Goal: Task Accomplishment & Management: Manage account settings

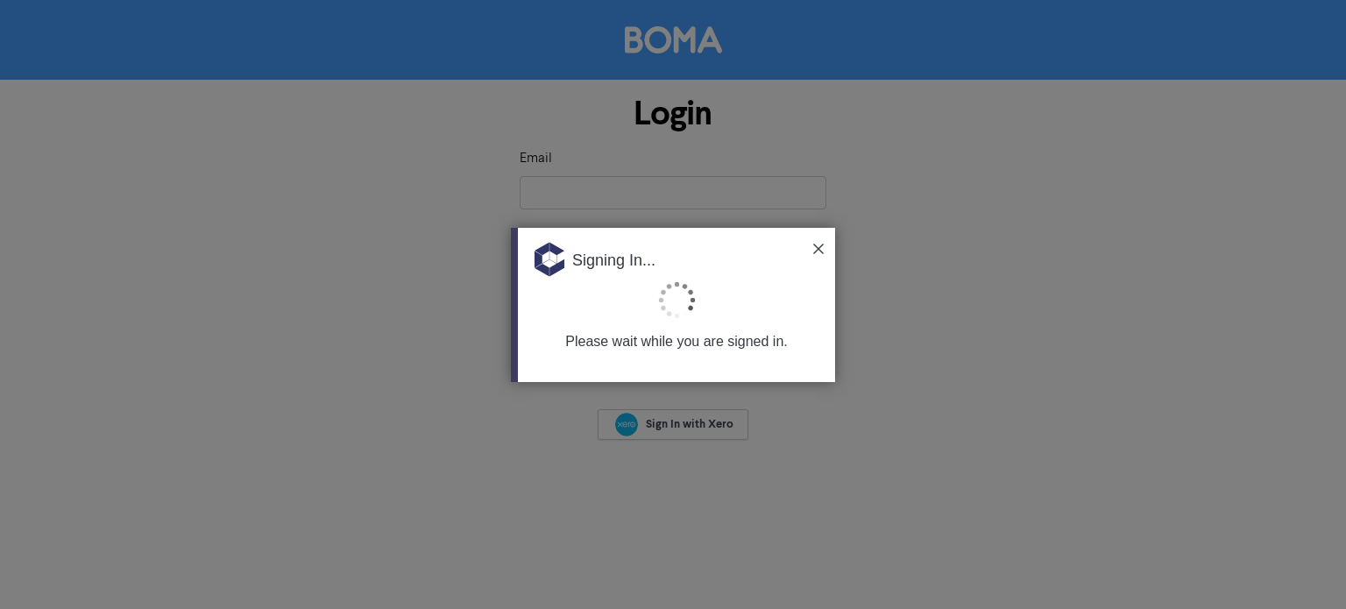
type input "[EMAIL_ADDRESS][DOMAIN_NAME]"
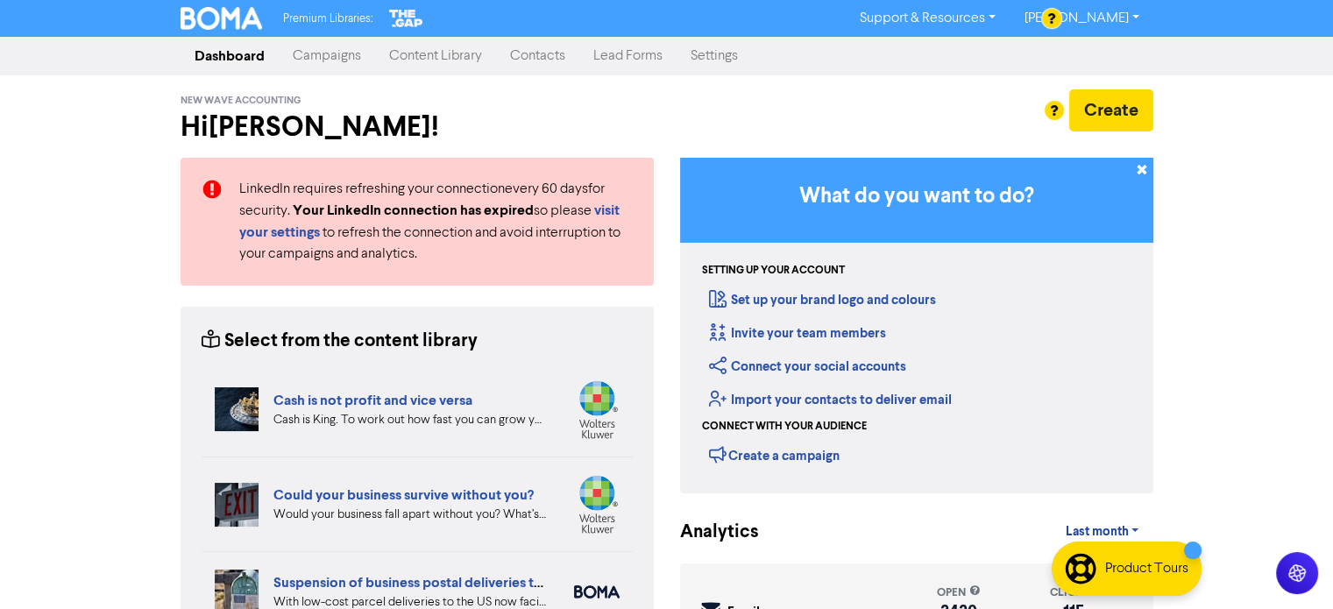
click at [1146, 167] on icon at bounding box center [1142, 173] width 14 height 14
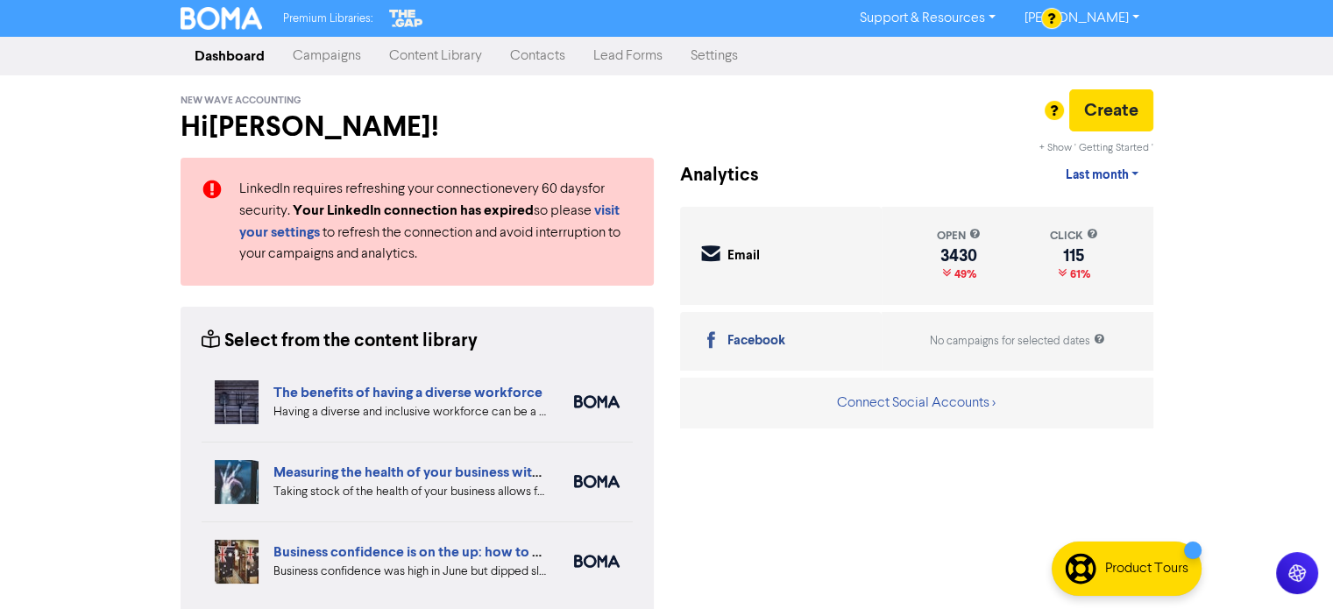
click at [515, 62] on link "Contacts" at bounding box center [537, 56] width 83 height 35
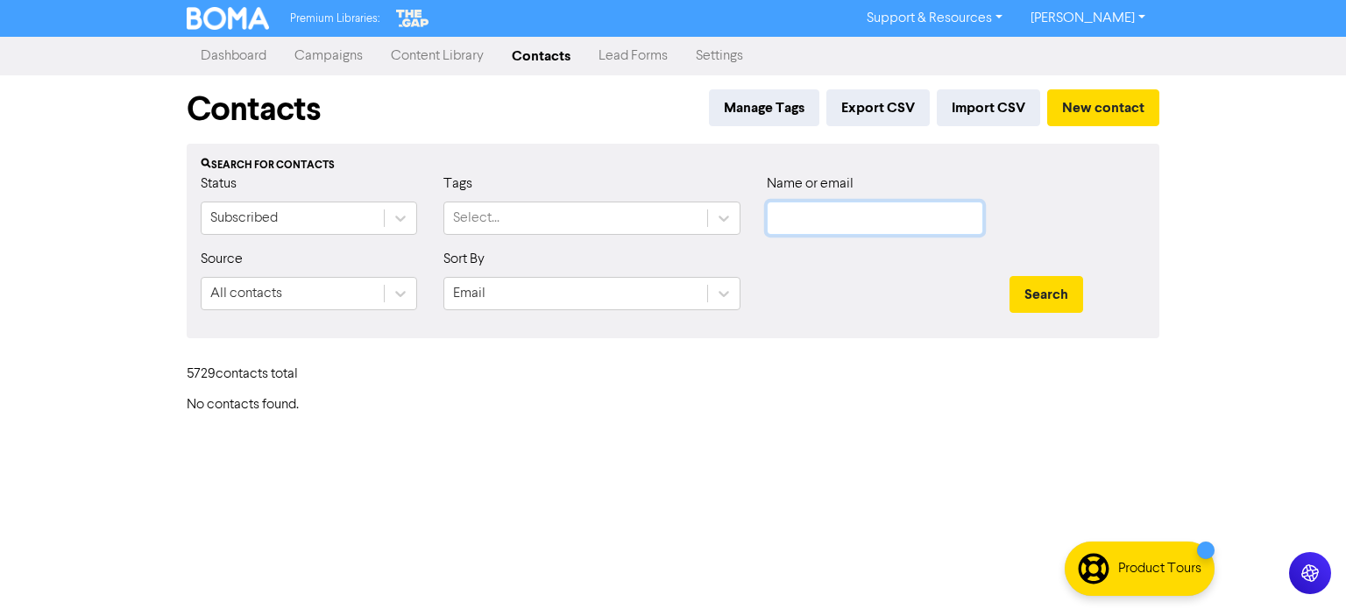
click at [895, 220] on input "text" at bounding box center [875, 218] width 216 height 33
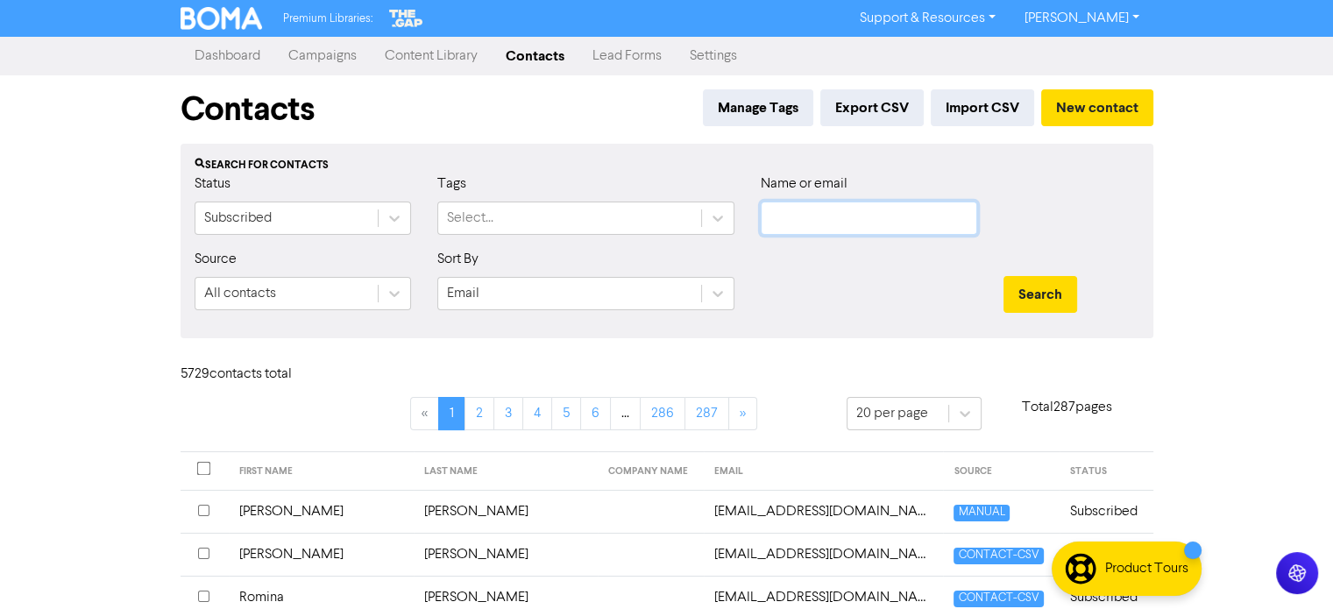
paste input "[EMAIL_ADDRESS][DOMAIN_NAME]"
type input "[EMAIL_ADDRESS][DOMAIN_NAME]"
click at [1038, 293] on button "Search" at bounding box center [1040, 294] width 74 height 37
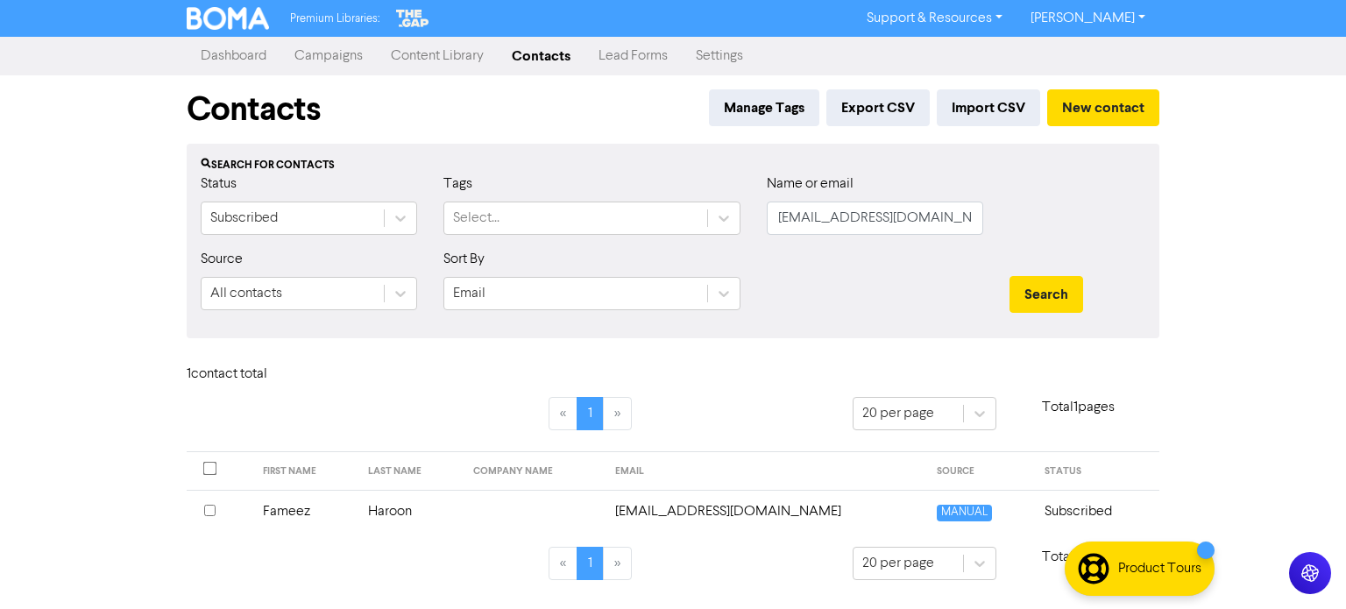
click at [303, 506] on td "Fameez" at bounding box center [304, 511] width 105 height 43
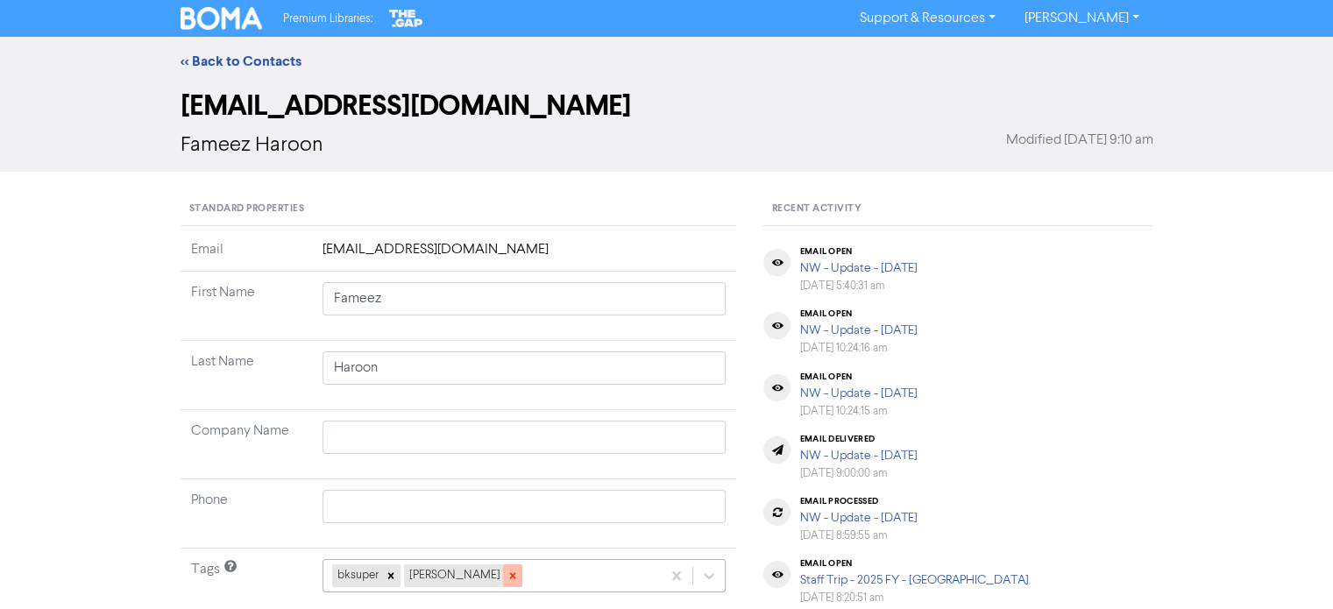
click at [509, 574] on icon at bounding box center [512, 576] width 6 height 6
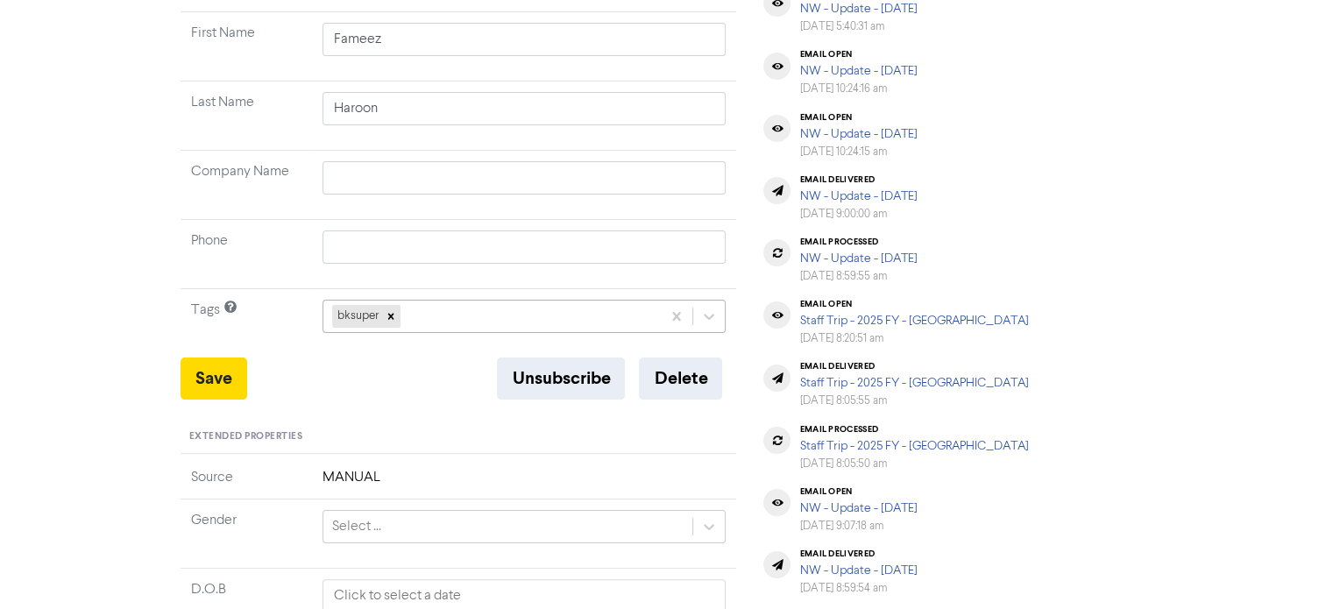
click at [480, 333] on div "bksuper" at bounding box center [524, 316] width 404 height 33
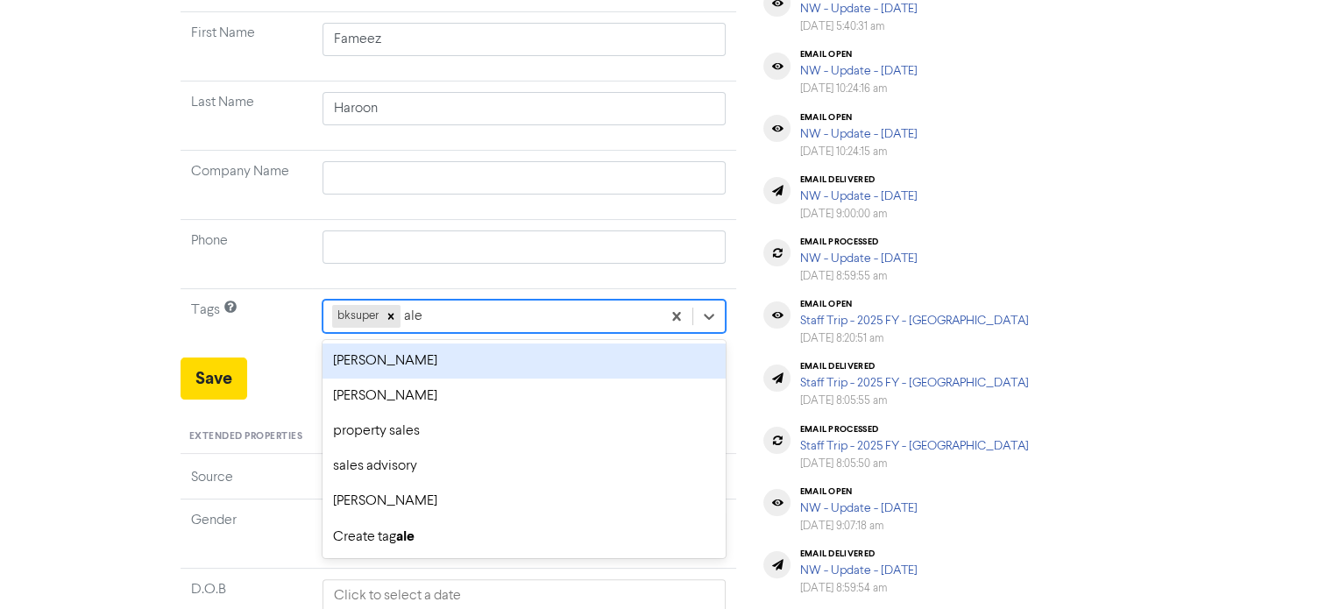
type input "[PERSON_NAME]"
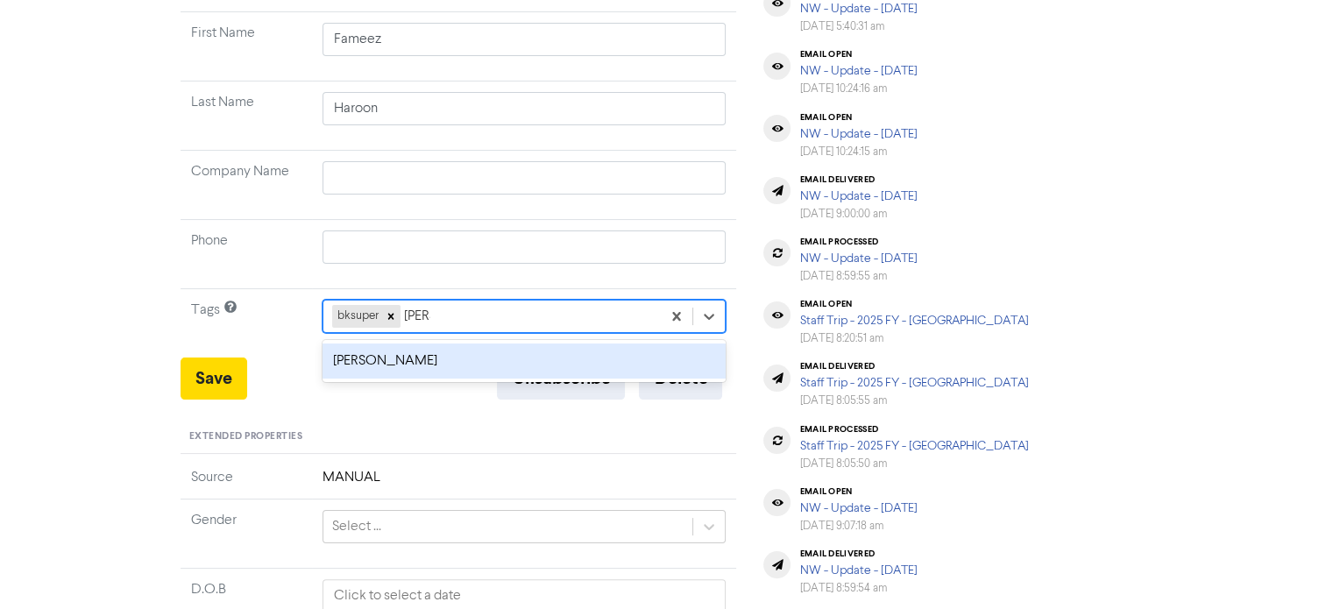
click at [412, 369] on div "[PERSON_NAME]" at bounding box center [524, 360] width 404 height 35
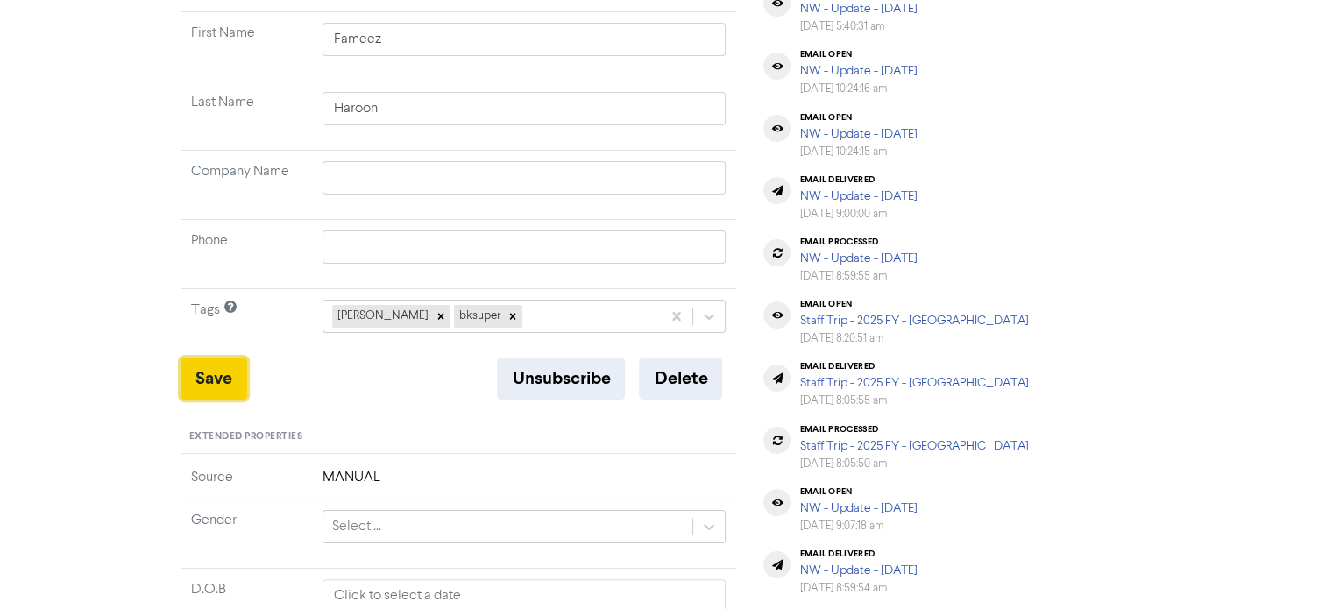
click at [224, 369] on button "Save" at bounding box center [213, 378] width 67 height 42
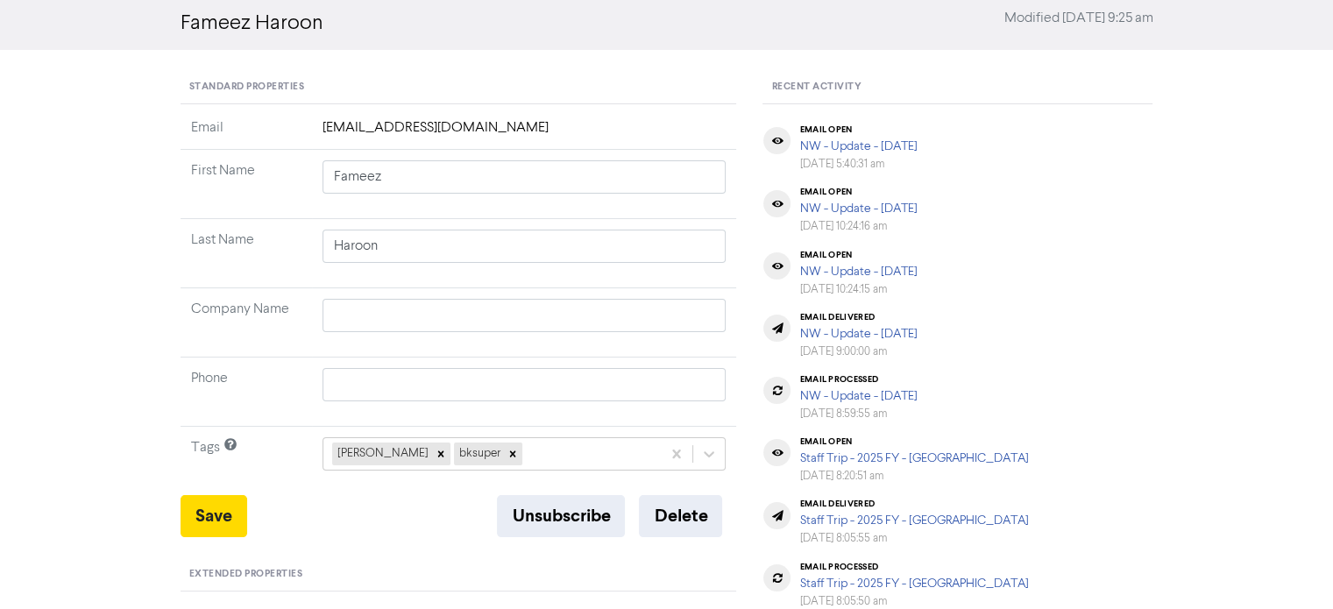
scroll to position [0, 0]
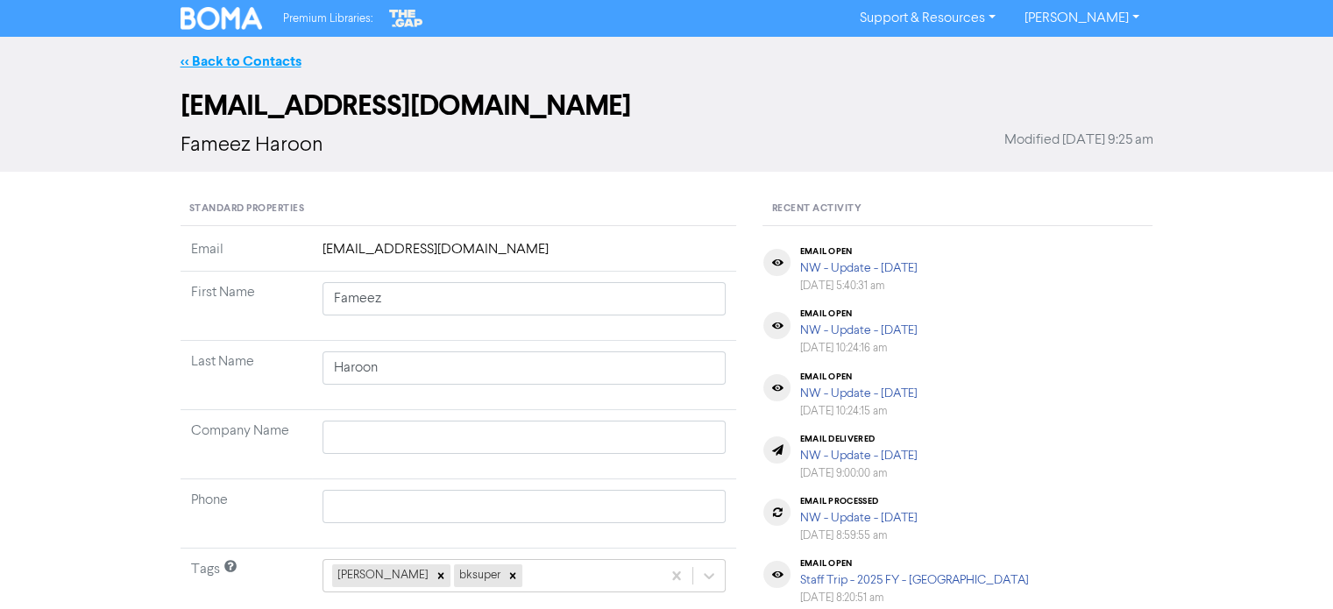
click at [227, 59] on link "<< Back to Contacts" at bounding box center [240, 62] width 121 height 18
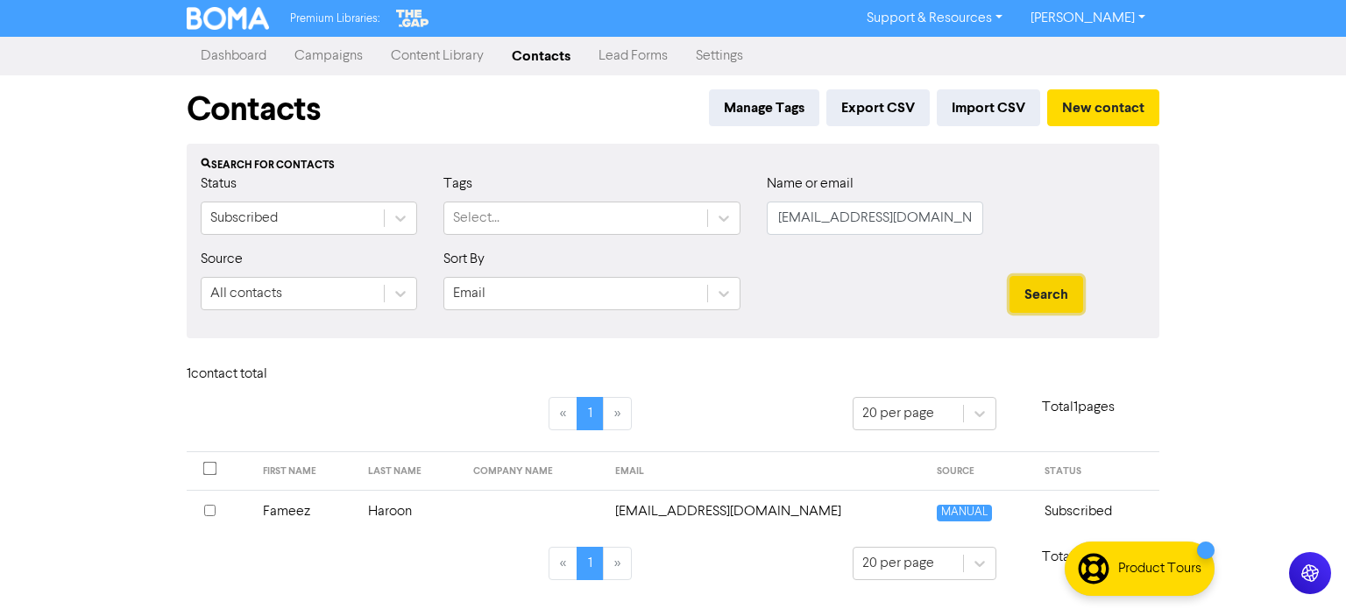
click at [1037, 283] on button "Search" at bounding box center [1046, 294] width 74 height 37
click at [287, 513] on td "Fameez" at bounding box center [304, 511] width 105 height 43
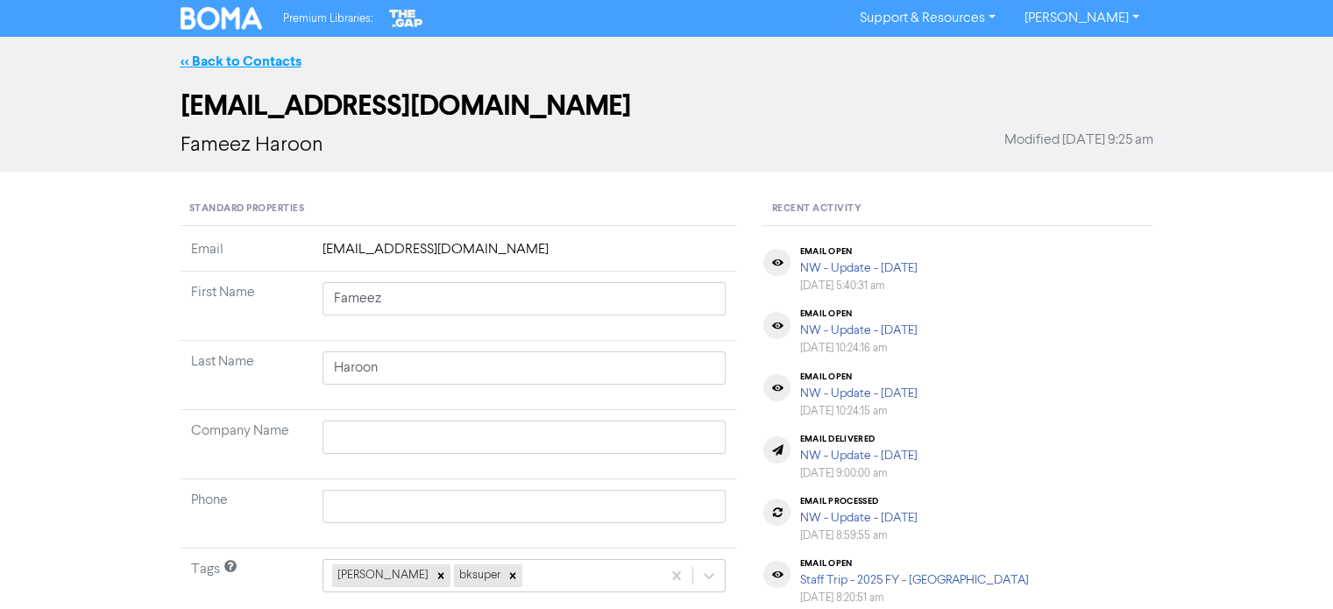
click at [262, 55] on link "<< Back to Contacts" at bounding box center [240, 62] width 121 height 18
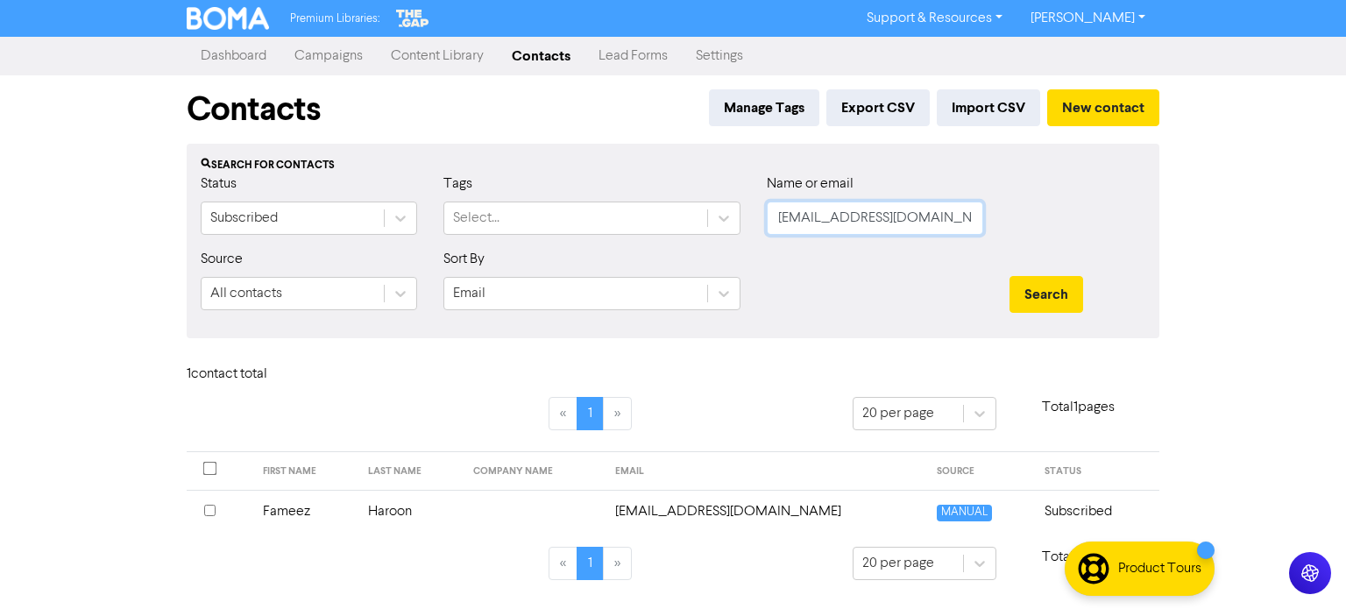
click at [925, 225] on input "[EMAIL_ADDRESS][DOMAIN_NAME]" at bounding box center [875, 218] width 216 height 33
drag, startPoint x: 925, startPoint y: 225, endPoint x: 723, endPoint y: 254, distance: 204.5
click at [723, 254] on form "Status Subscribed Tags Select... Name or email [EMAIL_ADDRESS][DOMAIN_NAME] Sou…" at bounding box center [673, 248] width 945 height 151
paste input "[EMAIL_ADDRESS][DOMAIN_NAME]"
type input "[EMAIL_ADDRESS][DOMAIN_NAME]"
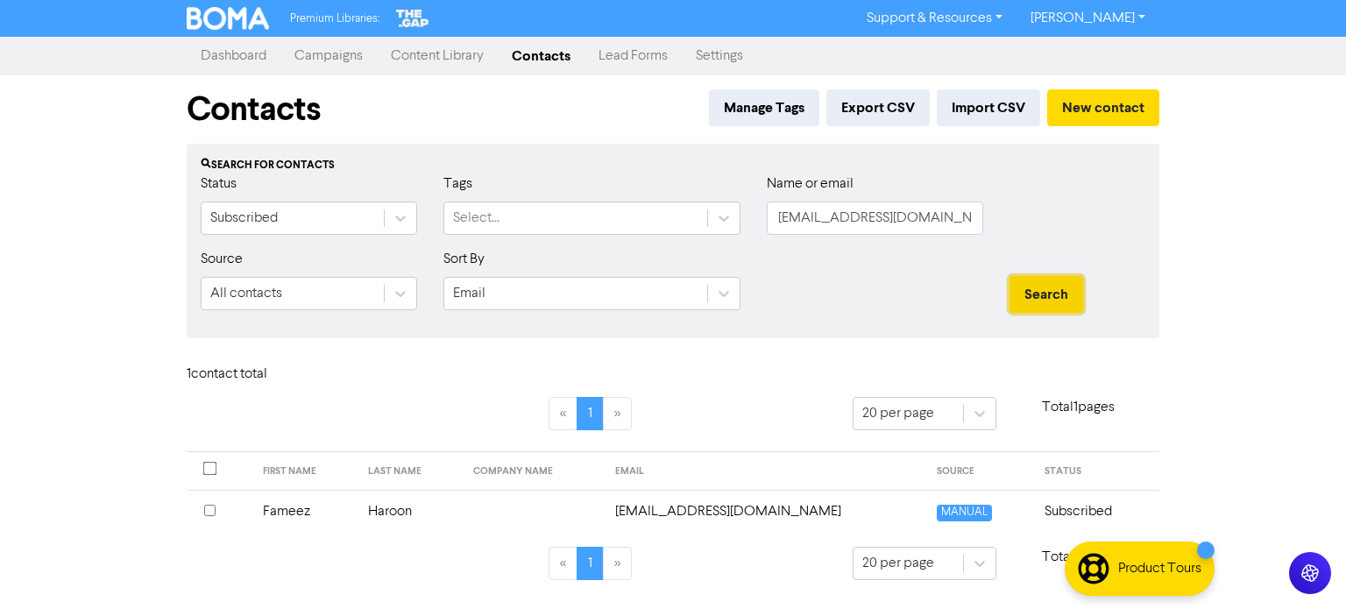
click at [1048, 297] on button "Search" at bounding box center [1046, 294] width 74 height 37
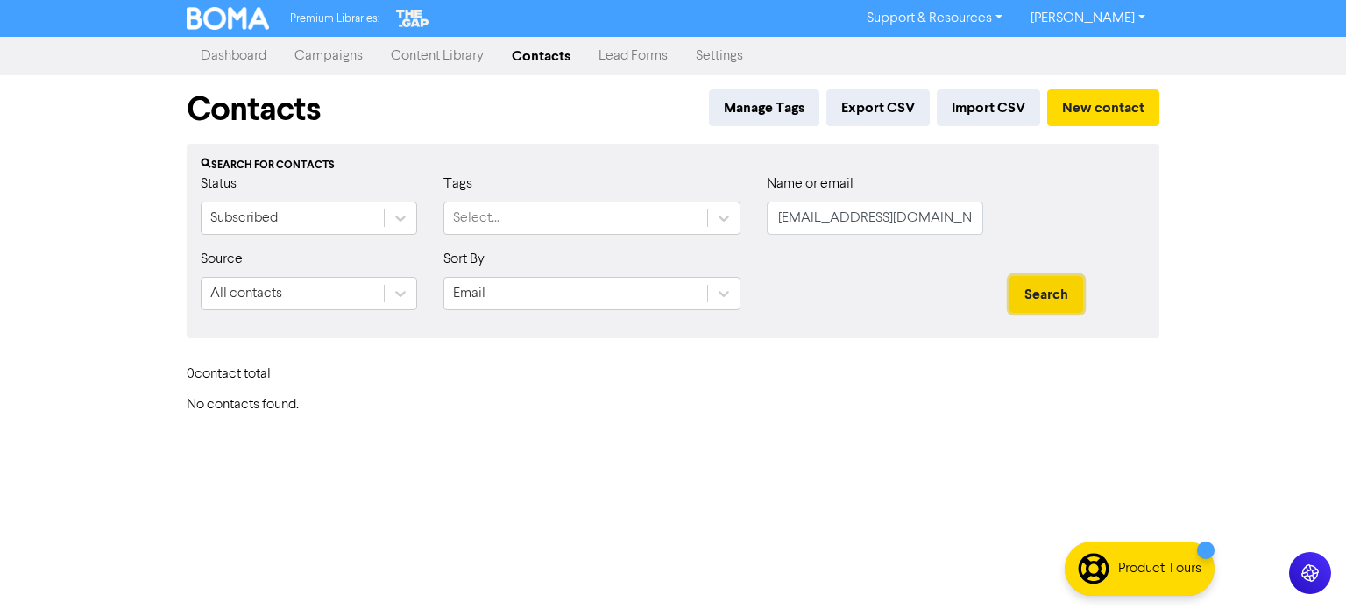
click at [1048, 297] on button "Search" at bounding box center [1046, 294] width 74 height 37
drag, startPoint x: 940, startPoint y: 213, endPoint x: 626, endPoint y: 275, distance: 319.8
click at [626, 275] on form "Status Subscribed Tags Select... Name or email [EMAIL_ADDRESS][DOMAIN_NAME] Sou…" at bounding box center [673, 248] width 945 height 151
paste input "[EMAIL_ADDRESS][DOMAIN_NAME]"
type input "[EMAIL_ADDRESS][DOMAIN_NAME]"
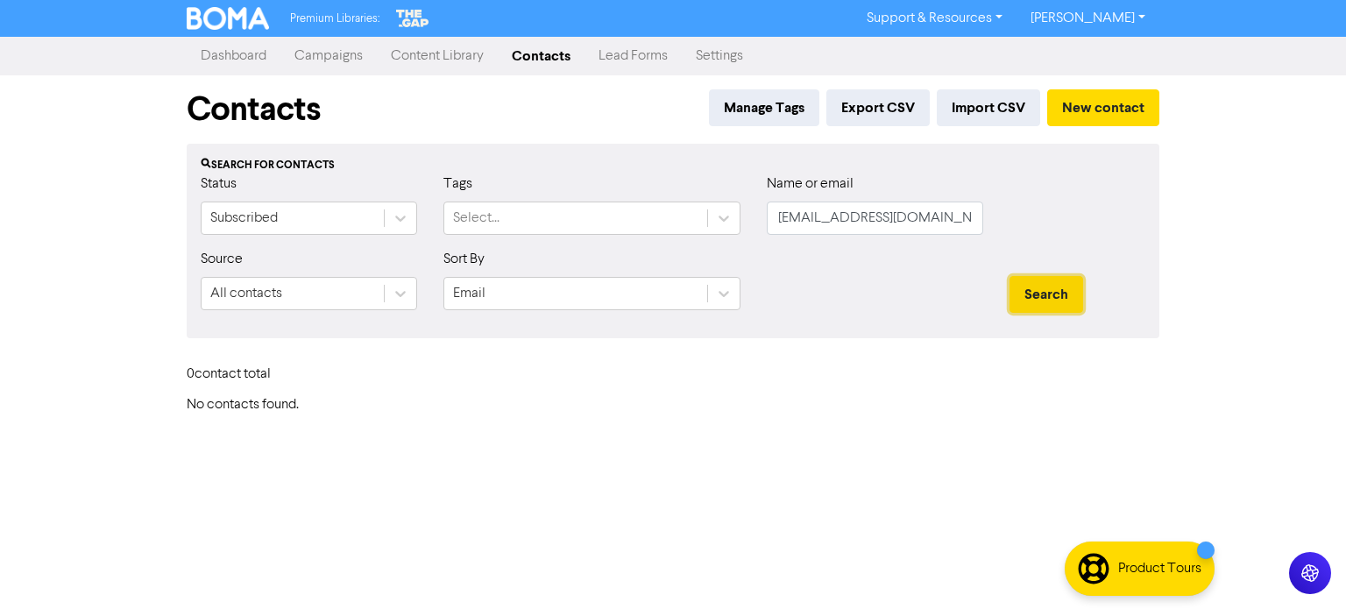
click at [1019, 291] on button "Search" at bounding box center [1046, 294] width 74 height 37
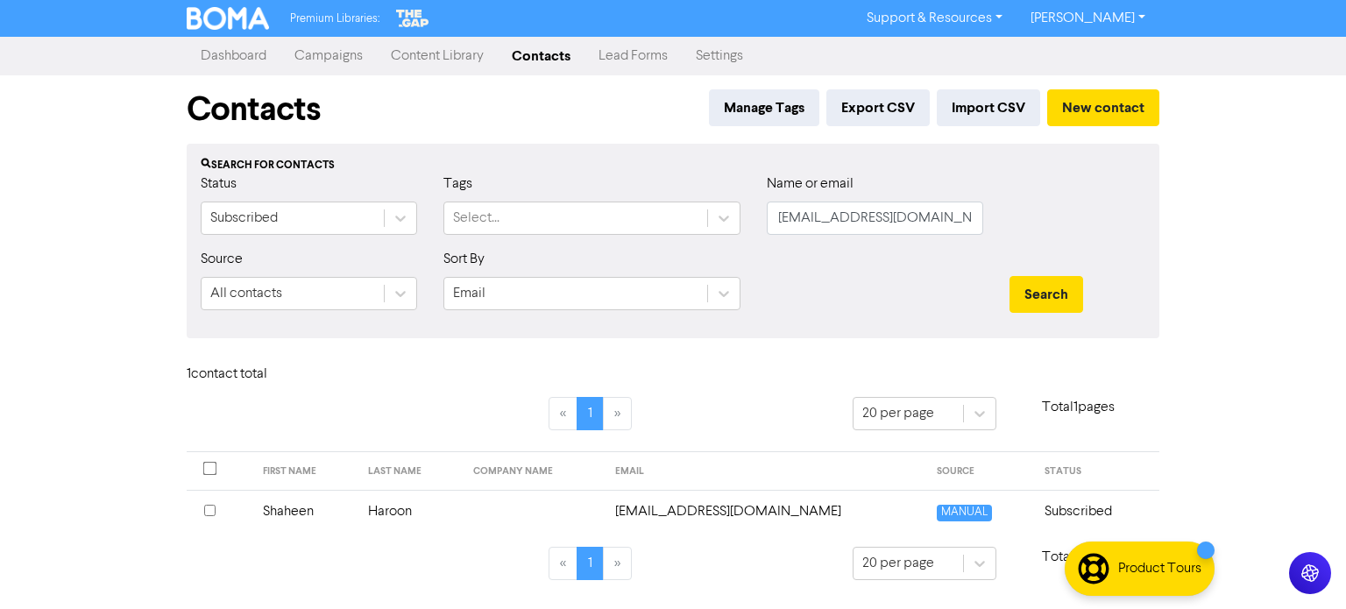
click at [319, 508] on td "Shaheen" at bounding box center [304, 511] width 105 height 43
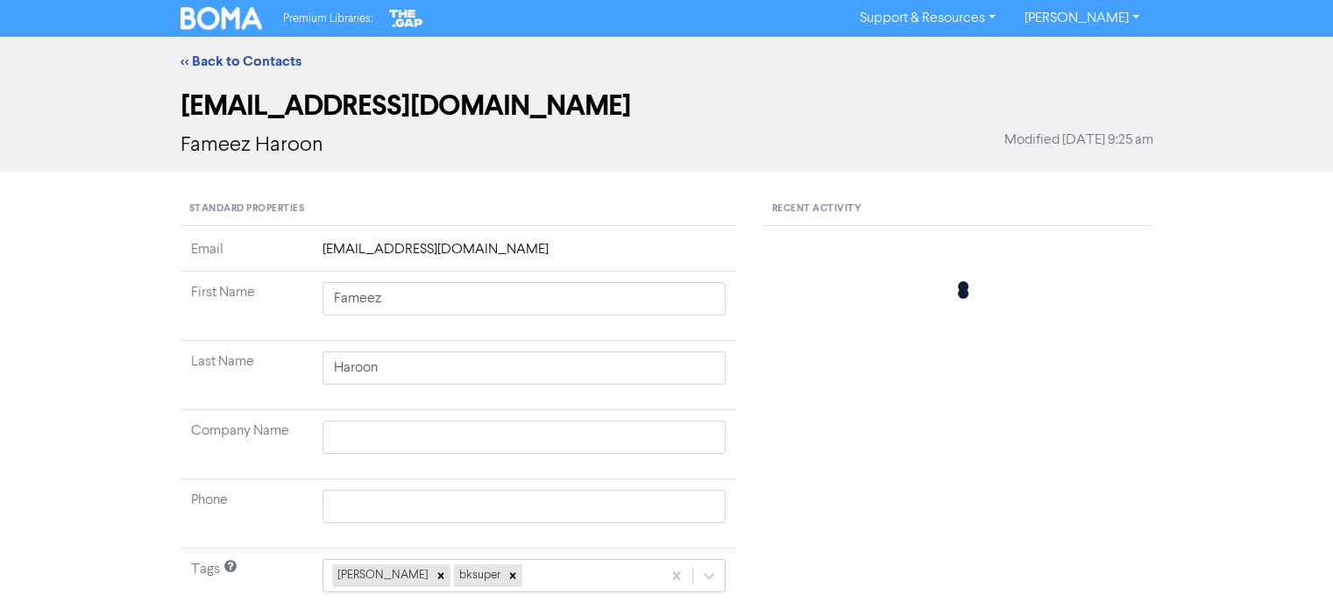
type input "Shaheen"
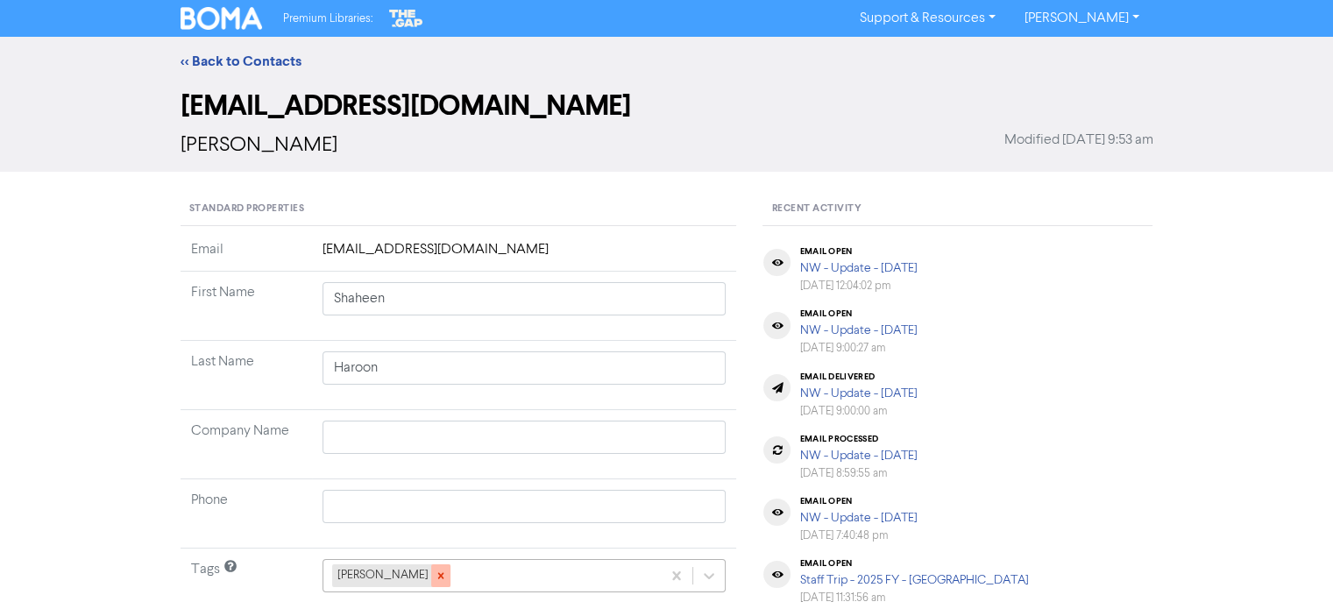
click at [437, 573] on icon at bounding box center [440, 576] width 6 height 6
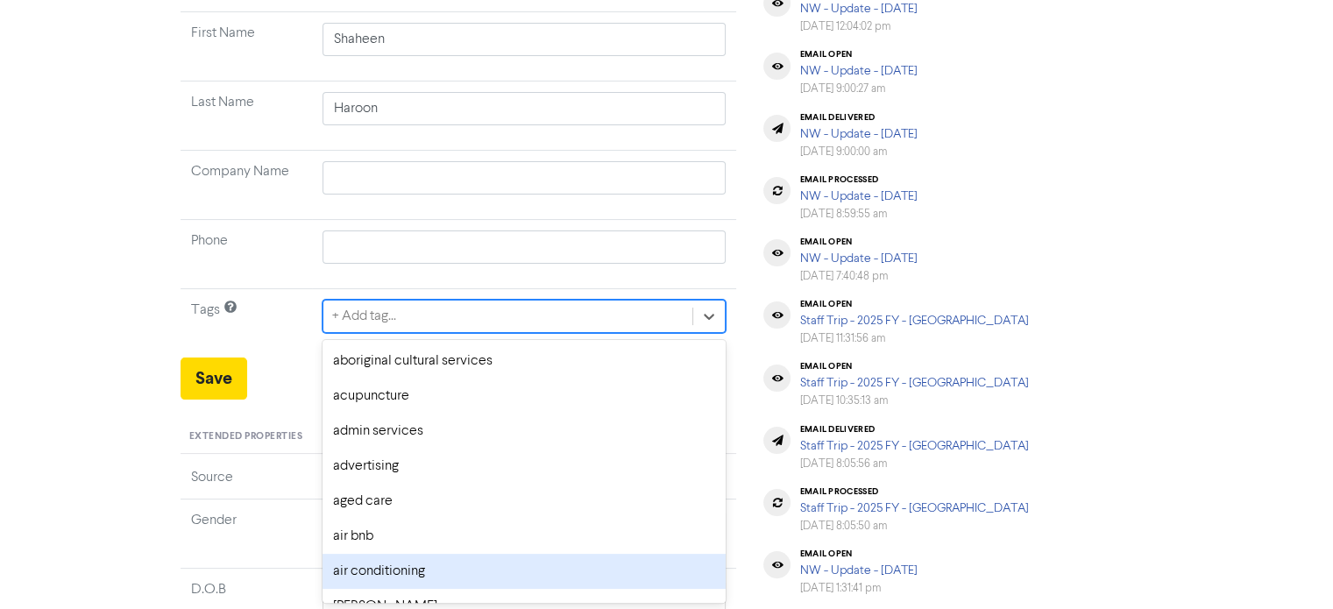
click at [421, 333] on div "option air conditioning focused, 7 of 287. 287 results available. Use Up and Do…" at bounding box center [524, 316] width 404 height 33
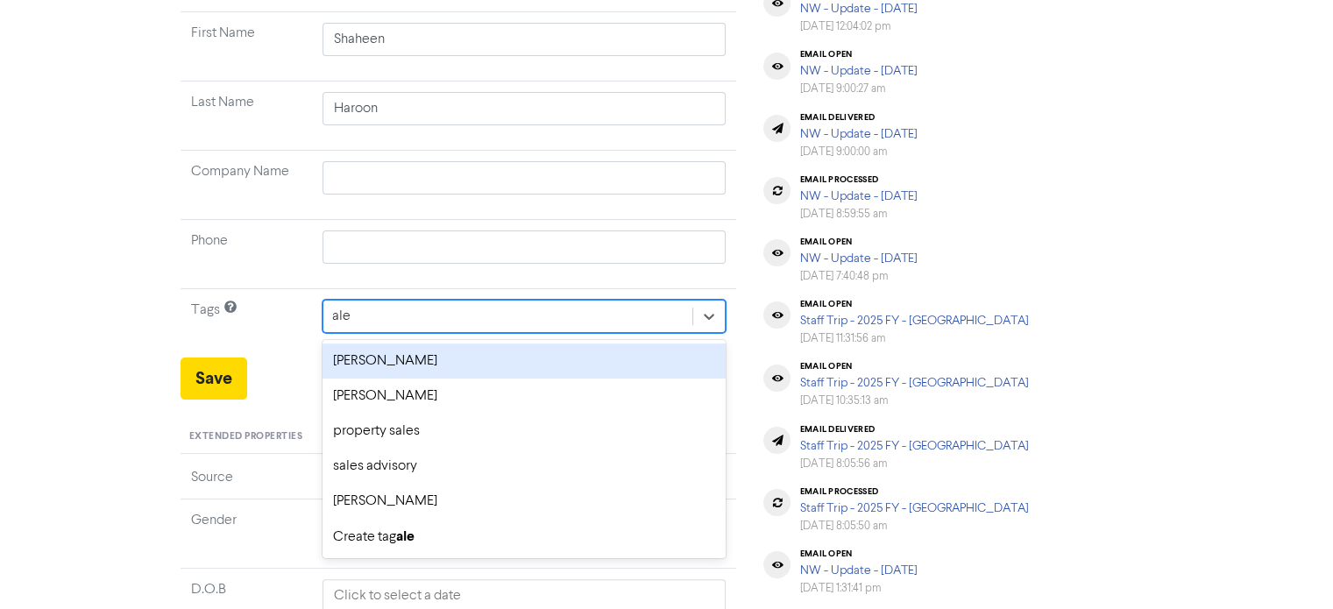
type input "[PERSON_NAME]"
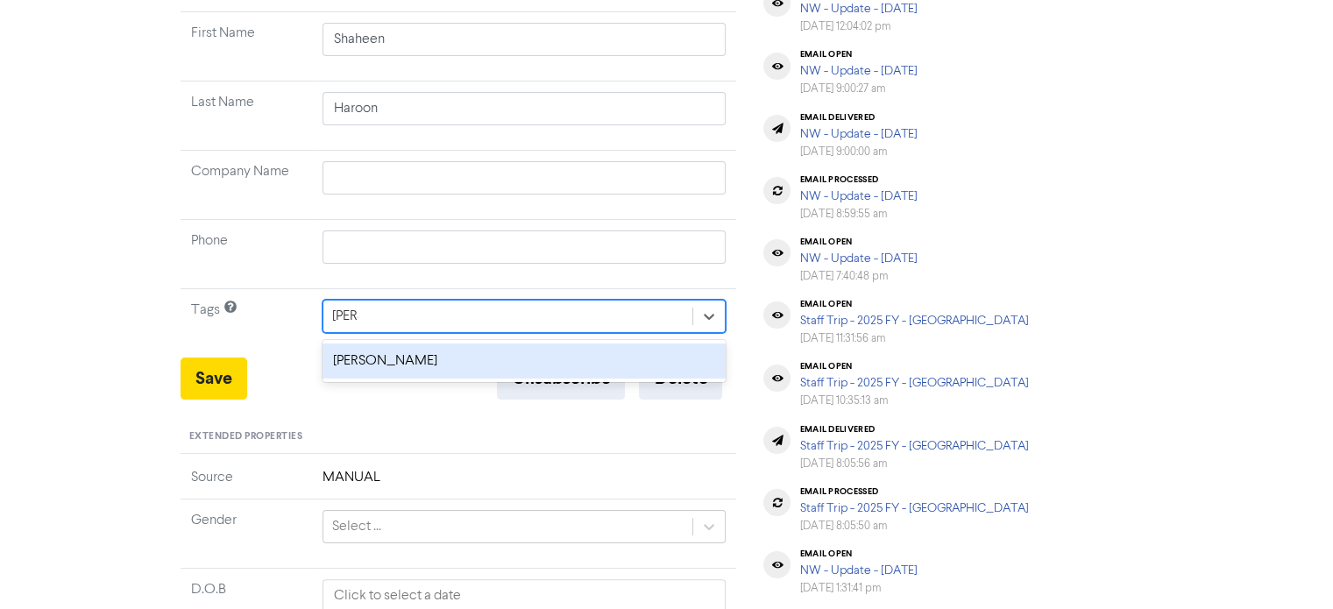
click at [519, 351] on div "[PERSON_NAME]" at bounding box center [524, 360] width 404 height 35
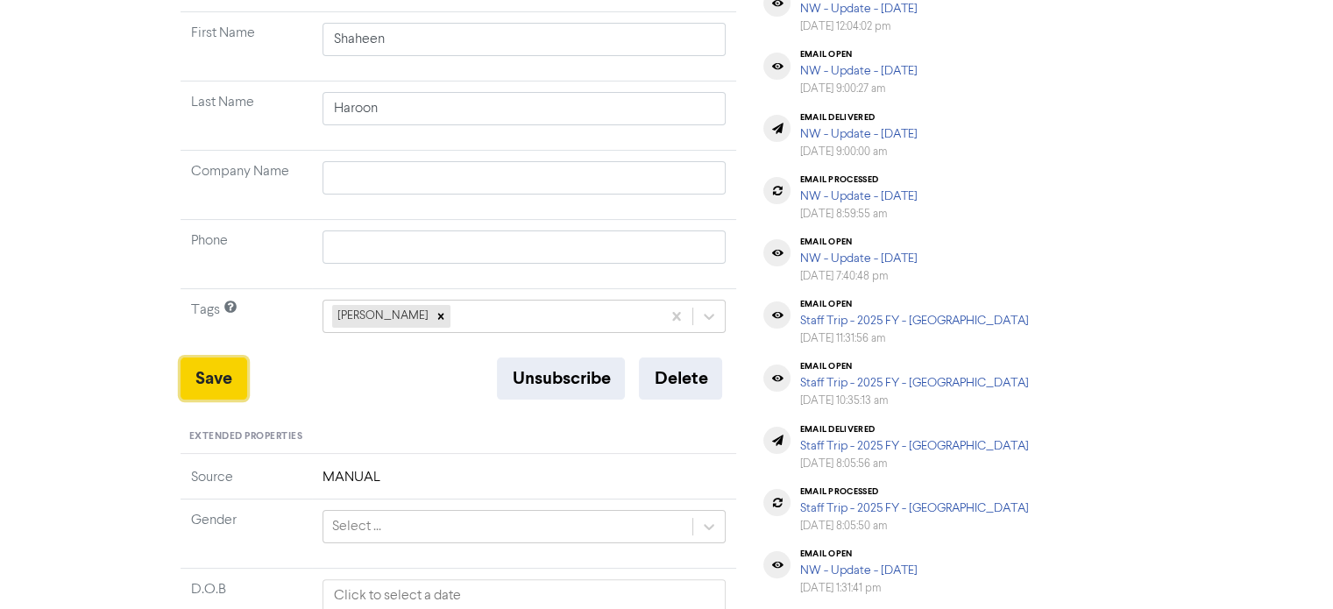
click at [201, 378] on button "Save" at bounding box center [213, 378] width 67 height 42
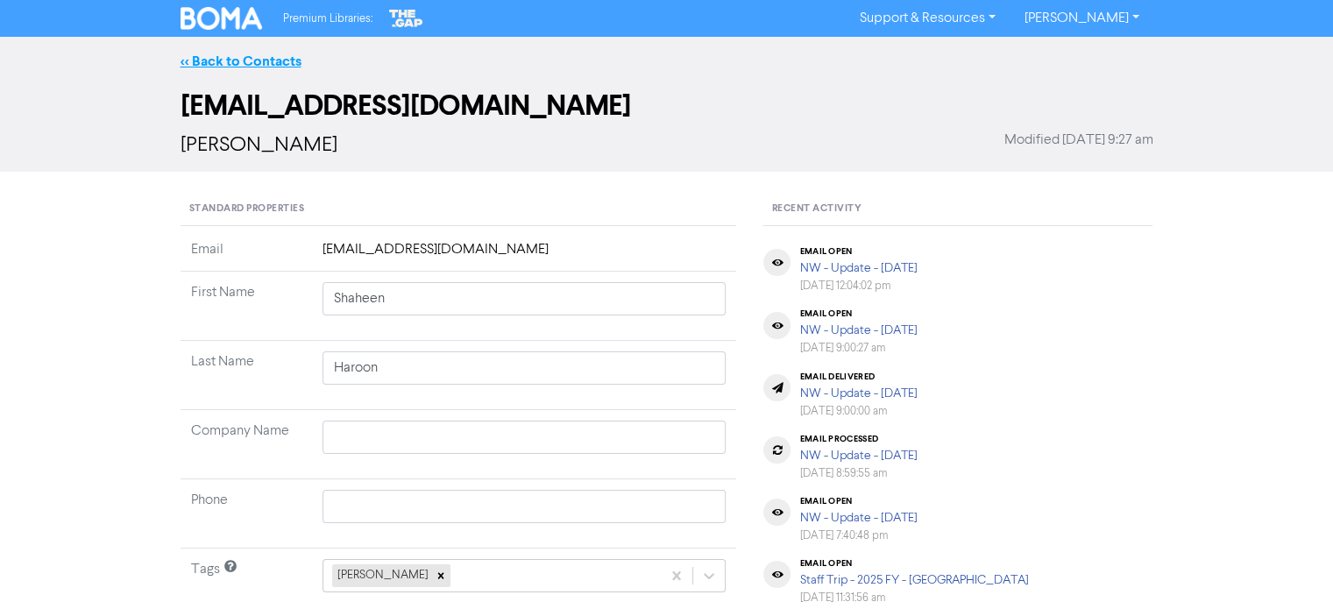
click at [272, 62] on link "<< Back to Contacts" at bounding box center [240, 62] width 121 height 18
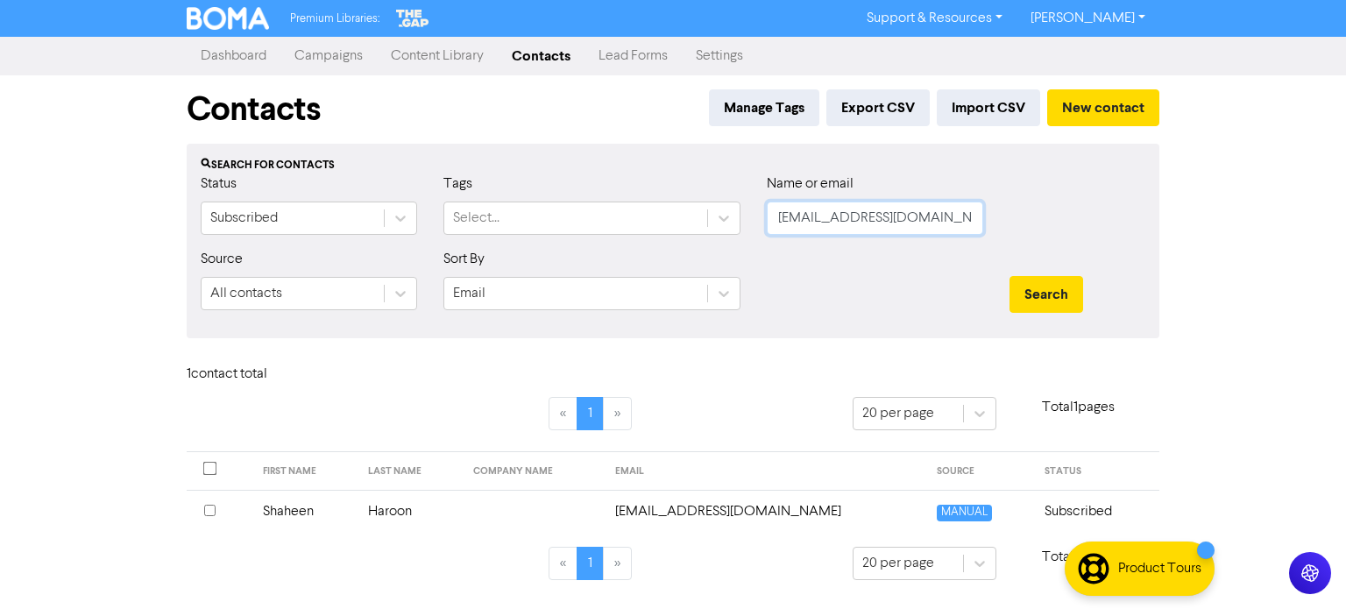
click at [916, 220] on input "[EMAIL_ADDRESS][DOMAIN_NAME]" at bounding box center [875, 218] width 216 height 33
paste input "[EMAIL_ADDRESS][DOMAIN_NAME]"
type input "[EMAIL_ADDRESS][DOMAIN_NAME]"
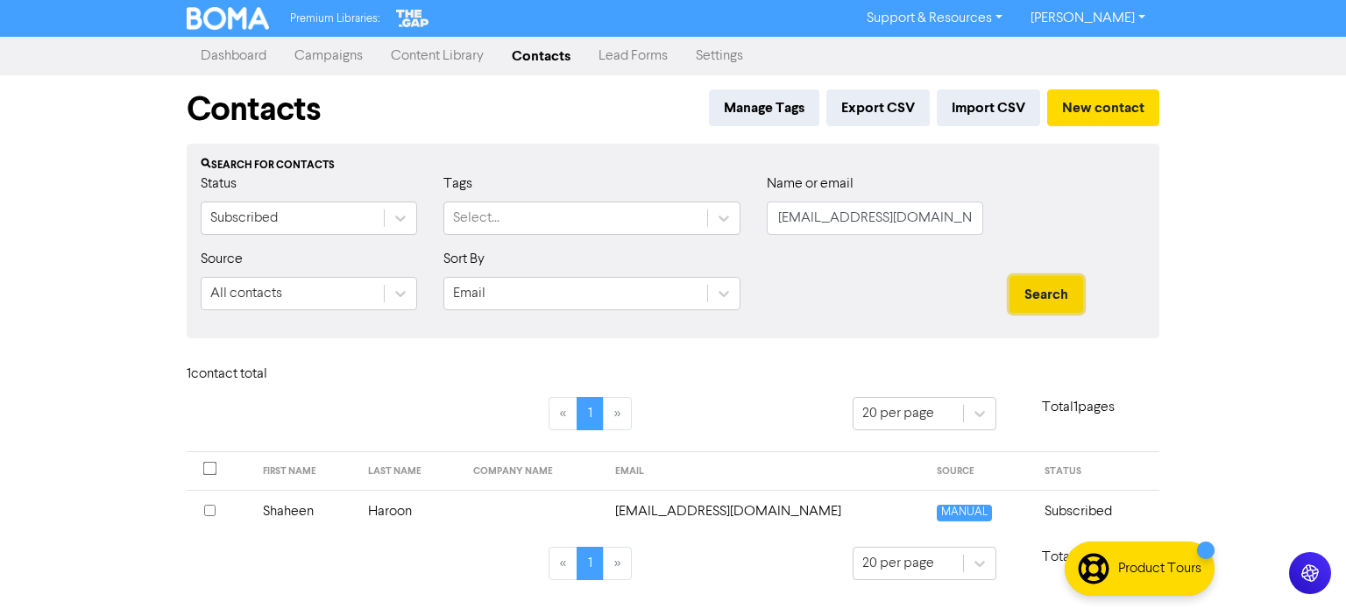
click at [1045, 276] on button "Search" at bounding box center [1046, 294] width 74 height 37
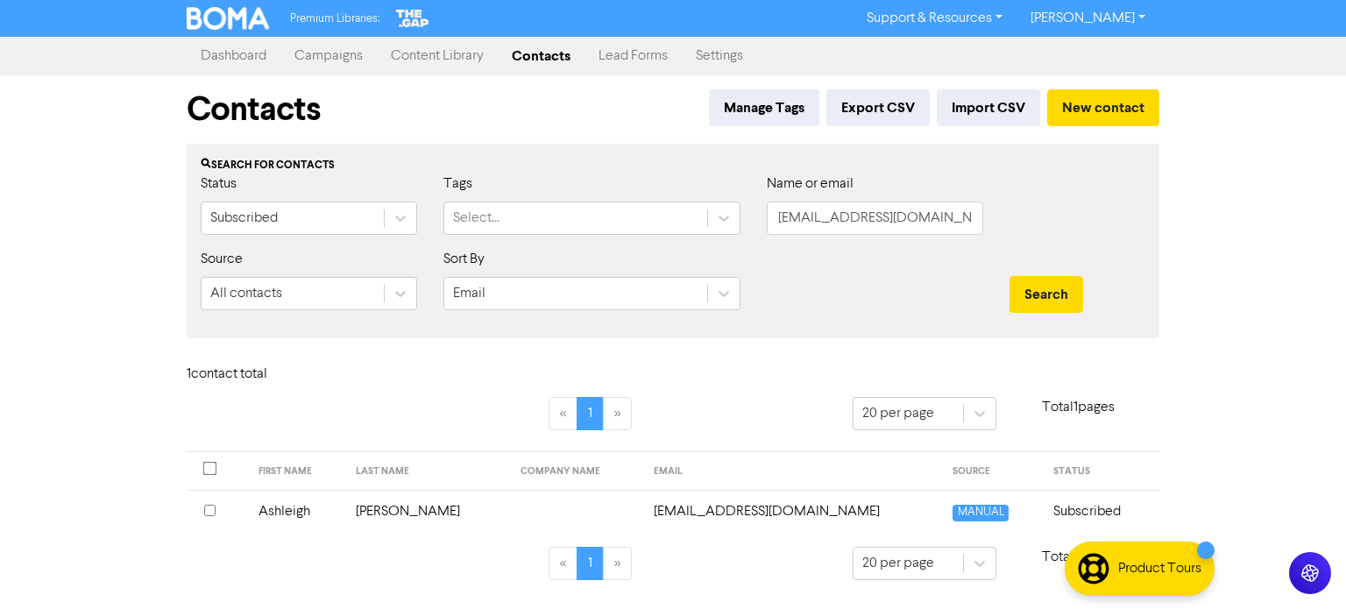
click at [437, 512] on td "[PERSON_NAME]" at bounding box center [427, 511] width 165 height 43
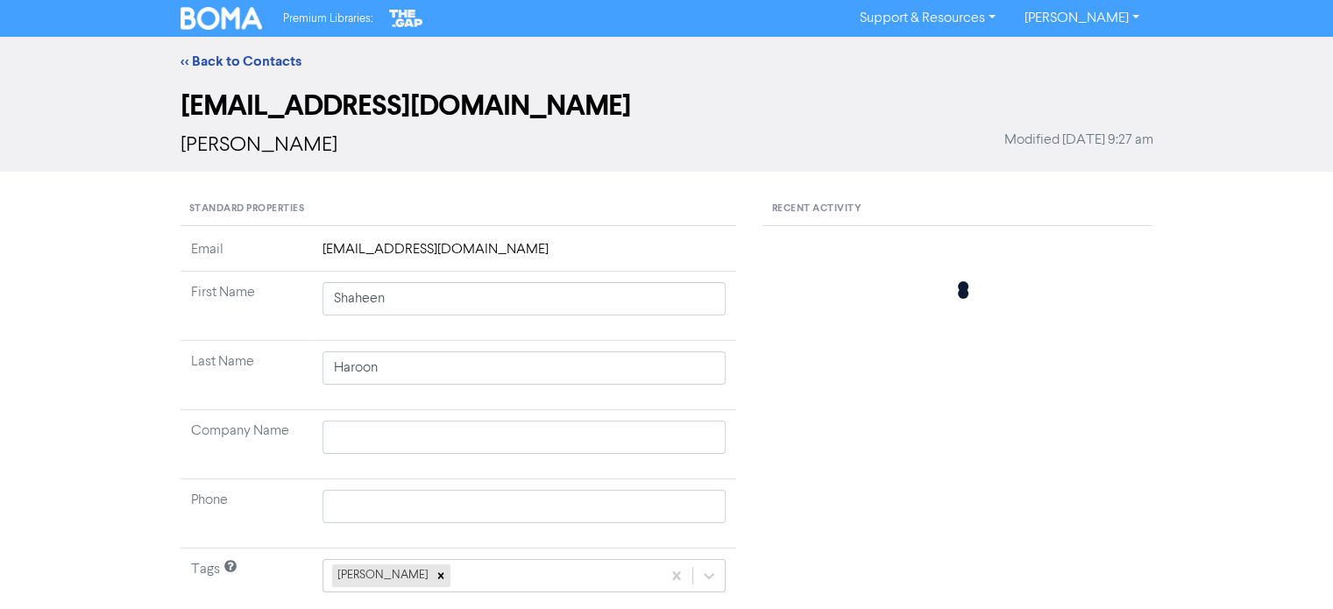
type input "Ashleigh"
type input "[PERSON_NAME]"
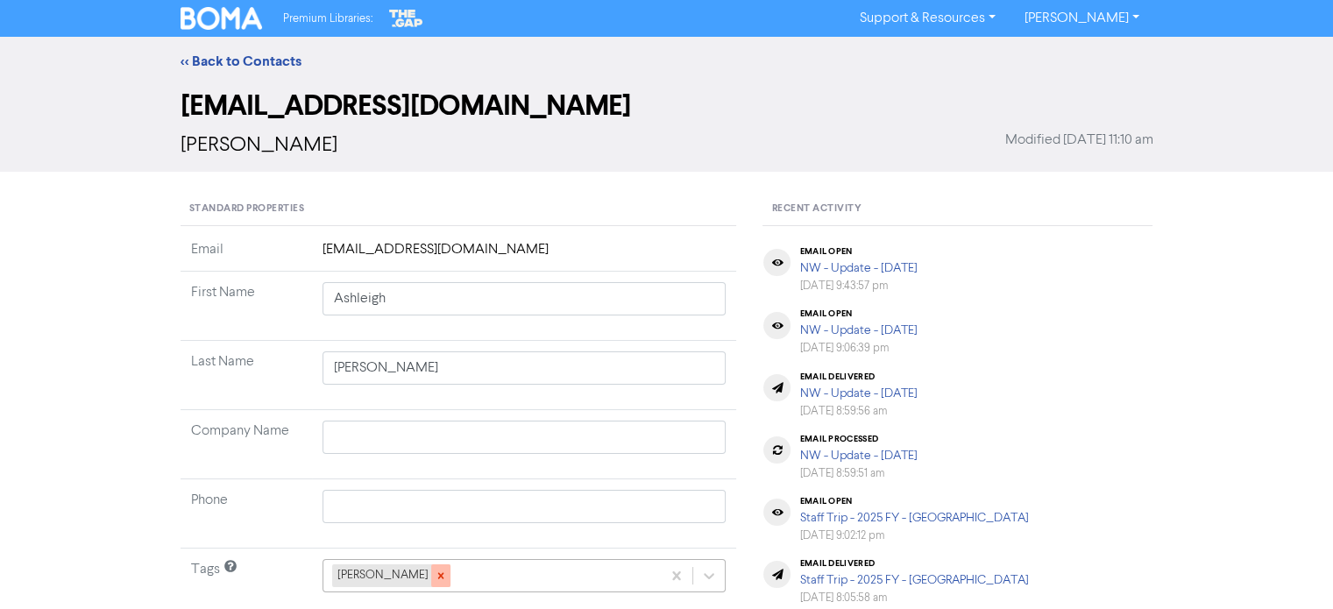
click at [431, 570] on div at bounding box center [440, 575] width 19 height 23
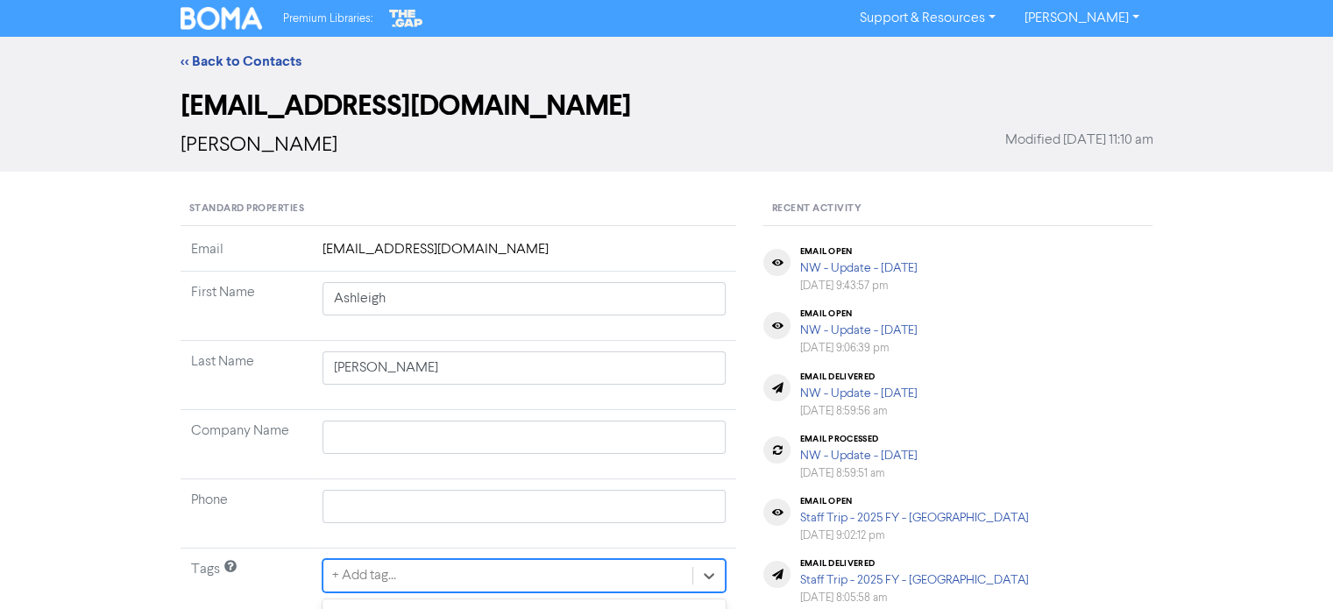
scroll to position [259, 0]
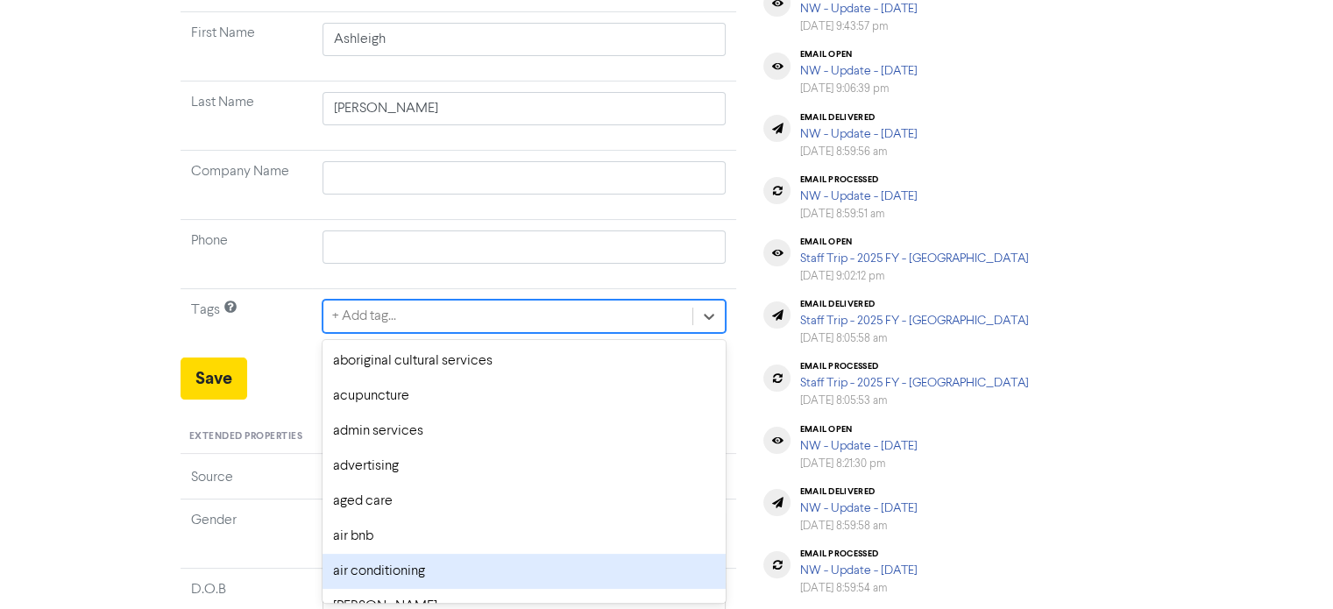
click at [415, 333] on div "option air conditioning focused, 7 of 287. 287 results available. Use Up and Do…" at bounding box center [524, 316] width 404 height 33
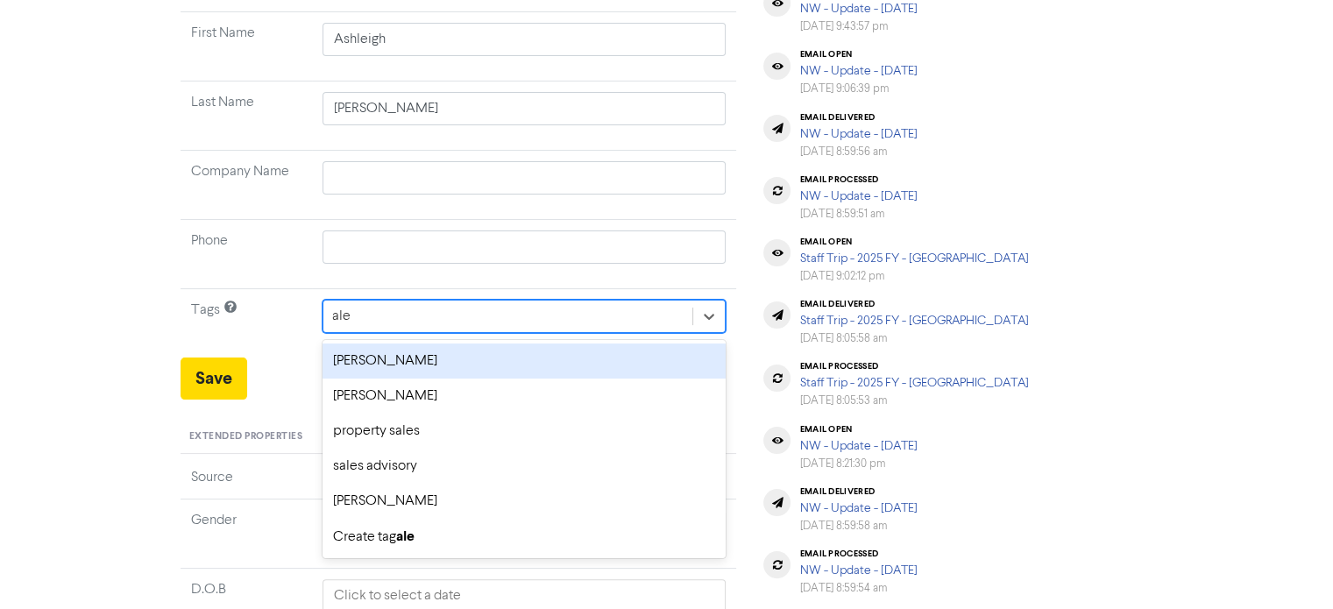
type input "[PERSON_NAME]"
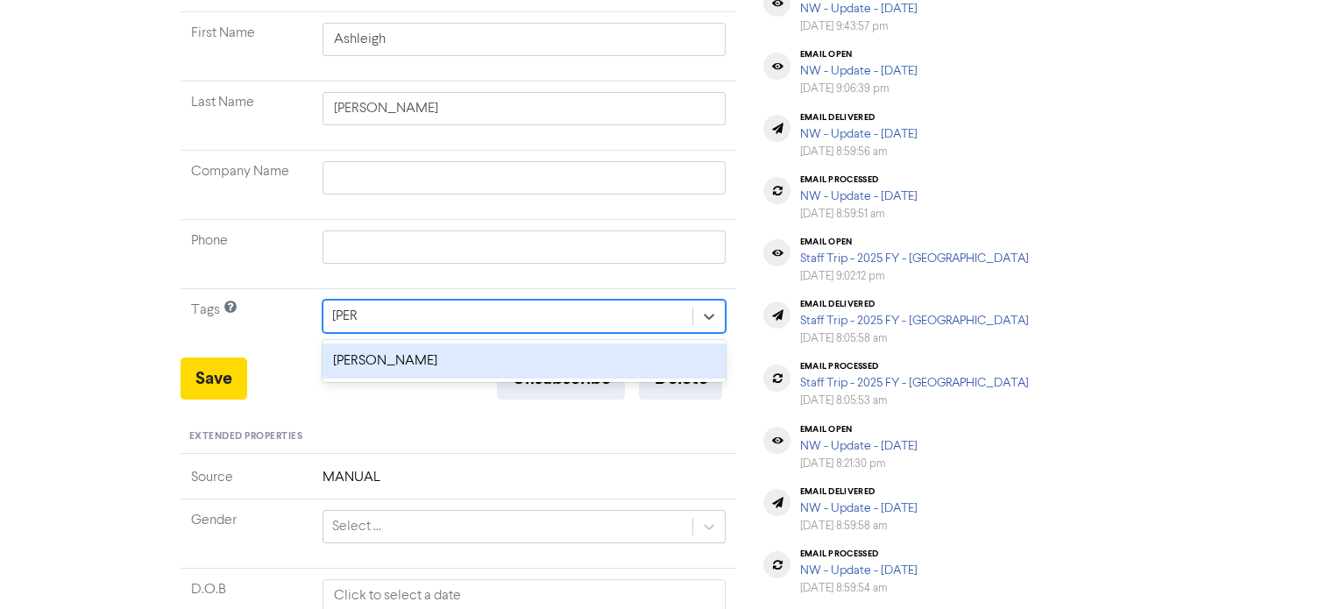
click at [424, 364] on div "[PERSON_NAME]" at bounding box center [524, 360] width 404 height 35
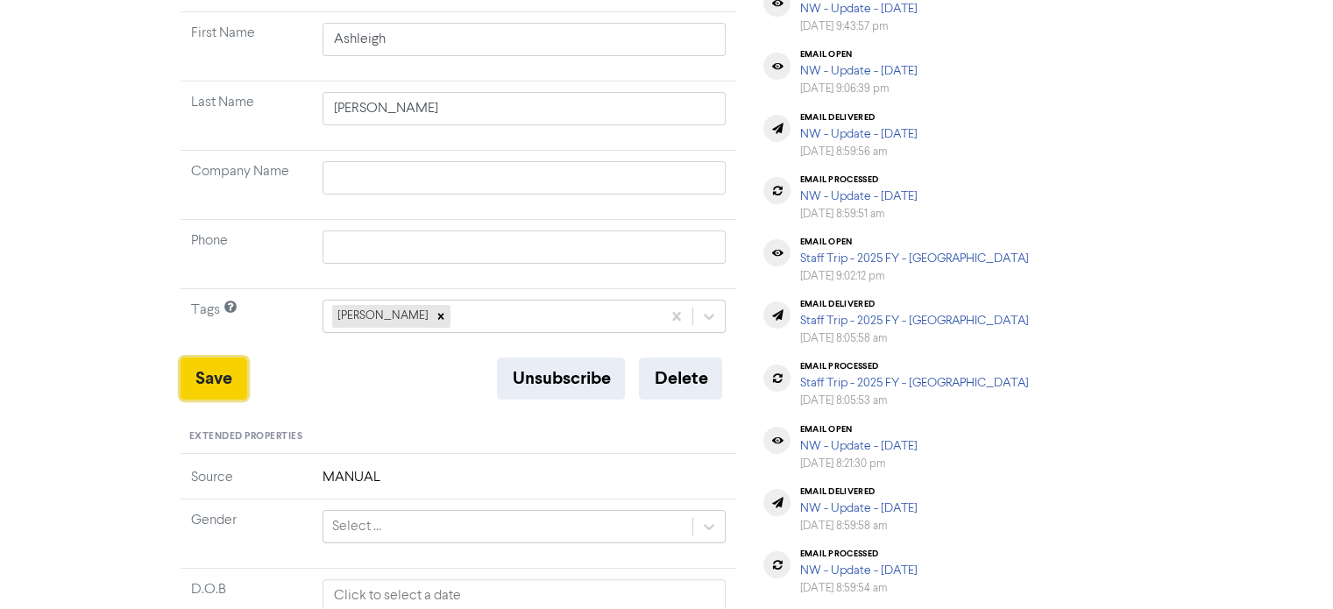
click at [201, 391] on button "Save" at bounding box center [213, 378] width 67 height 42
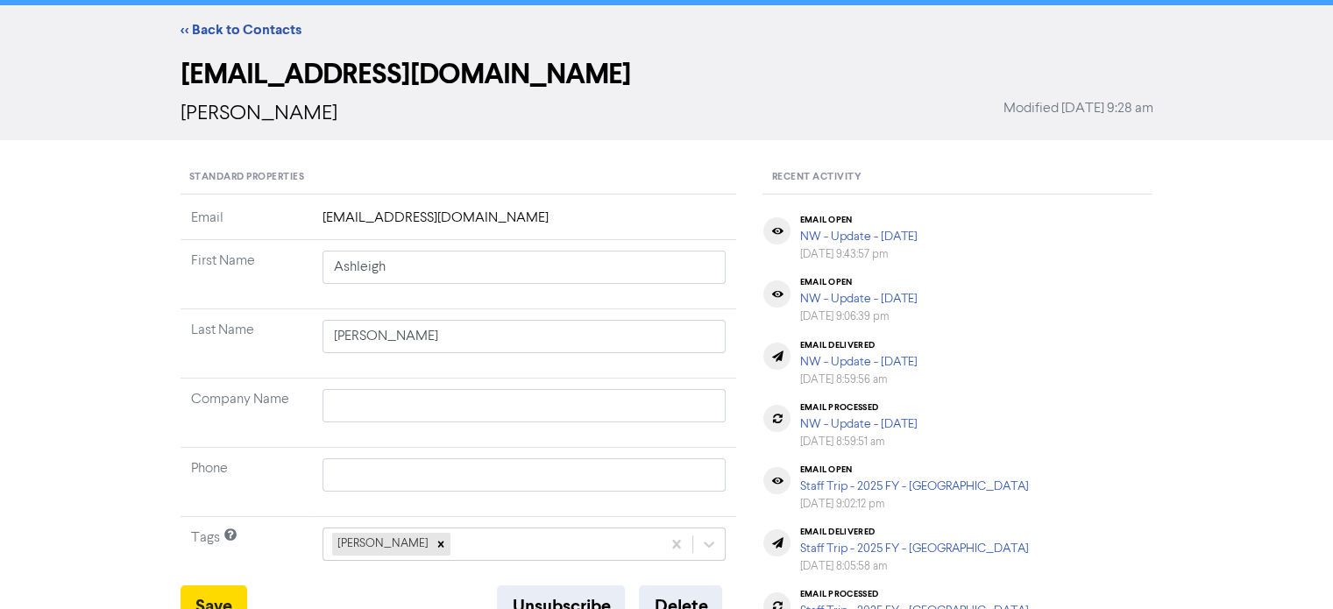
scroll to position [0, 0]
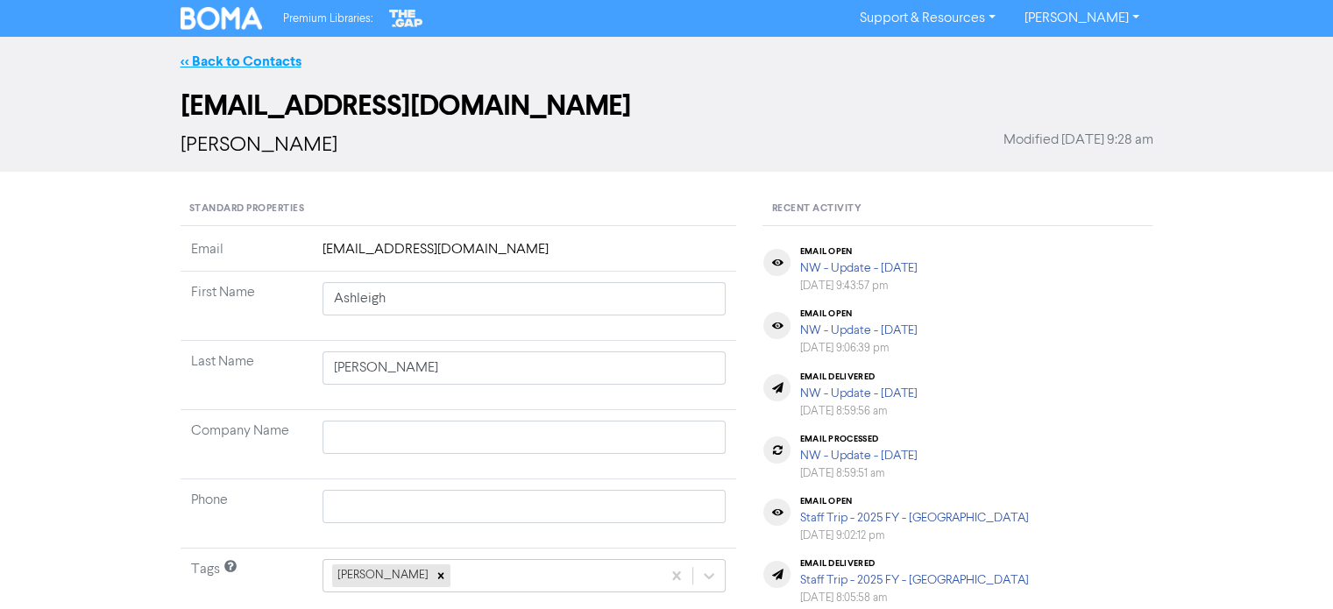
click at [265, 53] on link "<< Back to Contacts" at bounding box center [240, 62] width 121 height 18
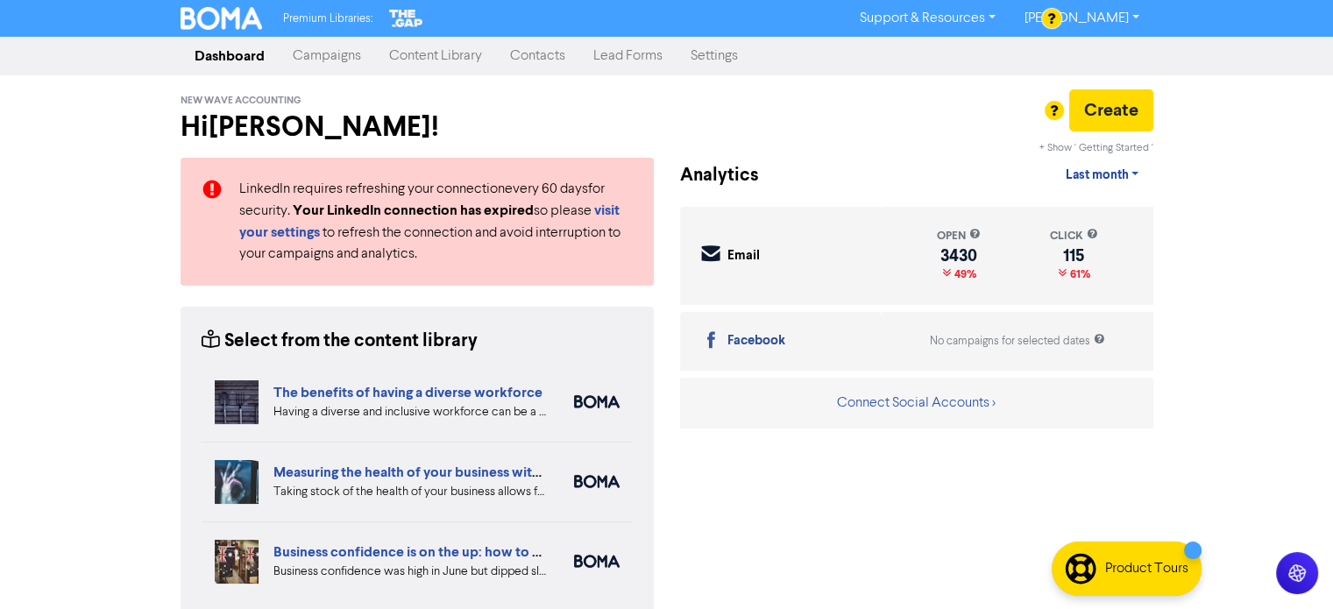
click at [559, 62] on link "Contacts" at bounding box center [537, 56] width 83 height 35
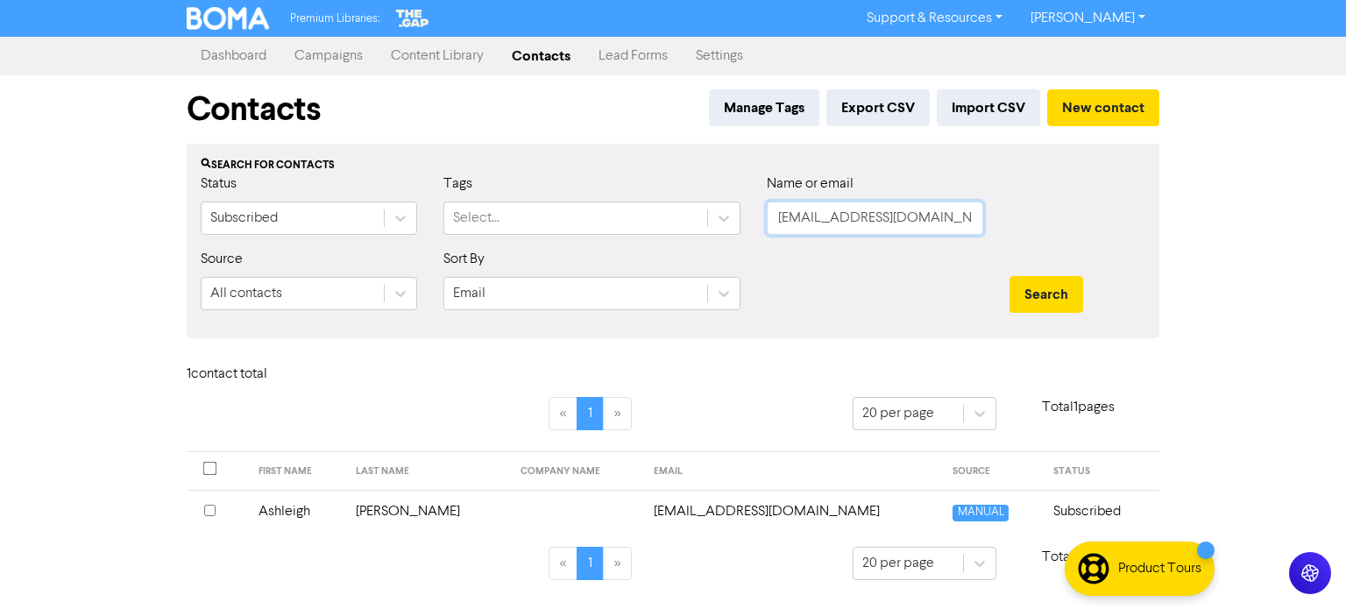
click at [907, 218] on input "[EMAIL_ADDRESS][DOMAIN_NAME]" at bounding box center [875, 218] width 216 height 33
drag, startPoint x: 907, startPoint y: 218, endPoint x: 779, endPoint y: 234, distance: 128.9
click at [779, 234] on input "[EMAIL_ADDRESS][DOMAIN_NAME]" at bounding box center [875, 218] width 216 height 33
paste input "[EMAIL_ADDRESS][DOMAIN_NAME]"
type input "[EMAIL_ADDRESS][DOMAIN_NAME]"
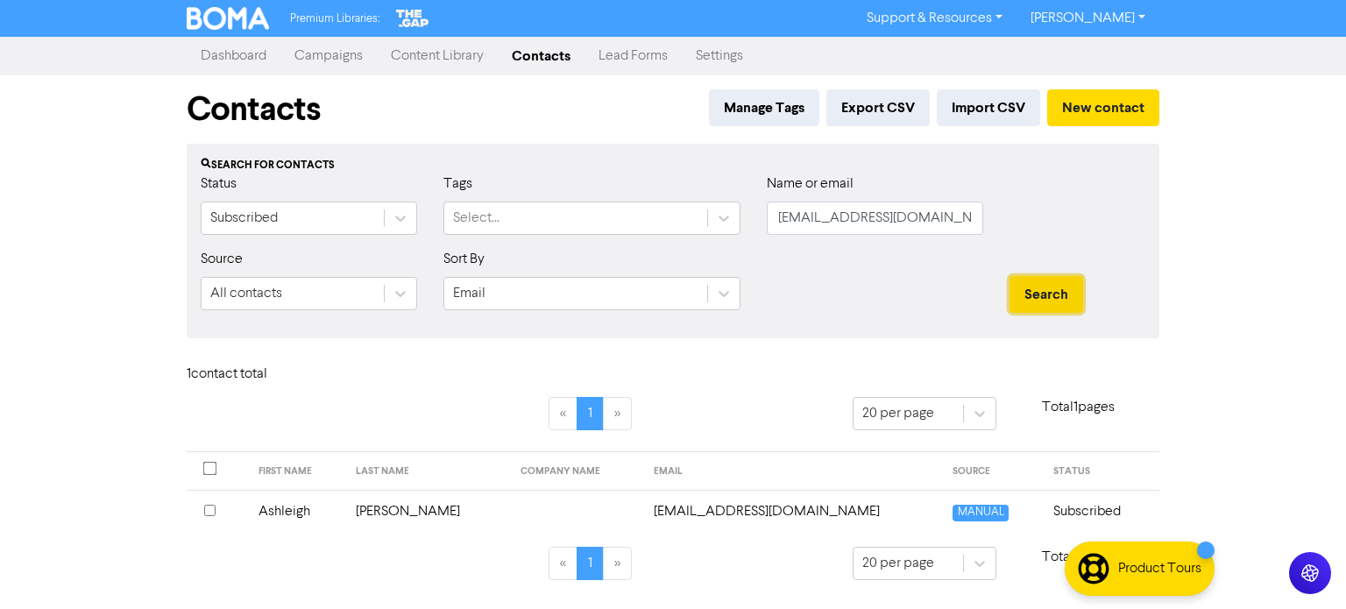
click at [1067, 292] on button "Search" at bounding box center [1046, 294] width 74 height 37
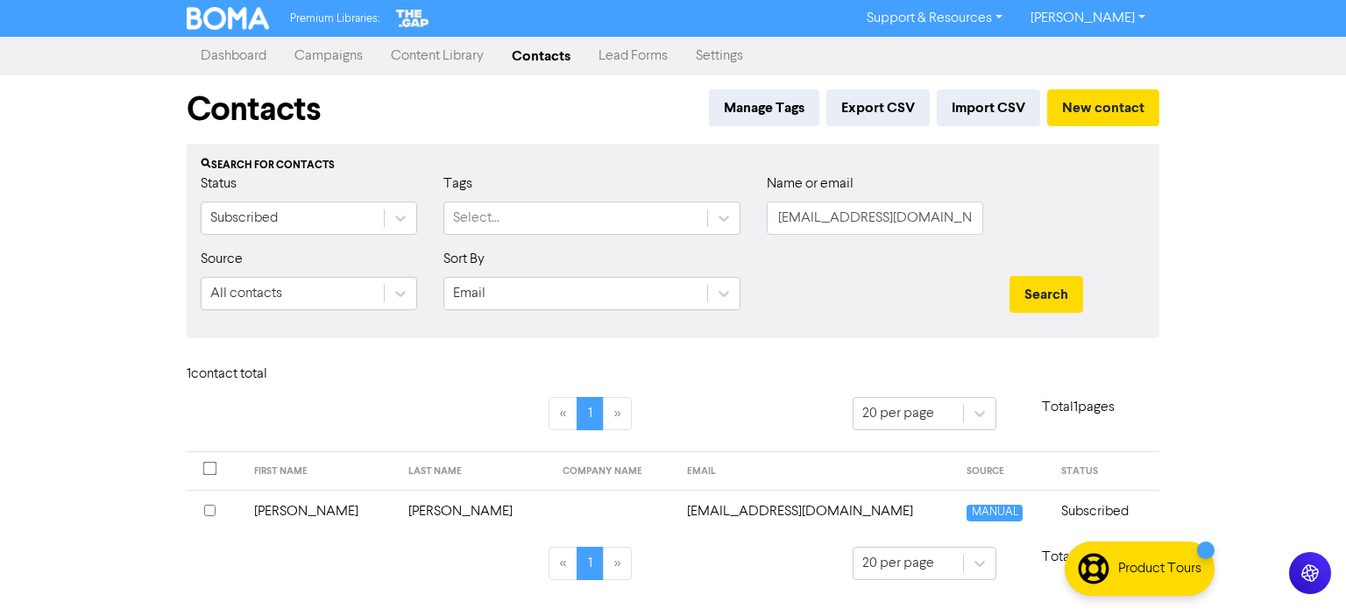
click at [421, 514] on td "[PERSON_NAME]" at bounding box center [475, 511] width 154 height 43
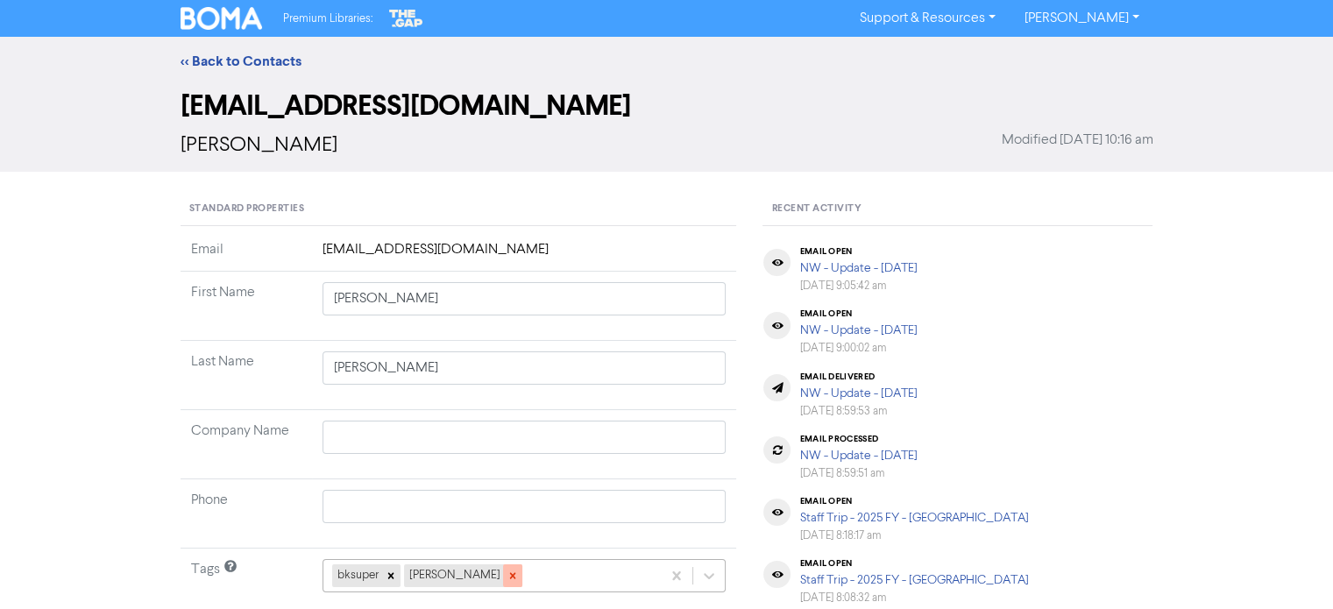
click at [509, 577] on icon at bounding box center [512, 576] width 6 height 6
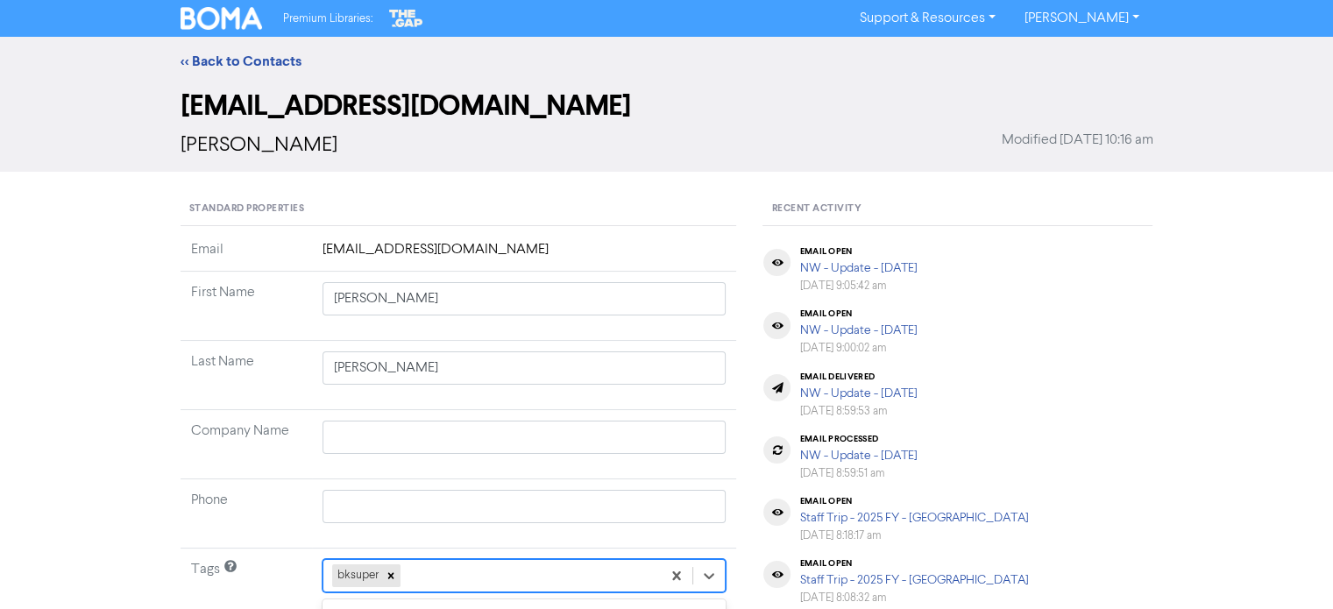
scroll to position [259, 0]
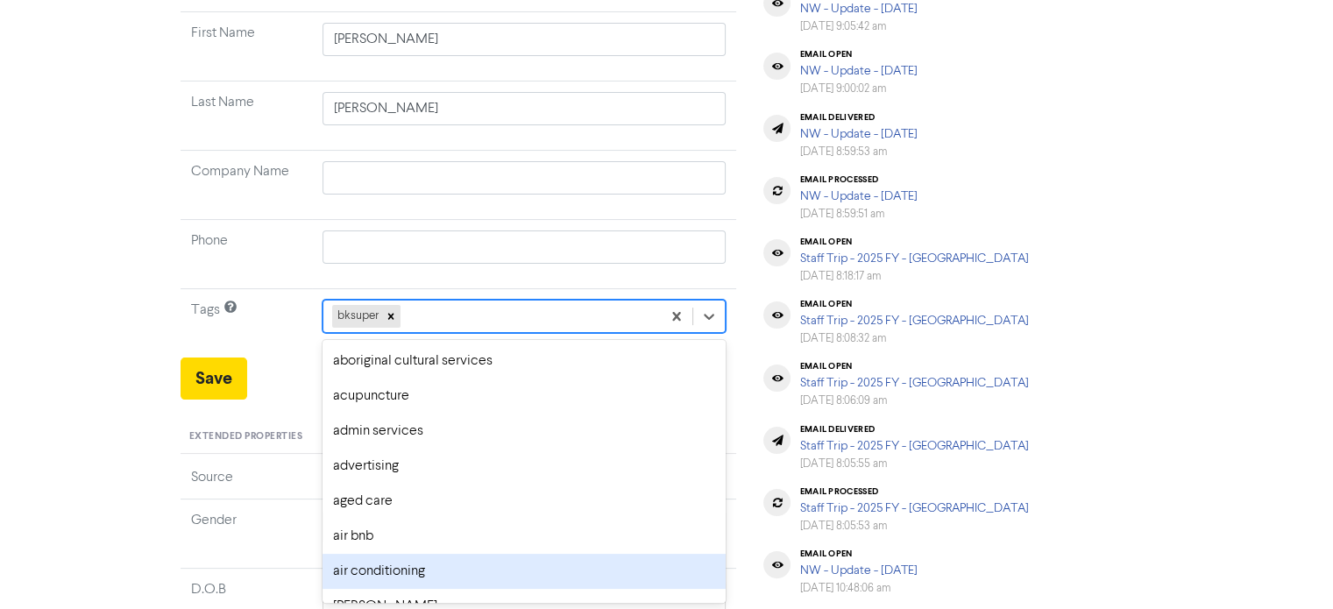
click at [497, 333] on div "option air conditioning focused, 7 of 287. 286 results available. Use Up and Do…" at bounding box center [524, 316] width 404 height 33
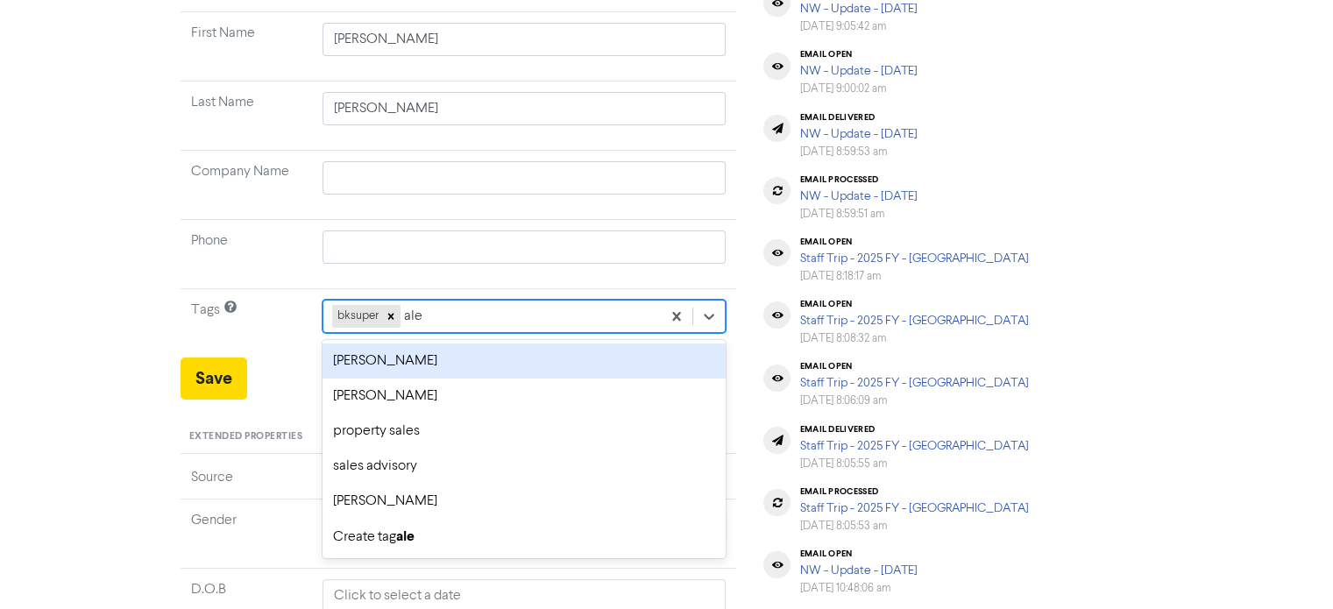
type input "[PERSON_NAME]"
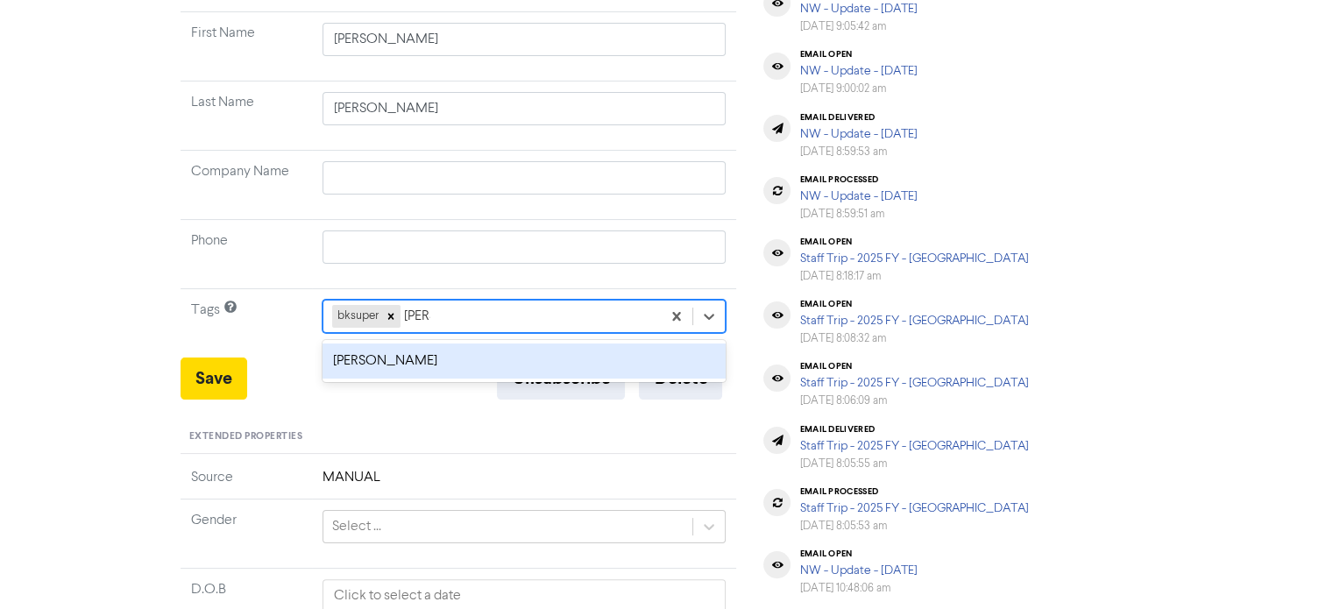
click at [509, 352] on div "[PERSON_NAME]" at bounding box center [524, 360] width 404 height 35
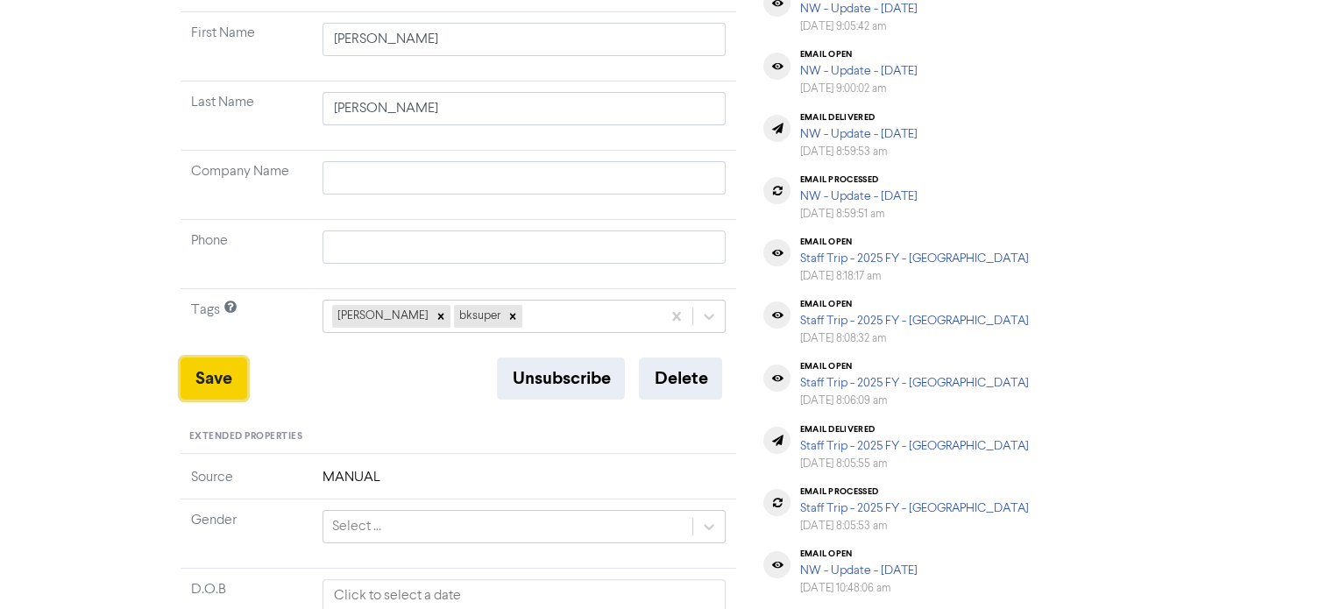
click at [189, 386] on button "Save" at bounding box center [213, 378] width 67 height 42
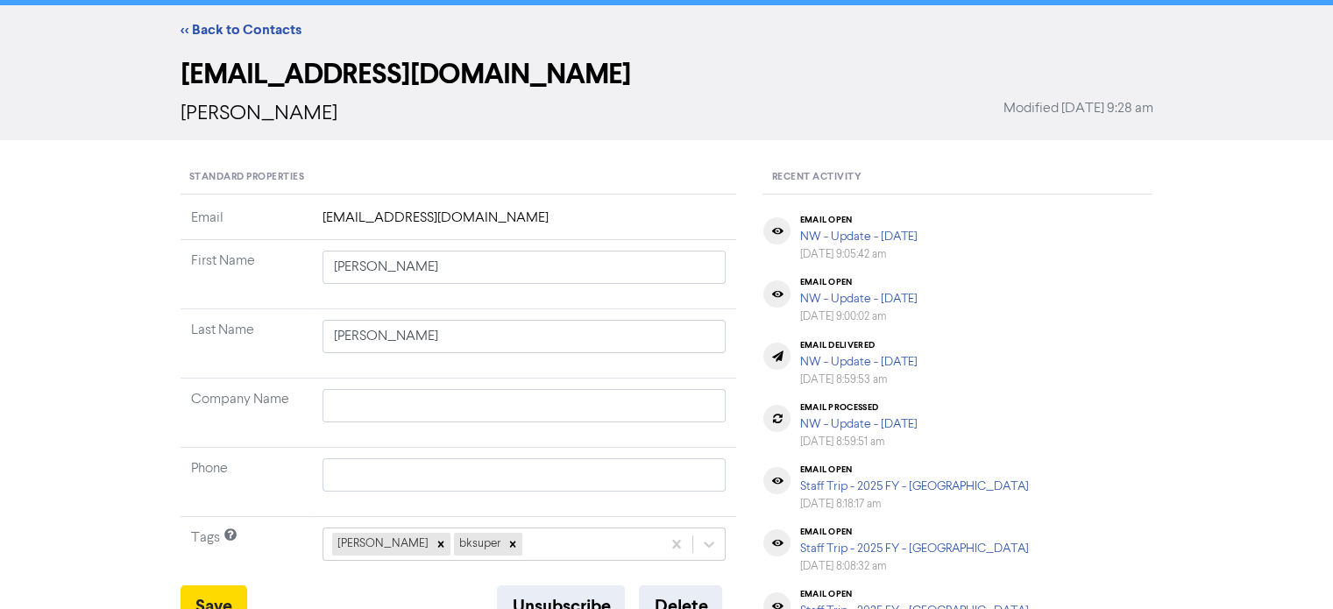
scroll to position [0, 0]
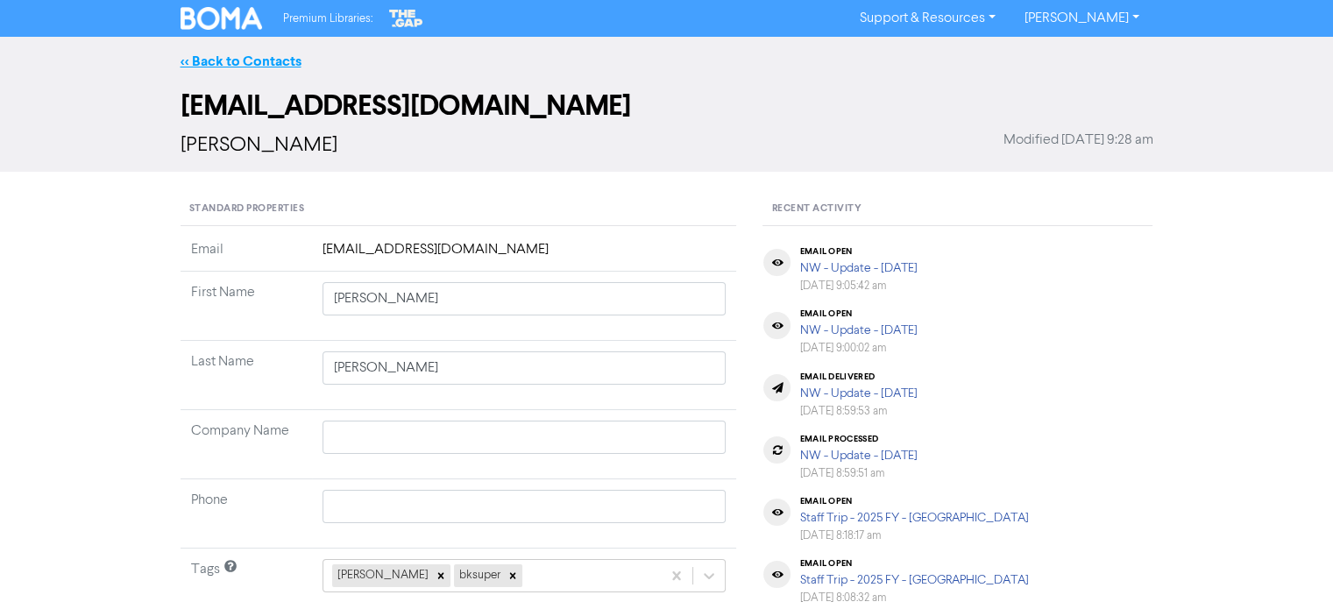
click at [264, 62] on link "<< Back to Contacts" at bounding box center [240, 62] width 121 height 18
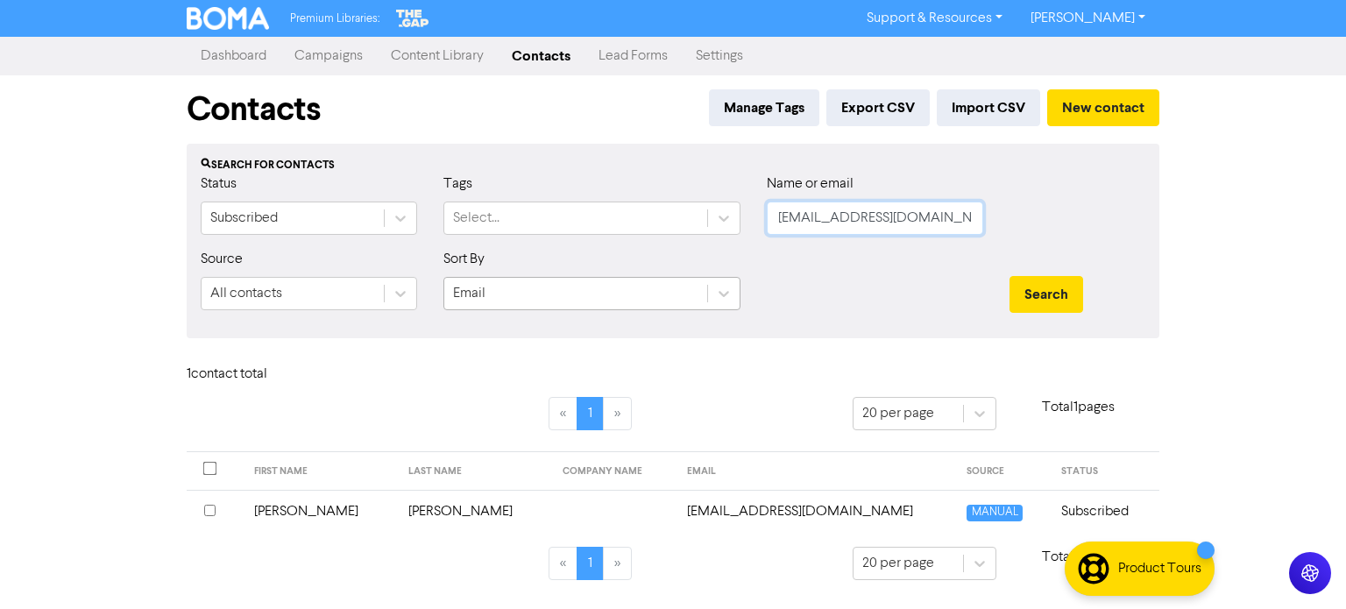
drag, startPoint x: 957, startPoint y: 214, endPoint x: 582, endPoint y: 291, distance: 382.9
click at [582, 291] on form "Status Subscribed Tags Select... Name or email [EMAIL_ADDRESS][DOMAIN_NAME] Sou…" at bounding box center [673, 248] width 945 height 151
paste input "[EMAIL_ADDRESS][DOMAIN_NAME]"
type input "[EMAIL_ADDRESS][DOMAIN_NAME]"
click at [1072, 279] on button "Search" at bounding box center [1046, 294] width 74 height 37
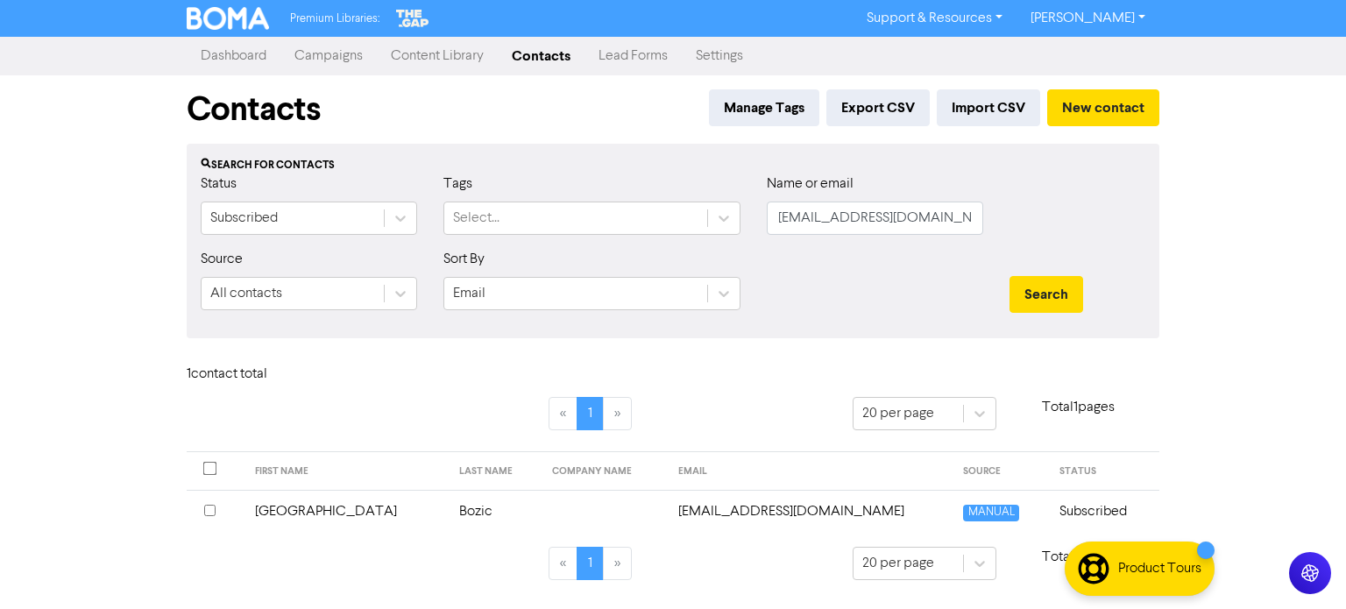
click at [449, 514] on td "Bozic" at bounding box center [495, 511] width 93 height 43
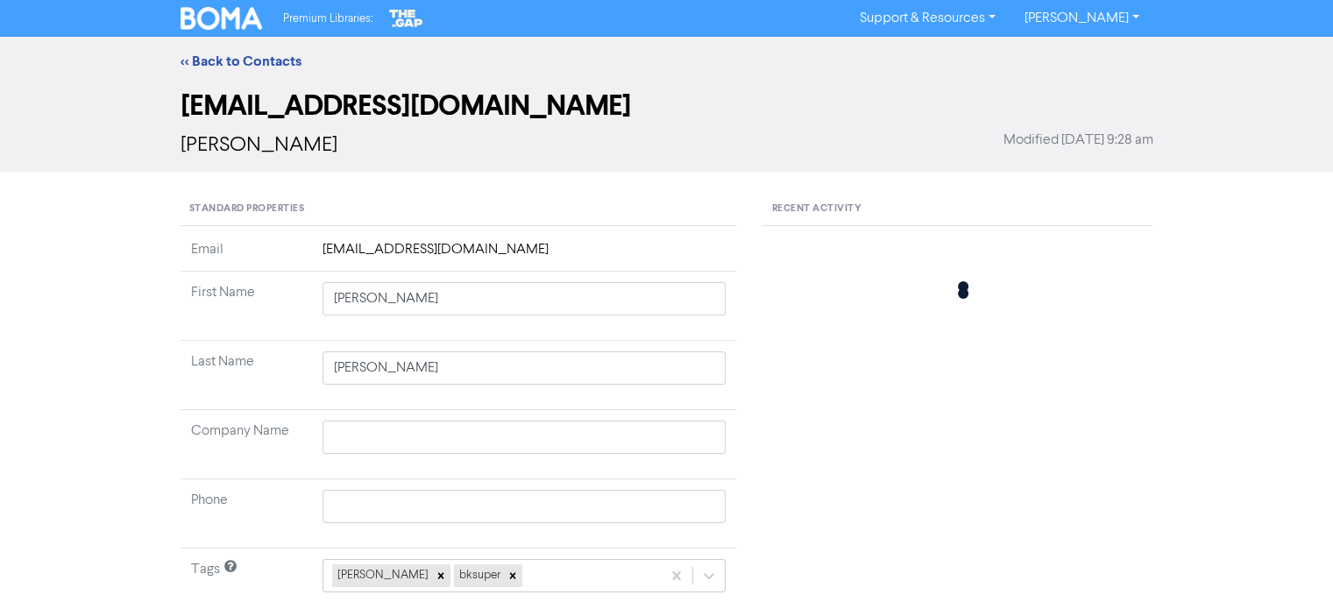
type input "[GEOGRAPHIC_DATA]"
type input "Bozic"
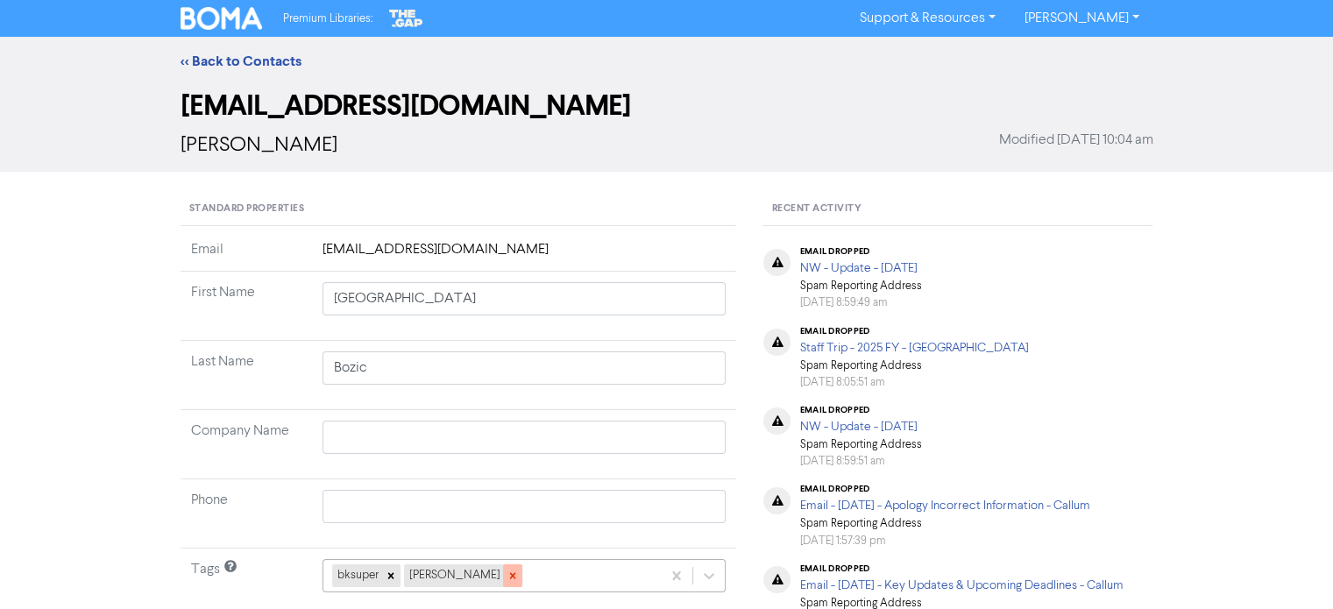
click at [506, 577] on icon at bounding box center [512, 576] width 12 height 12
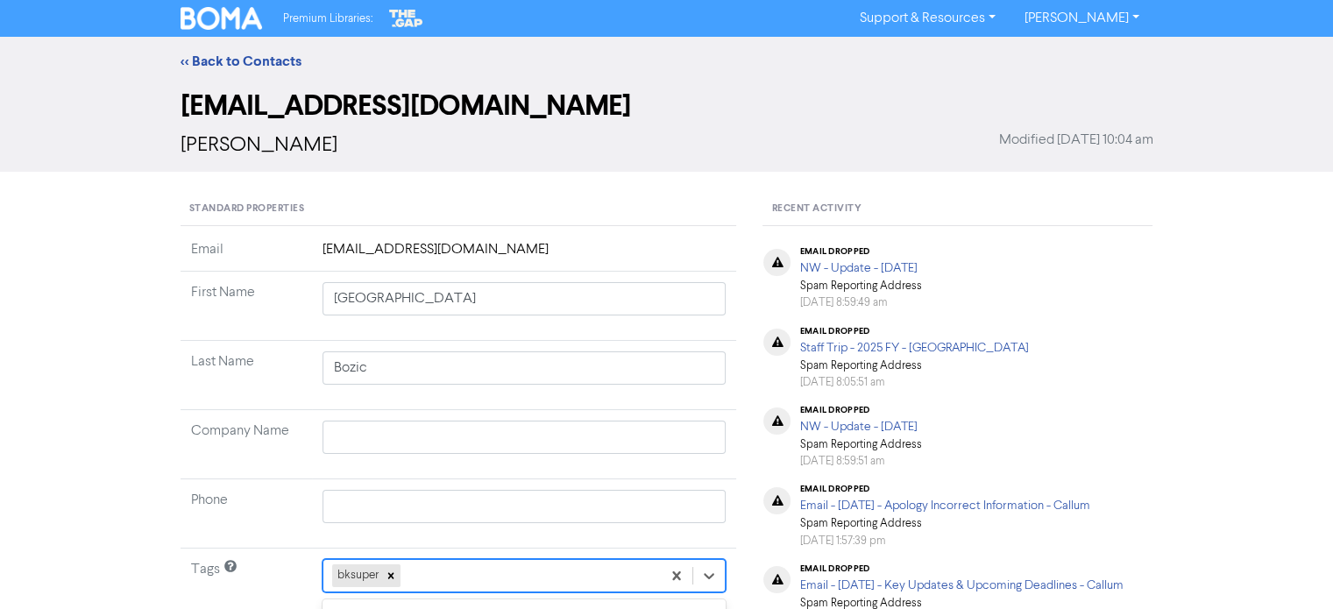
scroll to position [259, 0]
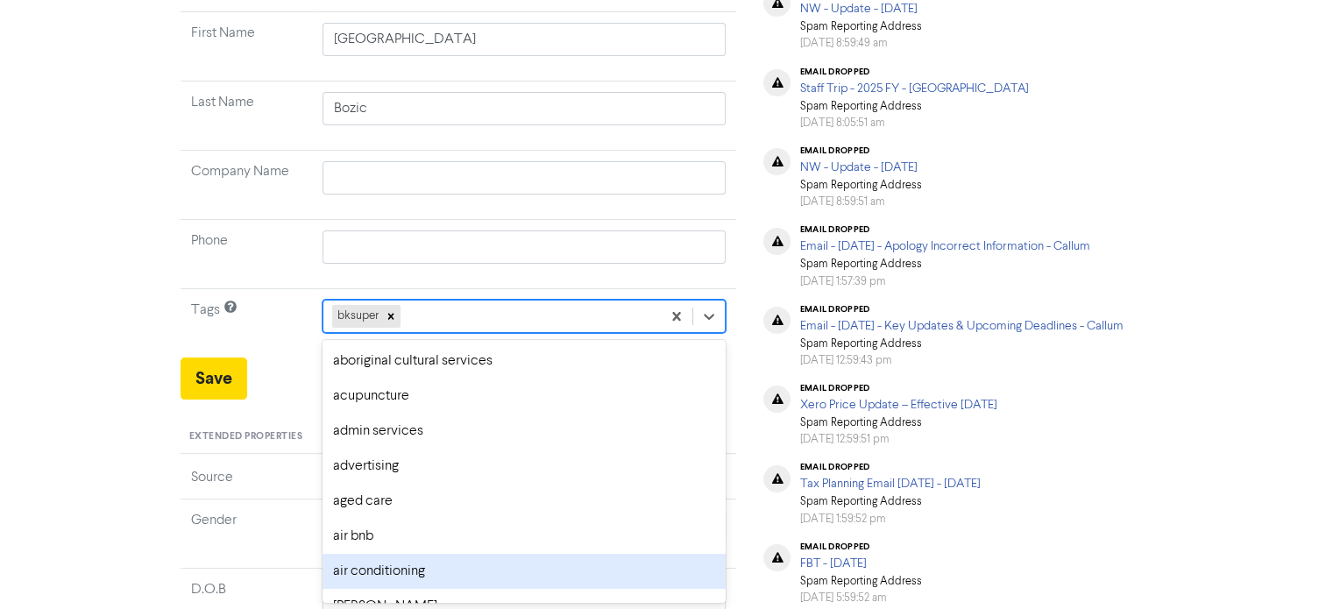
click at [491, 333] on div "option air conditioning focused, 7 of 287. 286 results available. Use Up and Do…" at bounding box center [524, 316] width 404 height 33
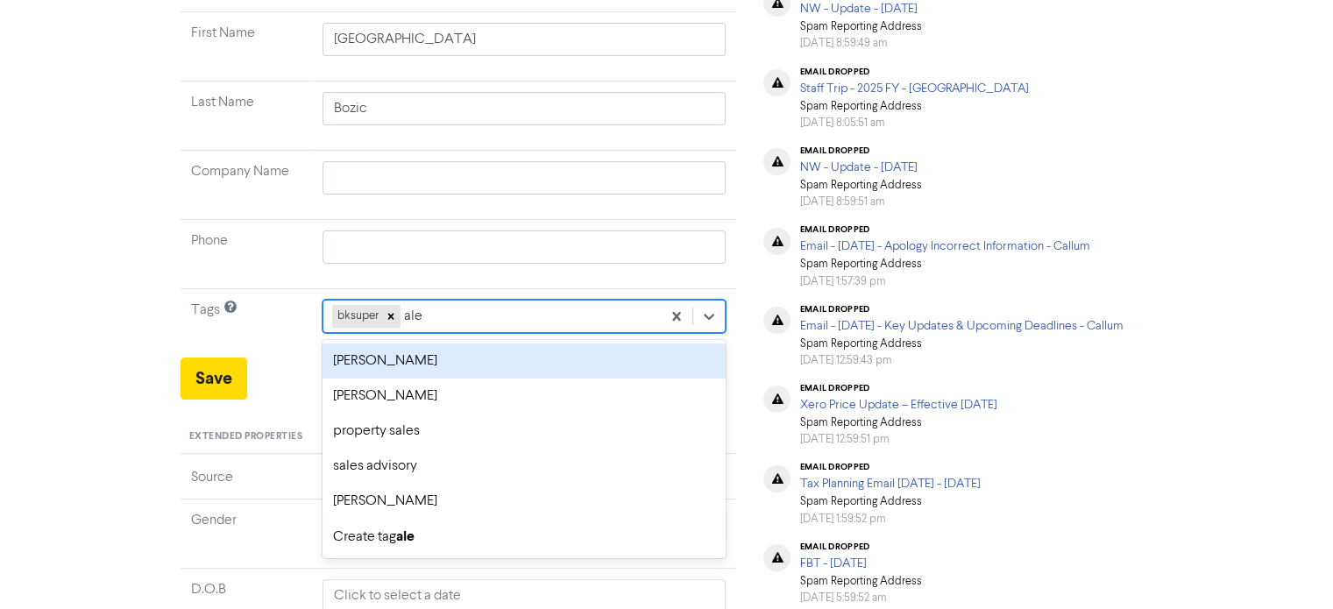
type input "[PERSON_NAME]"
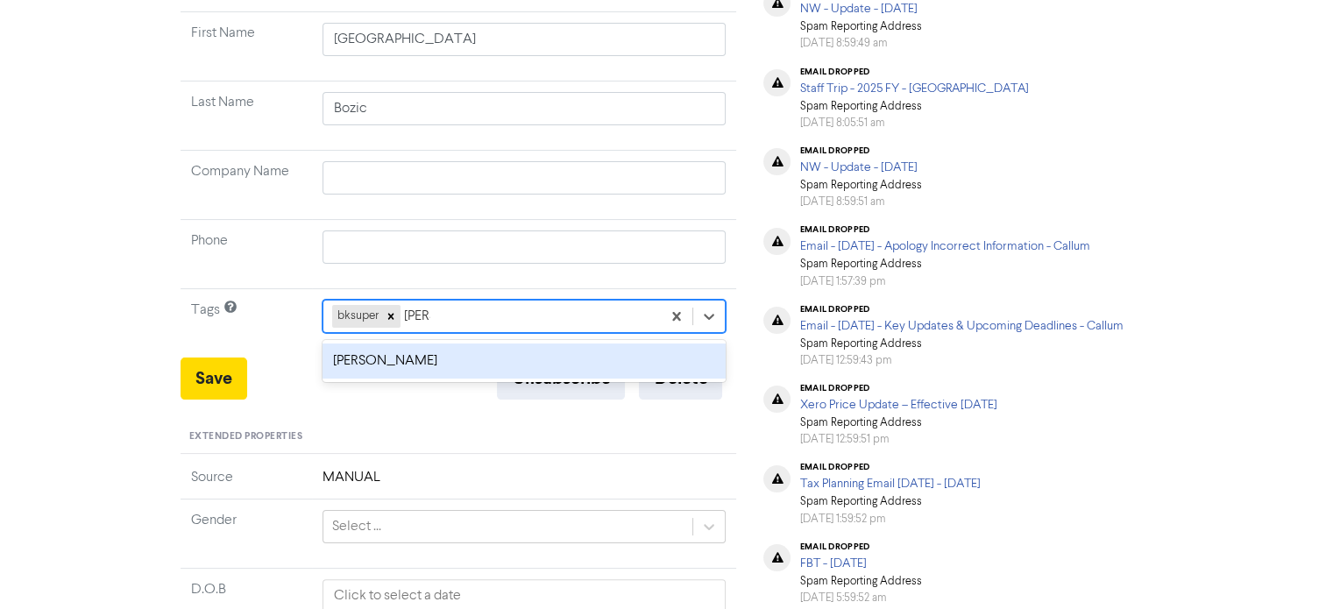
click at [435, 351] on div "[PERSON_NAME]" at bounding box center [524, 360] width 404 height 35
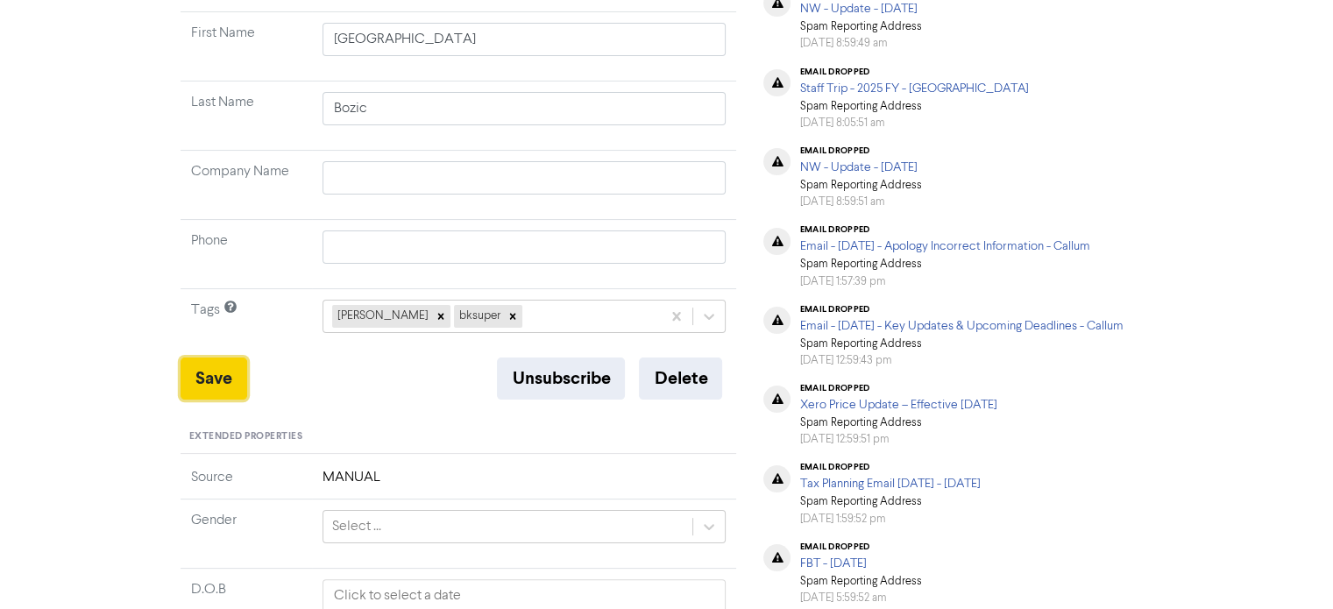
click at [236, 382] on button "Save" at bounding box center [213, 378] width 67 height 42
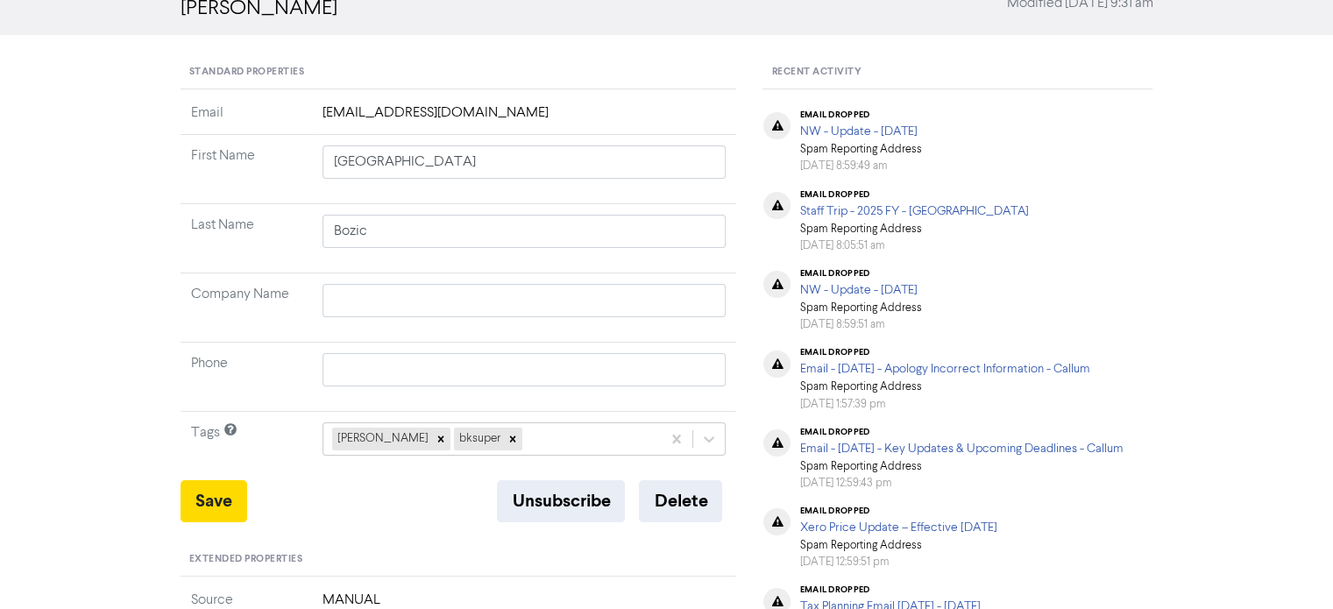
scroll to position [1, 0]
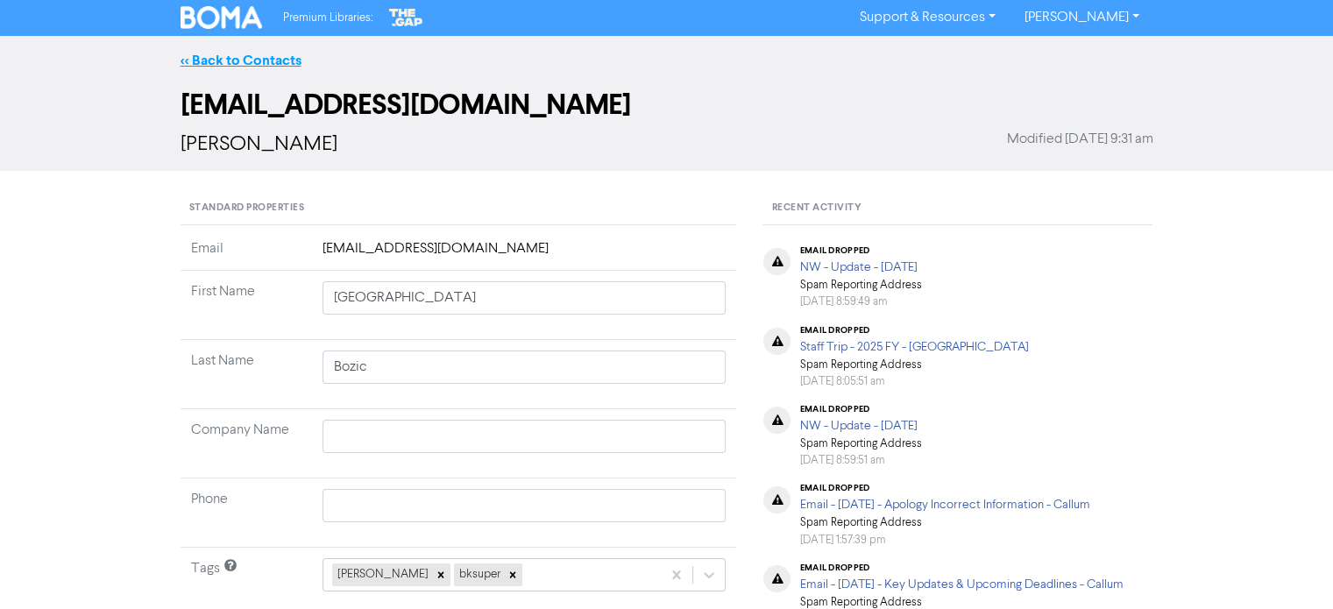
click at [277, 62] on link "<< Back to Contacts" at bounding box center [240, 61] width 121 height 18
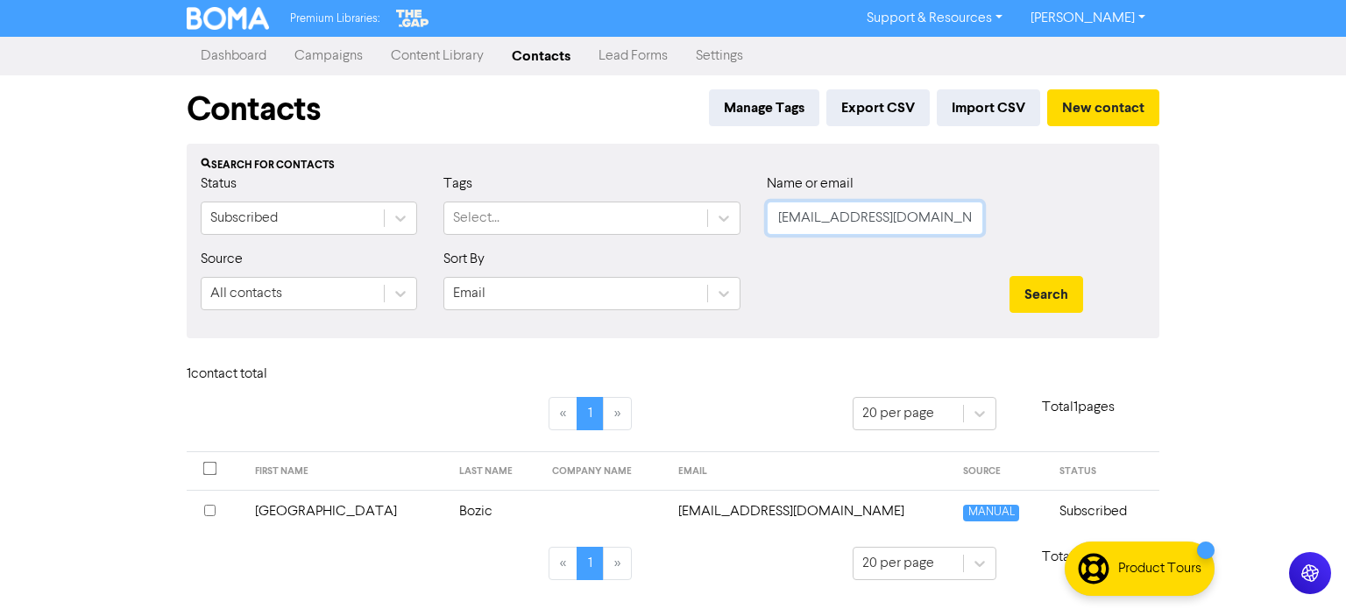
drag, startPoint x: 972, startPoint y: 220, endPoint x: 756, endPoint y: 247, distance: 217.2
click at [756, 247] on div "Name or email [EMAIL_ADDRESS][DOMAIN_NAME]" at bounding box center [875, 210] width 243 height 75
paste input "[EMAIL_ADDRESS][DOMAIN_NAME]"
click at [1058, 283] on button "Search" at bounding box center [1046, 294] width 74 height 37
click at [315, 506] on td "[PERSON_NAME]" at bounding box center [330, 511] width 165 height 43
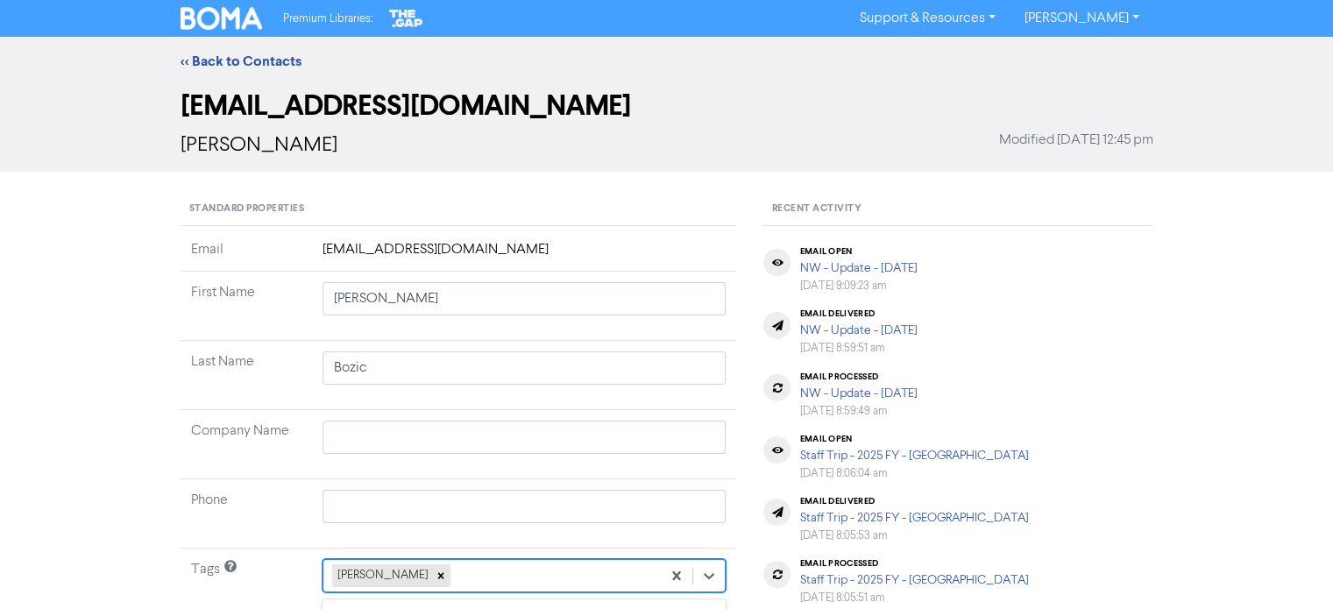
scroll to position [259, 0]
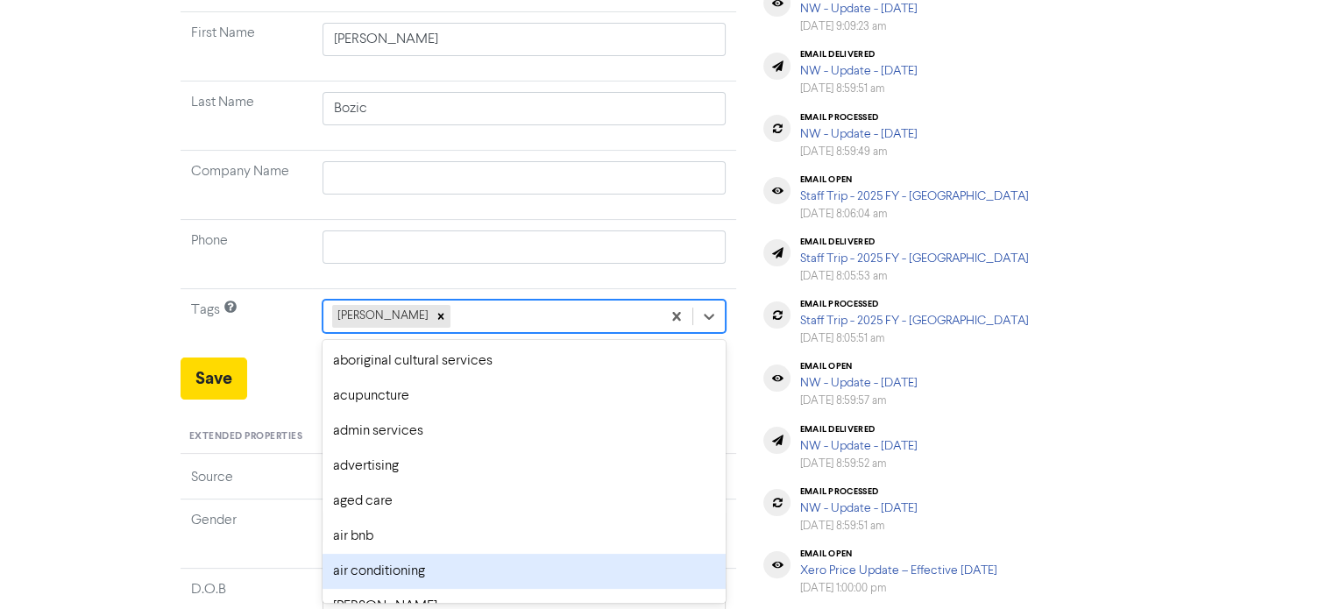
click at [420, 333] on div "option air conditioning focused, 7 of 287. 286 results available. Use Up and Do…" at bounding box center [524, 316] width 404 height 33
click at [420, 577] on div "air conditioning" at bounding box center [524, 571] width 404 height 35
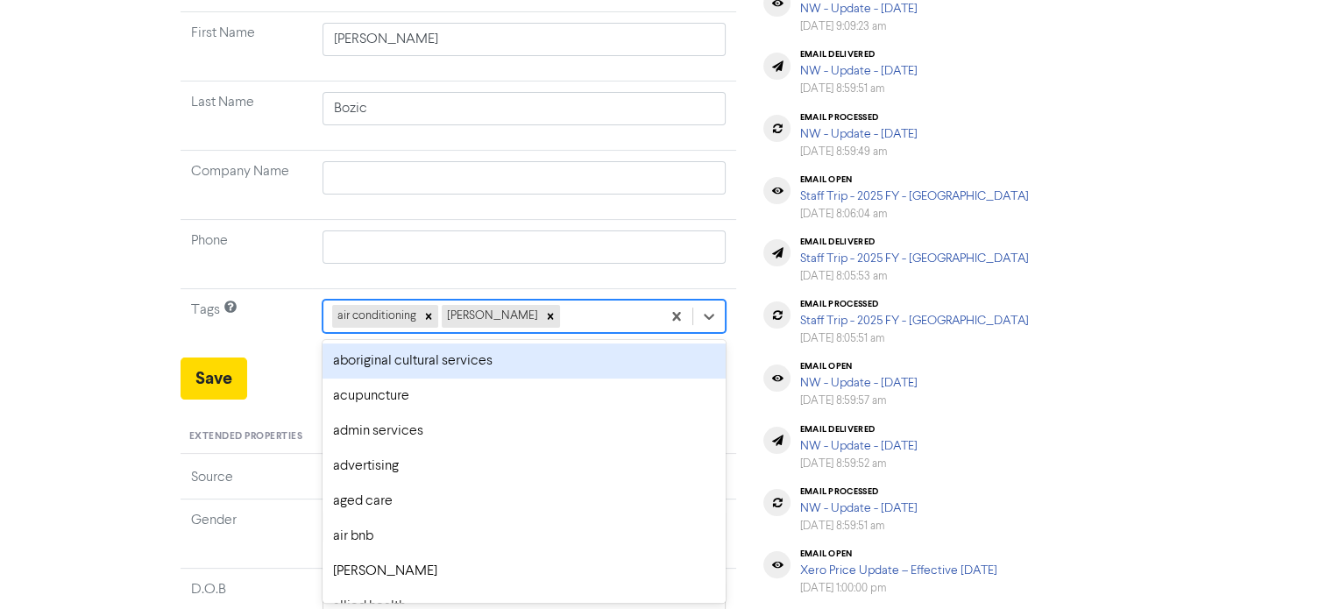
click at [532, 327] on div "air conditioning [PERSON_NAME]" at bounding box center [492, 317] width 338 height 32
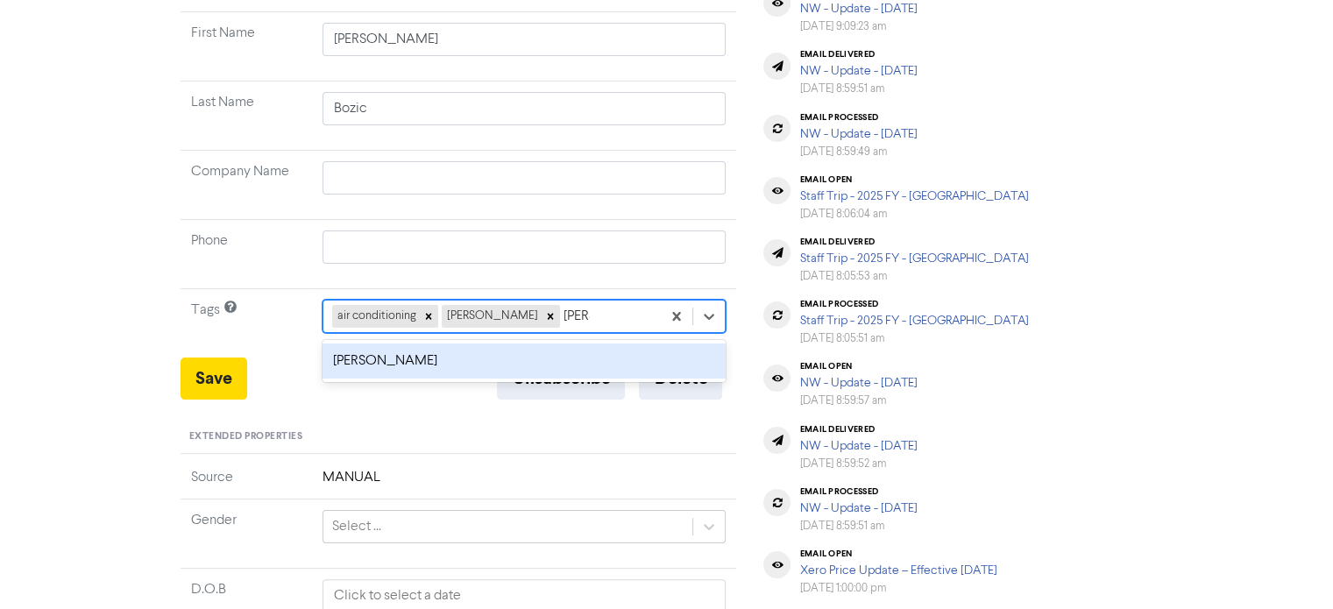
click at [465, 360] on div "[PERSON_NAME]" at bounding box center [524, 360] width 404 height 35
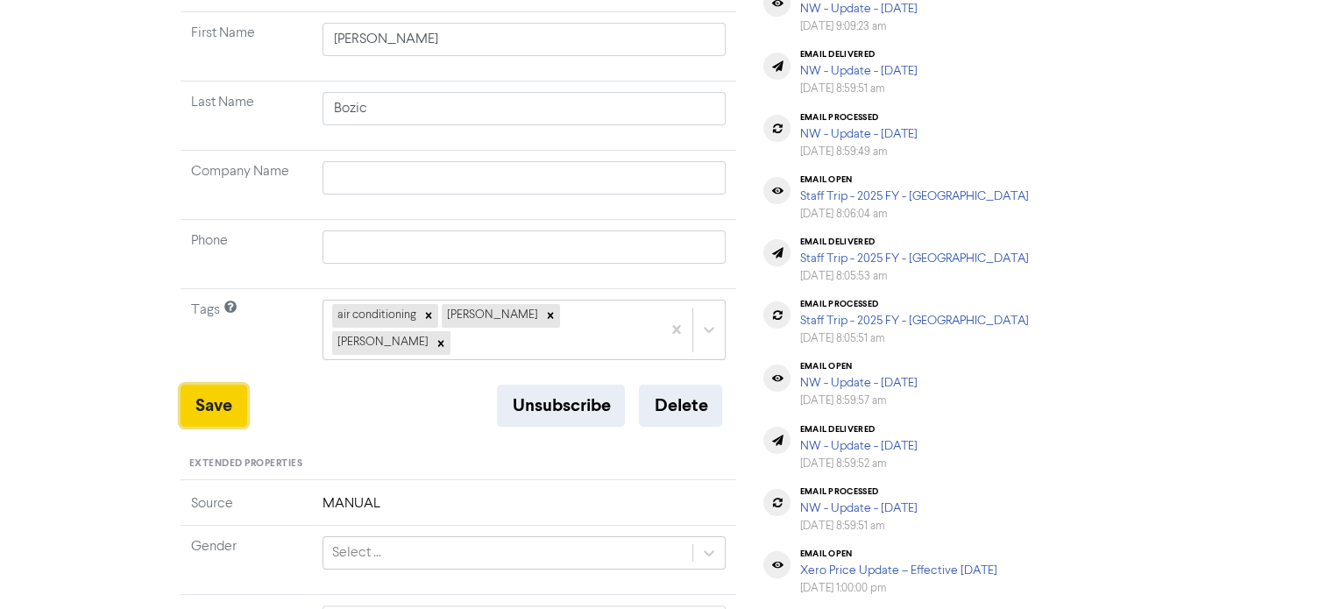
click at [221, 385] on button "Save" at bounding box center [213, 406] width 67 height 42
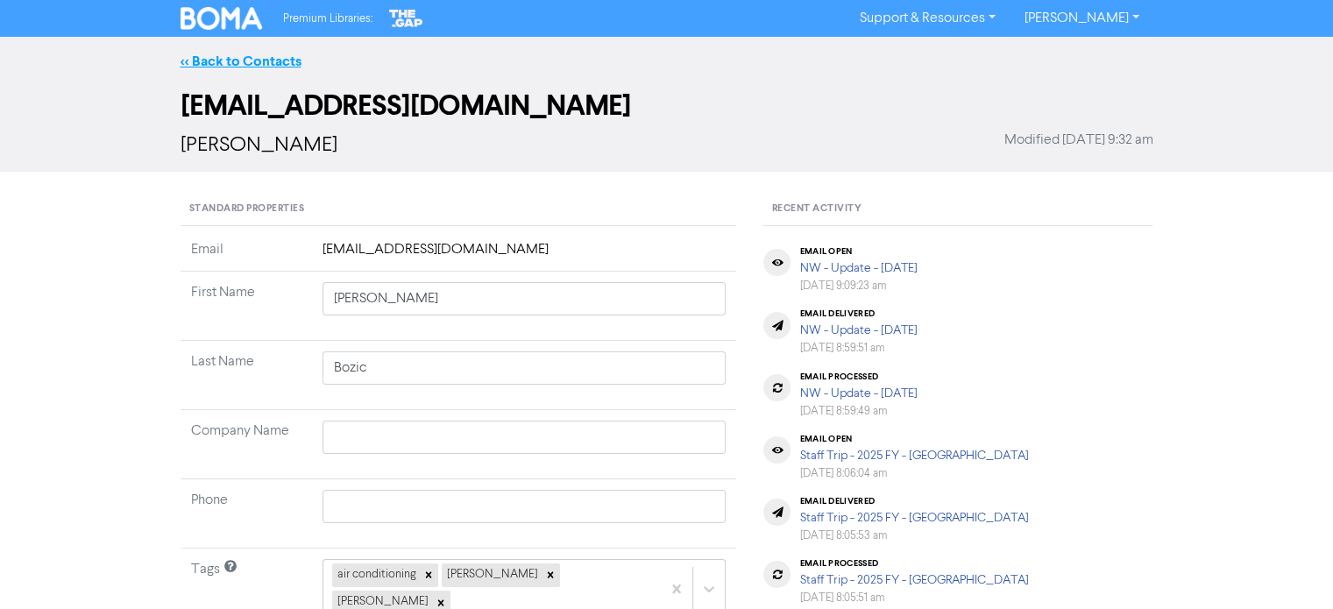
click at [287, 60] on link "<< Back to Contacts" at bounding box center [240, 62] width 121 height 18
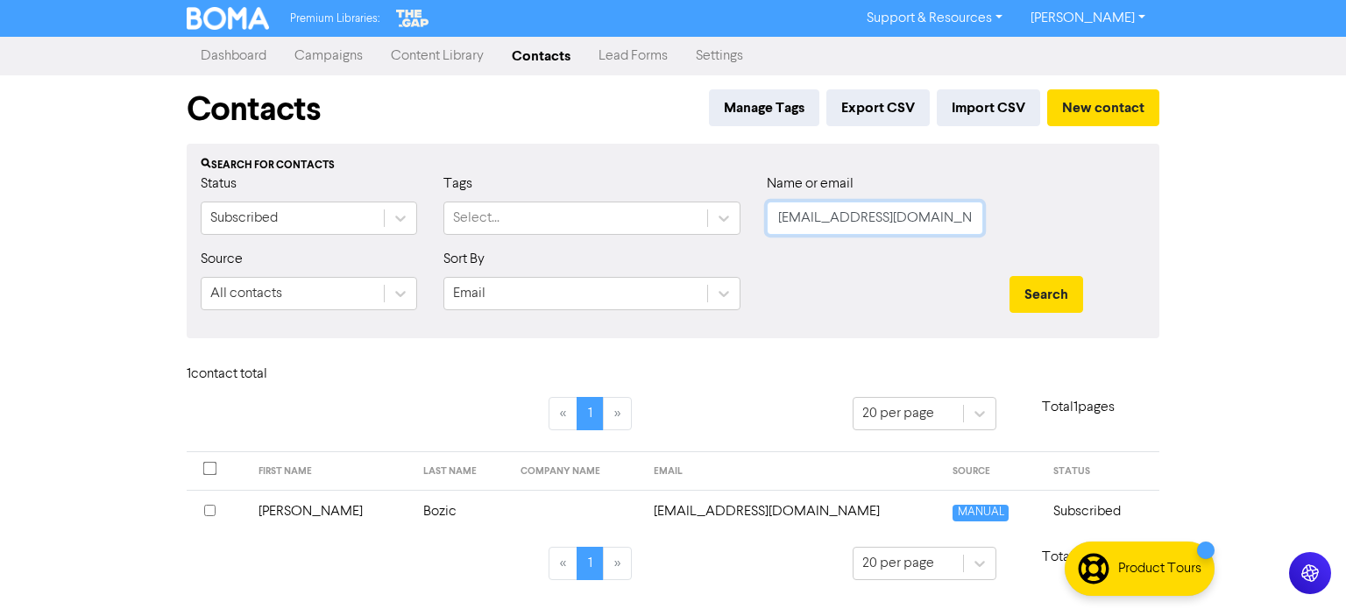
drag, startPoint x: 916, startPoint y: 216, endPoint x: 752, endPoint y: 235, distance: 165.0
click at [752, 235] on div "Status Subscribed Tags Select... Name or email [EMAIL_ADDRESS][DOMAIN_NAME]" at bounding box center [673, 210] width 971 height 75
paste input "[PERSON_NAME][EMAIL_ADDRESS][DOMAIN_NAME]"
click at [1058, 292] on button "Search" at bounding box center [1046, 294] width 74 height 37
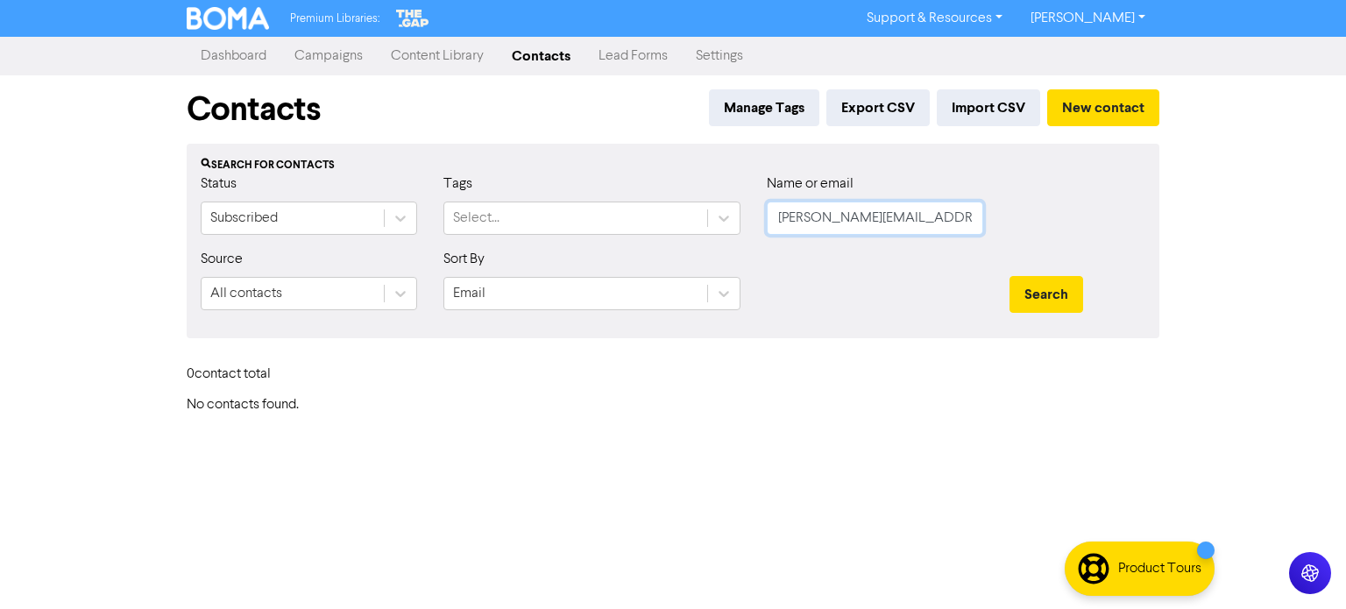
drag, startPoint x: 970, startPoint y: 220, endPoint x: 1037, endPoint y: 267, distance: 82.4
click at [739, 253] on form "Status Subscribed Tags Select... Name or email [PERSON_NAME][EMAIL_ADDRESS][DOM…" at bounding box center [673, 248] width 945 height 151
paste input "[PERSON_NAME][EMAIL_ADDRESS][DOMAIN_NAME]"
click at [1044, 284] on button "Search" at bounding box center [1046, 294] width 74 height 37
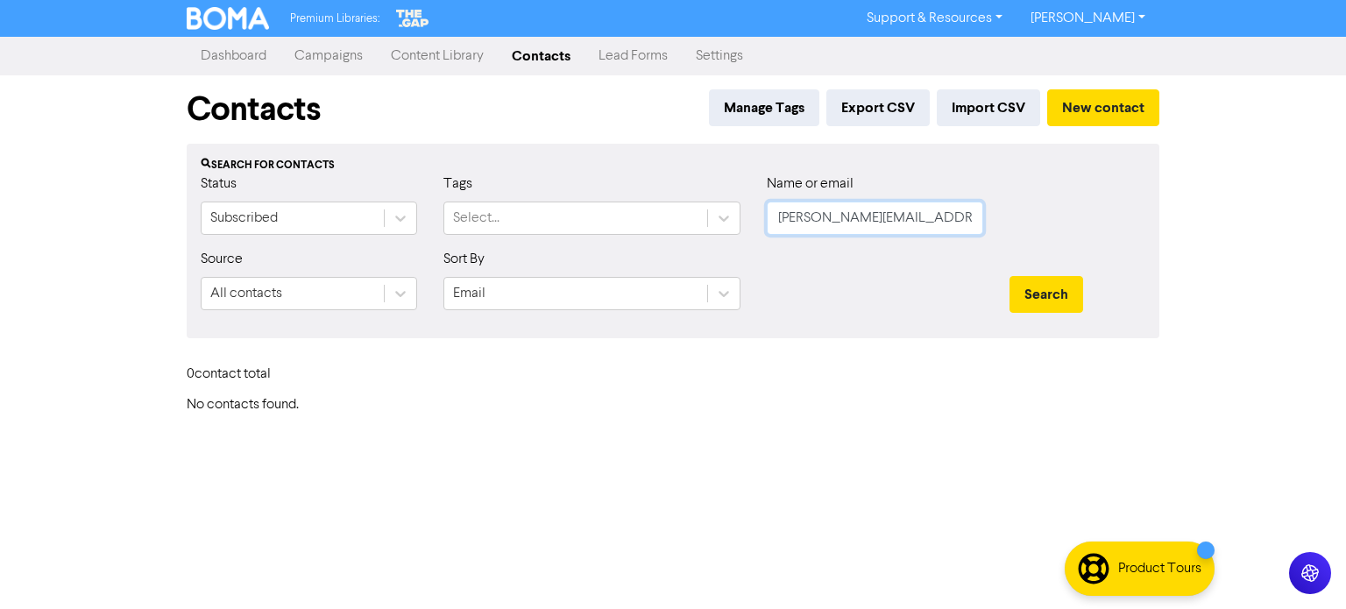
drag, startPoint x: 971, startPoint y: 209, endPoint x: 1345, endPoint y: 359, distance: 403.3
click at [733, 243] on div "Status Subscribed Tags Select... Name or email [PERSON_NAME][EMAIL_ADDRESS][DOM…" at bounding box center [673, 210] width 971 height 75
paste input "[EMAIL_ADDRESS][DOMAIN_NAME]"
click at [1009, 276] on button "Search" at bounding box center [1046, 294] width 74 height 37
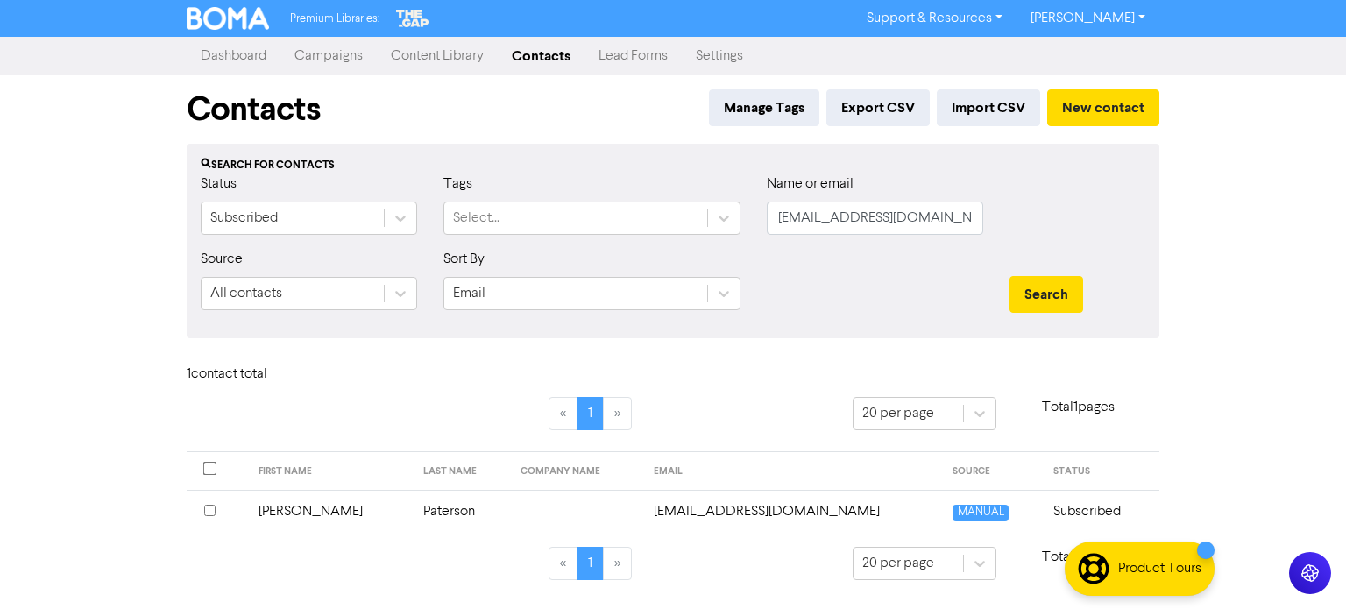
click at [423, 503] on td "Paterson" at bounding box center [462, 511] width 98 height 43
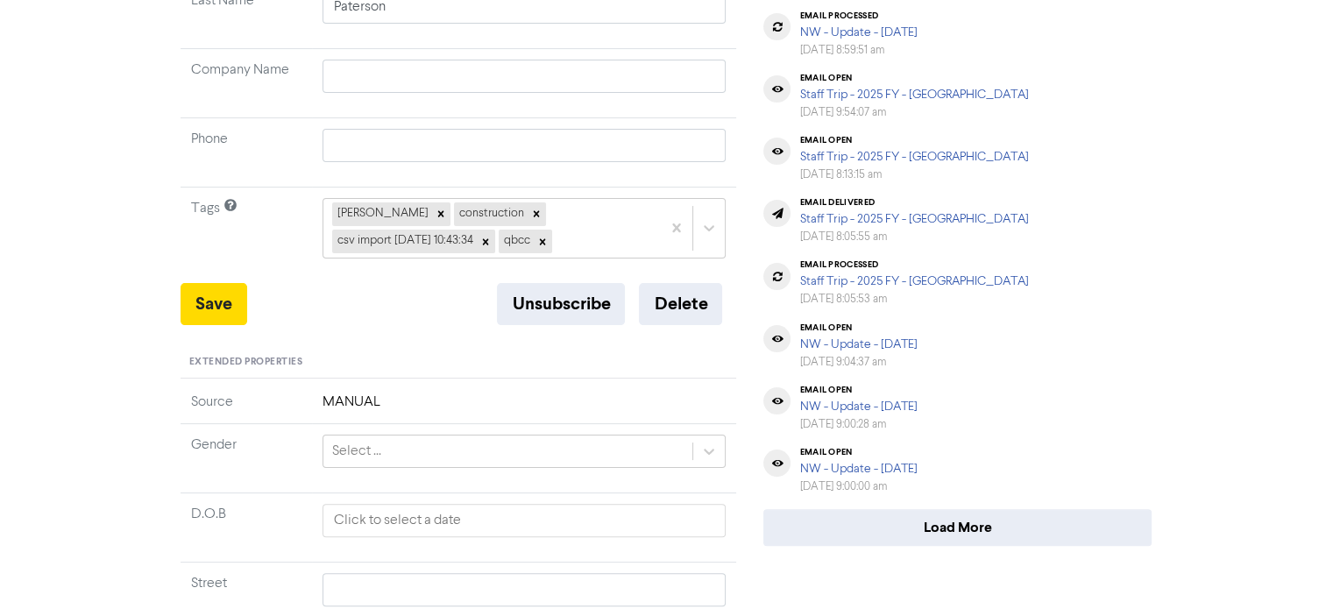
scroll to position [383, 0]
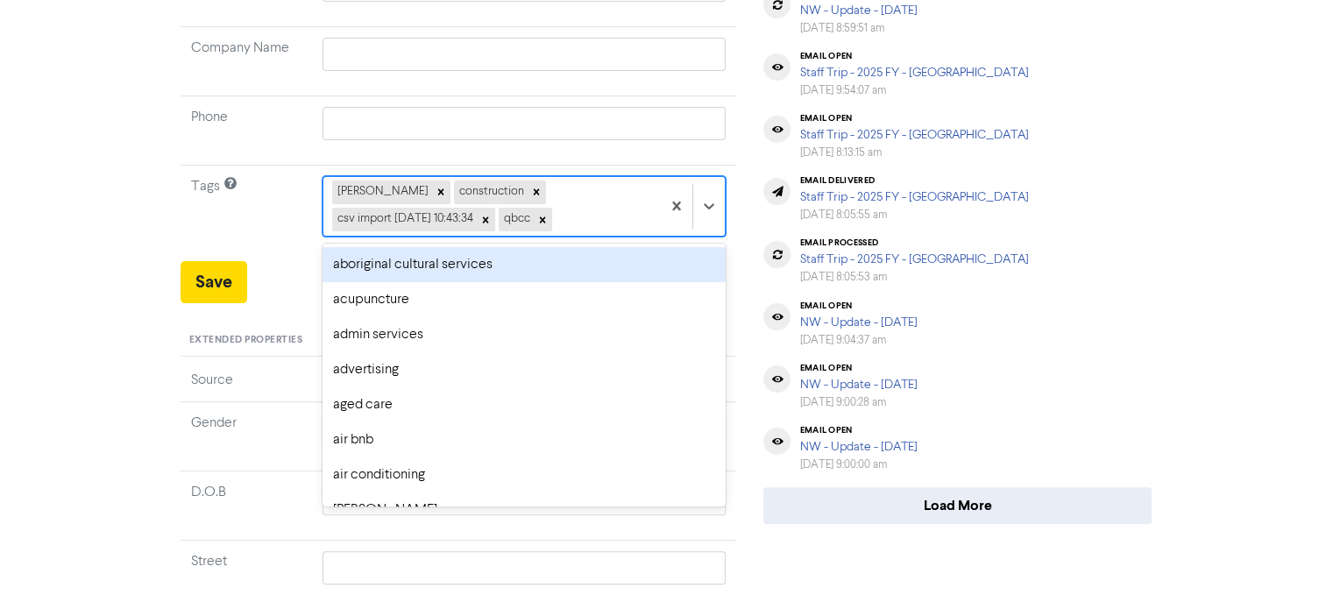
click at [611, 217] on div "[PERSON_NAME] construction csv import [DATE] 10:43:34 qbcc" at bounding box center [492, 206] width 338 height 58
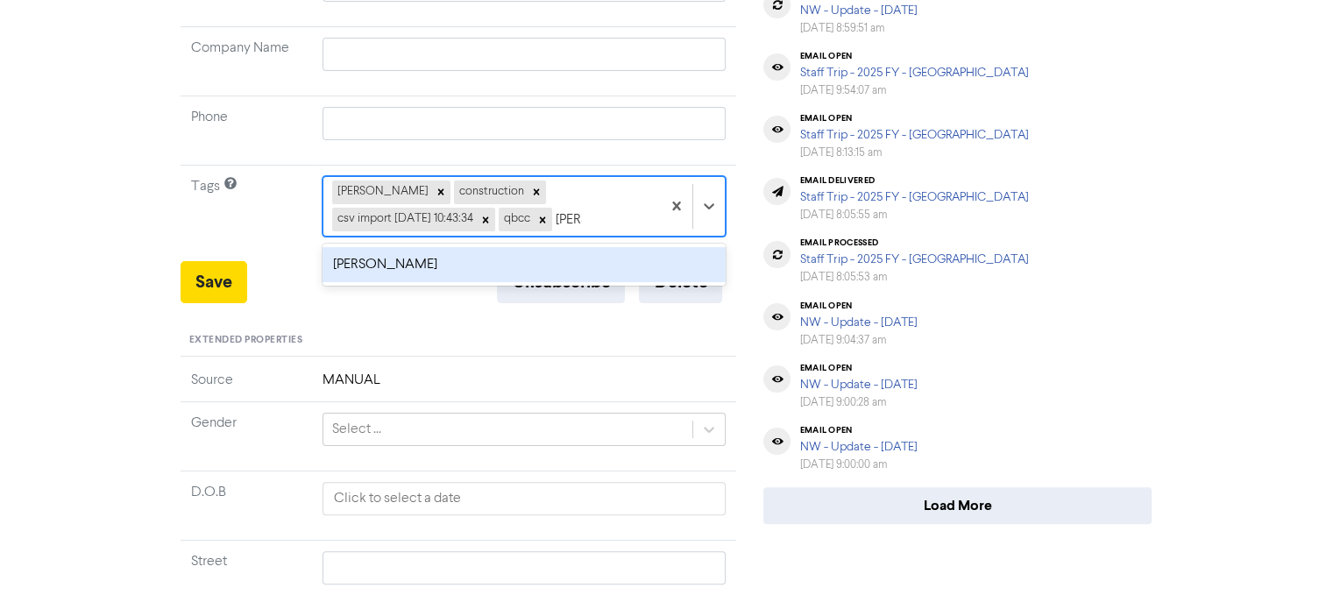
click at [381, 259] on div "[PERSON_NAME]" at bounding box center [524, 264] width 404 height 35
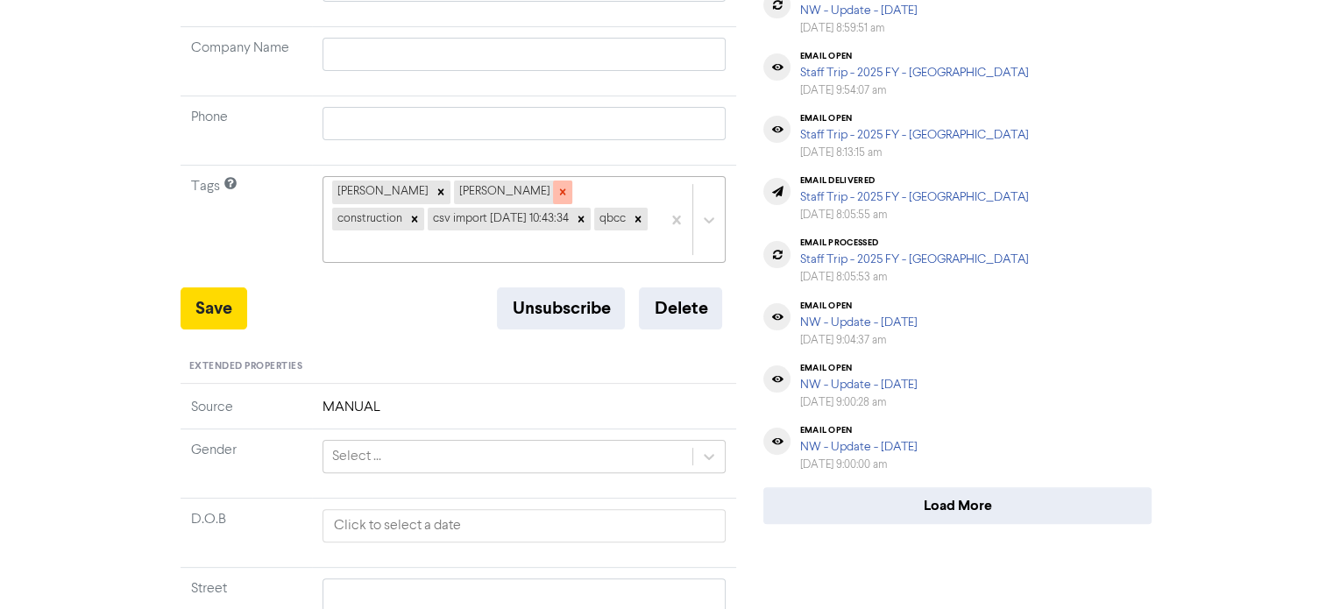
click at [556, 190] on icon at bounding box center [562, 192] width 12 height 12
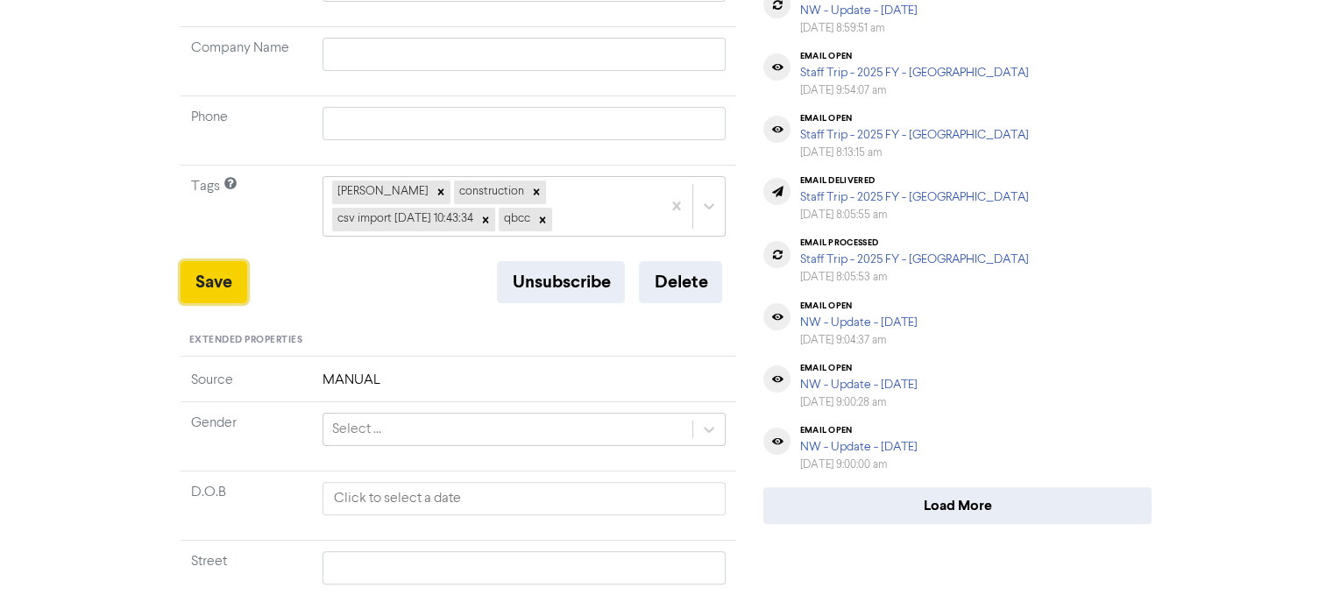
click at [200, 273] on button "Save" at bounding box center [213, 282] width 67 height 42
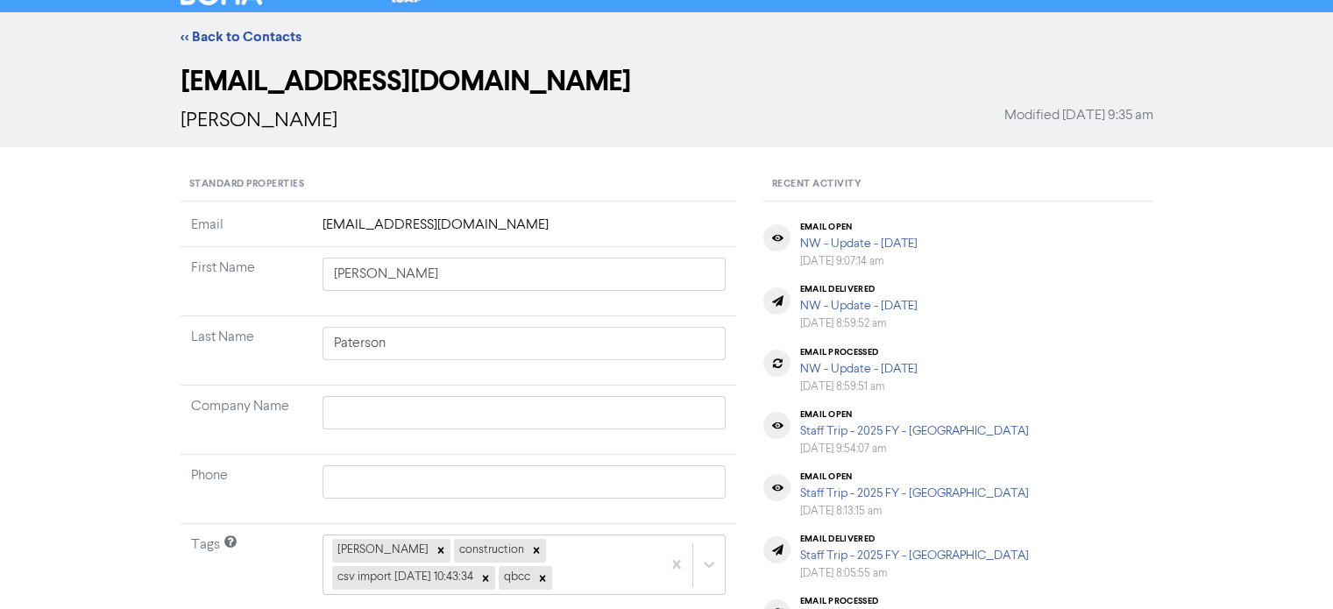
scroll to position [0, 0]
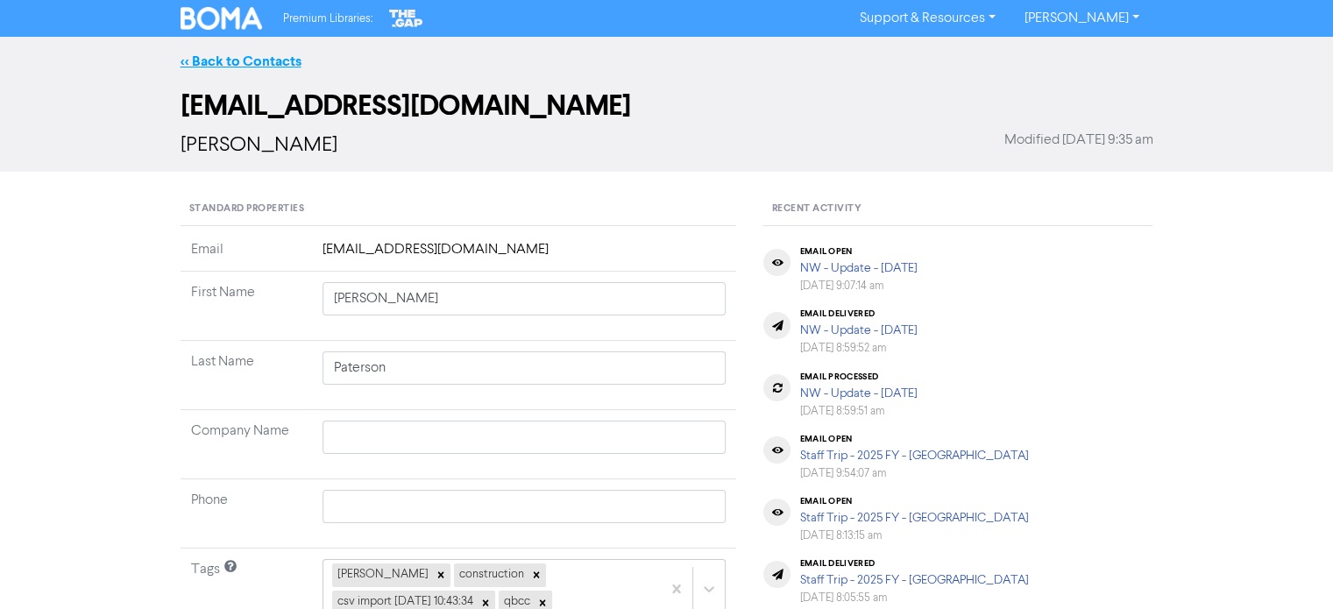
click at [283, 59] on link "<< Back to Contacts" at bounding box center [240, 62] width 121 height 18
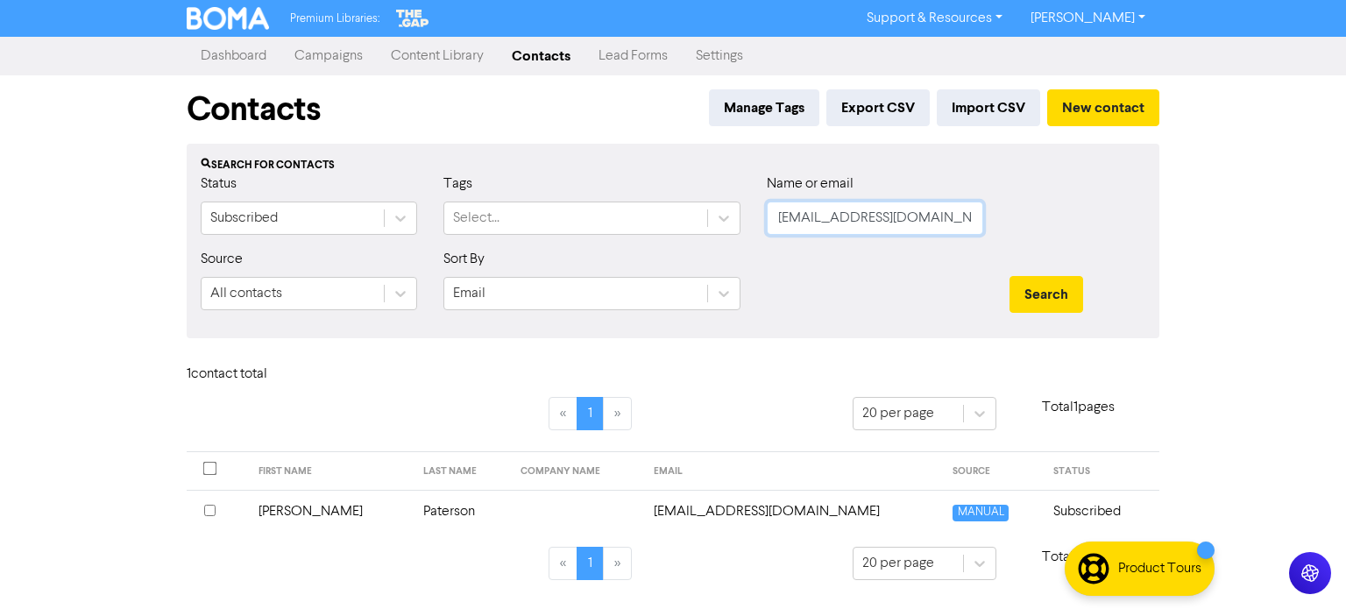
drag, startPoint x: 956, startPoint y: 221, endPoint x: 687, endPoint y: 258, distance: 271.6
click at [687, 258] on form "Status Subscribed Tags Select... Name or email [EMAIL_ADDRESS][DOMAIN_NAME] Sou…" at bounding box center [673, 248] width 945 height 151
paste input "[EMAIL_ADDRESS][PERSON_NAME][DOMAIN_NAME]"
click at [1058, 294] on button "Search" at bounding box center [1046, 294] width 74 height 37
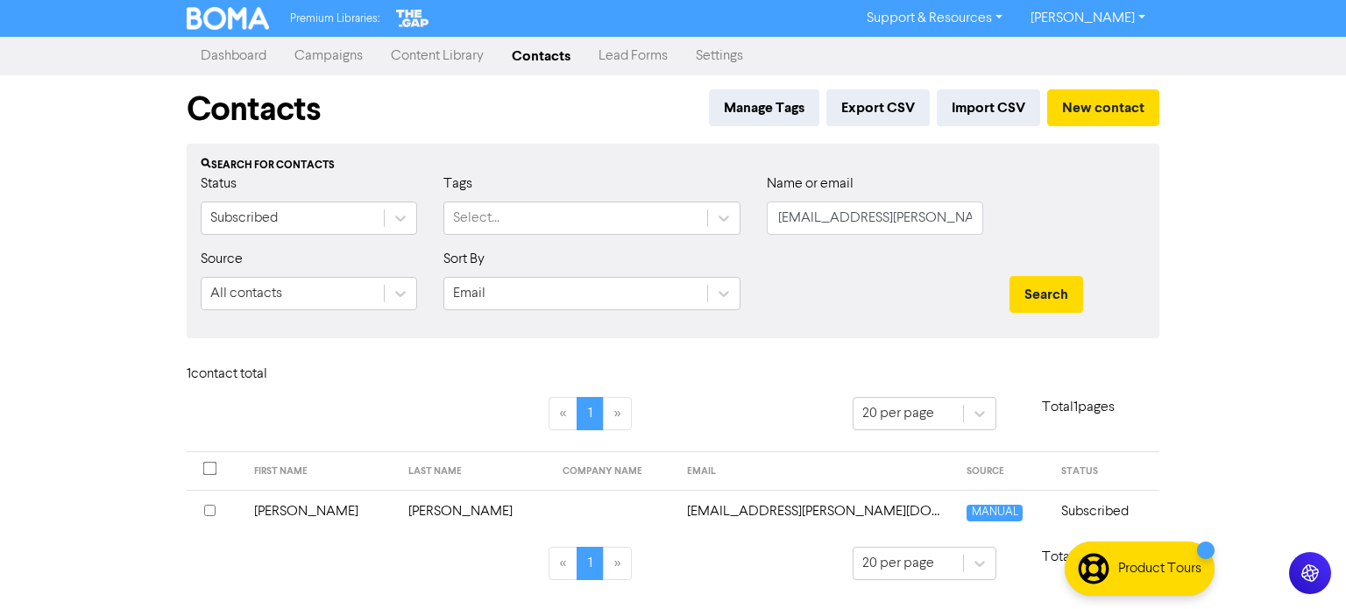
click at [280, 508] on td "[PERSON_NAME]" at bounding box center [321, 511] width 154 height 43
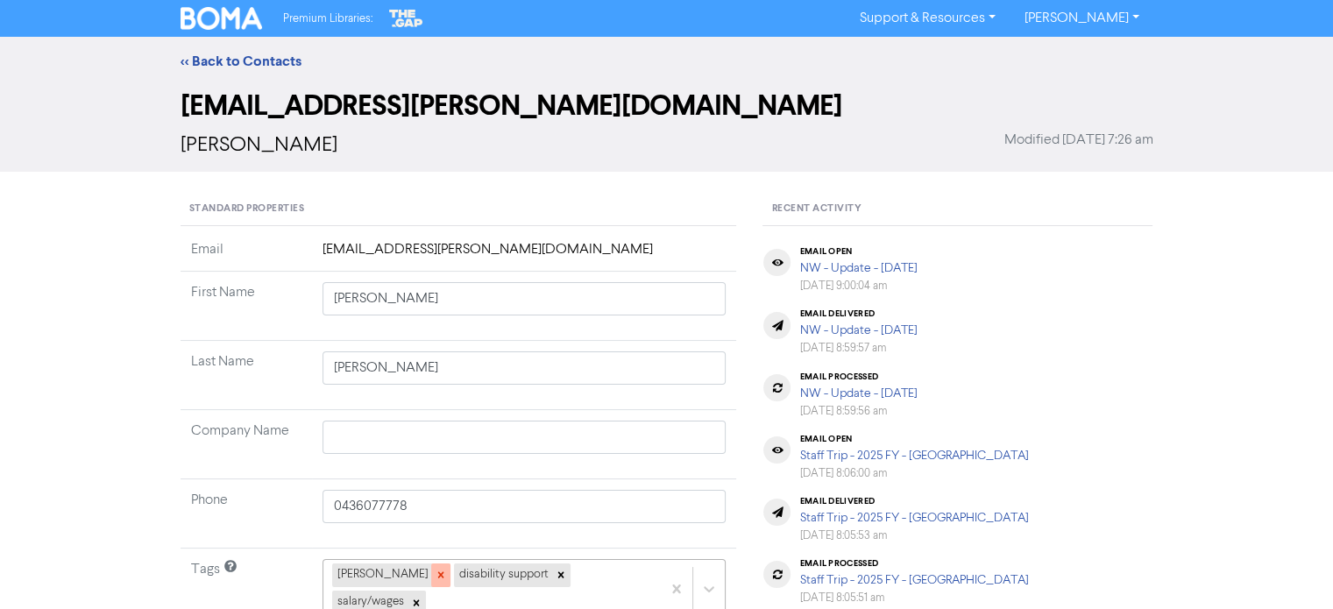
click at [435, 577] on icon at bounding box center [441, 575] width 12 height 12
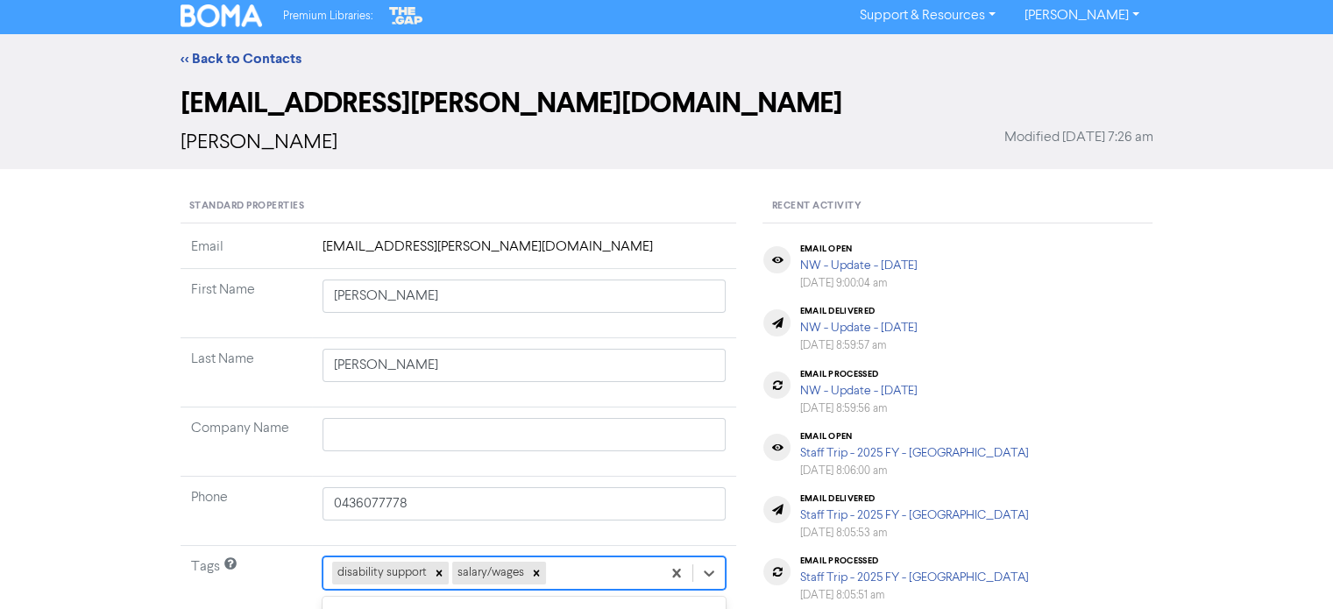
scroll to position [259, 0]
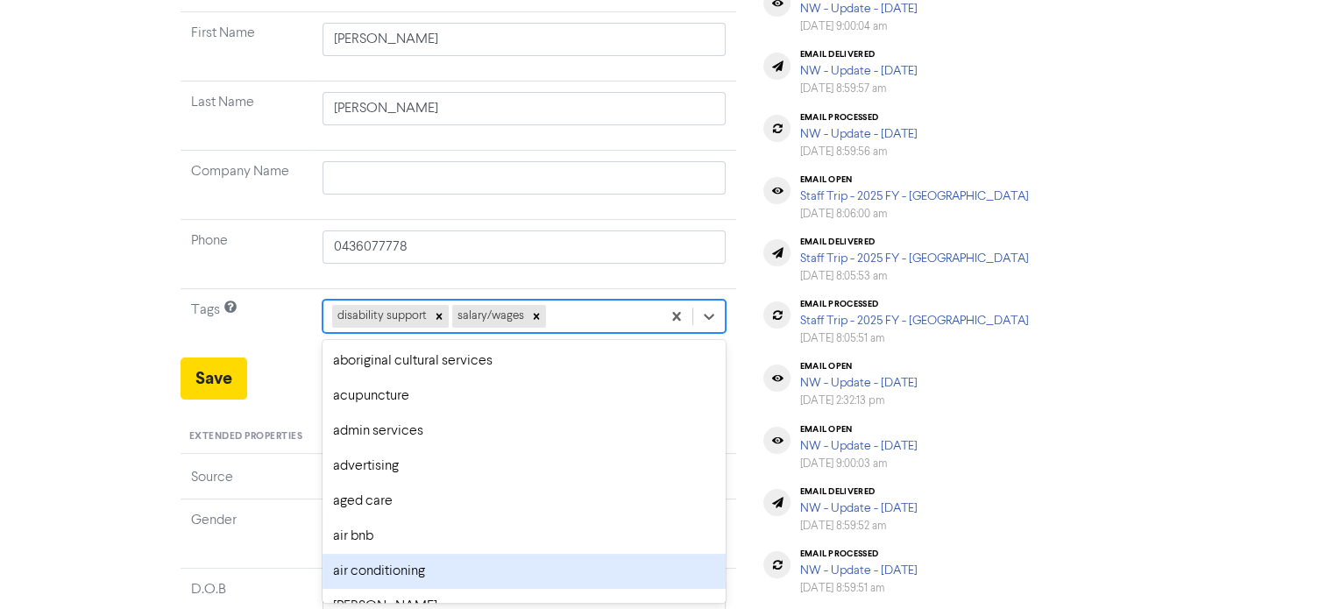
click at [560, 333] on div "option air conditioning focused, 7 of 287. 285 results available. Use Up and Do…" at bounding box center [524, 316] width 404 height 33
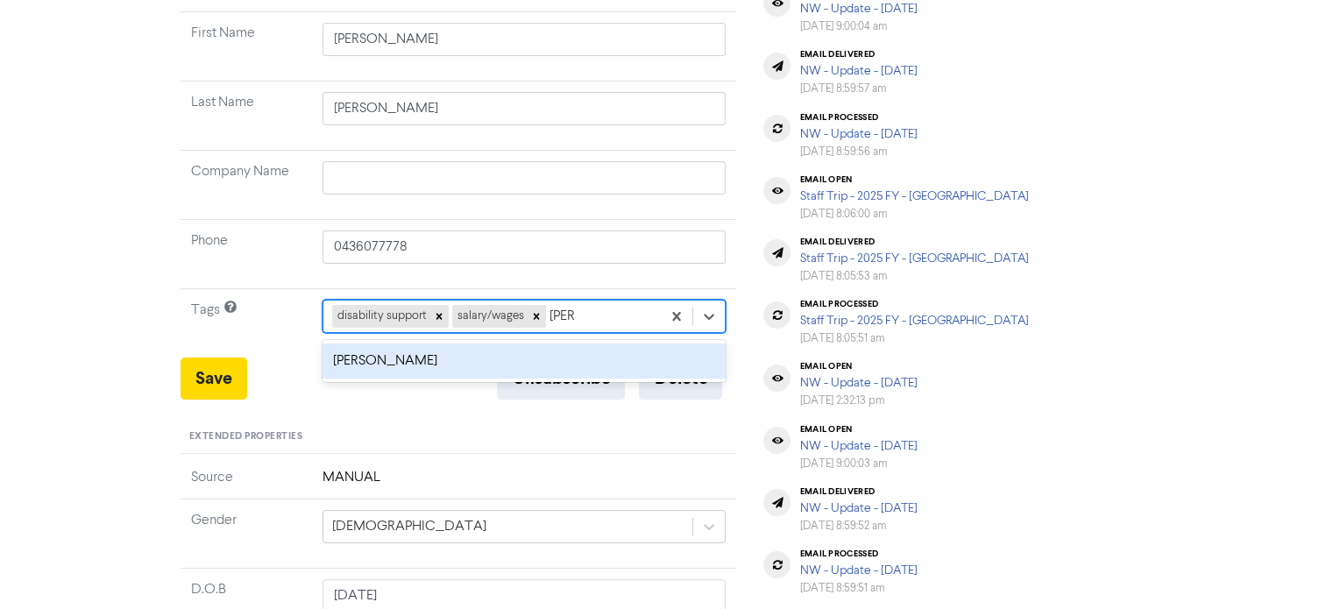
click at [428, 357] on div "[PERSON_NAME]" at bounding box center [524, 360] width 404 height 35
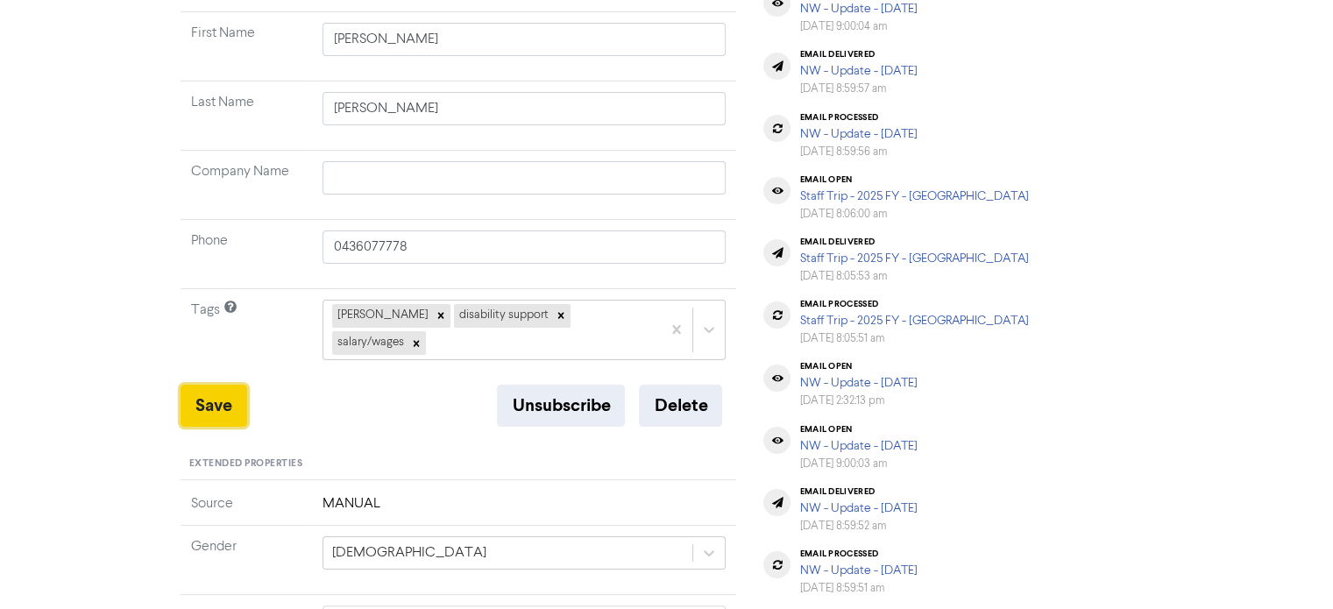
click at [197, 386] on button "Save" at bounding box center [213, 406] width 67 height 42
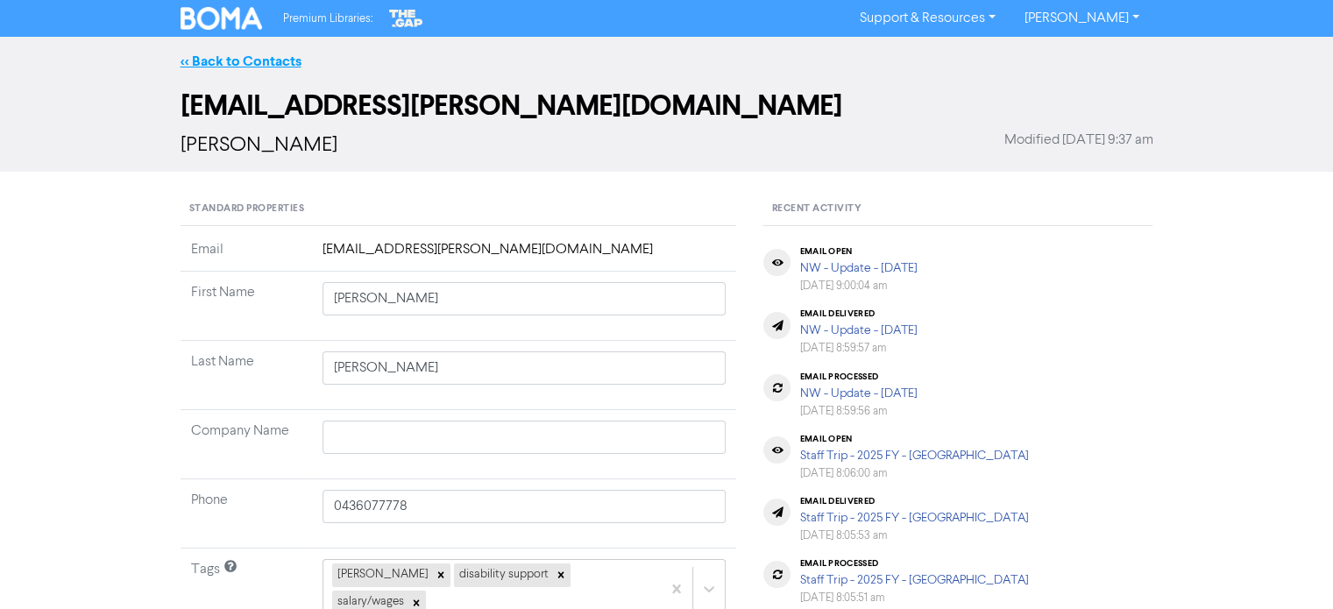
click at [268, 58] on link "<< Back to Contacts" at bounding box center [240, 62] width 121 height 18
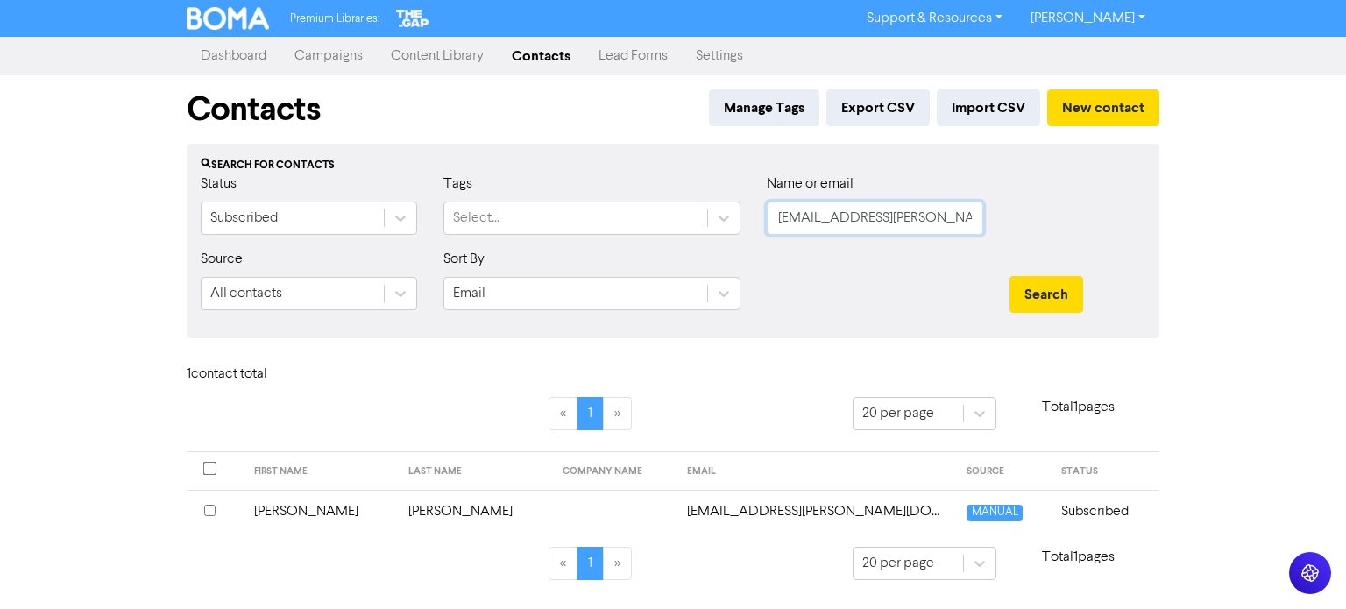
drag, startPoint x: 943, startPoint y: 223, endPoint x: 690, endPoint y: 244, distance: 254.0
click at [690, 244] on div "Status Subscribed Tags Select... Name or email [EMAIL_ADDRESS][PERSON_NAME][DOM…" at bounding box center [673, 210] width 971 height 75
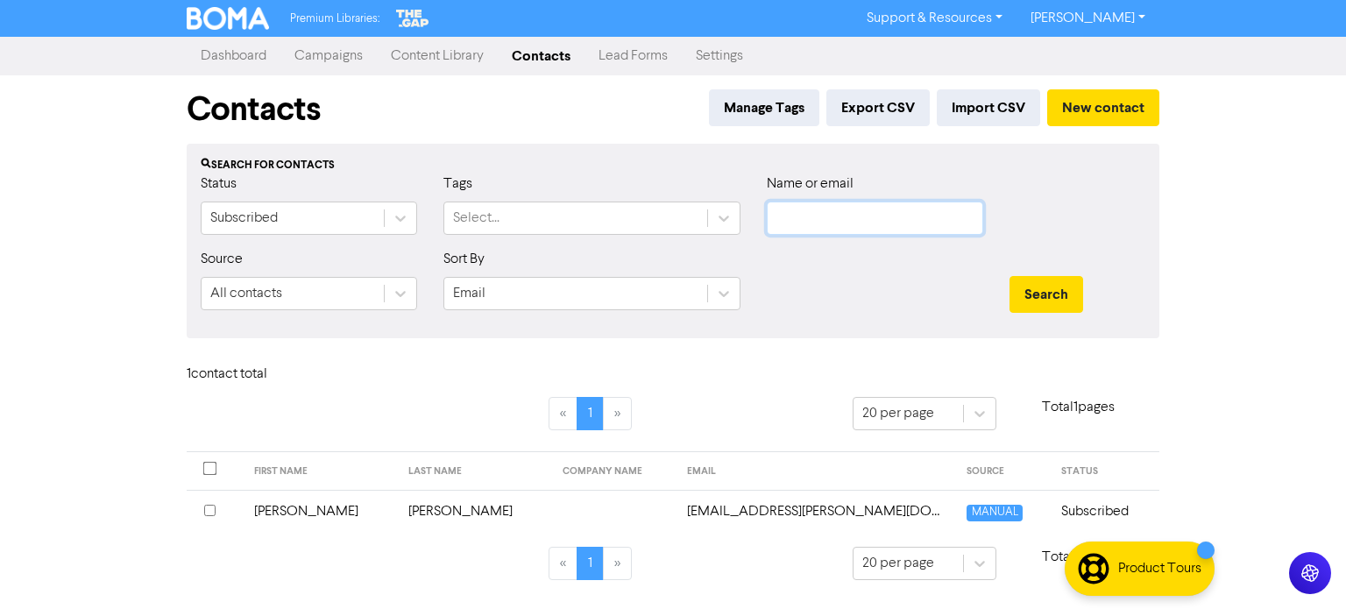
paste input "[EMAIL_ADDRESS][DOMAIN_NAME]"
click at [1009, 276] on button "Search" at bounding box center [1046, 294] width 74 height 37
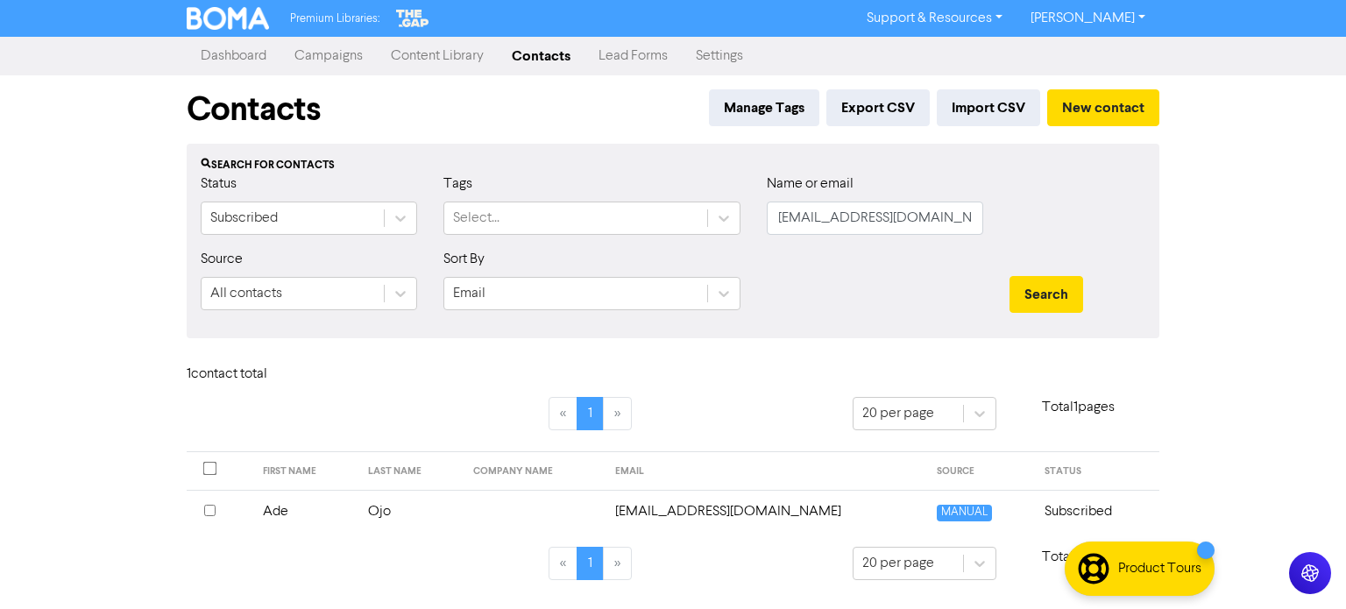
click at [394, 507] on td "Ojo" at bounding box center [409, 511] width 105 height 43
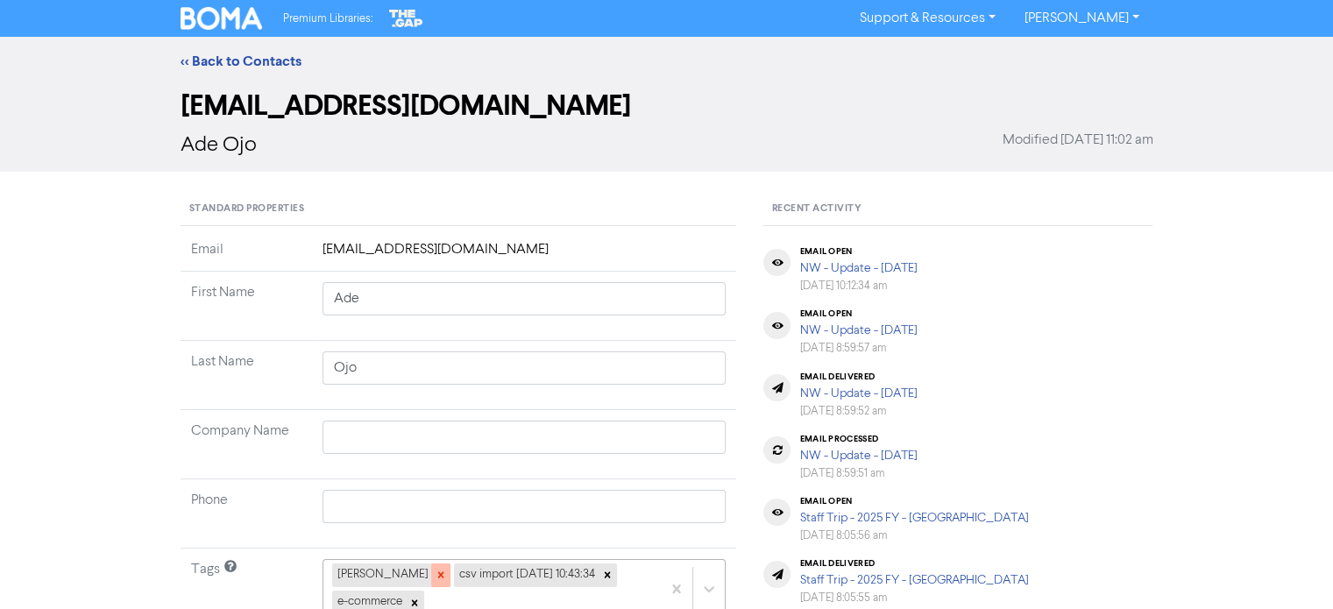
click at [435, 578] on icon at bounding box center [441, 575] width 12 height 12
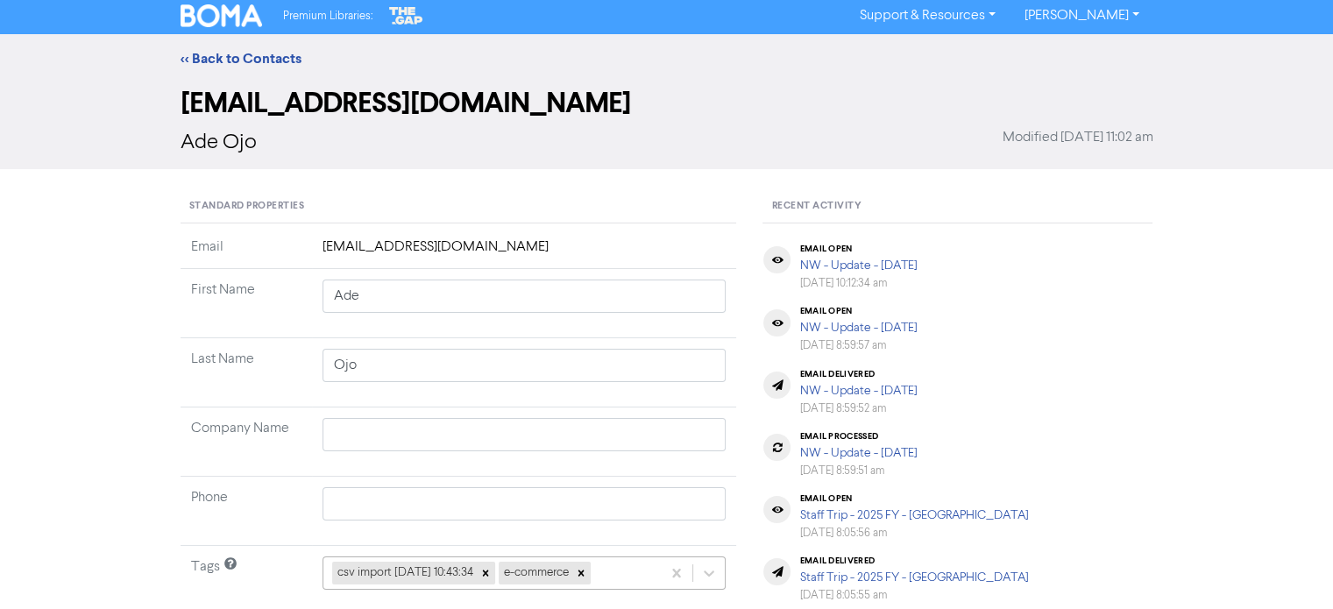
scroll to position [259, 0]
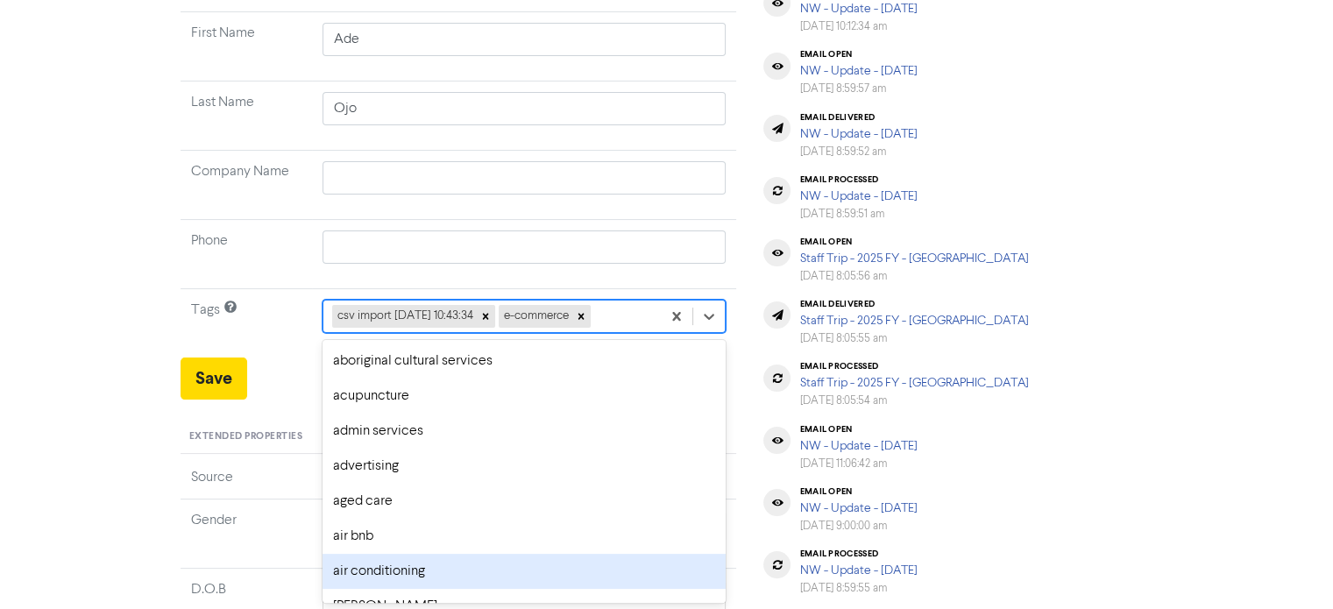
click at [630, 333] on div "option air conditioning focused, 7 of 287. 285 results available. Use Up and Do…" at bounding box center [524, 316] width 404 height 33
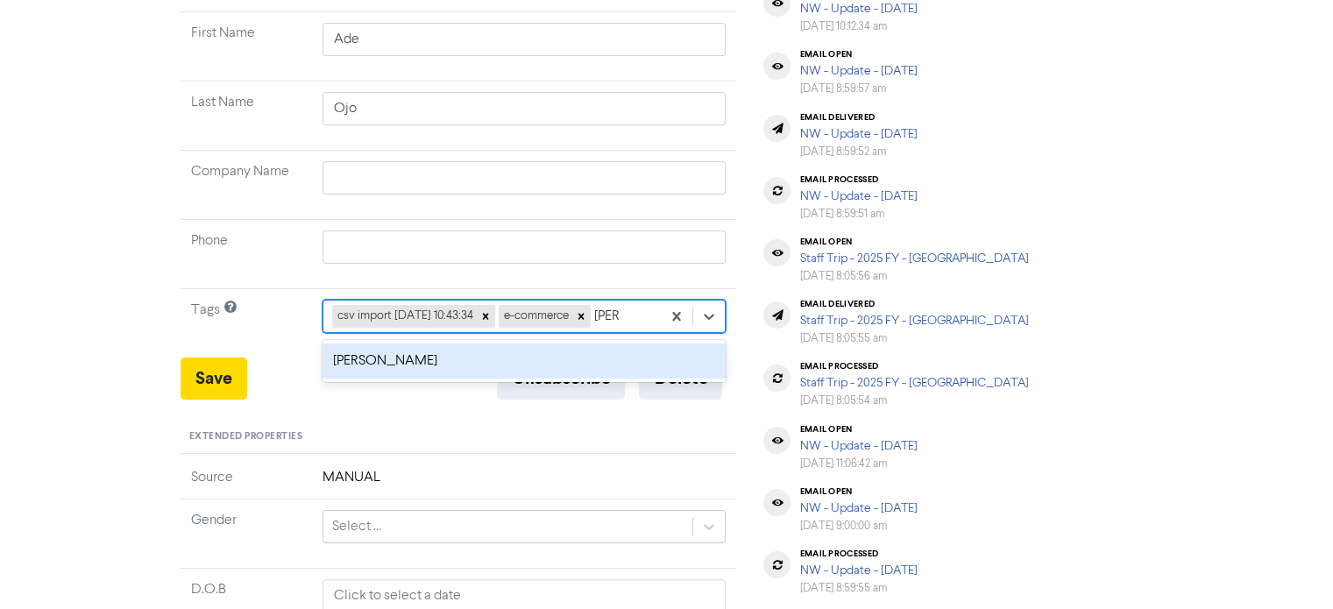
click at [477, 363] on div "[PERSON_NAME]" at bounding box center [524, 360] width 404 height 35
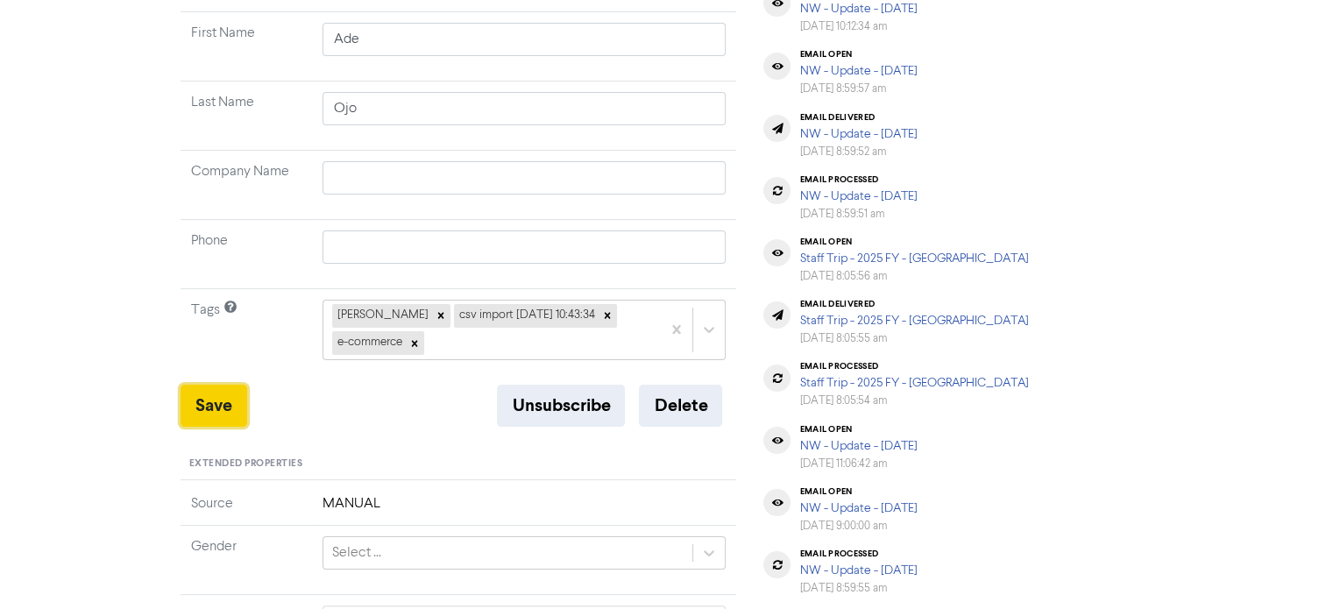
click at [206, 410] on button "Save" at bounding box center [213, 406] width 67 height 42
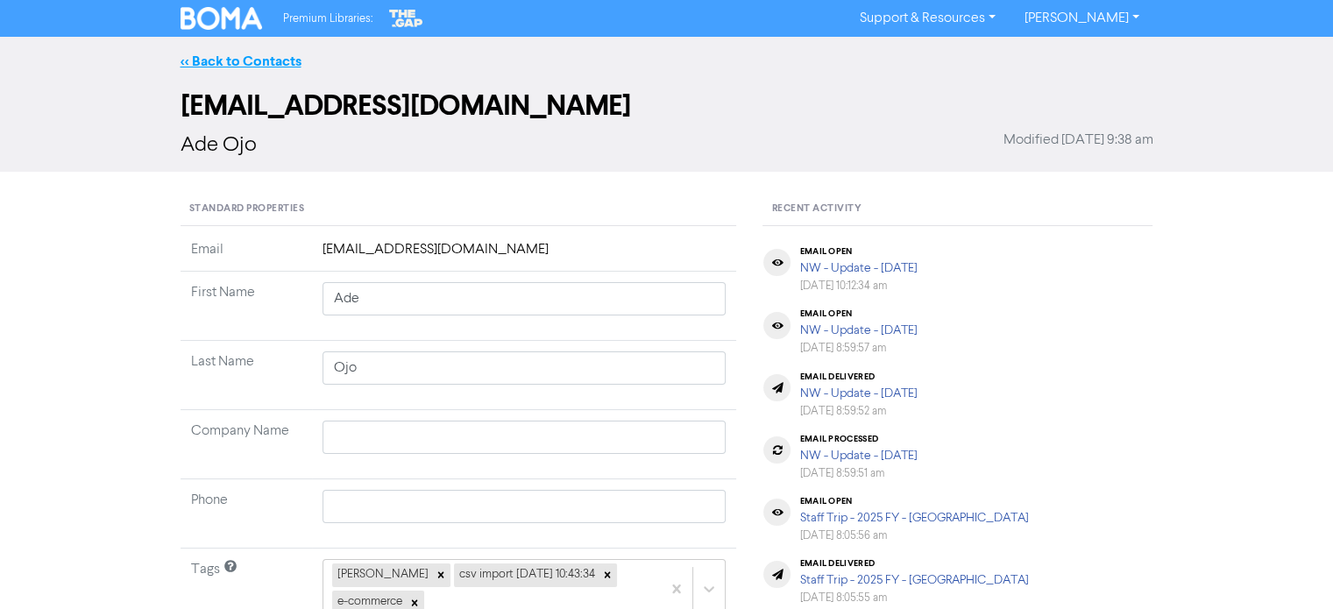
click at [198, 65] on link "<< Back to Contacts" at bounding box center [240, 62] width 121 height 18
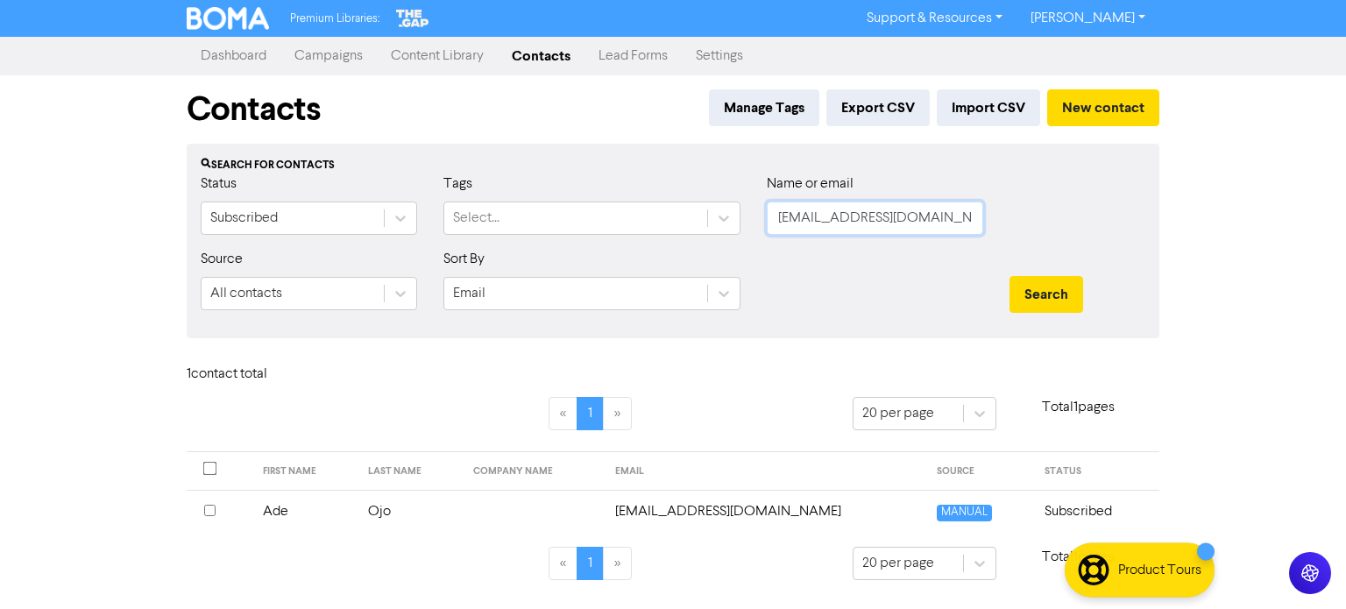
drag, startPoint x: 778, startPoint y: 215, endPoint x: 1166, endPoint y: 261, distance: 390.9
click at [1166, 261] on div "Contacts Manage Tags Export CSV Import CSV New contact Search for contacts Stat…" at bounding box center [672, 338] width 999 height 526
paste input "[EMAIL_ADDRESS][DOMAIN_NAME]"
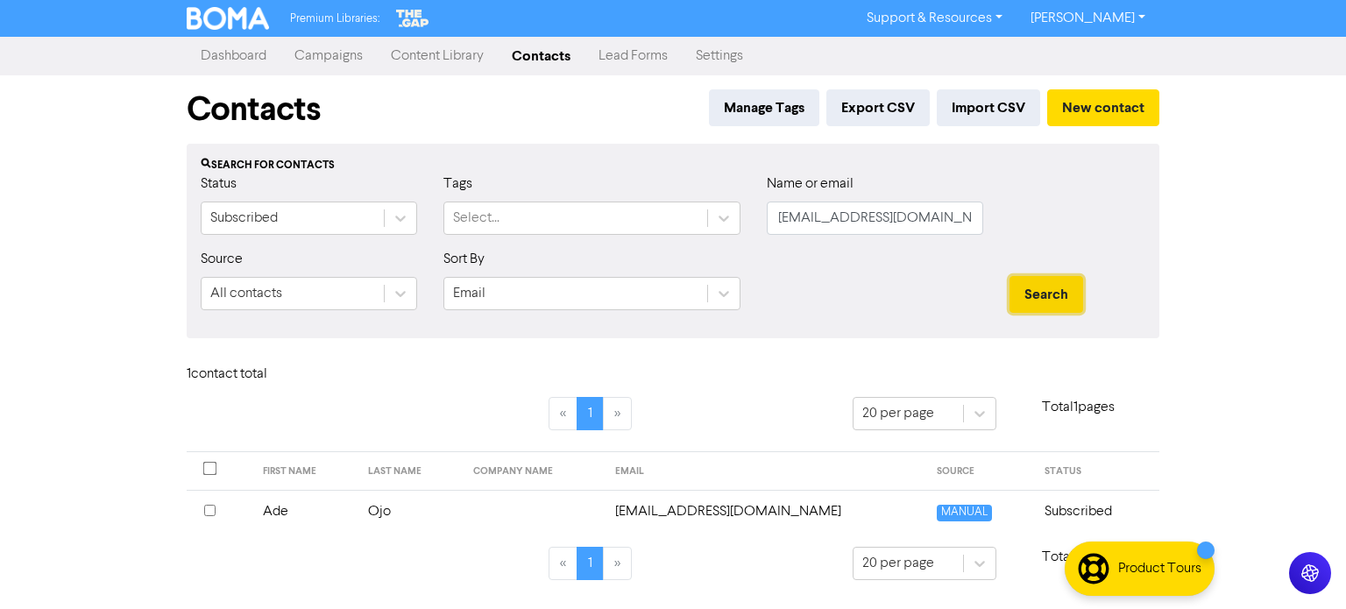
click at [1030, 277] on button "Search" at bounding box center [1046, 294] width 74 height 37
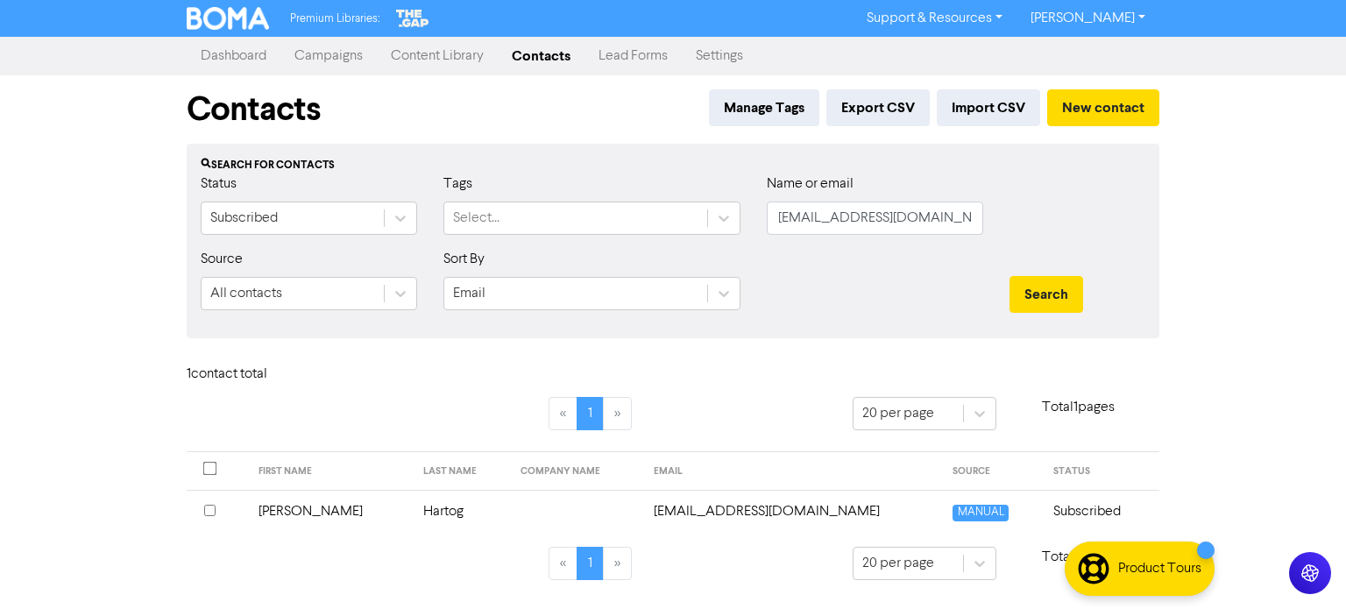
click at [413, 511] on td "Hartog" at bounding box center [462, 511] width 98 height 43
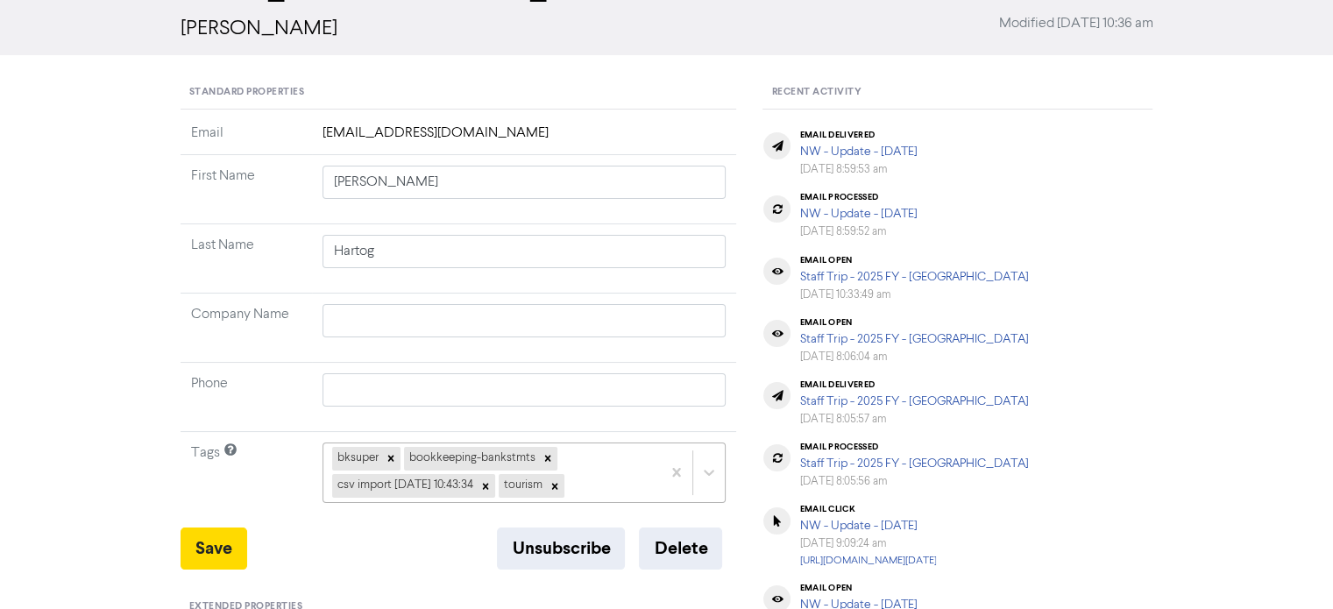
scroll to position [286, 0]
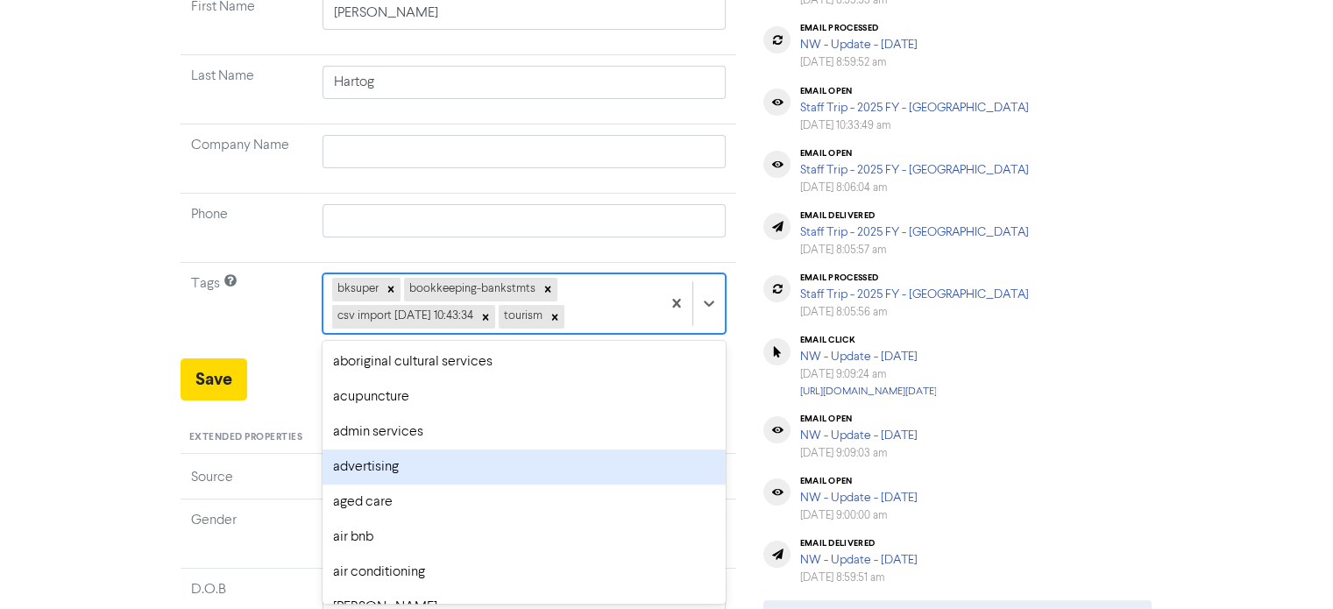
click at [635, 333] on div "option advertising focused, 4 of 287. 283 results available. Use Up and Down to…" at bounding box center [524, 303] width 404 height 60
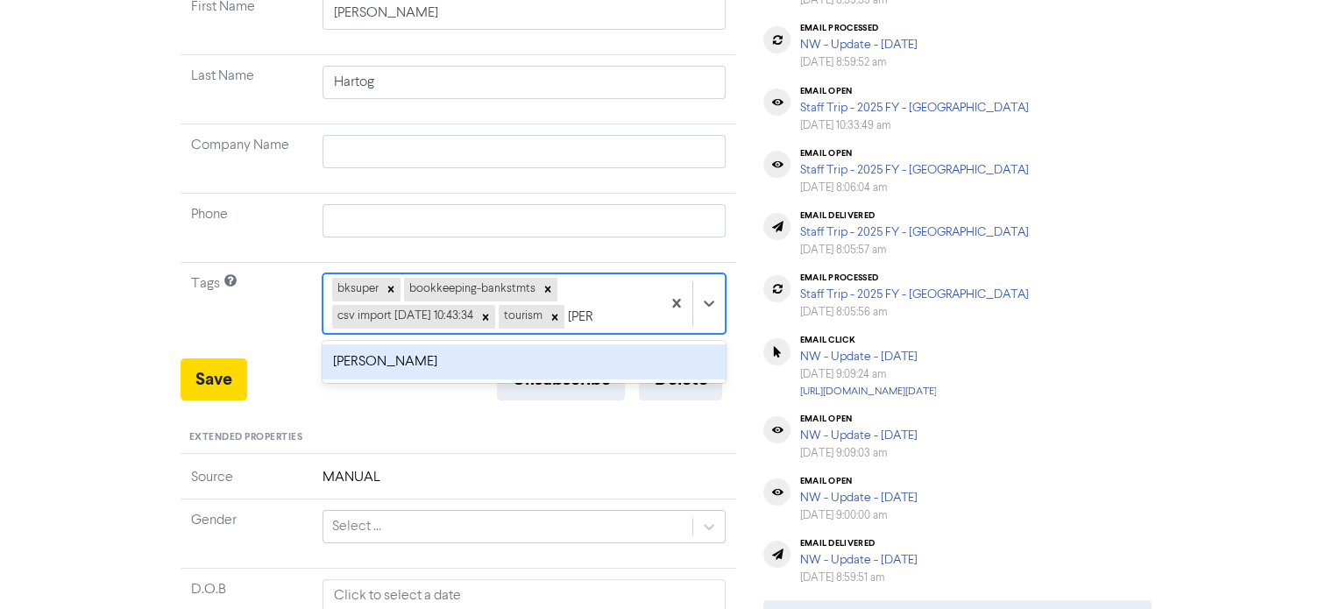
click at [456, 362] on div "[PERSON_NAME]" at bounding box center [524, 361] width 404 height 35
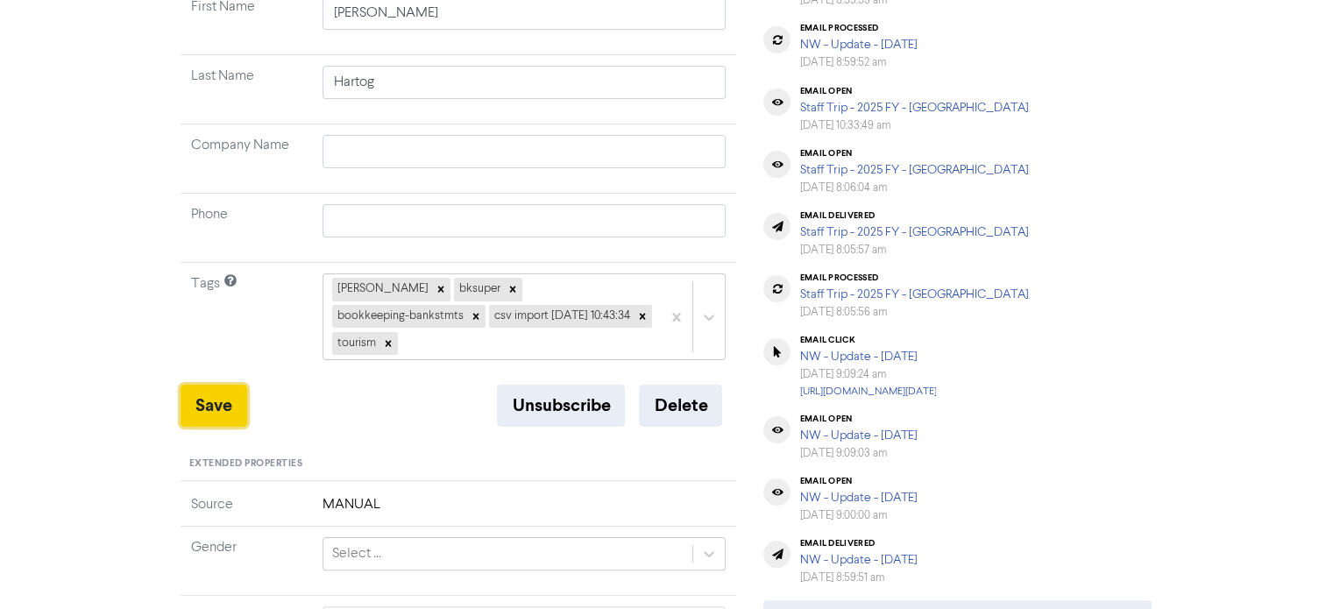
click at [221, 385] on button "Save" at bounding box center [213, 406] width 67 height 42
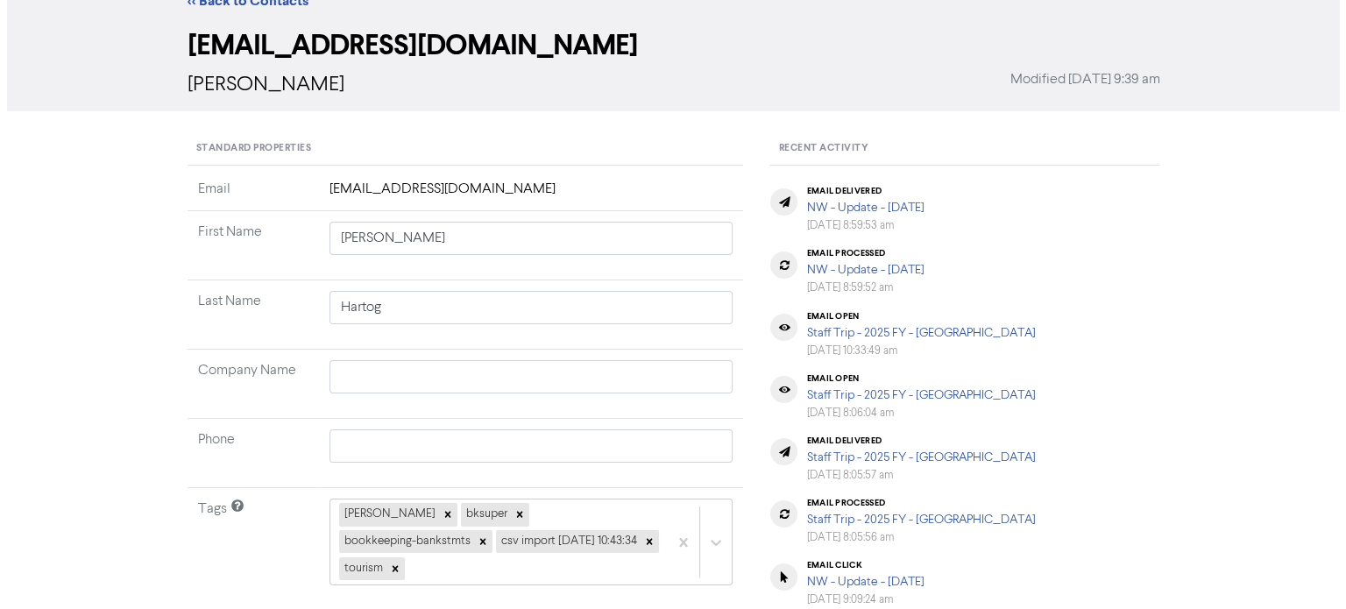
scroll to position [0, 0]
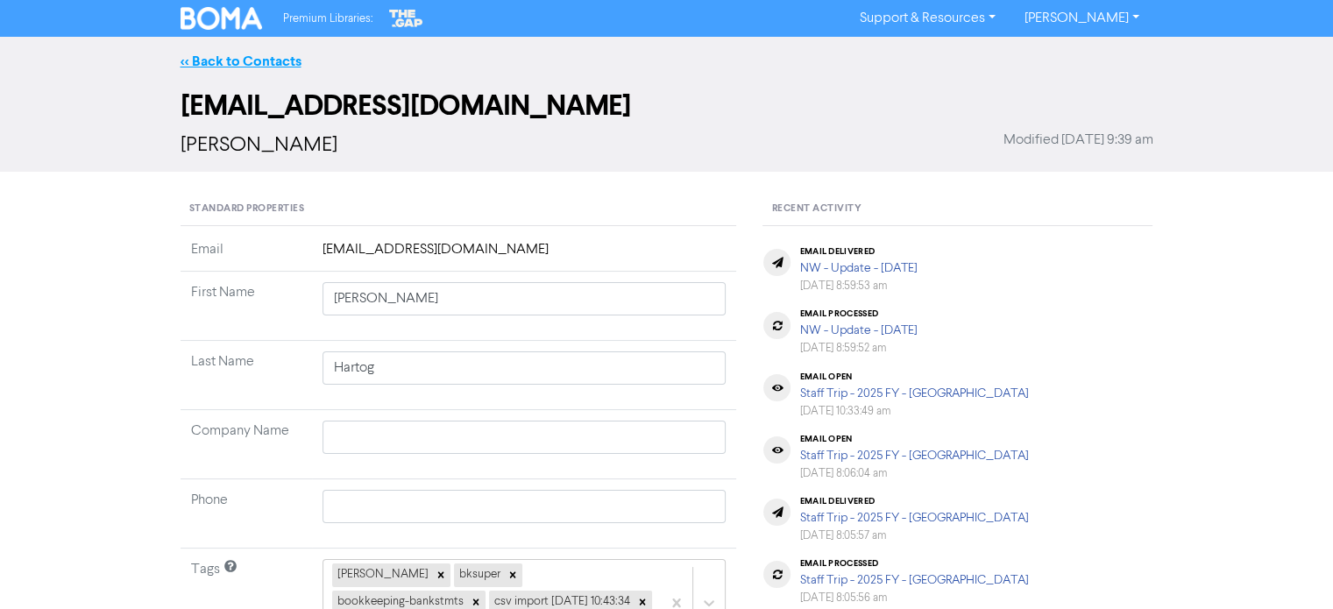
click at [270, 62] on link "<< Back to Contacts" at bounding box center [240, 62] width 121 height 18
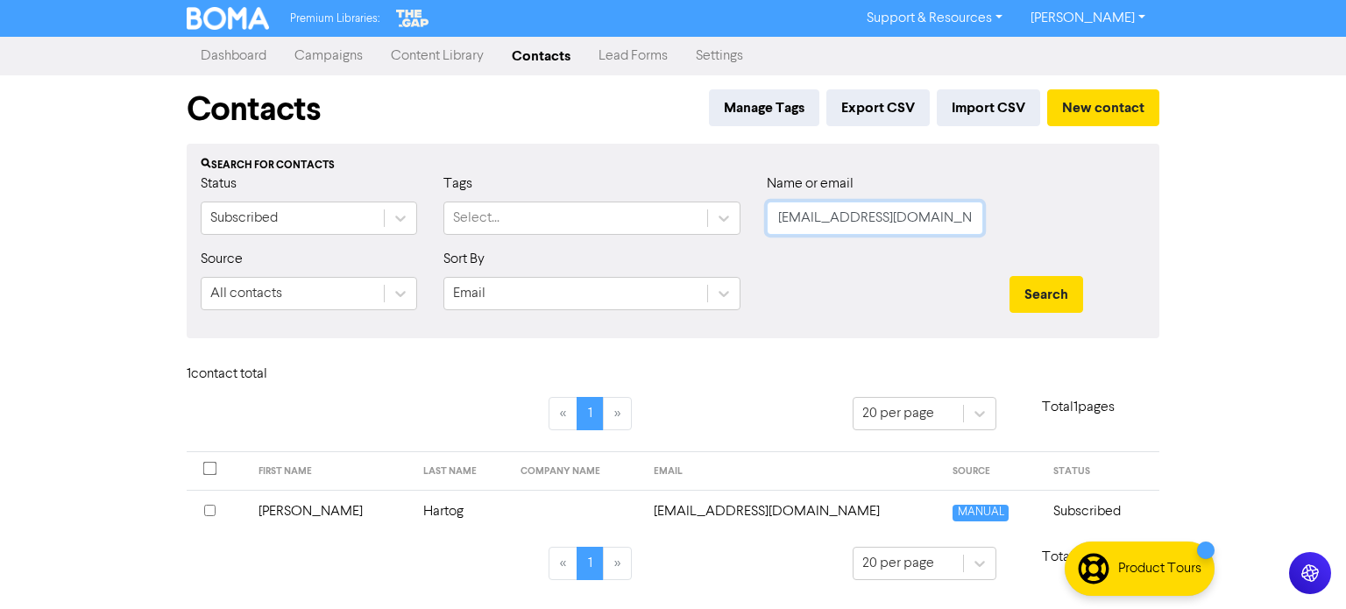
drag, startPoint x: 918, startPoint y: 223, endPoint x: 440, endPoint y: 271, distance: 480.8
click at [440, 271] on form "Status Subscribed Tags Select... Name or email [EMAIL_ADDRESS][DOMAIN_NAME] Sou…" at bounding box center [673, 248] width 945 height 151
paste input "[EMAIL_ADDRESS][DOMAIN_NAME]"
click at [1025, 297] on button "Search" at bounding box center [1046, 294] width 74 height 37
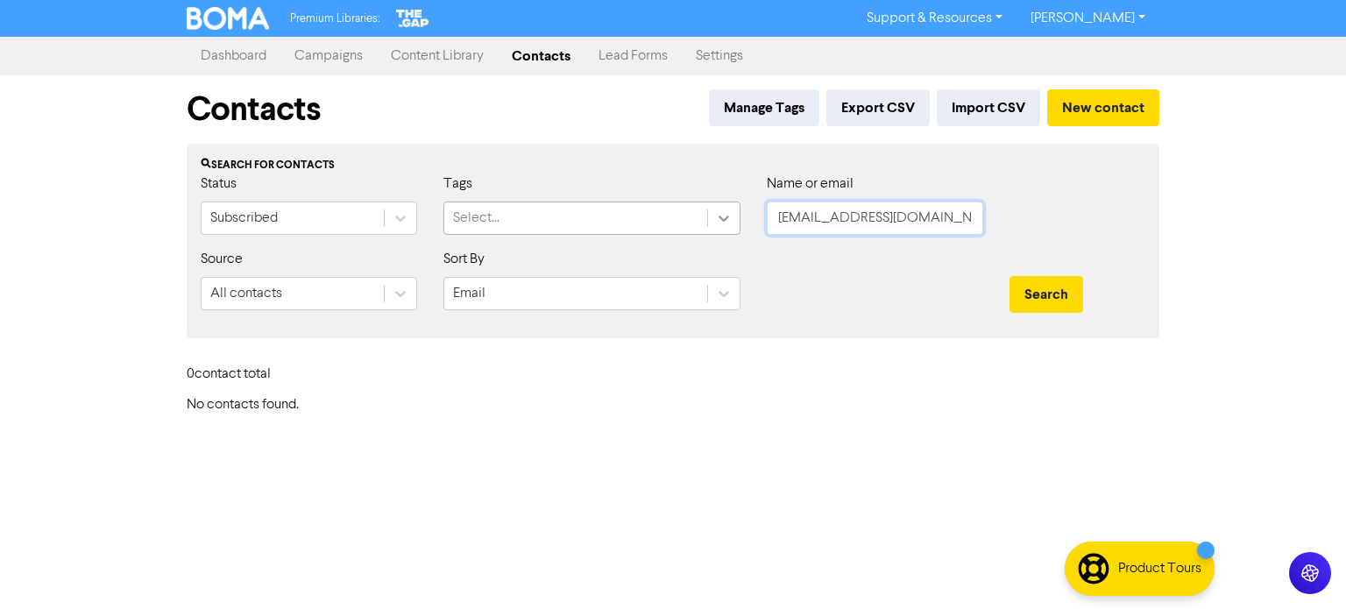
drag, startPoint x: 936, startPoint y: 227, endPoint x: 721, endPoint y: 230, distance: 214.7
click at [721, 230] on div "Status Subscribed Tags Select... Name or email [EMAIL_ADDRESS][DOMAIN_NAME]" at bounding box center [673, 210] width 971 height 75
paste input "[EMAIL_ADDRESS][DOMAIN_NAME]"
click at [1065, 280] on button "Search" at bounding box center [1046, 294] width 74 height 37
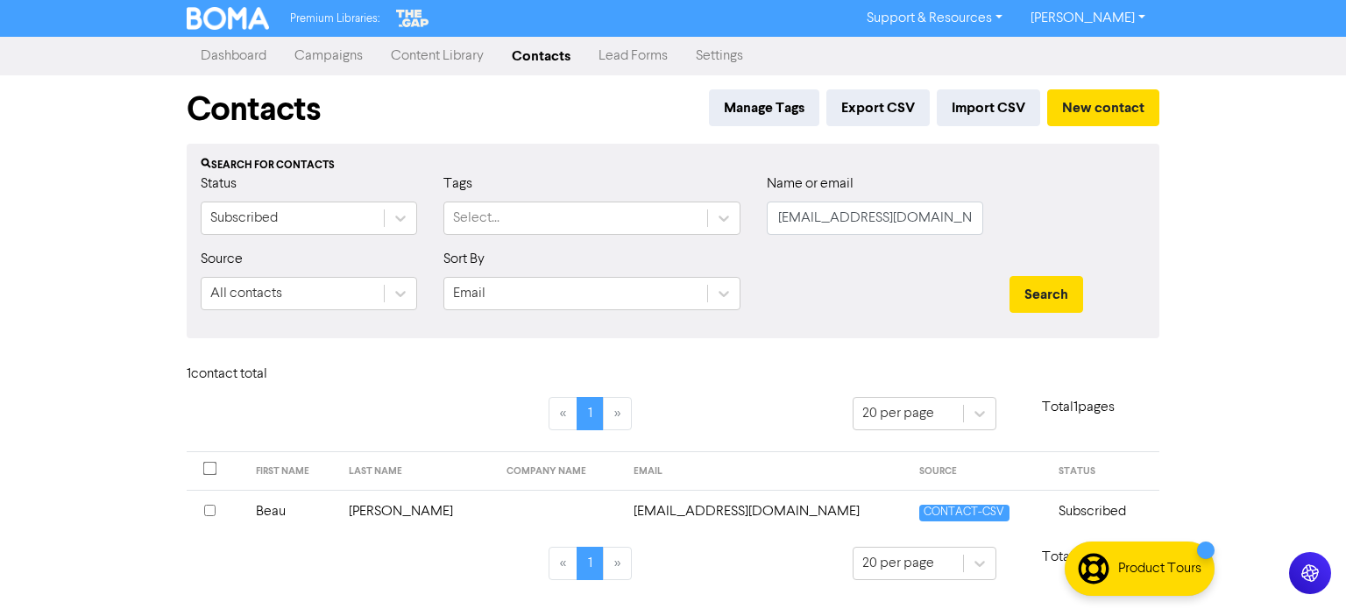
click at [274, 509] on td "Beau" at bounding box center [292, 511] width 94 height 43
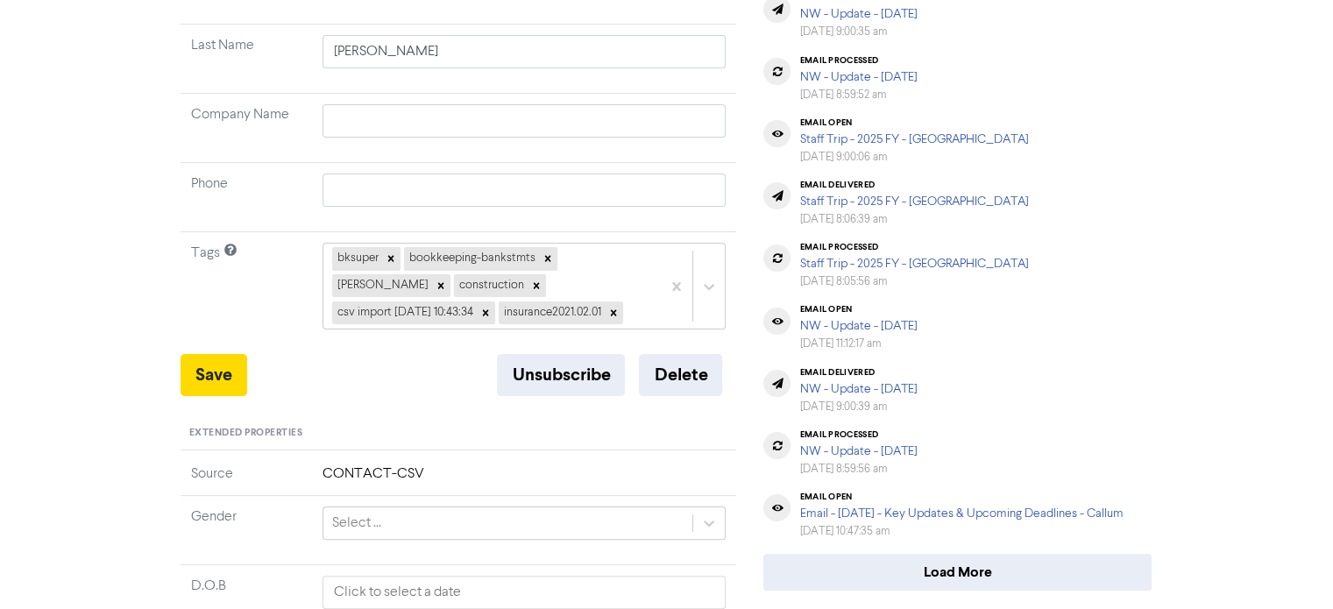
scroll to position [335, 0]
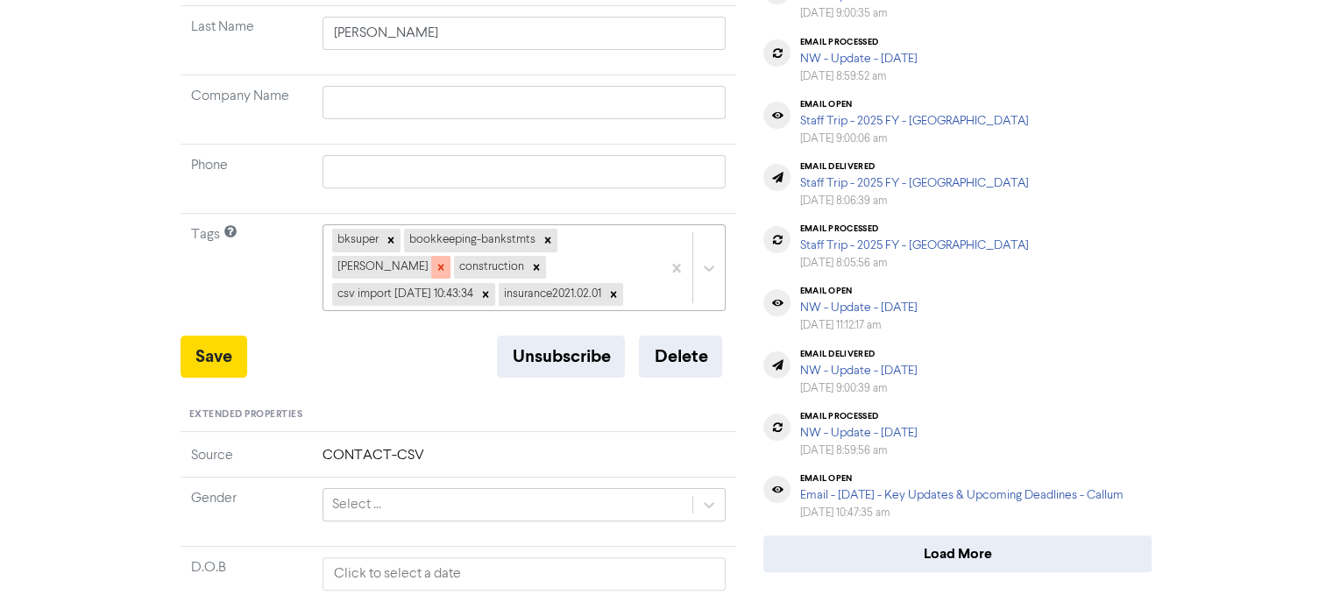
click at [437, 267] on icon at bounding box center [440, 267] width 6 height 6
click at [655, 267] on div "bksuper bookkeeping-bankstmts construction csv import [DATE] 10:43:34 insurance…" at bounding box center [492, 267] width 338 height 85
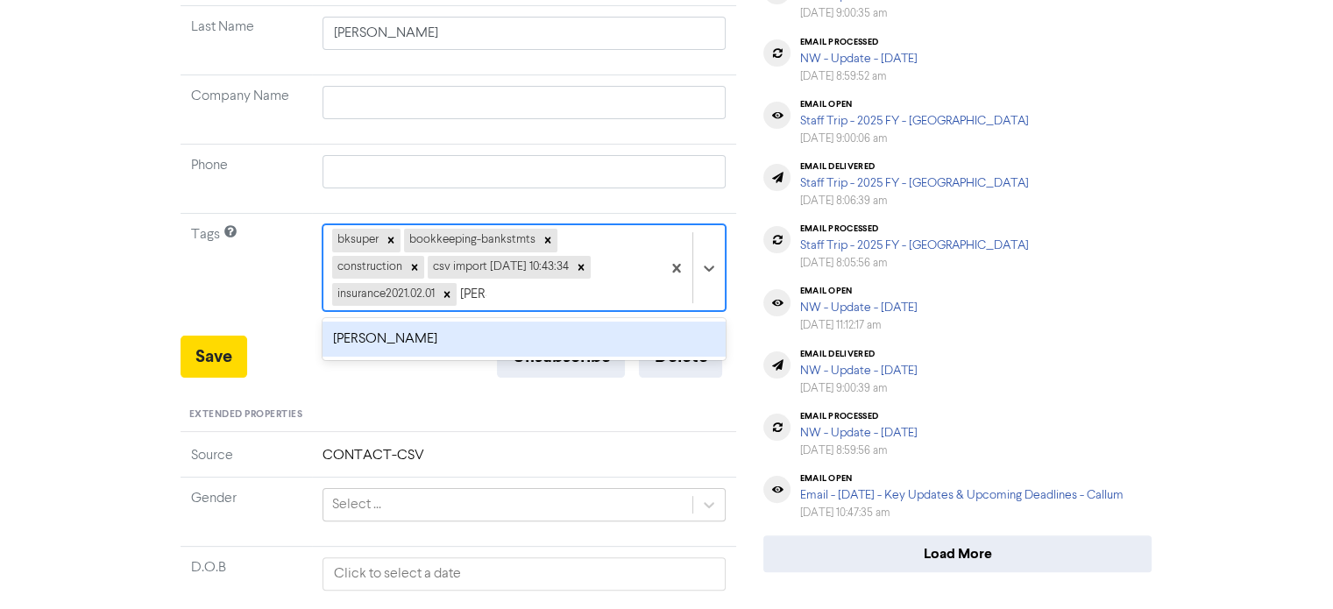
click at [341, 336] on div "[PERSON_NAME]" at bounding box center [524, 339] width 404 height 35
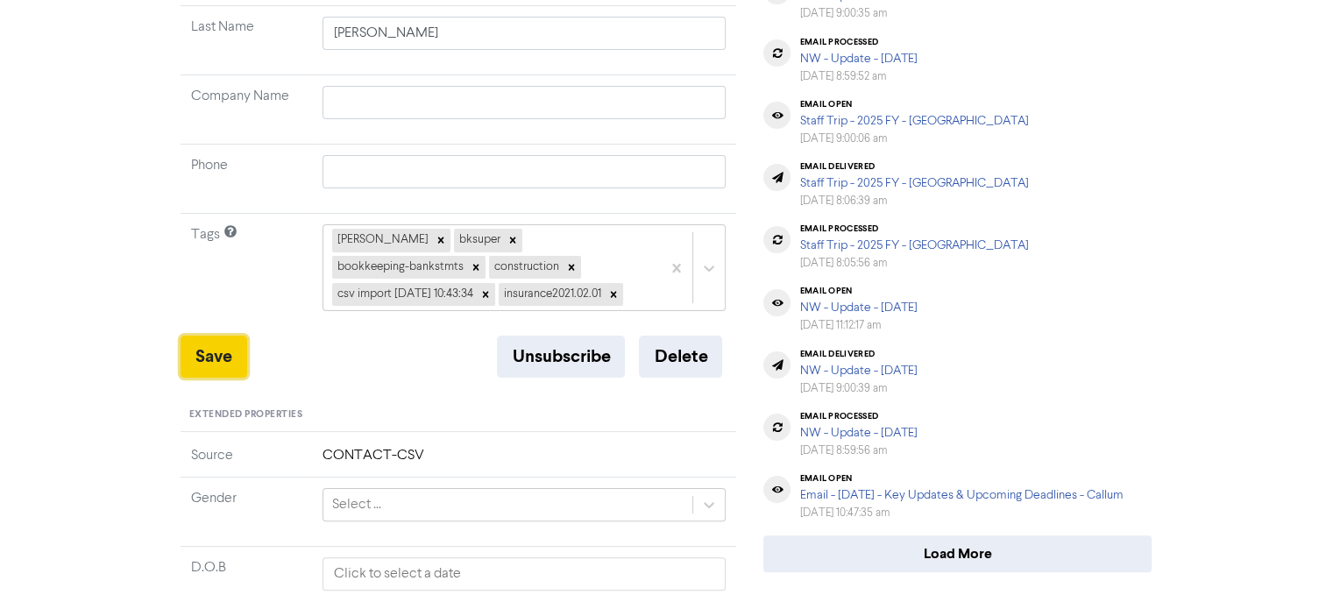
click at [204, 346] on button "Save" at bounding box center [213, 357] width 67 height 42
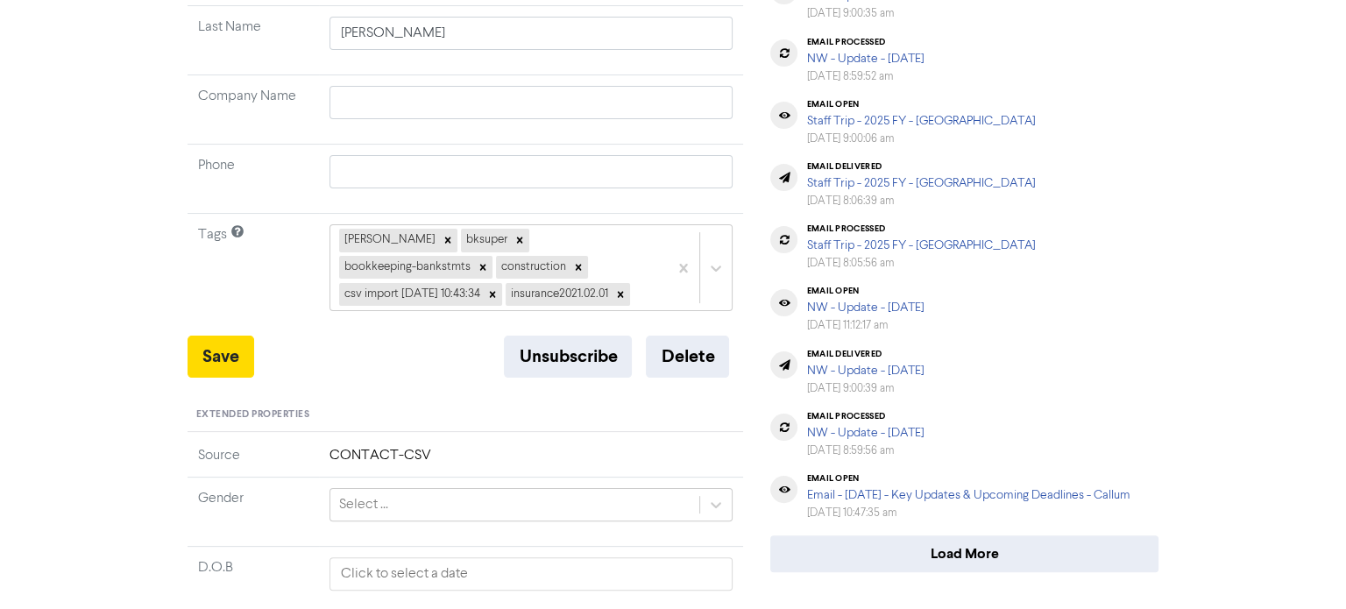
scroll to position [0, 0]
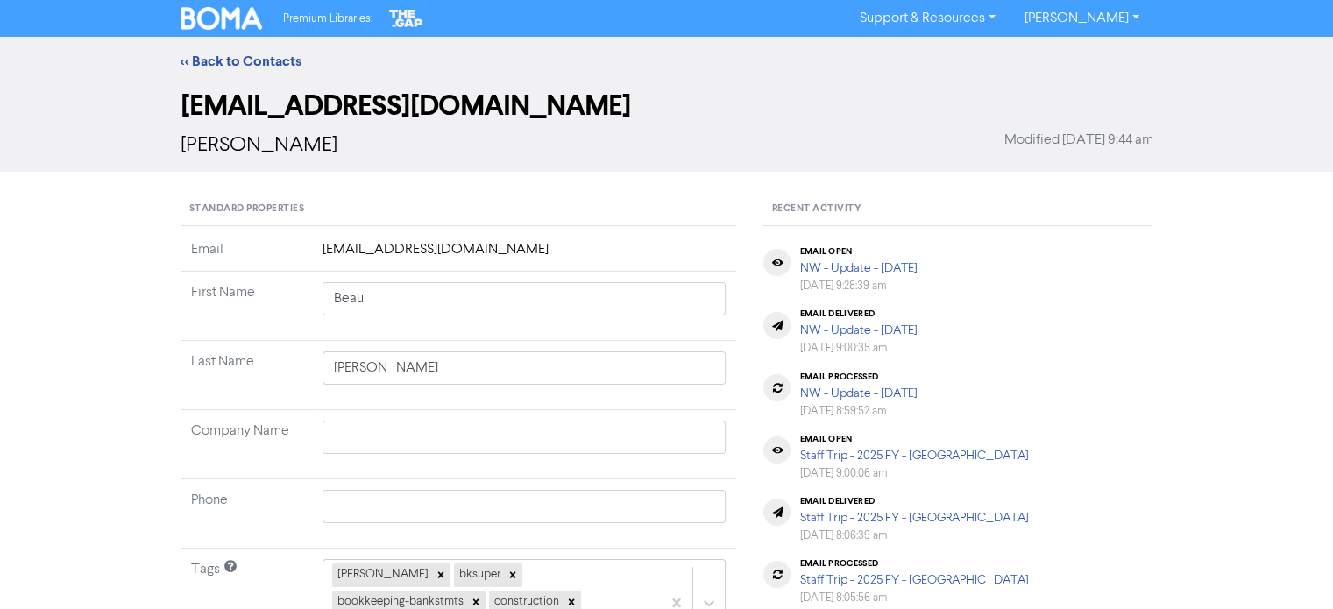
click at [210, 51] on div "<< Back to Contacts" at bounding box center [666, 61] width 999 height 21
click at [216, 55] on link "<< Back to Contacts" at bounding box center [240, 62] width 121 height 18
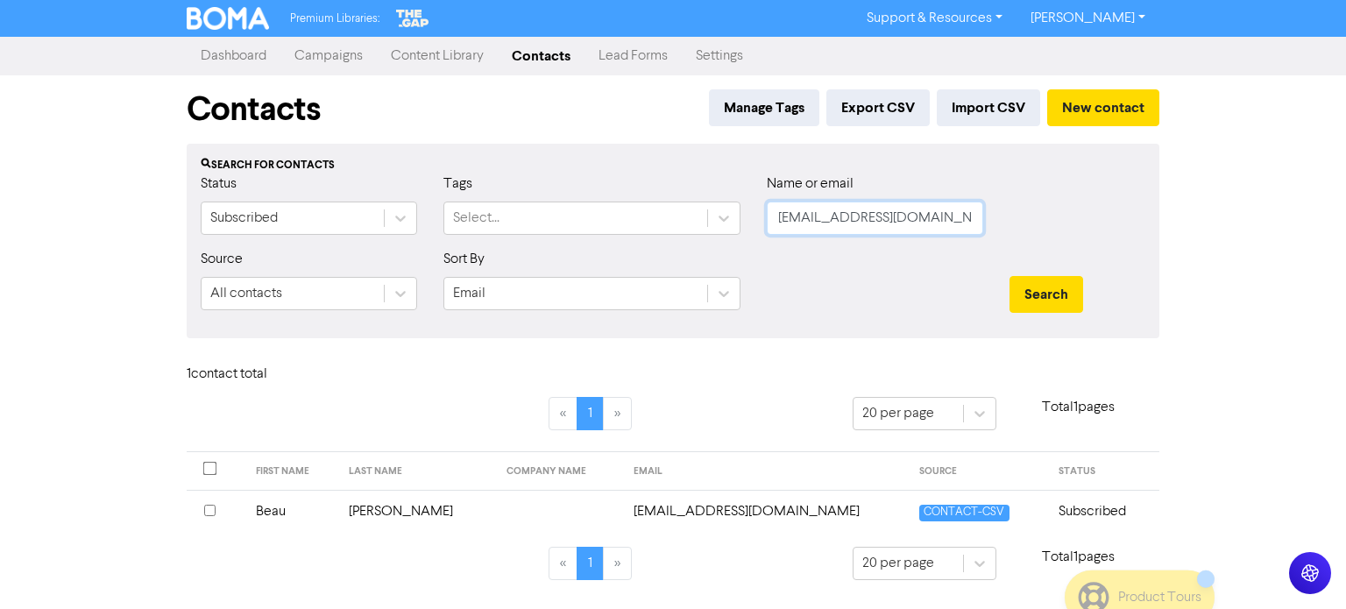
scroll to position [0, 20]
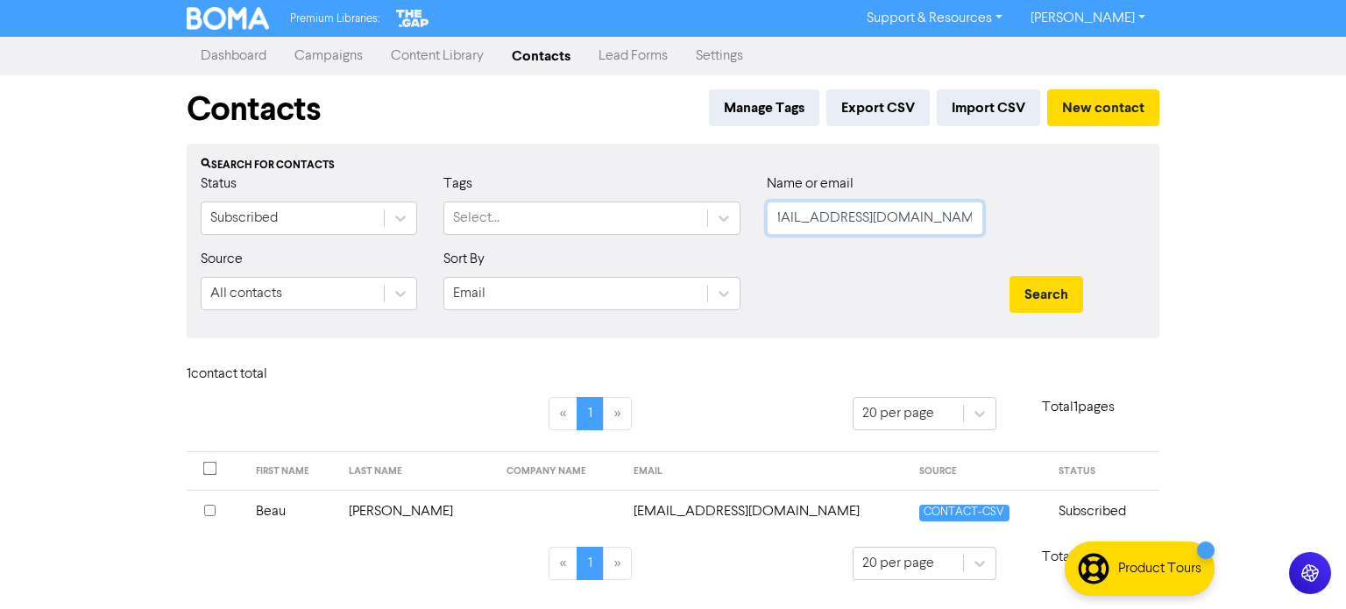
drag, startPoint x: 780, startPoint y: 221, endPoint x: 1256, endPoint y: 209, distance: 476.8
click at [1256, 209] on div "Premium Libraries: Support & Resources Video Tutorials FAQ & Guides Marketing E…" at bounding box center [673, 304] width 1346 height 609
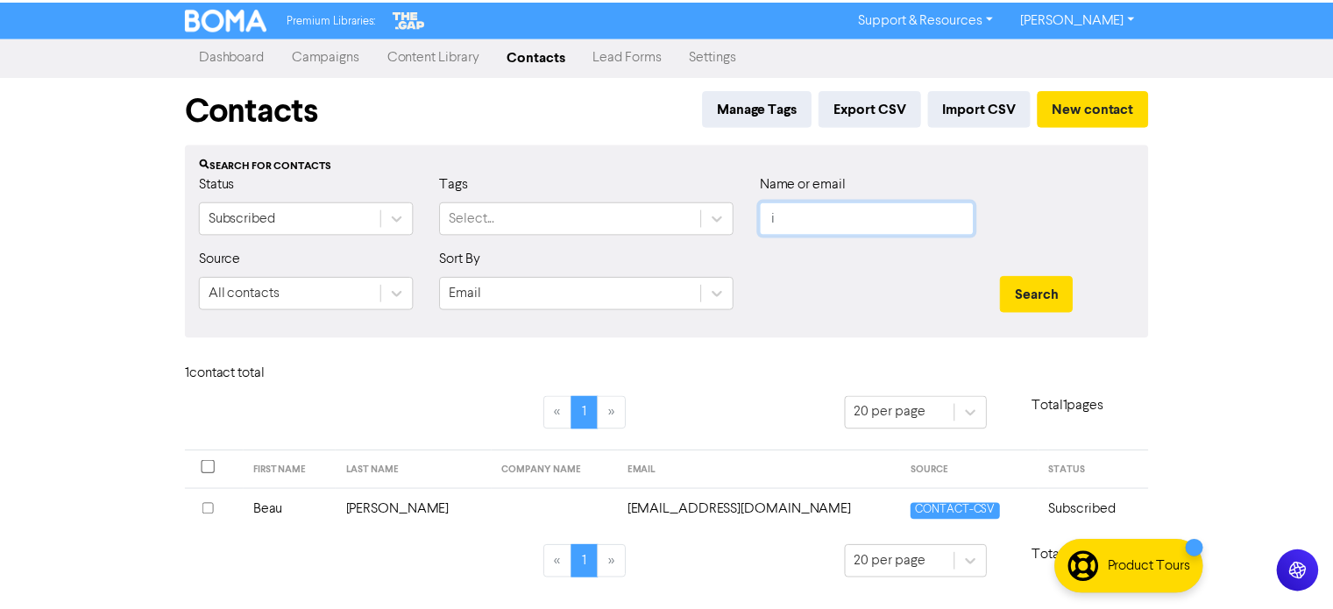
scroll to position [0, 0]
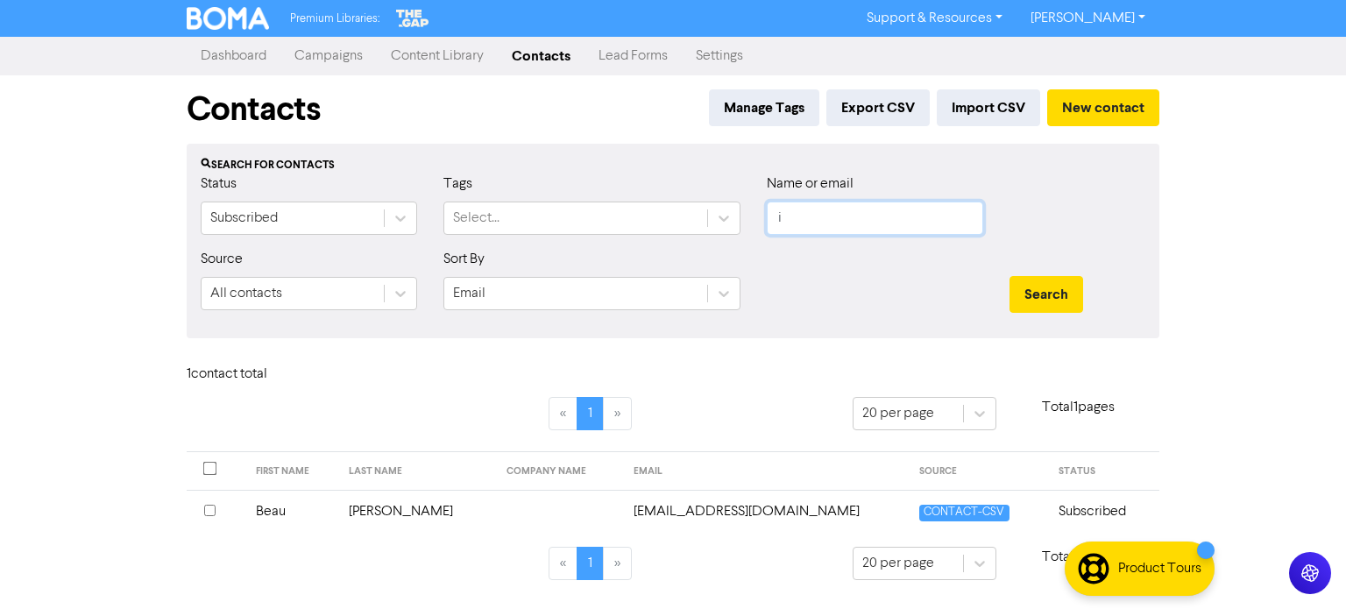
paste input "[PERSON_NAME][EMAIL_ADDRESS][DOMAIN_NAME]"
click at [1068, 280] on button "Search" at bounding box center [1046, 294] width 74 height 37
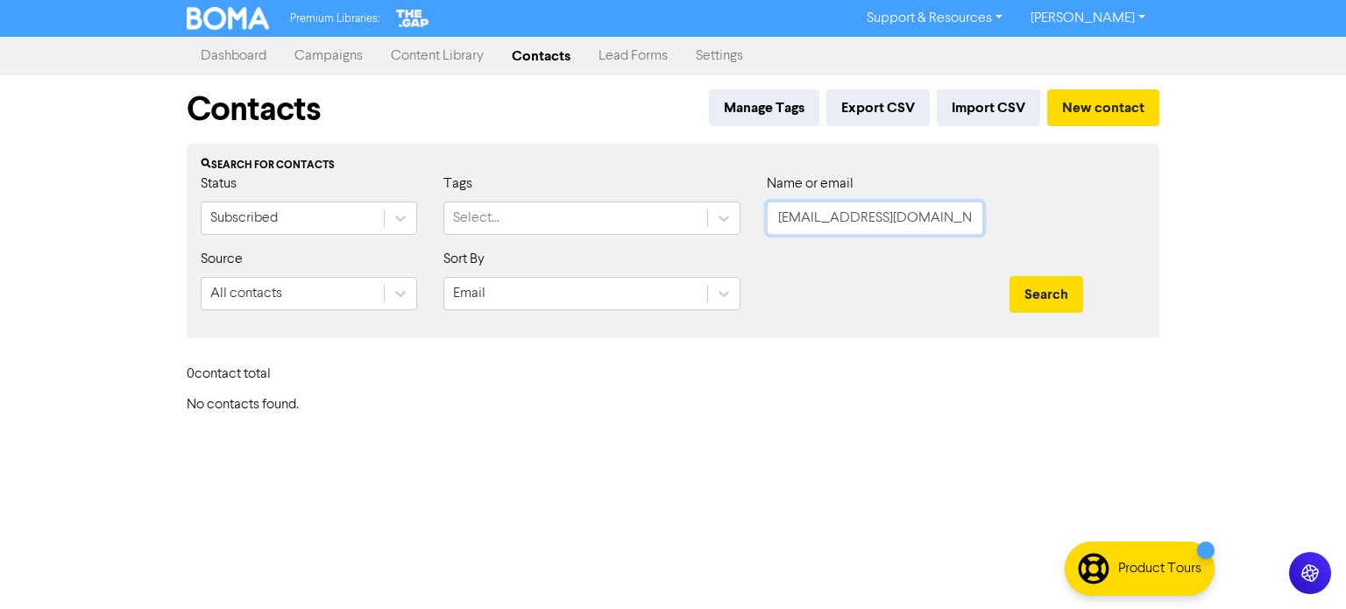
drag, startPoint x: 936, startPoint y: 233, endPoint x: 683, endPoint y: 242, distance: 252.5
click at [683, 242] on div "Status Subscribed Tags Select... Name or email [EMAIL_ADDRESS][DOMAIN_NAME]" at bounding box center [673, 210] width 971 height 75
paste input "[PERSON_NAME][EMAIL_ADDRESS][PERSON_NAME][DOMAIN_NAME]"
click at [1025, 281] on button "Search" at bounding box center [1046, 294] width 74 height 37
click at [1027, 294] on button "Search" at bounding box center [1046, 294] width 74 height 37
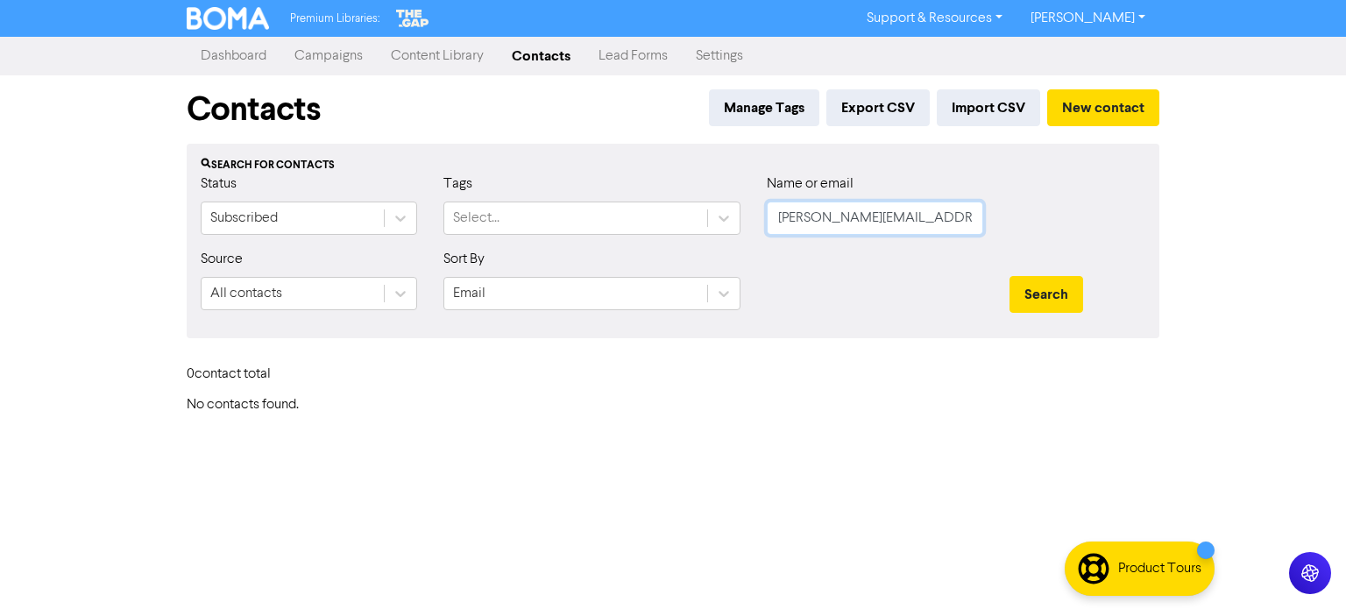
drag, startPoint x: 963, startPoint y: 216, endPoint x: 581, endPoint y: 276, distance: 386.6
click at [581, 276] on form "Status Subscribed Tags Select... Name or email [PERSON_NAME][EMAIL_ADDRESS][PER…" at bounding box center [673, 248] width 945 height 151
paste input "[EMAIL_ADDRESS][DOMAIN_NAME]"
click at [1023, 295] on button "Search" at bounding box center [1046, 294] width 74 height 37
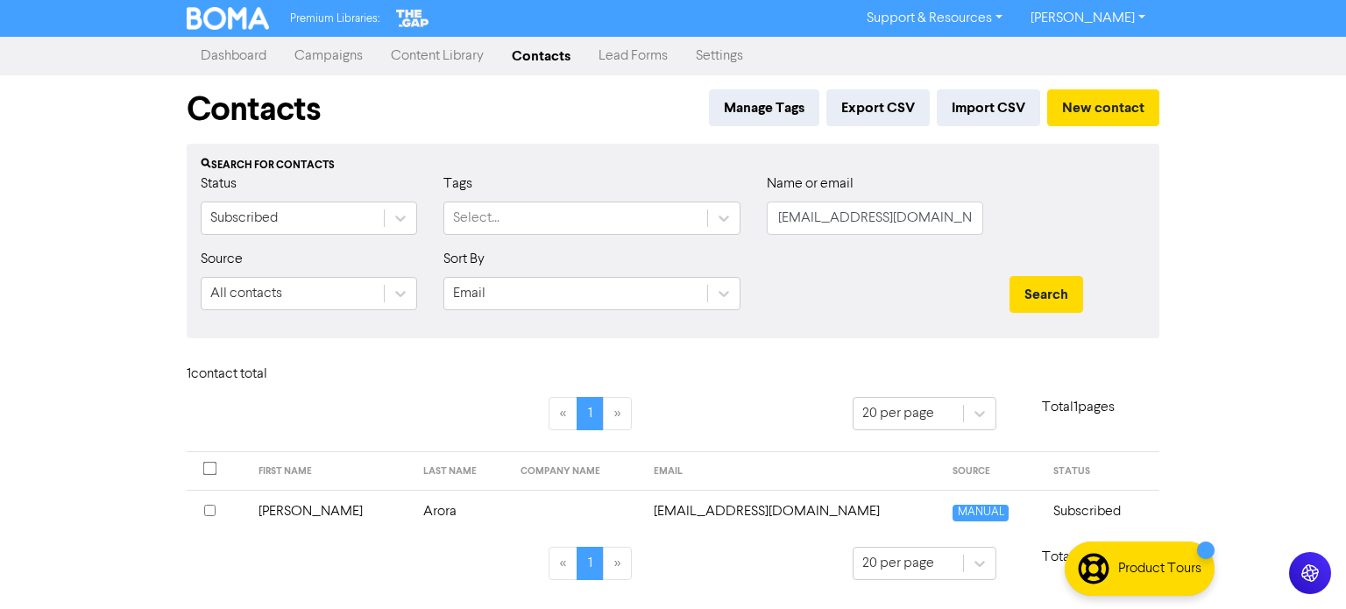
click at [315, 513] on td "[PERSON_NAME]" at bounding box center [330, 511] width 165 height 43
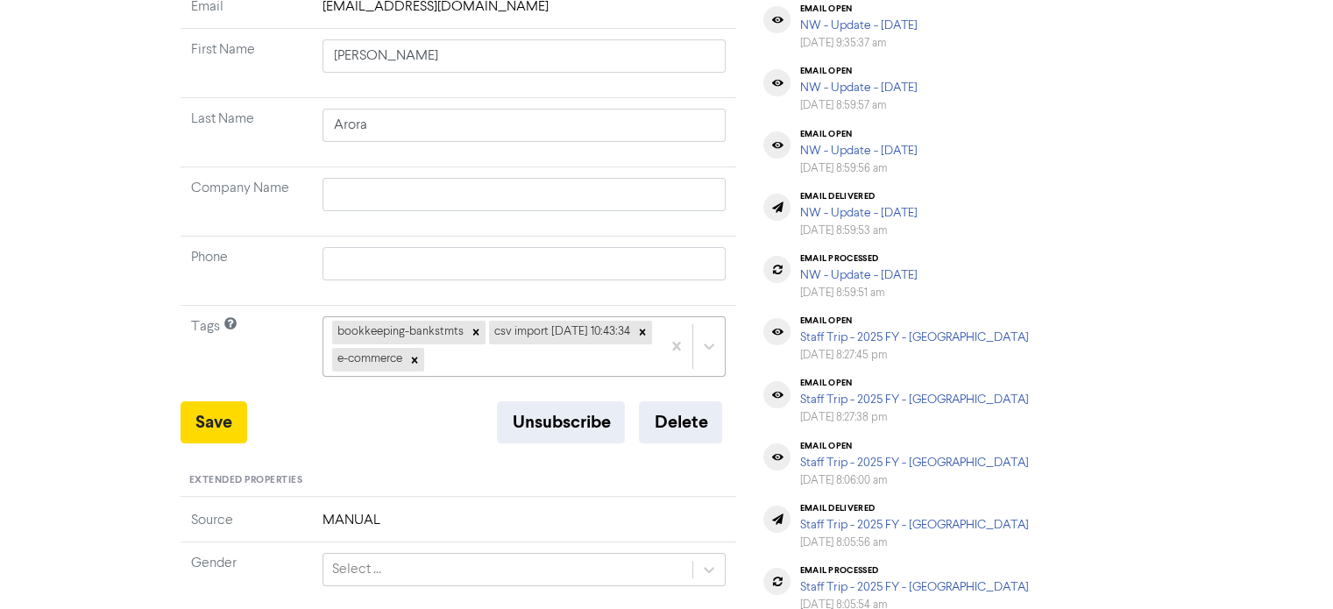
scroll to position [286, 0]
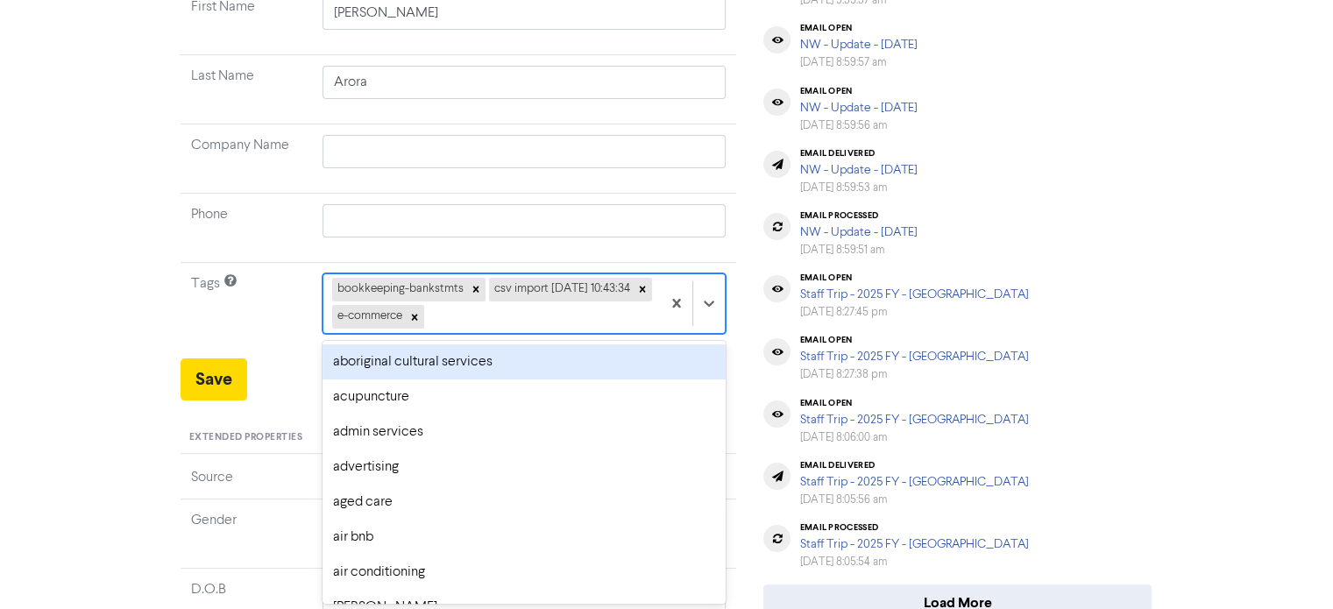
click at [636, 333] on div "option aboriginal cultural services focused, 1 of 287. 284 results available. U…" at bounding box center [524, 303] width 404 height 60
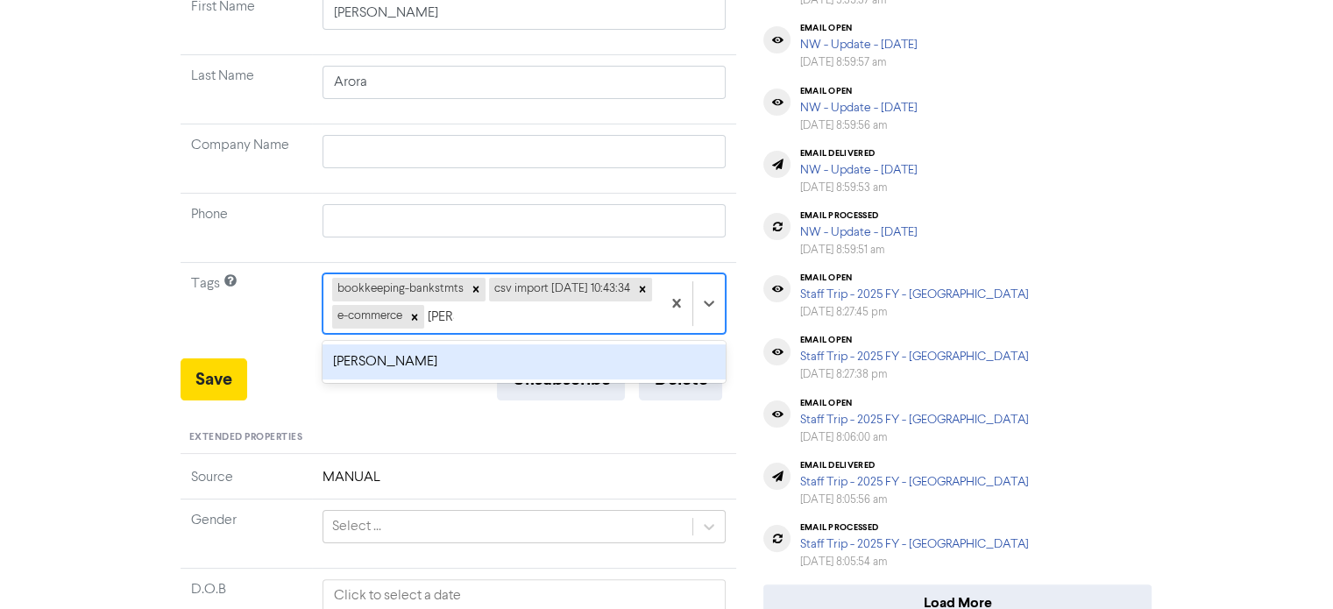
click at [584, 364] on div "[PERSON_NAME]" at bounding box center [524, 361] width 404 height 35
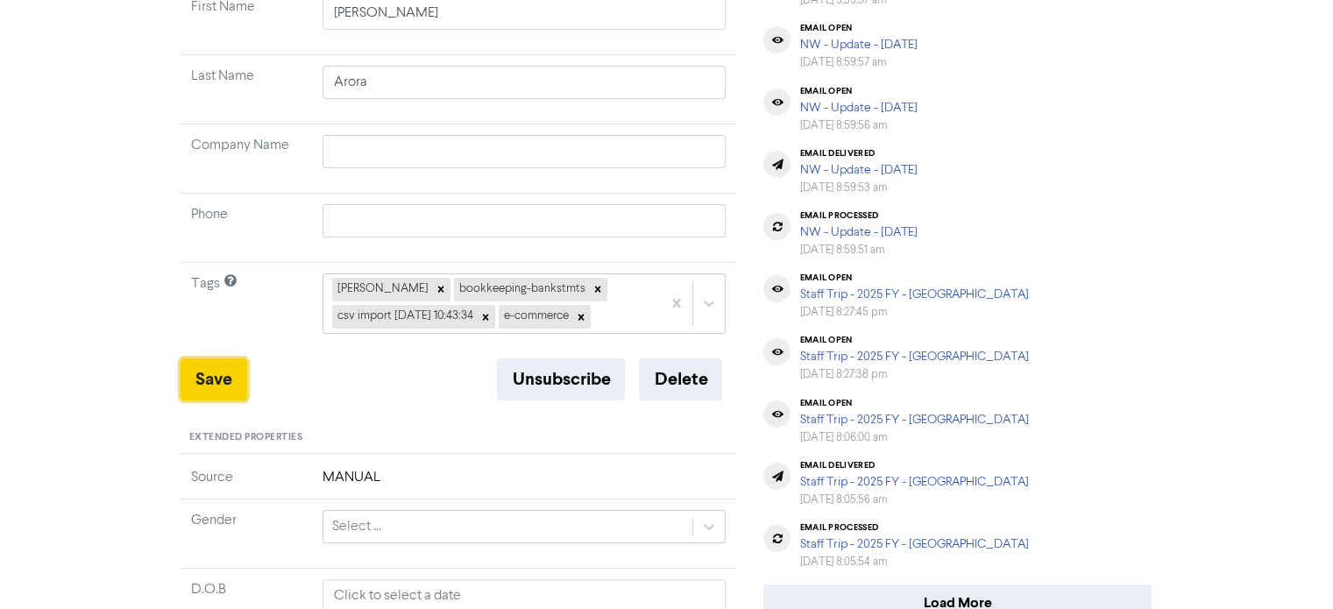
click at [221, 377] on button "Save" at bounding box center [213, 379] width 67 height 42
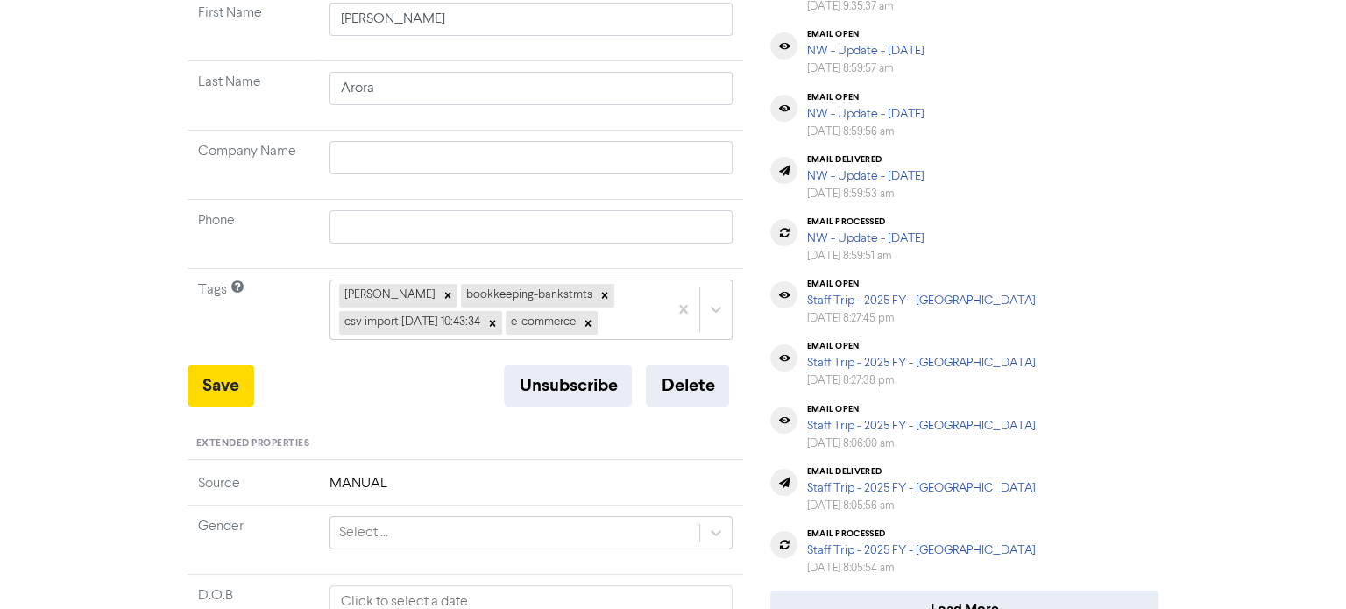
scroll to position [0, 0]
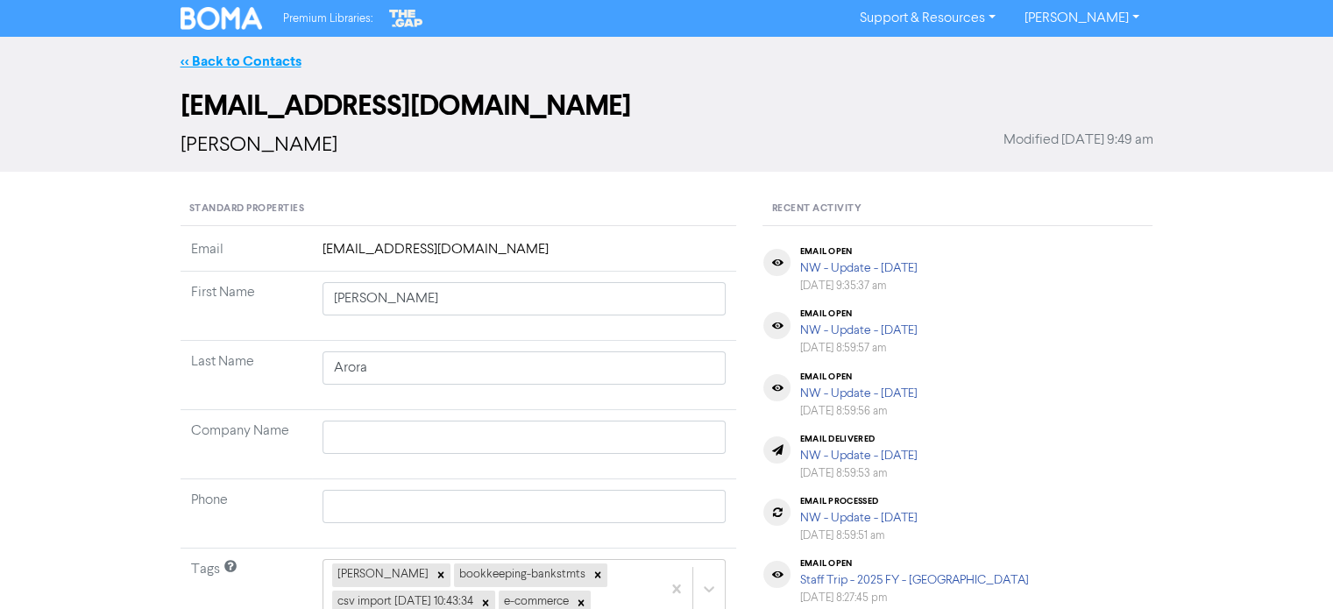
click at [237, 69] on link "<< Back to Contacts" at bounding box center [240, 62] width 121 height 18
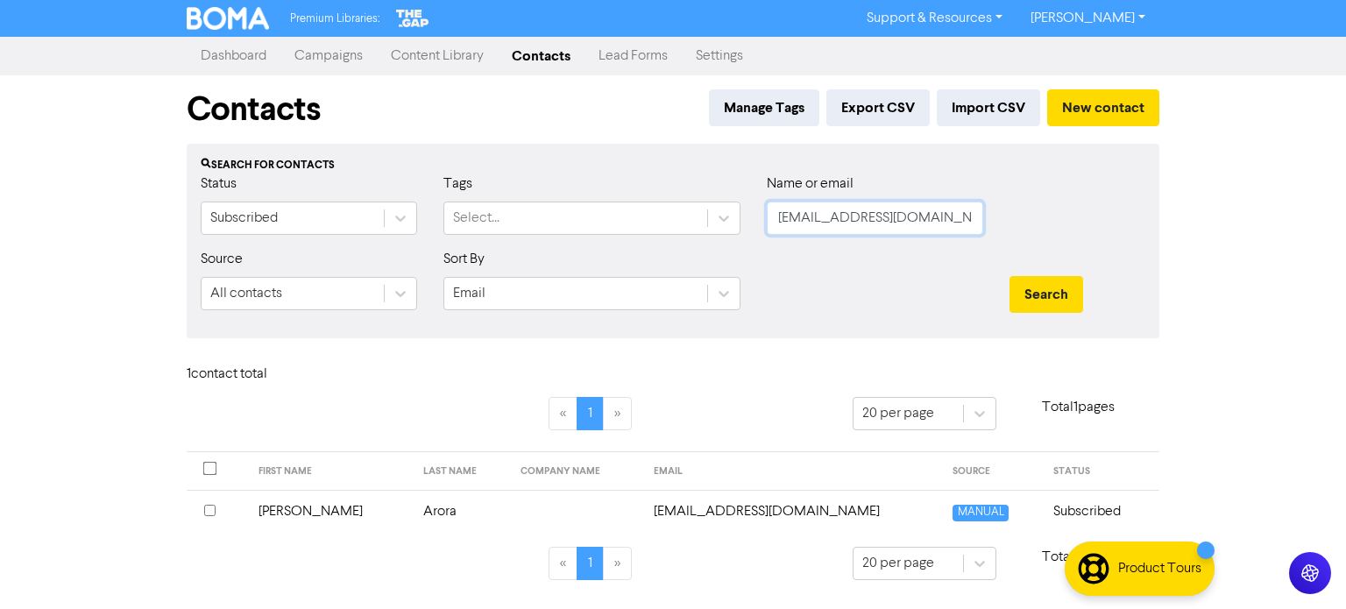
drag, startPoint x: 929, startPoint y: 227, endPoint x: 638, endPoint y: 264, distance: 293.2
click at [638, 264] on form "Status Subscribed Tags Select... Name or email [EMAIL_ADDRESS][DOMAIN_NAME] Sou…" at bounding box center [673, 248] width 945 height 151
paste input "[PERSON_NAME][EMAIL_ADDRESS][DOMAIN_NAME]"
click at [1030, 286] on button "Search" at bounding box center [1046, 294] width 74 height 37
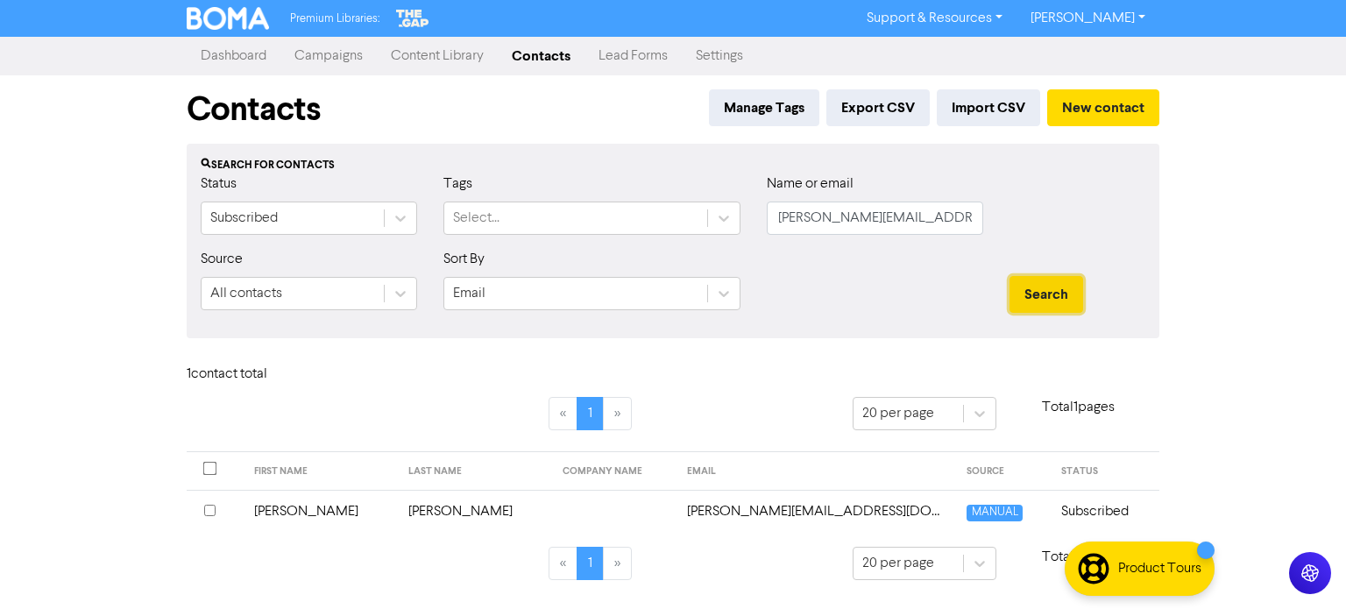
click at [1030, 286] on button "Search" at bounding box center [1046, 294] width 74 height 37
click at [300, 508] on td "[PERSON_NAME]" at bounding box center [321, 511] width 154 height 43
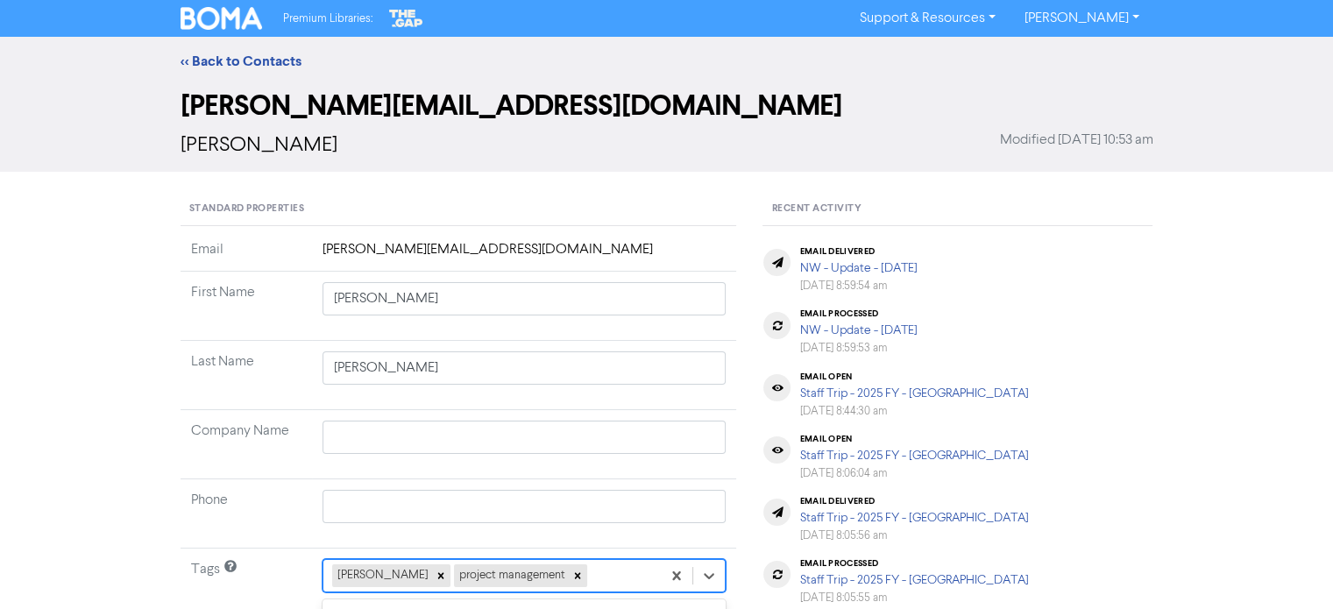
scroll to position [259, 0]
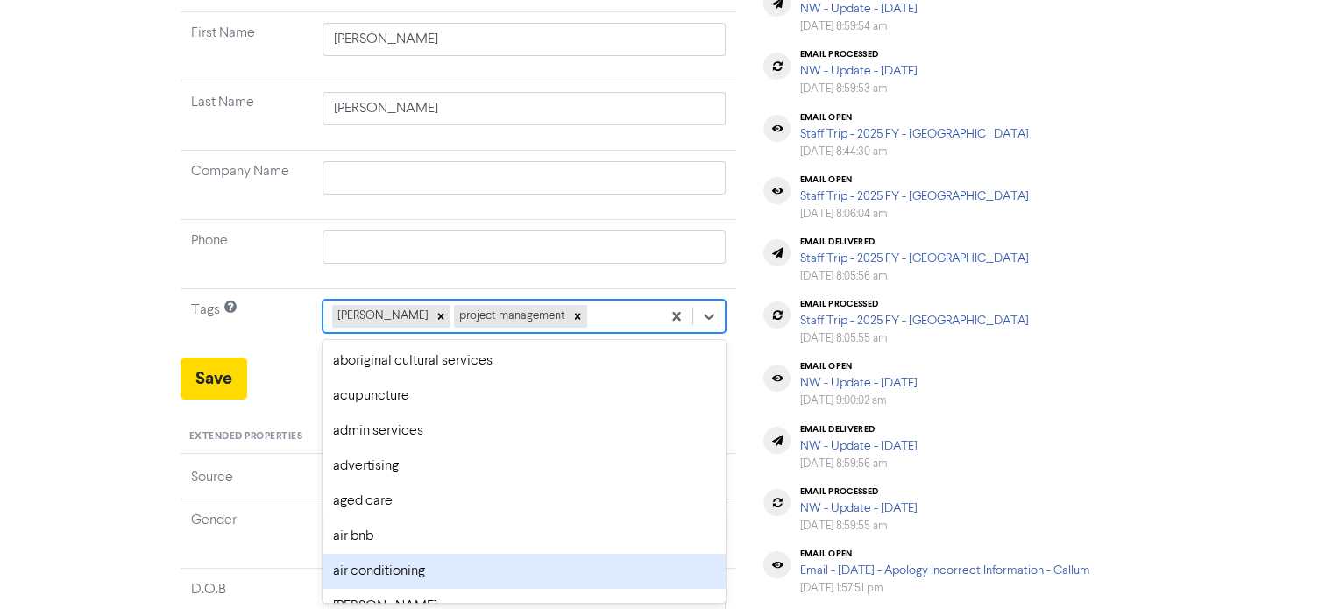
click at [598, 333] on div "option air conditioning focused, 7 of 287. 285 results available. Use Up and Do…" at bounding box center [524, 316] width 404 height 33
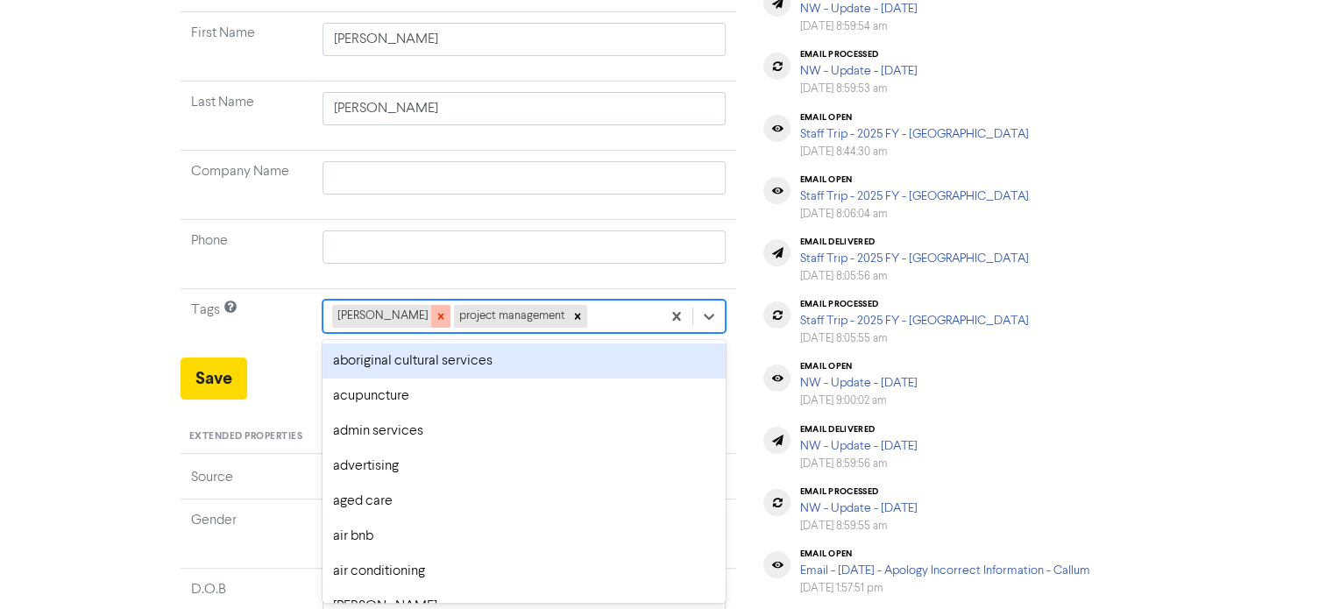
click at [431, 315] on div at bounding box center [440, 316] width 19 height 23
click at [477, 320] on div "project management" at bounding box center [492, 317] width 338 height 32
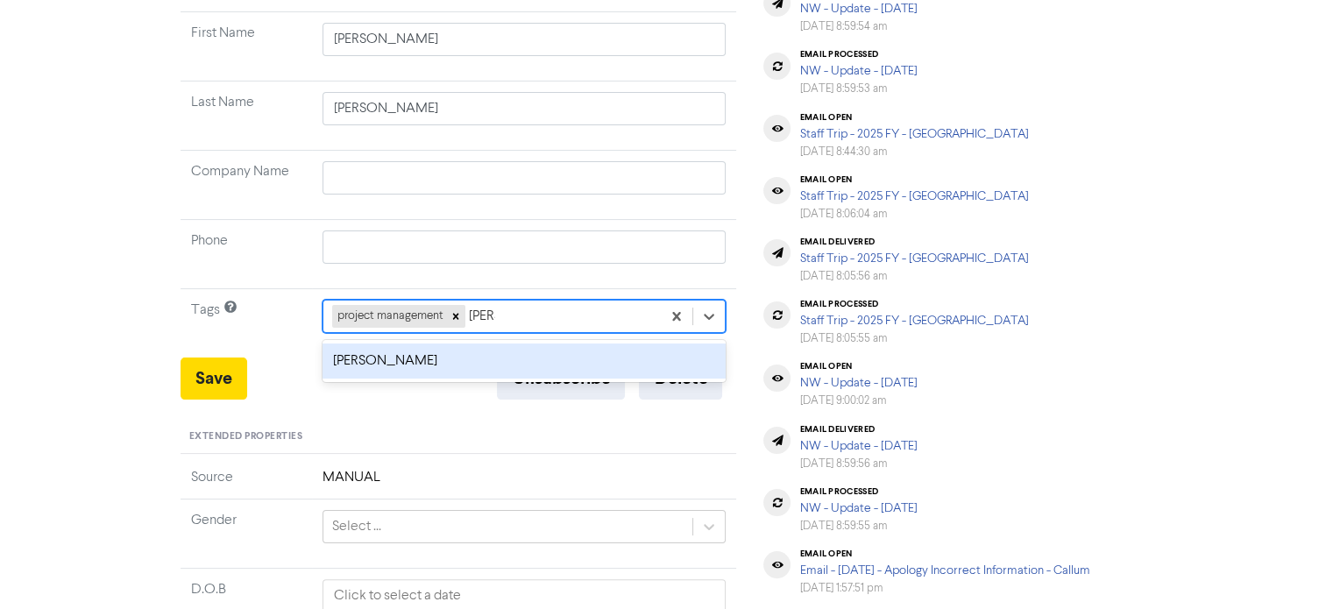
click at [386, 359] on div "[PERSON_NAME]" at bounding box center [524, 360] width 404 height 35
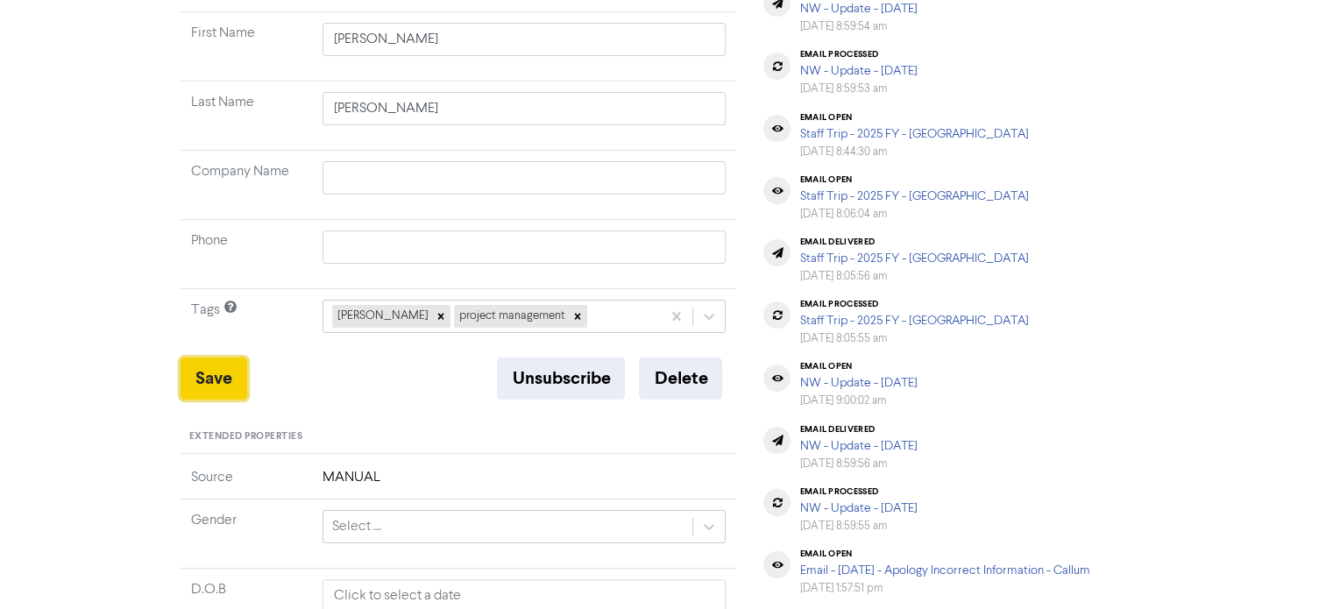
click at [214, 369] on button "Save" at bounding box center [213, 378] width 67 height 42
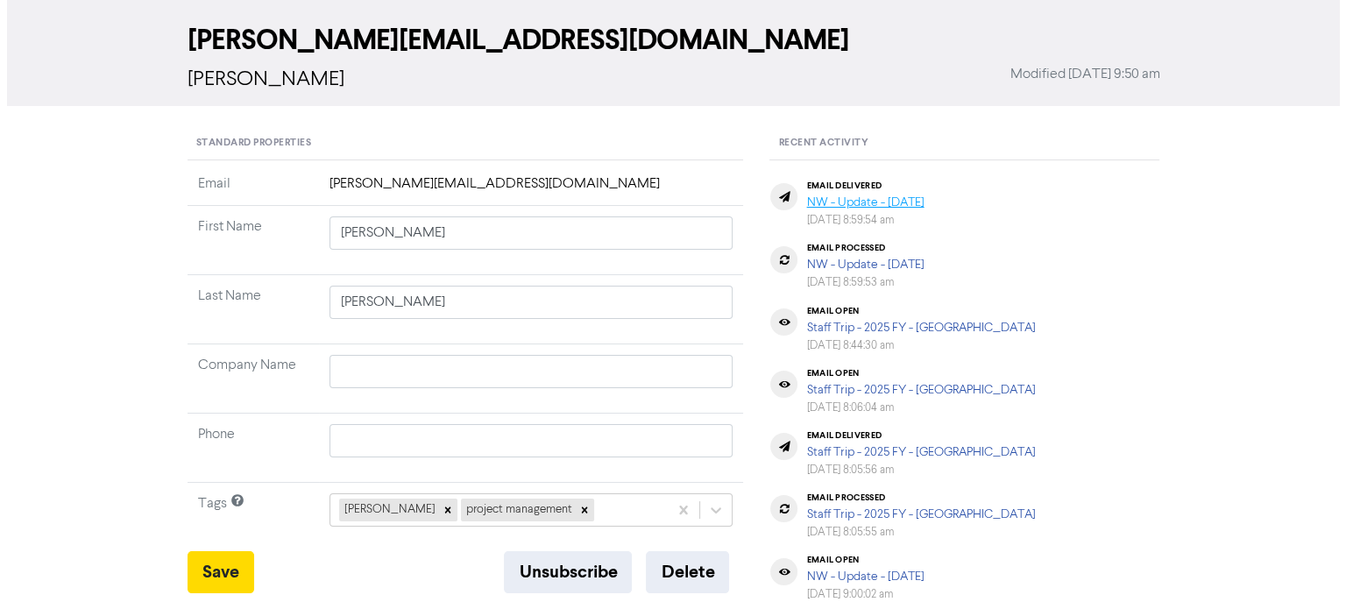
scroll to position [0, 0]
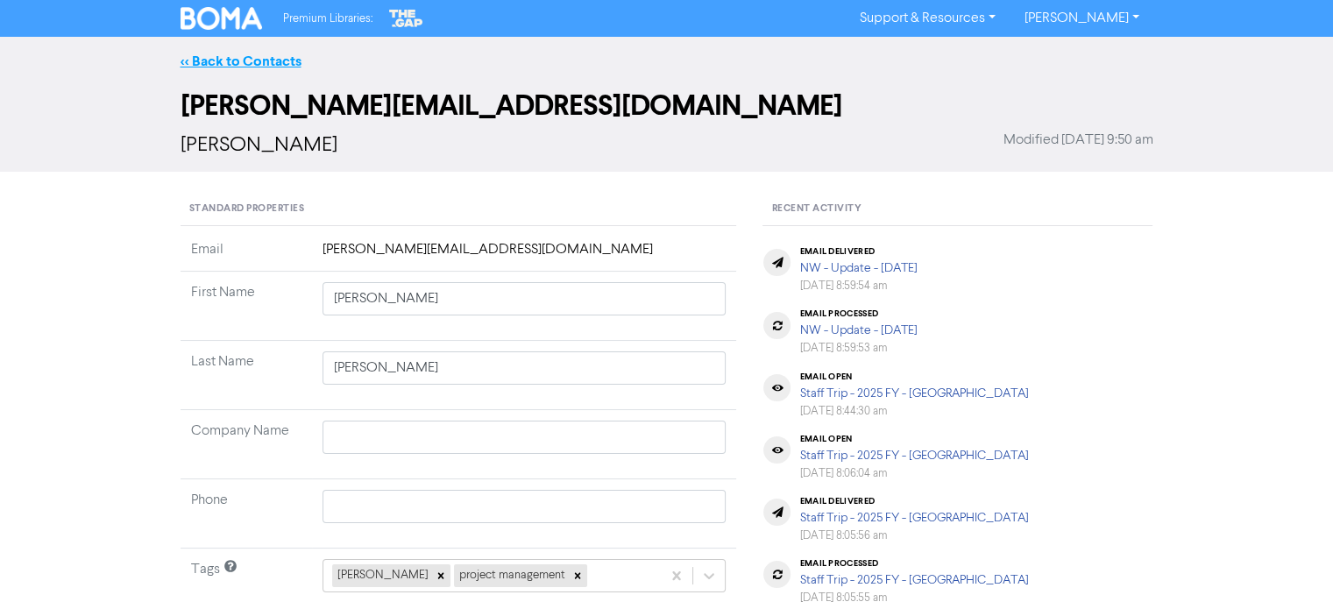
click at [277, 67] on link "<< Back to Contacts" at bounding box center [240, 62] width 121 height 18
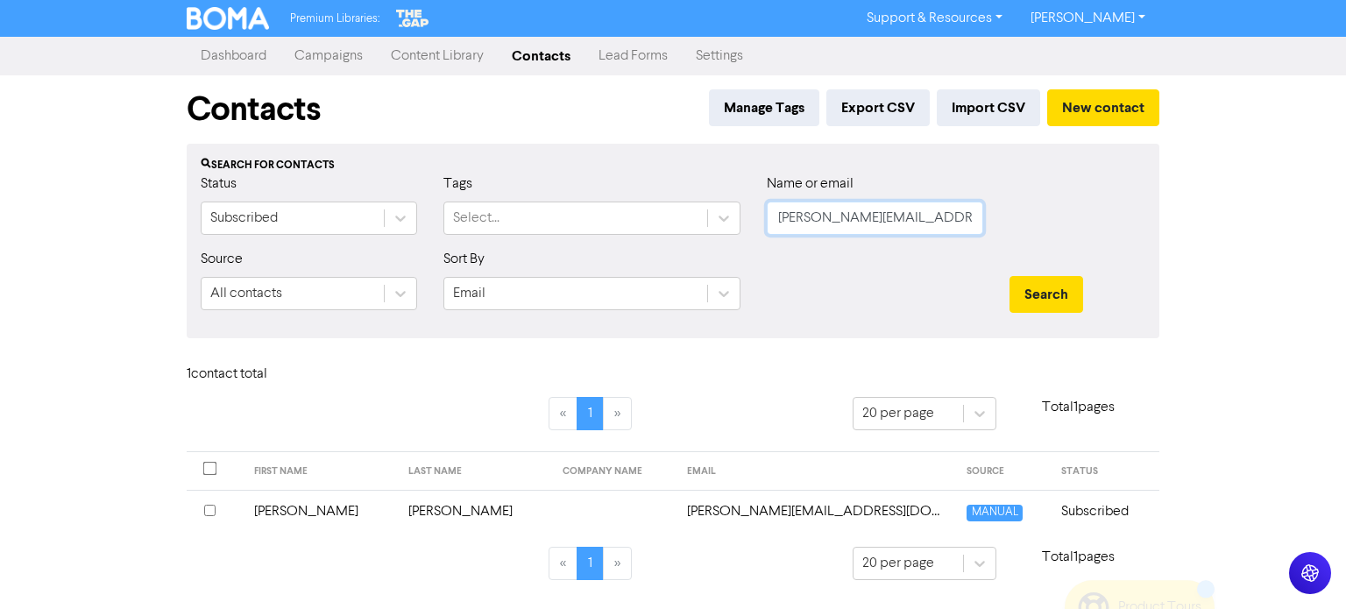
click at [777, 218] on input "[PERSON_NAME][EMAIL_ADDRESS][DOMAIN_NAME]" at bounding box center [875, 218] width 216 height 33
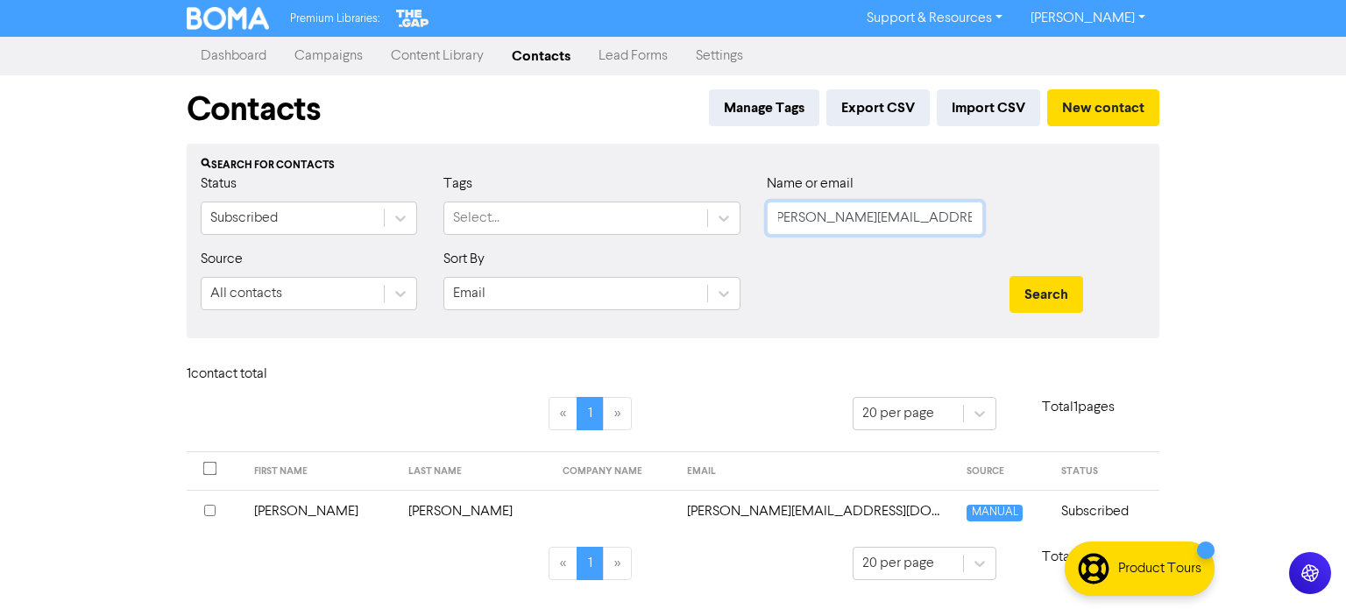
drag, startPoint x: 779, startPoint y: 218, endPoint x: 1041, endPoint y: 272, distance: 267.6
click at [1041, 272] on form "Status Subscribed Tags Select... Name or email [PERSON_NAME][EMAIL_ADDRESS][DOM…" at bounding box center [673, 248] width 945 height 151
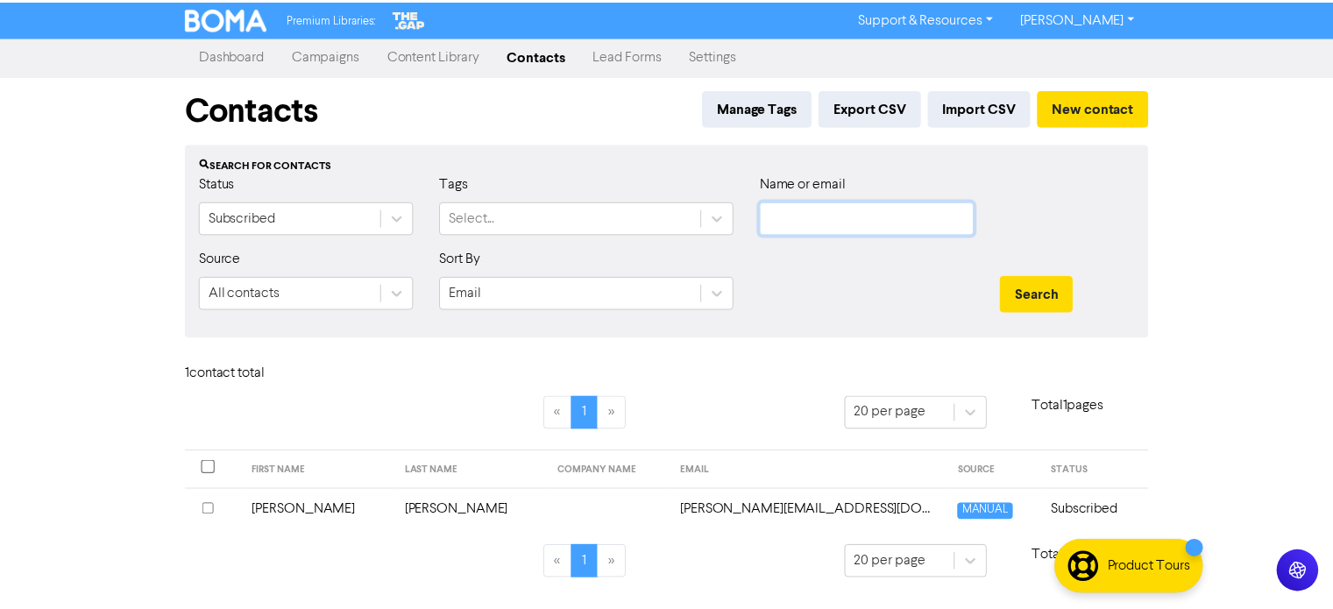
scroll to position [0, 0]
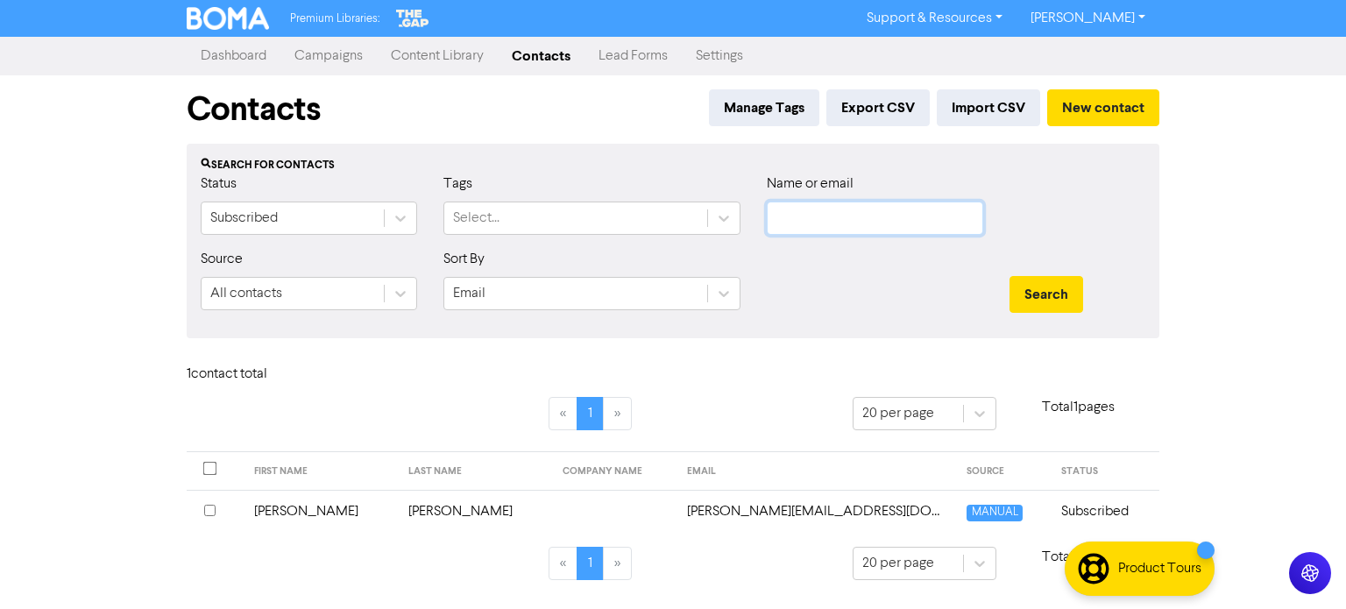
paste input "[EMAIL_ADDRESS][DOMAIN_NAME]"
click at [1051, 294] on button "Search" at bounding box center [1046, 294] width 74 height 37
click at [290, 507] on td "[PERSON_NAME]" at bounding box center [316, 511] width 148 height 43
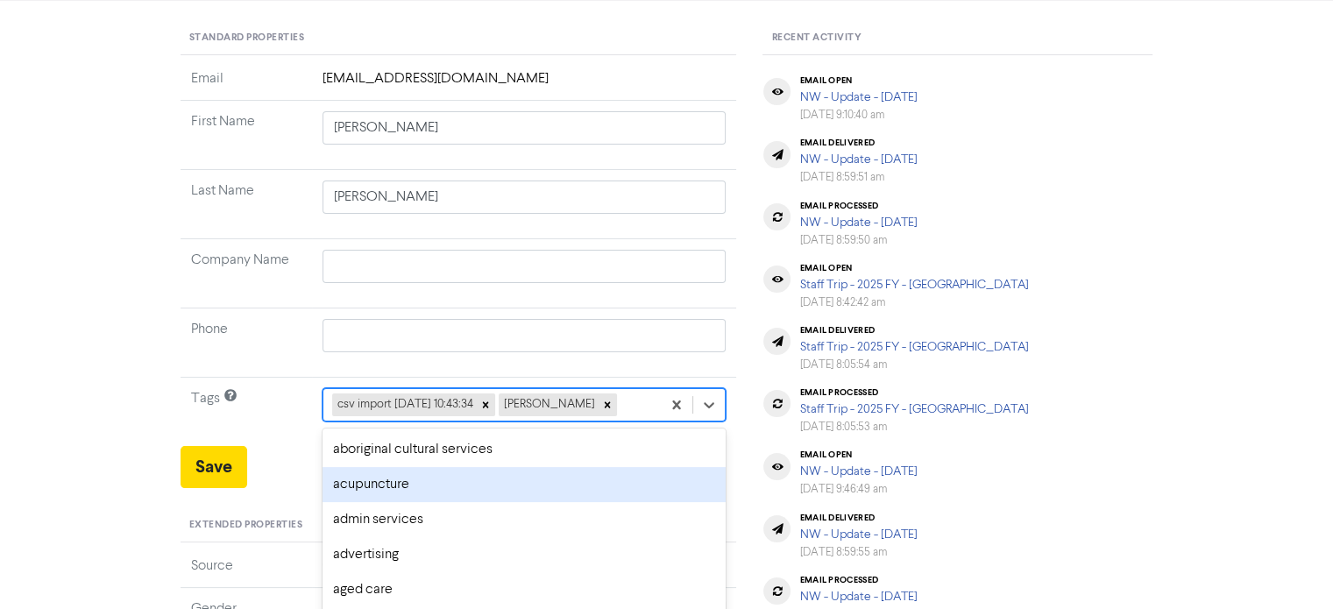
scroll to position [259, 0]
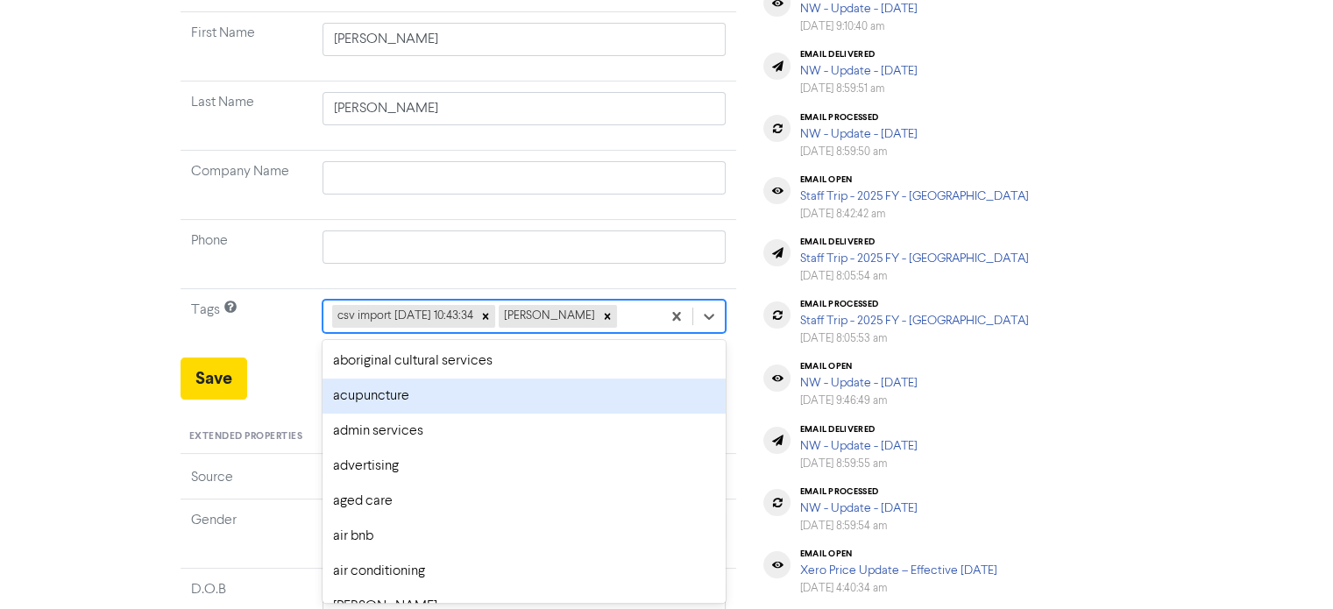
click at [650, 333] on div "option acupuncture focused, 2 of 287. 285 results available. Use Up and Down to…" at bounding box center [524, 316] width 404 height 33
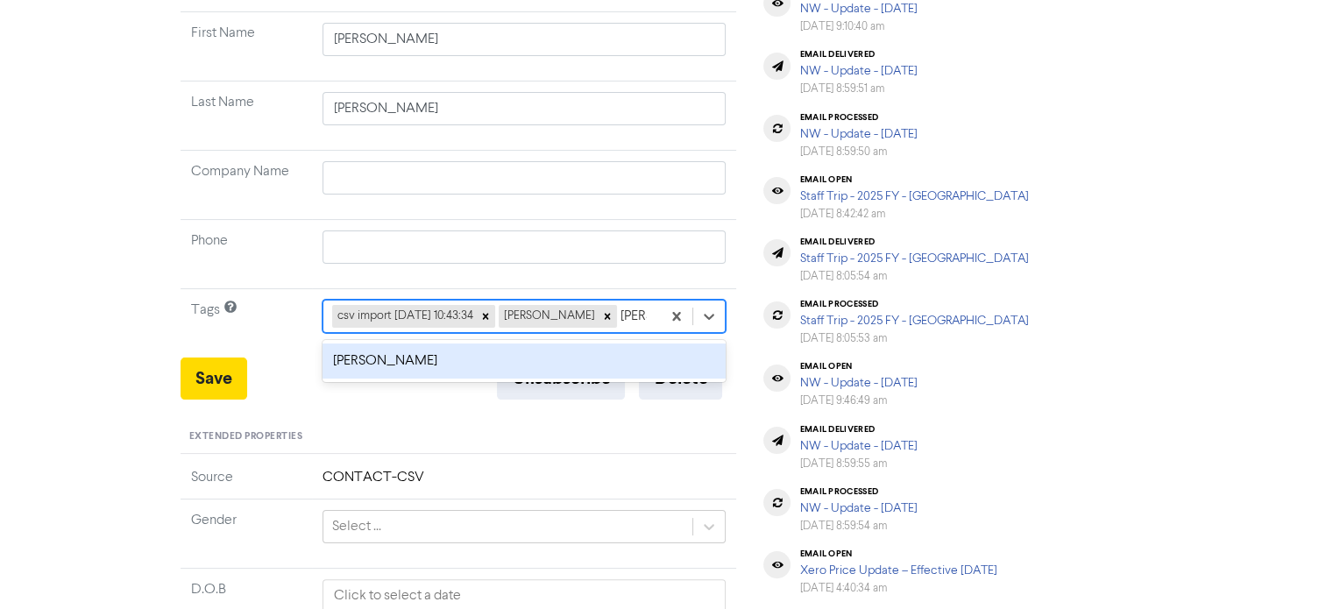
click at [561, 379] on div "[PERSON_NAME]" at bounding box center [524, 360] width 404 height 35
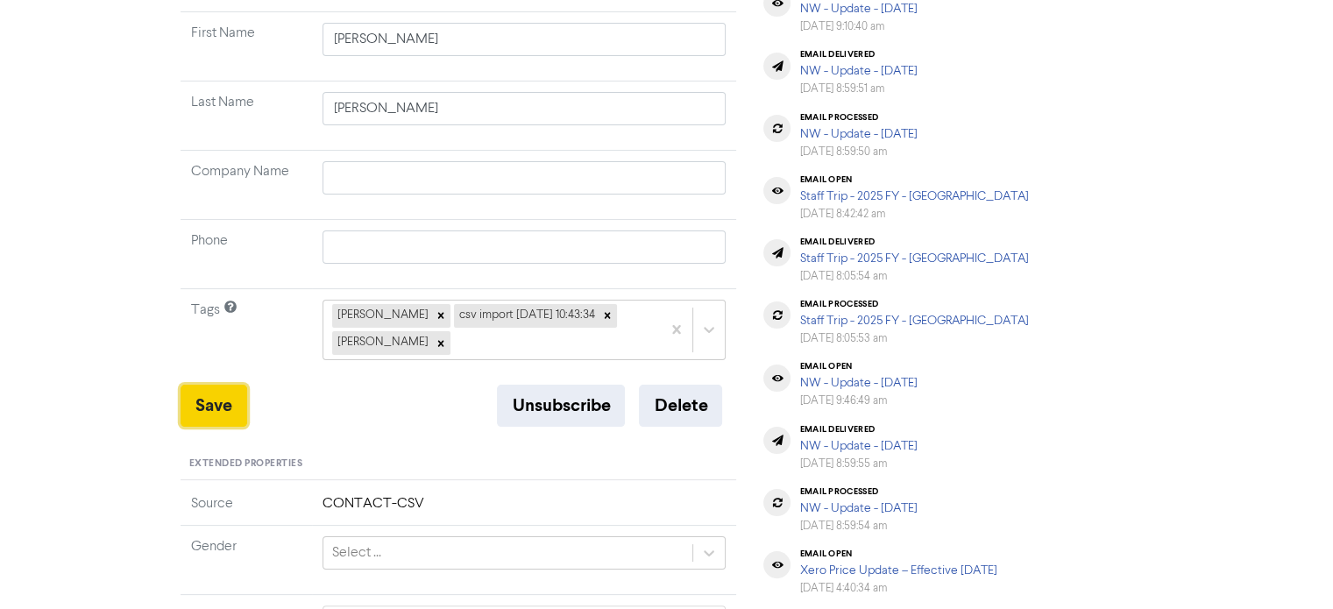
click at [195, 410] on button "Save" at bounding box center [213, 406] width 67 height 42
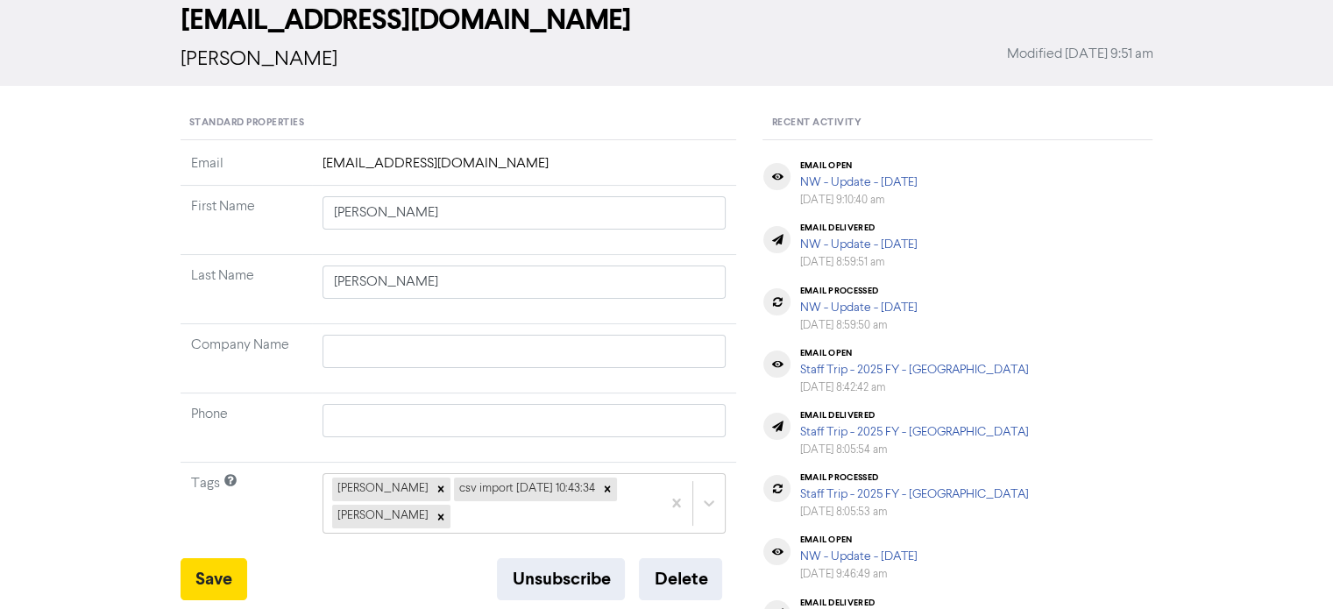
scroll to position [0, 0]
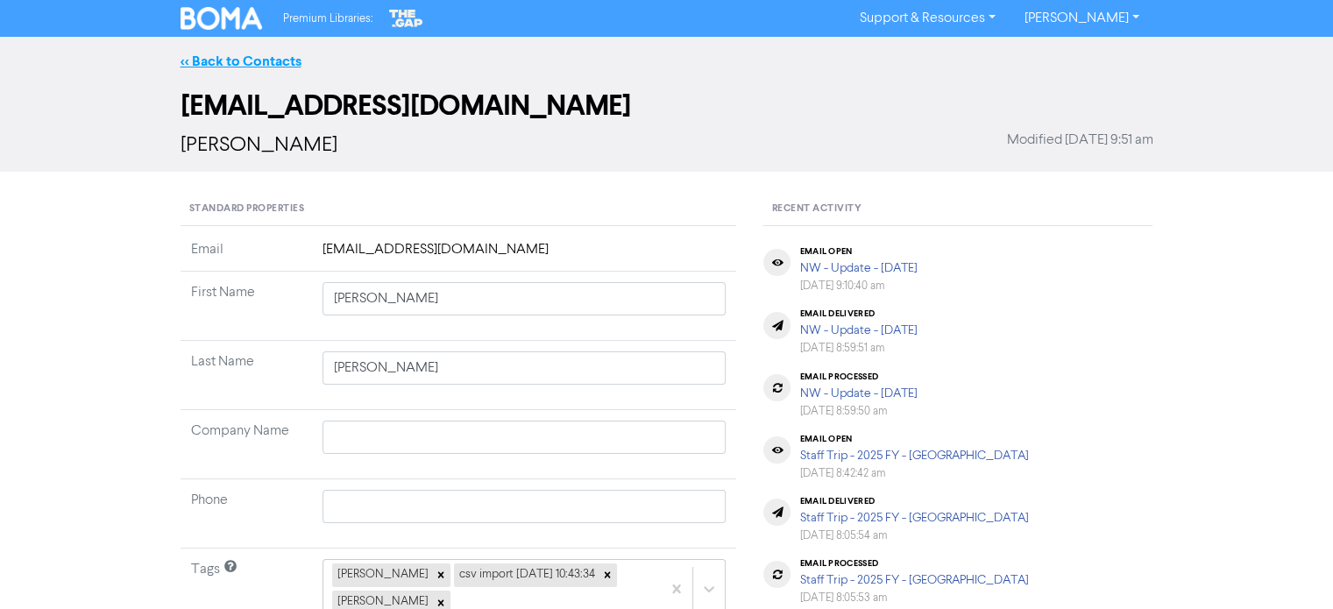
click at [277, 67] on link "<< Back to Contacts" at bounding box center [240, 62] width 121 height 18
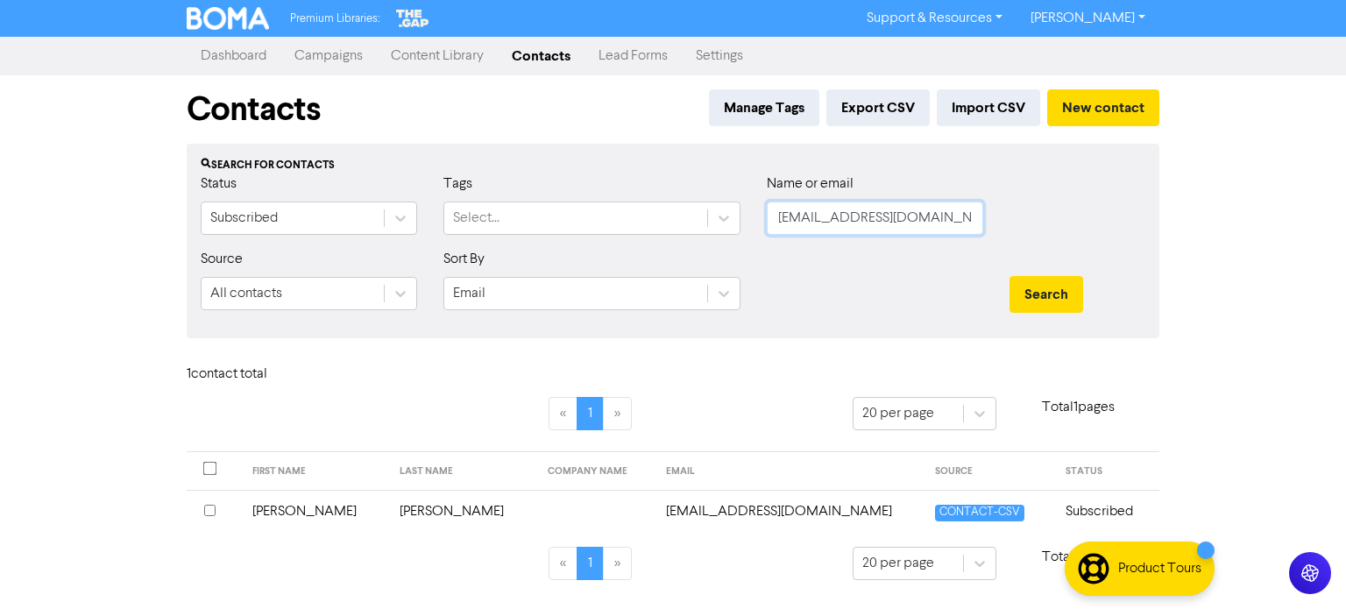
drag, startPoint x: 929, startPoint y: 228, endPoint x: 659, endPoint y: 273, distance: 273.7
click at [659, 273] on form "Status Subscribed Tags Select... Name or email [EMAIL_ADDRESS][DOMAIN_NAME] Sou…" at bounding box center [673, 248] width 945 height 151
paste input "[EMAIL_ADDRESS][DOMAIN_NAME]"
click at [1025, 295] on button "Search" at bounding box center [1046, 294] width 74 height 37
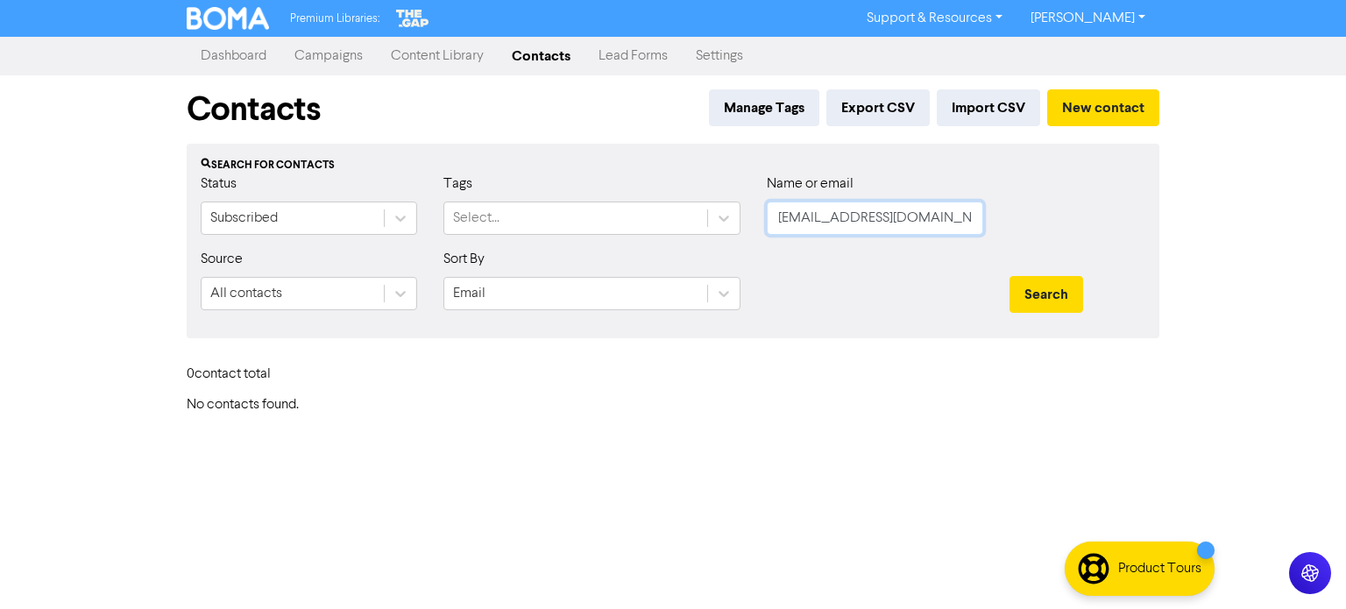
click at [935, 214] on input "[EMAIL_ADDRESS][DOMAIN_NAME]" at bounding box center [875, 218] width 216 height 33
drag, startPoint x: 935, startPoint y: 214, endPoint x: 747, endPoint y: 216, distance: 188.4
click at [747, 216] on div "Status Subscribed Tags Select... Name or email [EMAIL_ADDRESS][DOMAIN_NAME]" at bounding box center [673, 210] width 971 height 75
paste input "[PERSON_NAME][EMAIL_ADDRESS][DOMAIN_NAME]"
click at [1045, 288] on button "Search" at bounding box center [1046, 294] width 74 height 37
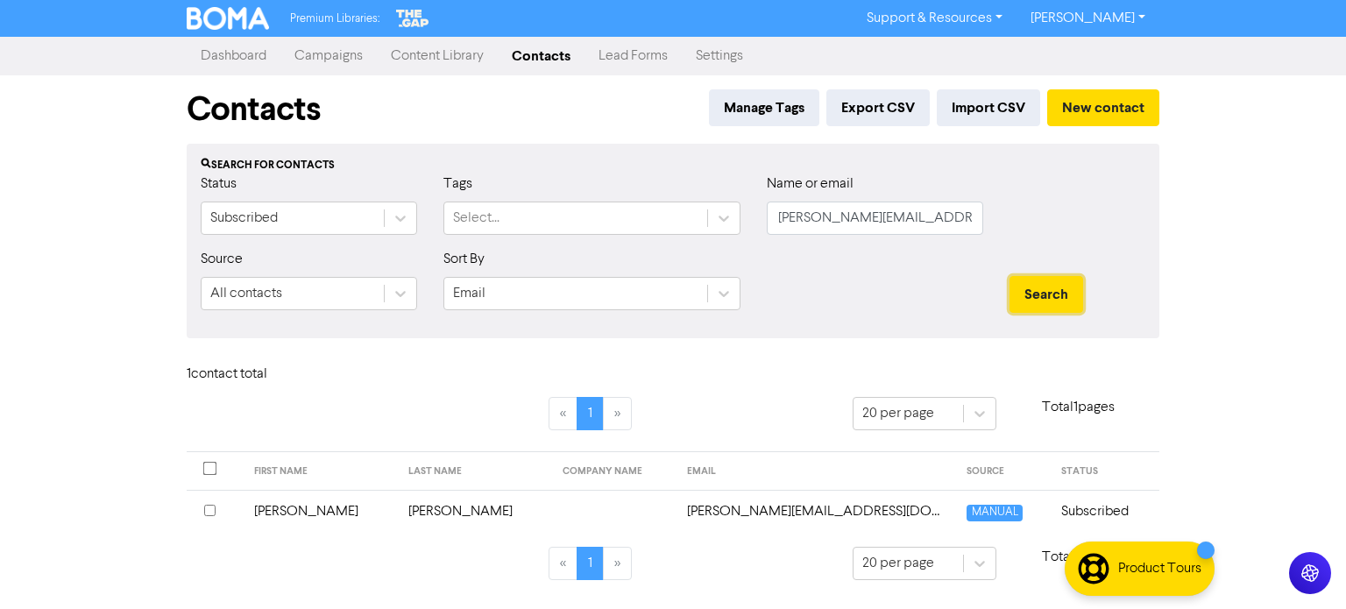
drag, startPoint x: 1045, startPoint y: 288, endPoint x: 419, endPoint y: 501, distance: 661.7
click at [419, 501] on div "Contacts Manage Tags Export CSV Import CSV New contact Search for contacts Stat…" at bounding box center [672, 338] width 999 height 526
click at [419, 501] on td "[PERSON_NAME]" at bounding box center [475, 511] width 154 height 43
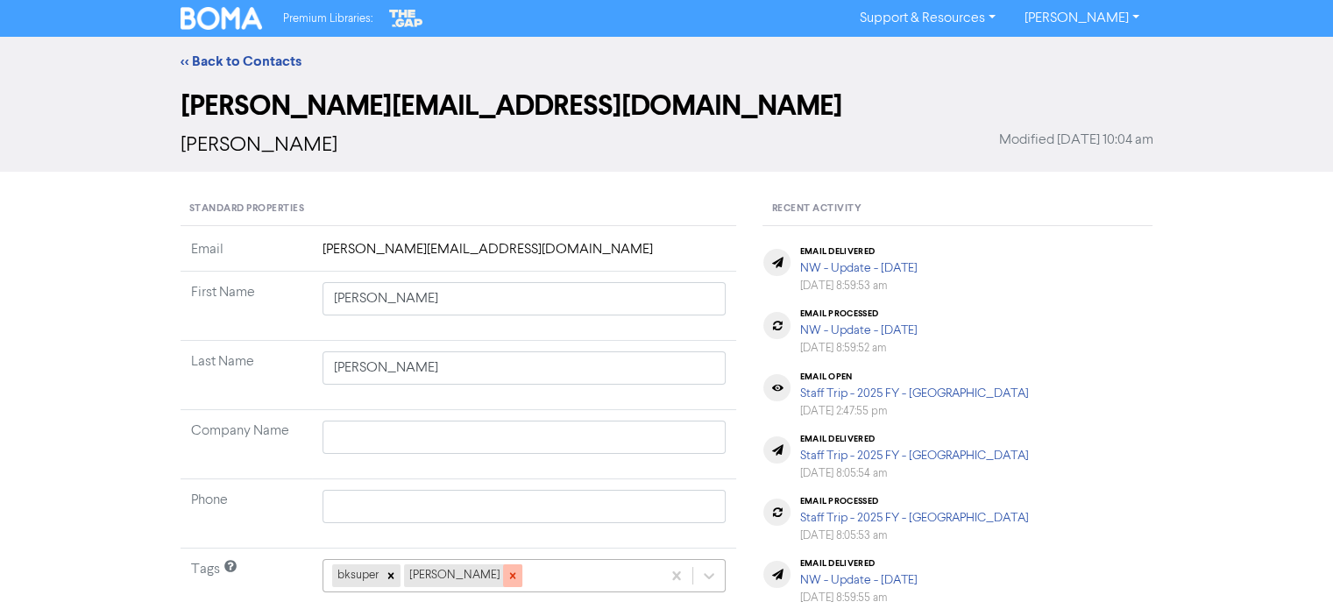
click at [504, 575] on div at bounding box center [512, 575] width 19 height 23
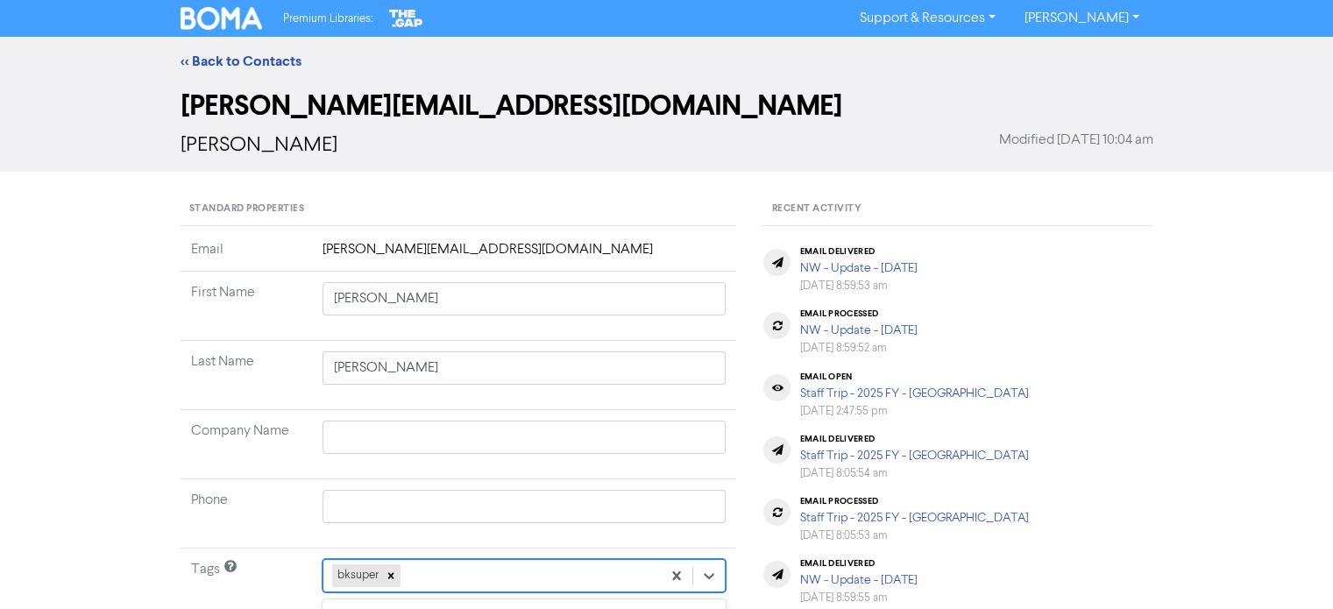
scroll to position [259, 0]
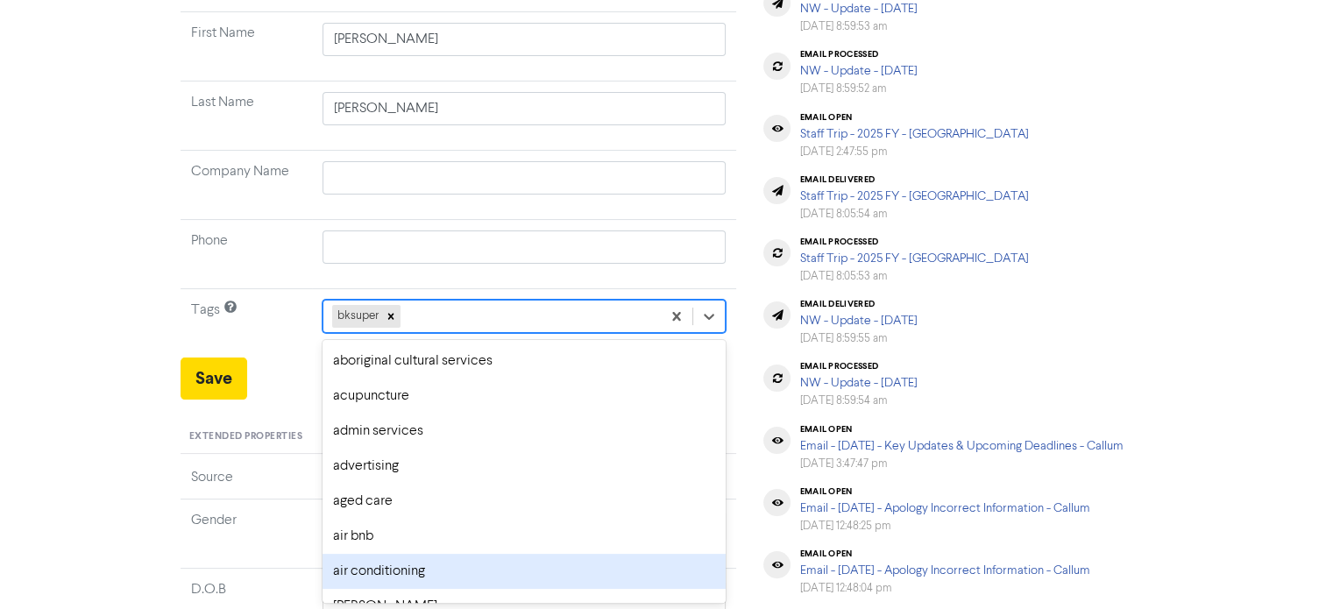
click at [498, 333] on div "option air conditioning focused, 7 of 287. 286 results available. Use Up and Do…" at bounding box center [524, 316] width 404 height 33
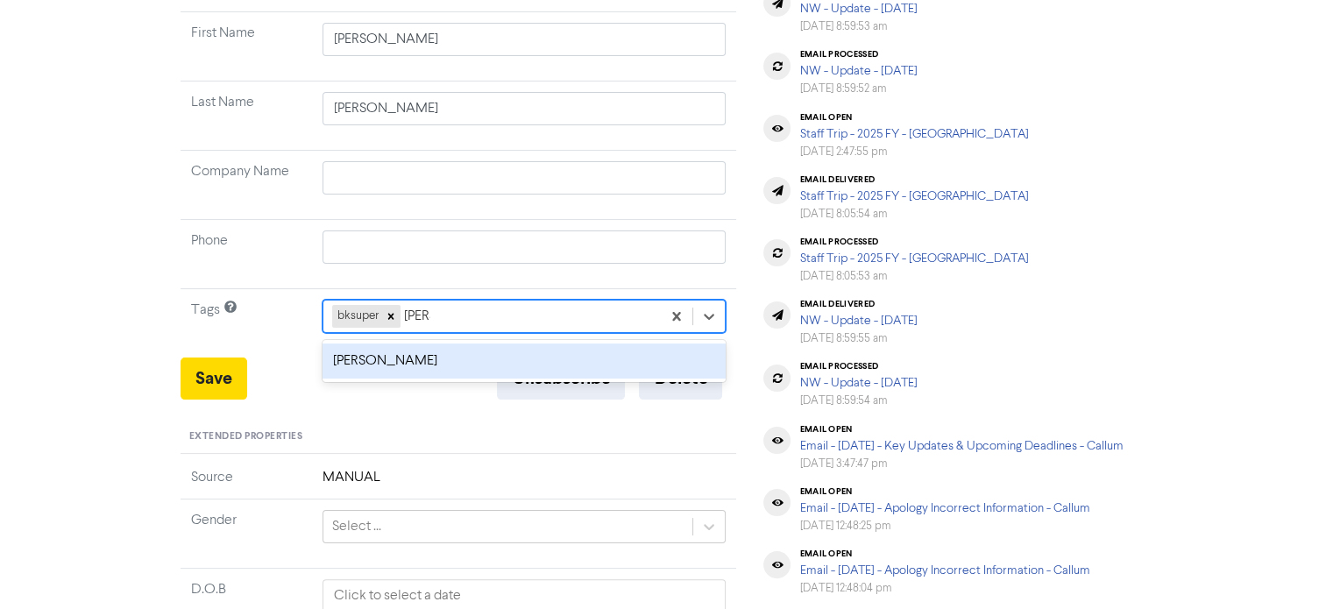
click at [468, 371] on div "[PERSON_NAME]" at bounding box center [524, 360] width 404 height 35
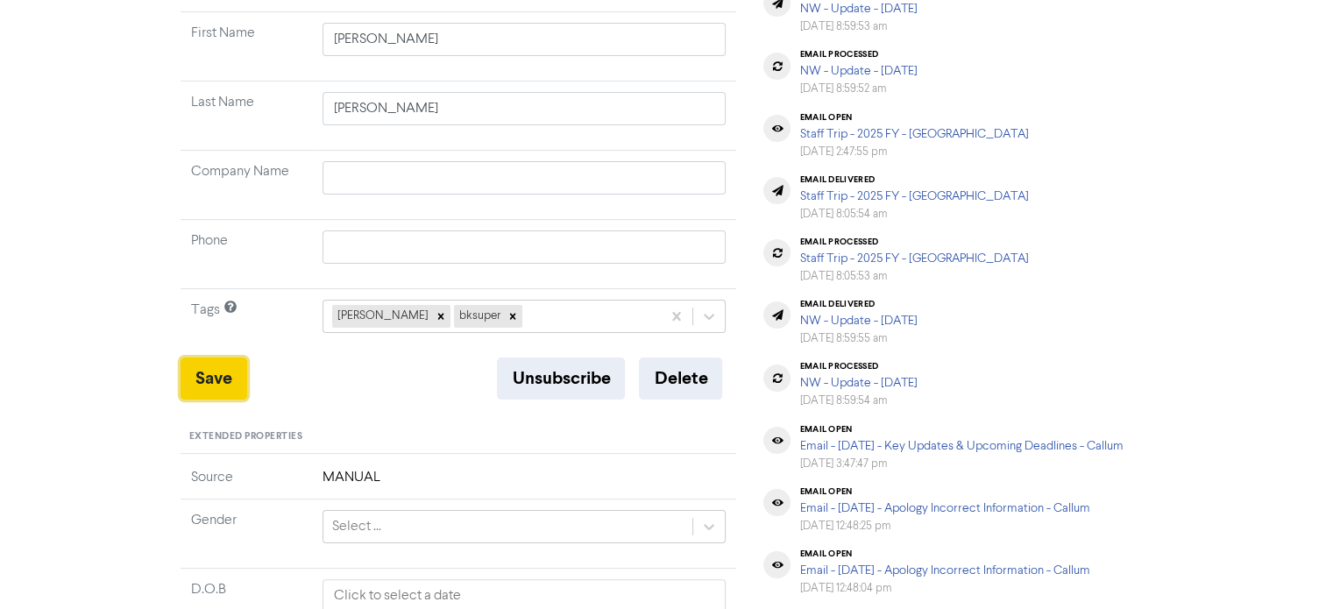
click at [223, 370] on button "Save" at bounding box center [213, 378] width 67 height 42
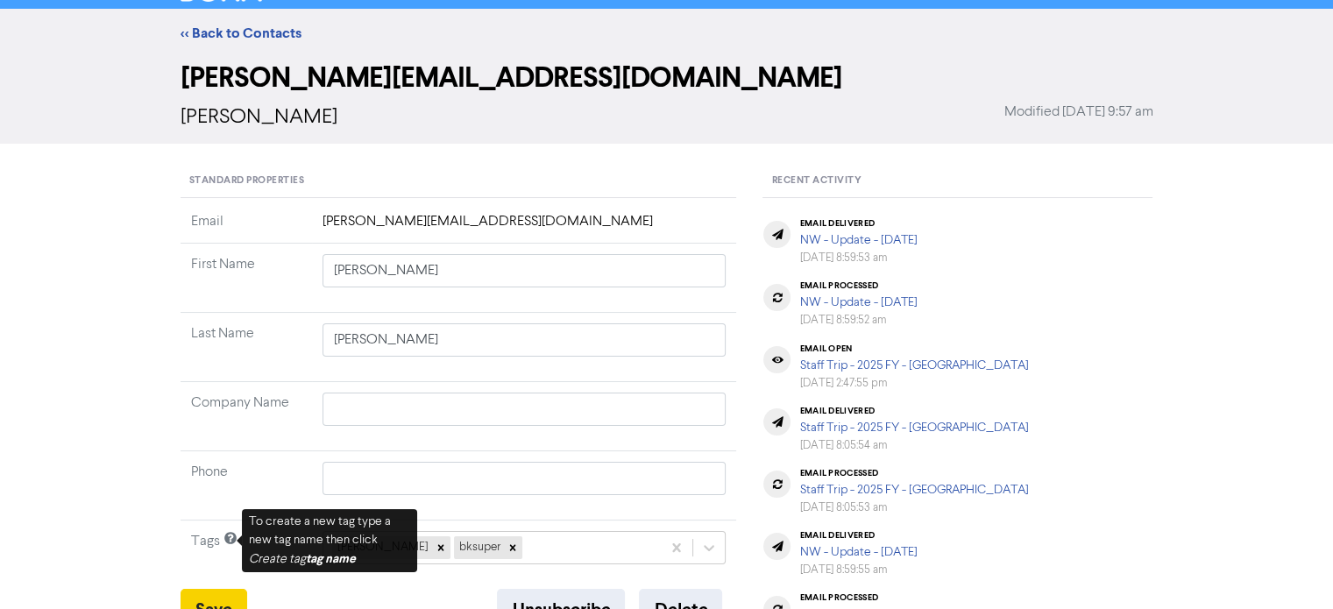
scroll to position [0, 0]
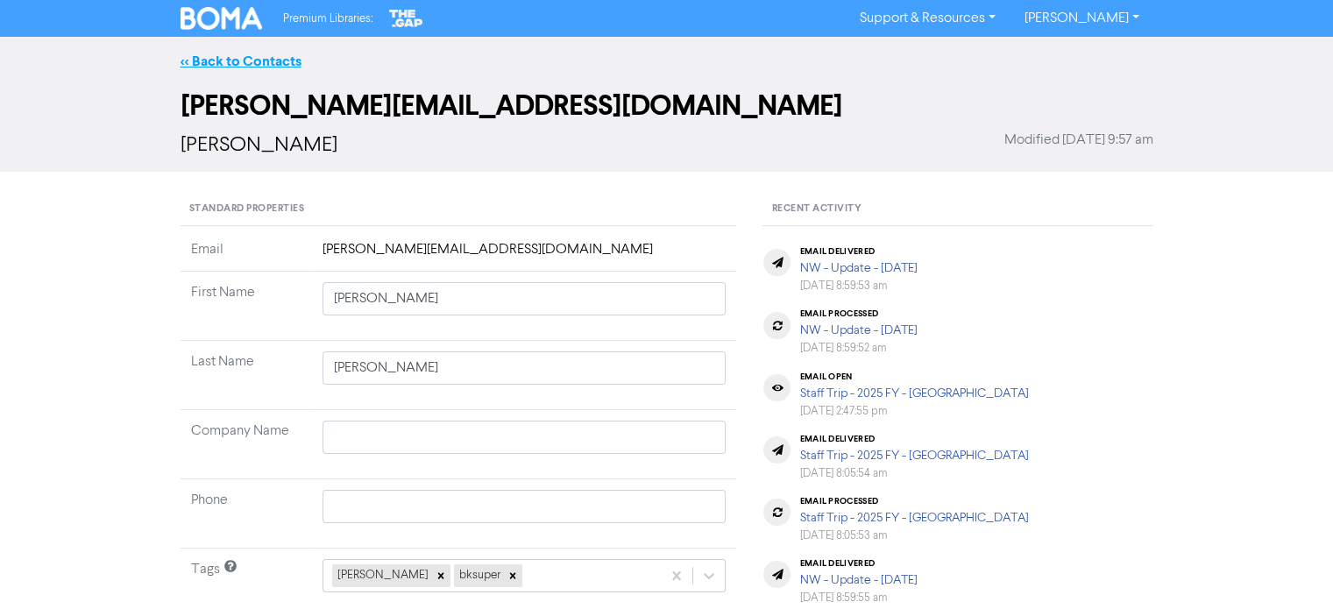
click at [259, 66] on link "<< Back to Contacts" at bounding box center [240, 62] width 121 height 18
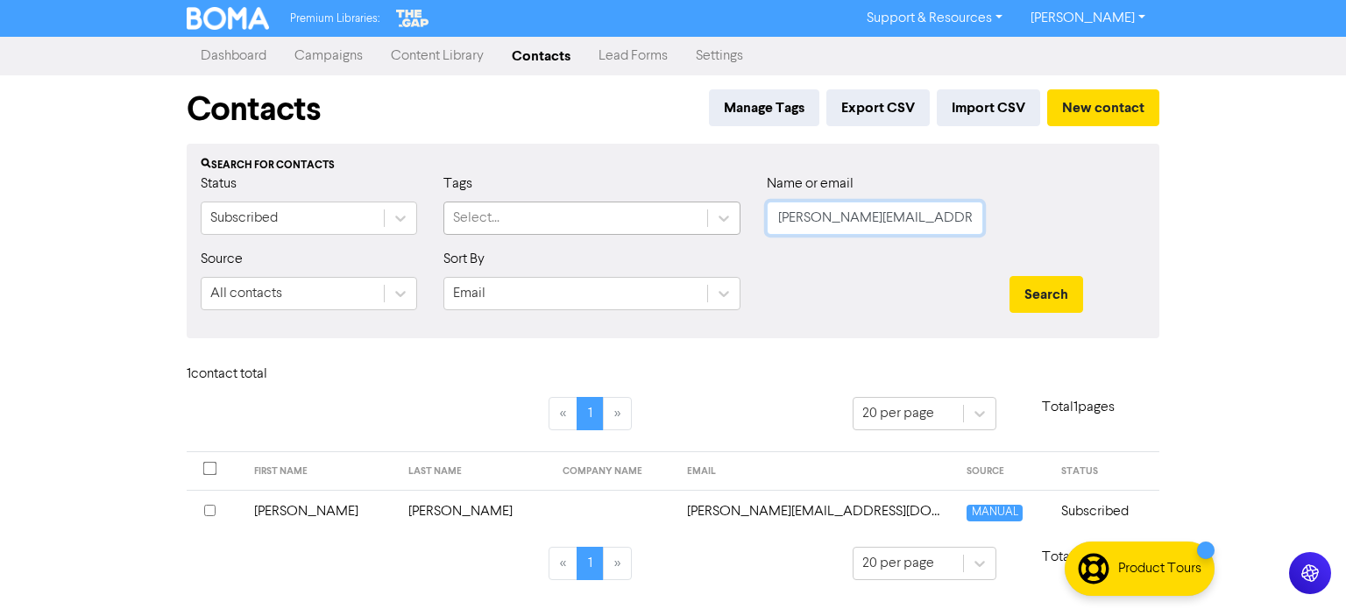
drag, startPoint x: 944, startPoint y: 216, endPoint x: 443, endPoint y: 217, distance: 500.3
click at [443, 217] on div "Status Subscribed Tags Select... Name or email [PERSON_NAME][EMAIL_ADDRESS][DOM…" at bounding box center [673, 210] width 971 height 75
paste input "[EMAIL_ADDRESS][DOMAIN_NAME]"
click at [1009, 276] on button "Search" at bounding box center [1046, 294] width 74 height 37
click at [301, 513] on td "[PERSON_NAME]" at bounding box center [321, 511] width 154 height 43
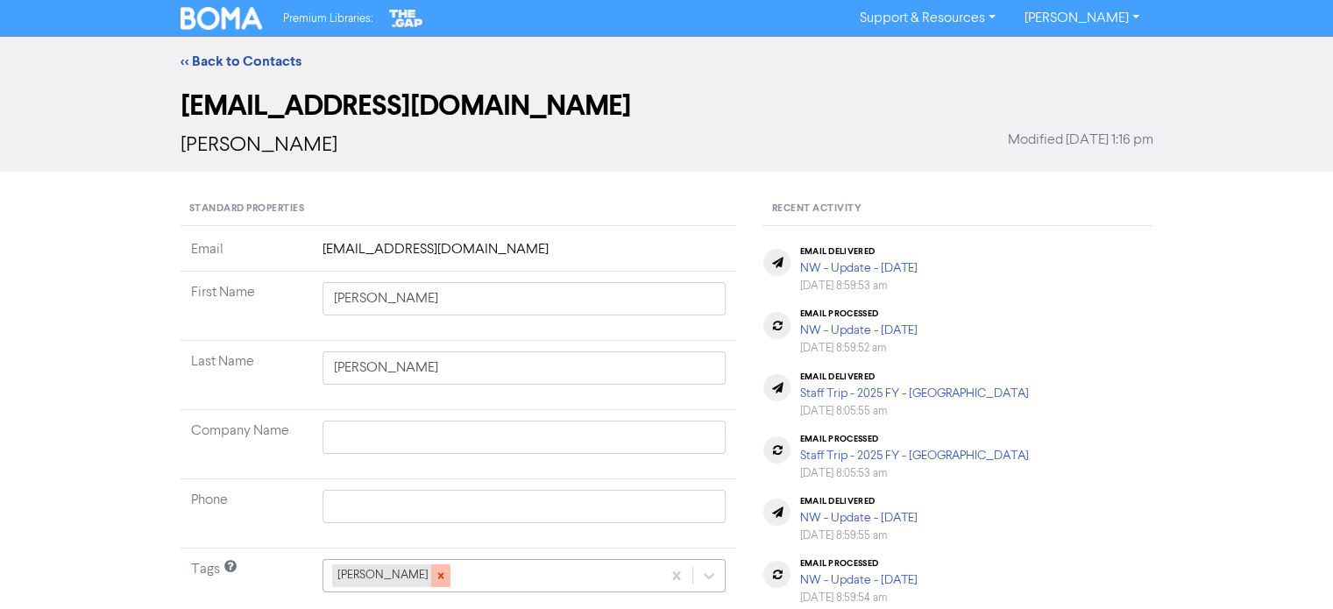
click at [435, 577] on icon at bounding box center [441, 576] width 12 height 12
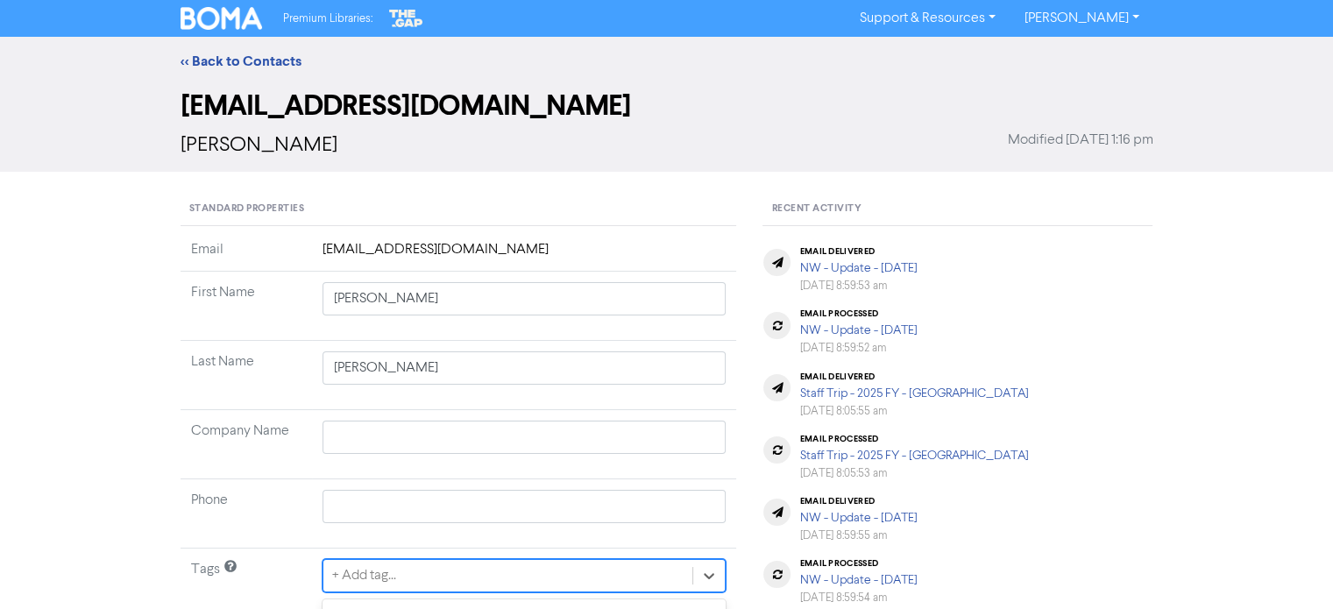
scroll to position [259, 0]
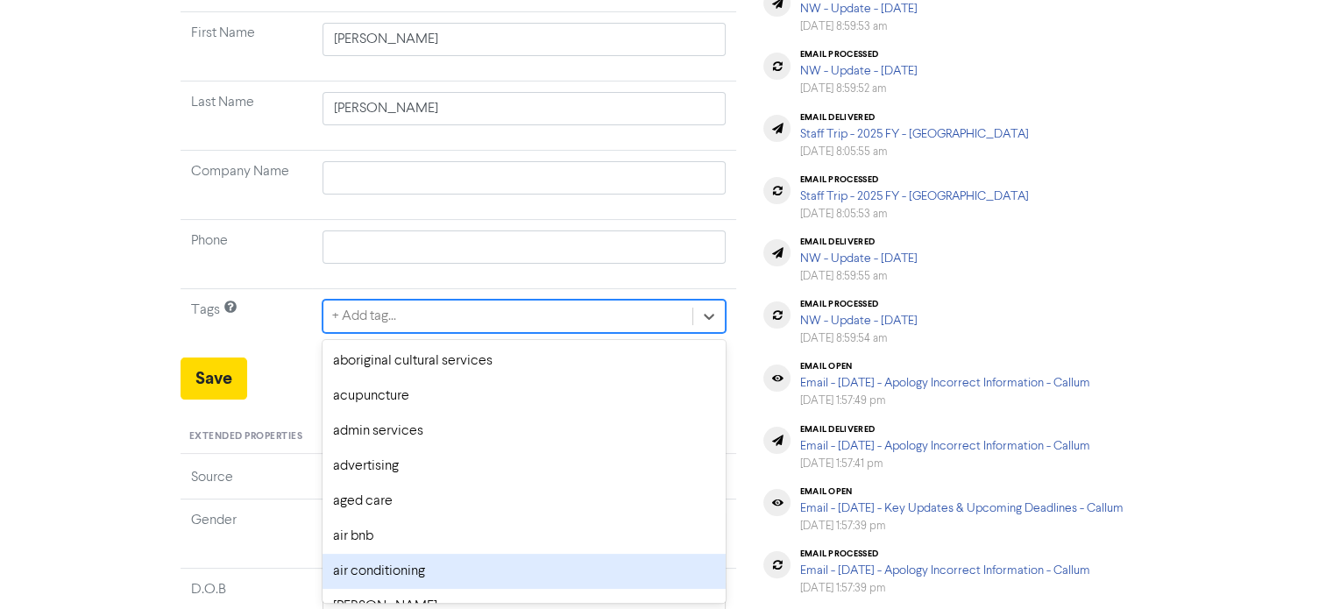
click at [425, 333] on div "option air conditioning focused, 7 of 287. 287 results available. Use Up and Do…" at bounding box center [524, 316] width 404 height 33
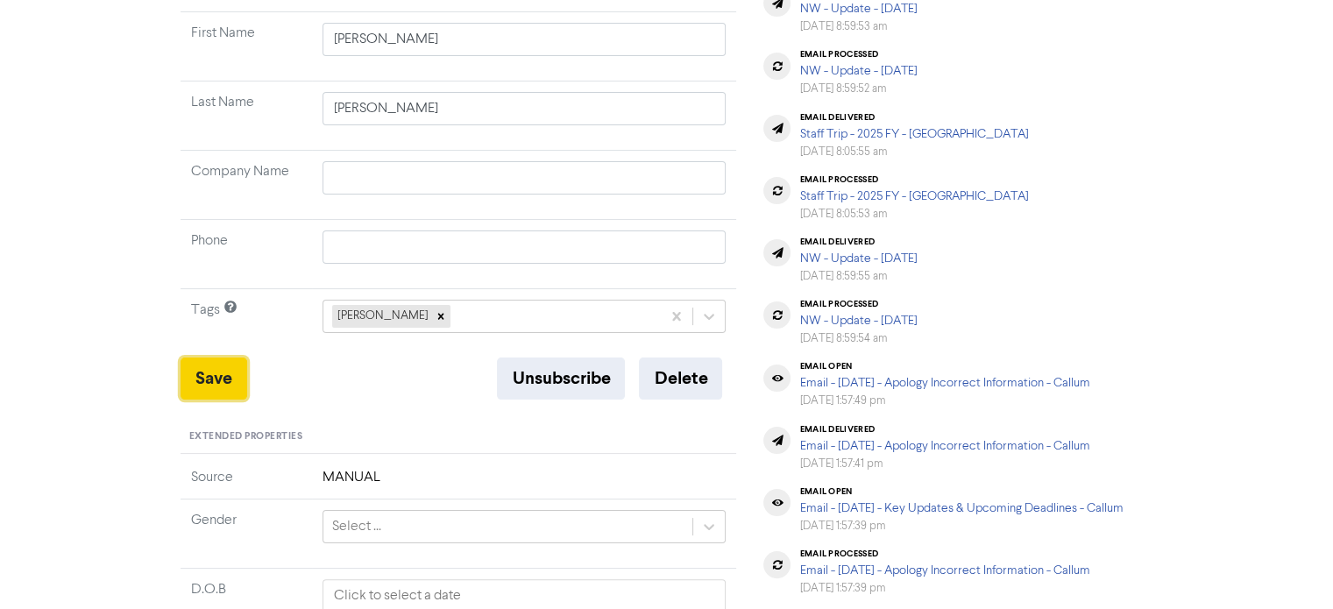
click at [241, 375] on button "Save" at bounding box center [213, 378] width 67 height 42
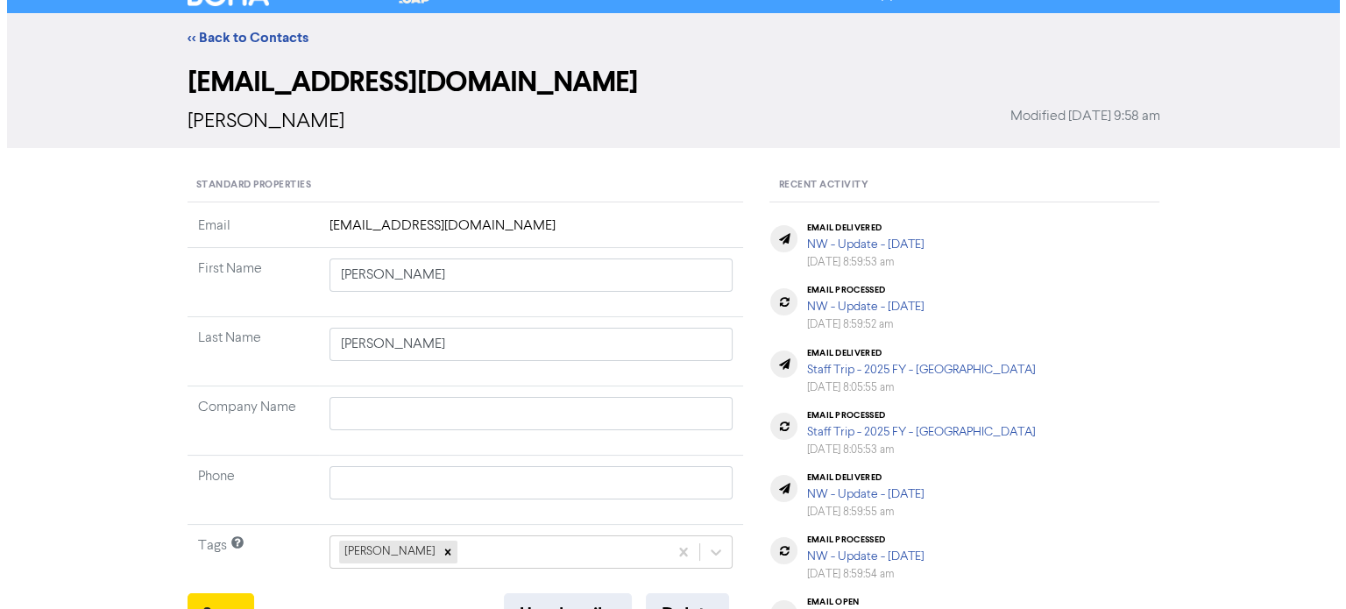
scroll to position [0, 0]
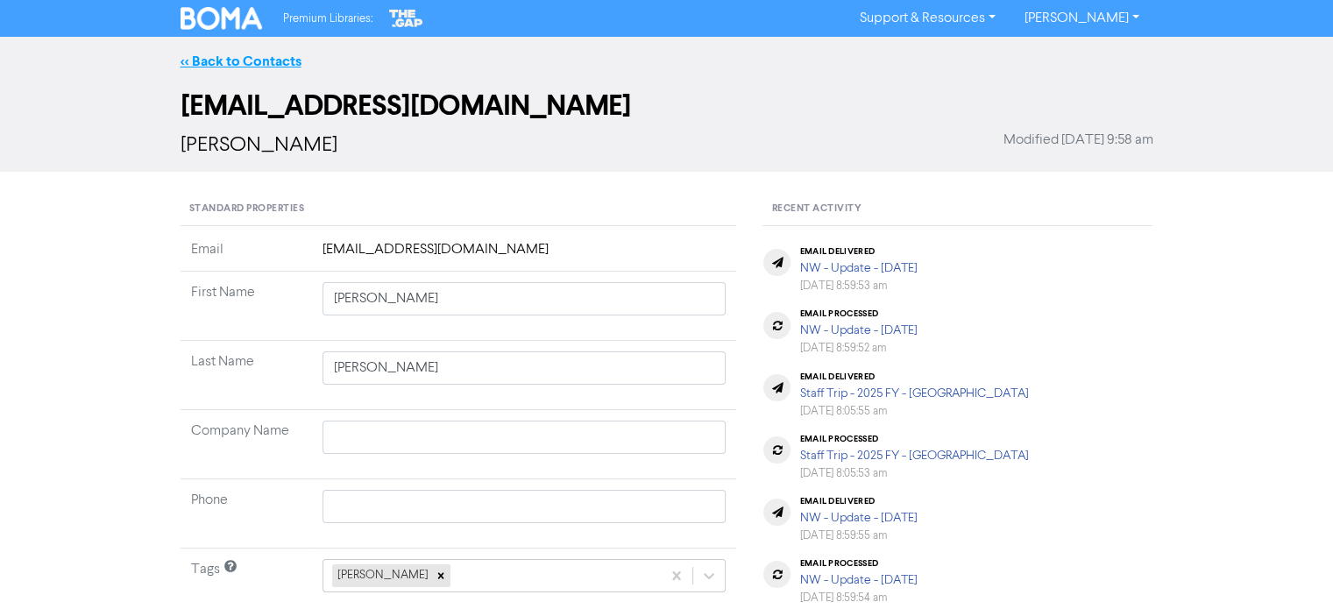
click at [292, 62] on link "<< Back to Contacts" at bounding box center [240, 62] width 121 height 18
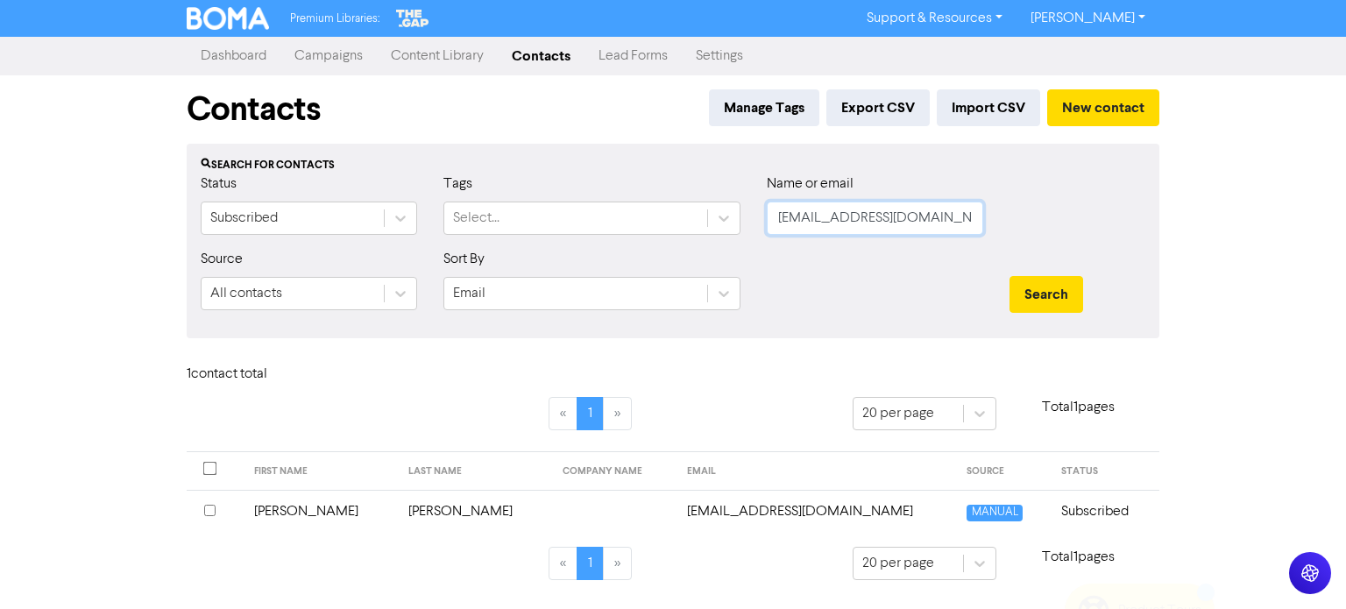
drag, startPoint x: 925, startPoint y: 227, endPoint x: 292, endPoint y: 256, distance: 634.1
click at [292, 256] on form "Status Subscribed Tags Select... Name or email [EMAIL_ADDRESS][DOMAIN_NAME] Sou…" at bounding box center [673, 248] width 945 height 151
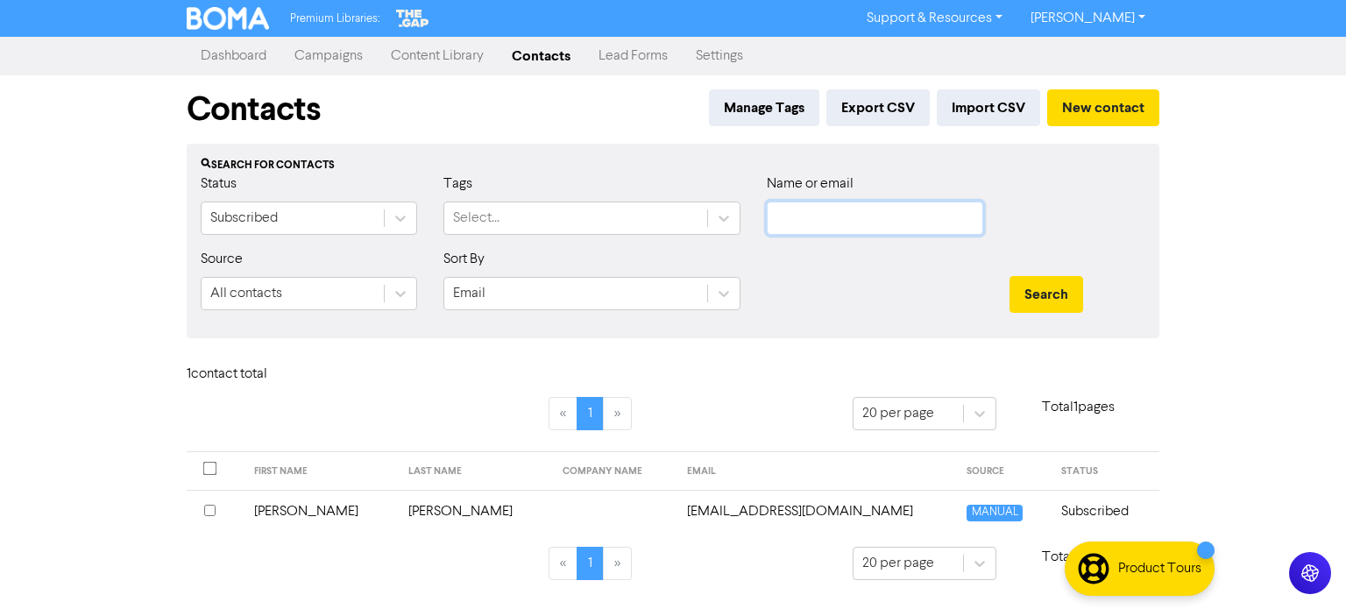
paste input "[PERSON_NAME][EMAIL_ADDRESS][DOMAIN_NAME]"
click at [1009, 276] on button "Search" at bounding box center [1046, 294] width 74 height 37
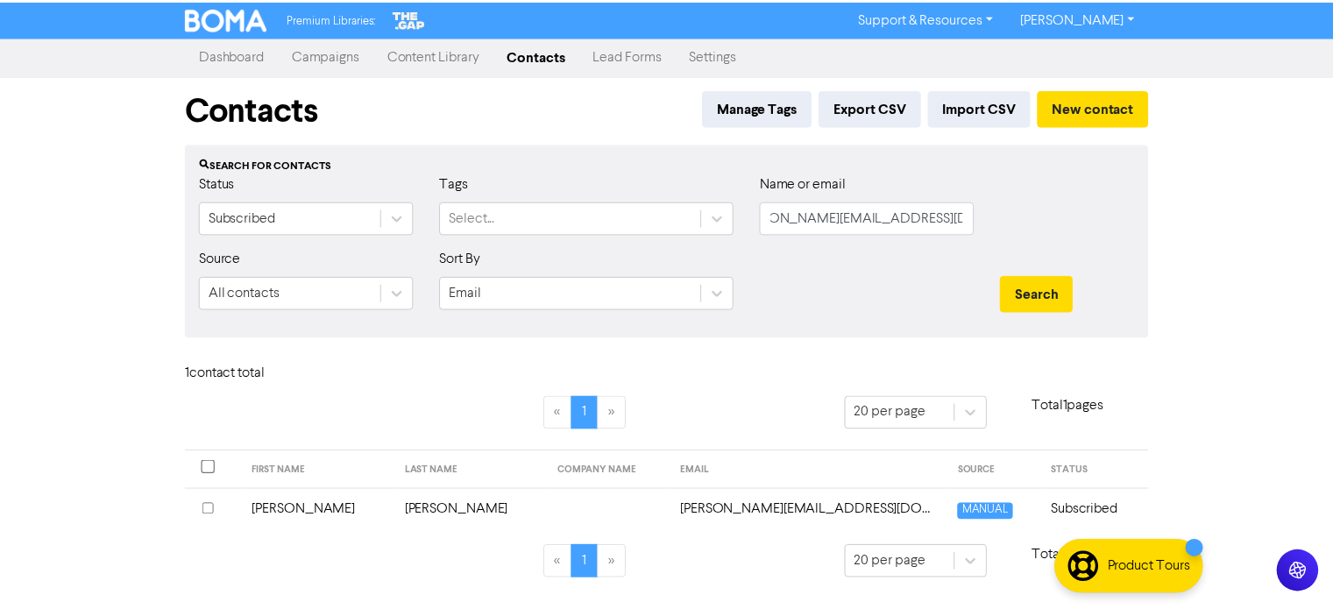
scroll to position [0, 0]
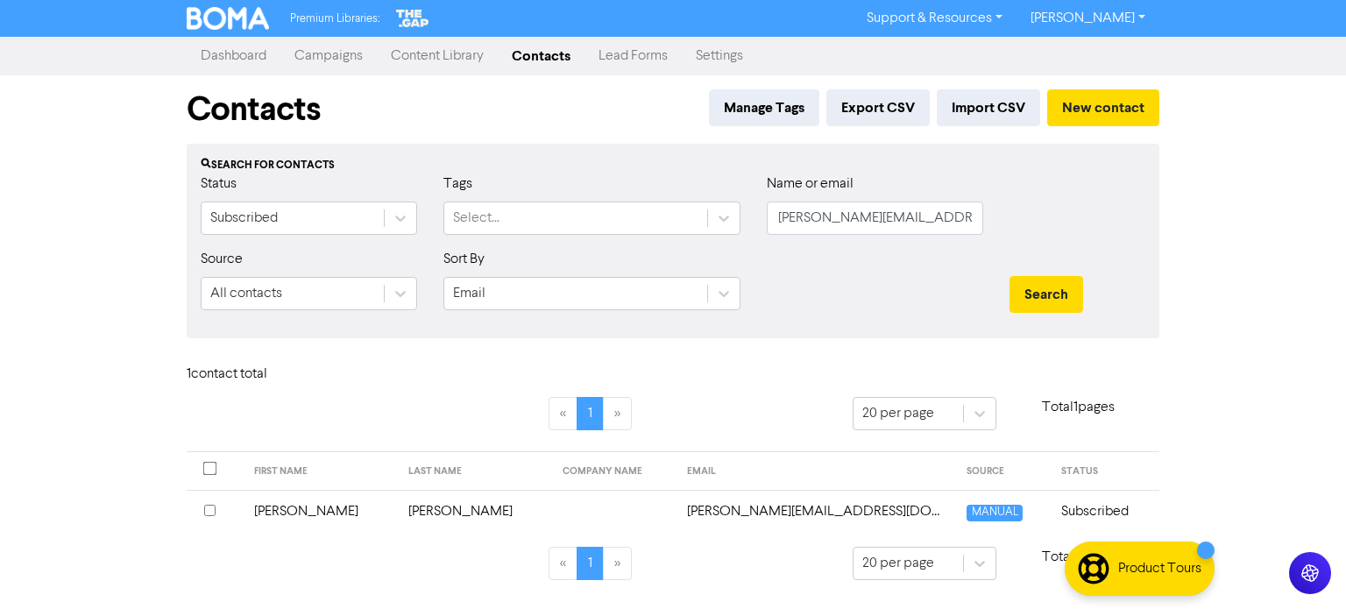
click at [269, 513] on td "[PERSON_NAME]" at bounding box center [321, 511] width 154 height 43
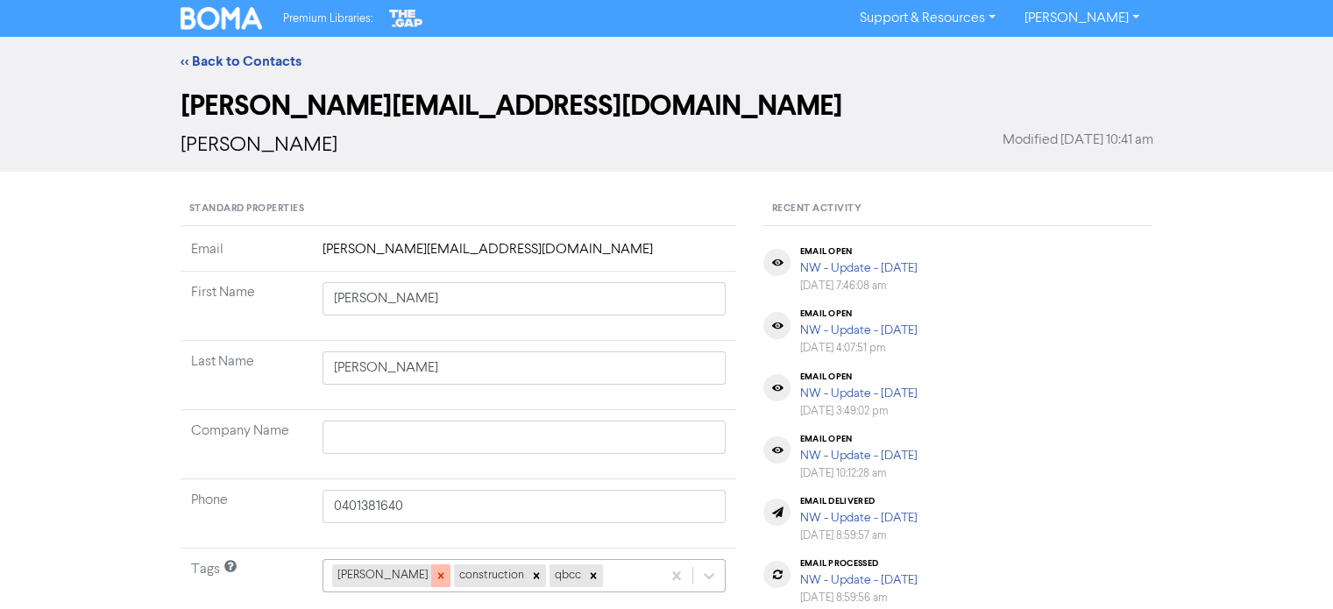
click at [431, 572] on div at bounding box center [440, 575] width 19 height 23
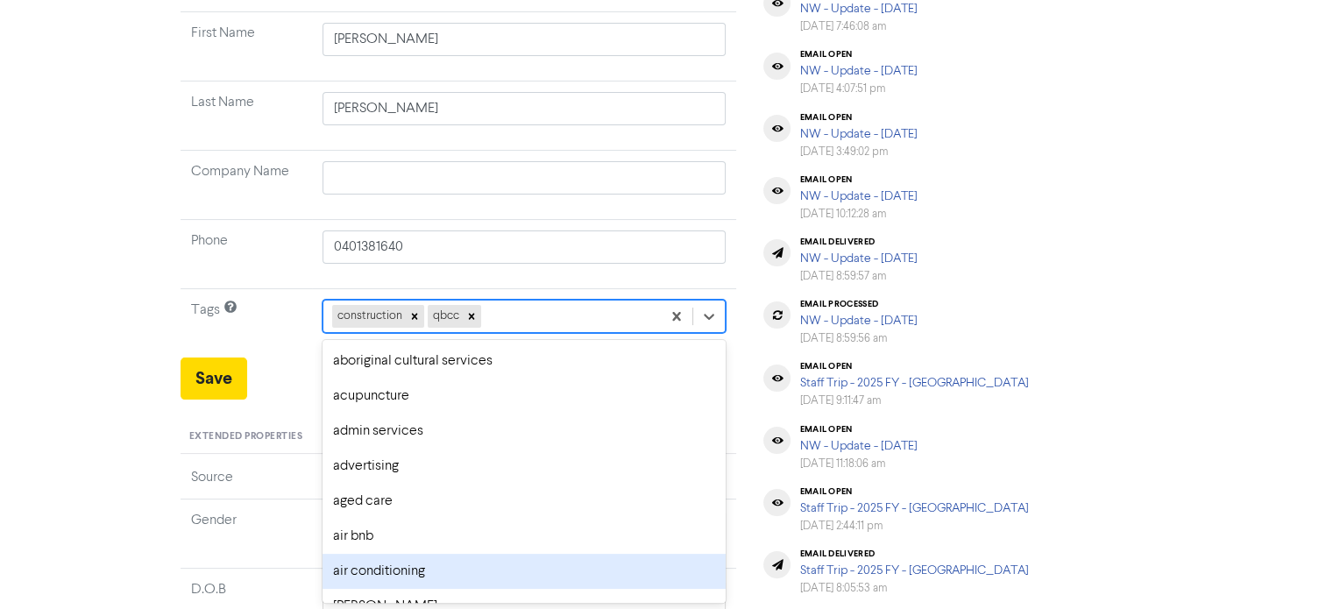
click at [492, 333] on div "option air conditioning focused, 7 of 287. 285 results available. Use Up and Do…" at bounding box center [524, 316] width 404 height 33
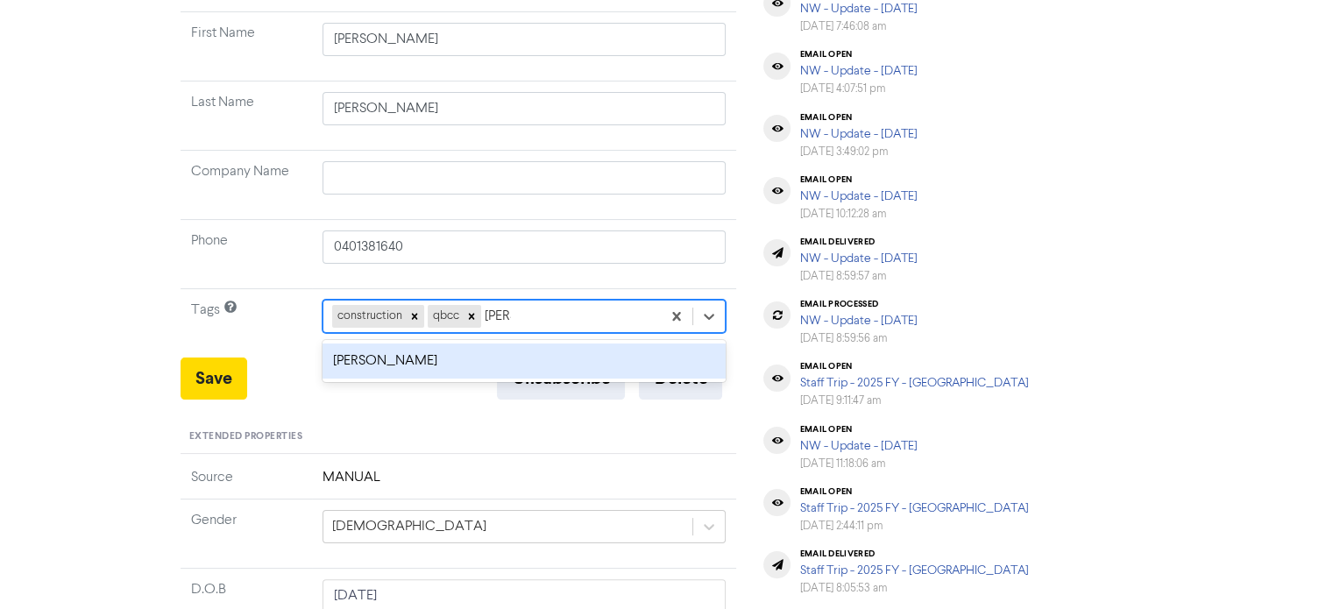
click at [440, 353] on div "[PERSON_NAME]" at bounding box center [524, 360] width 404 height 35
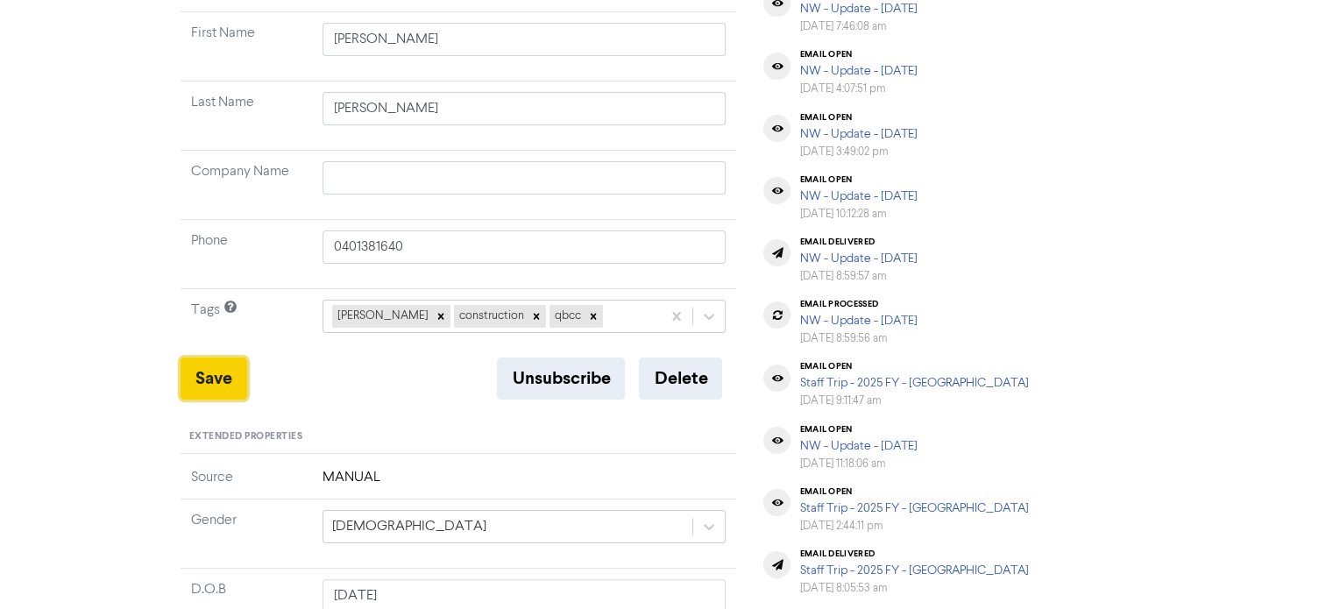
click at [228, 383] on button "Save" at bounding box center [213, 378] width 67 height 42
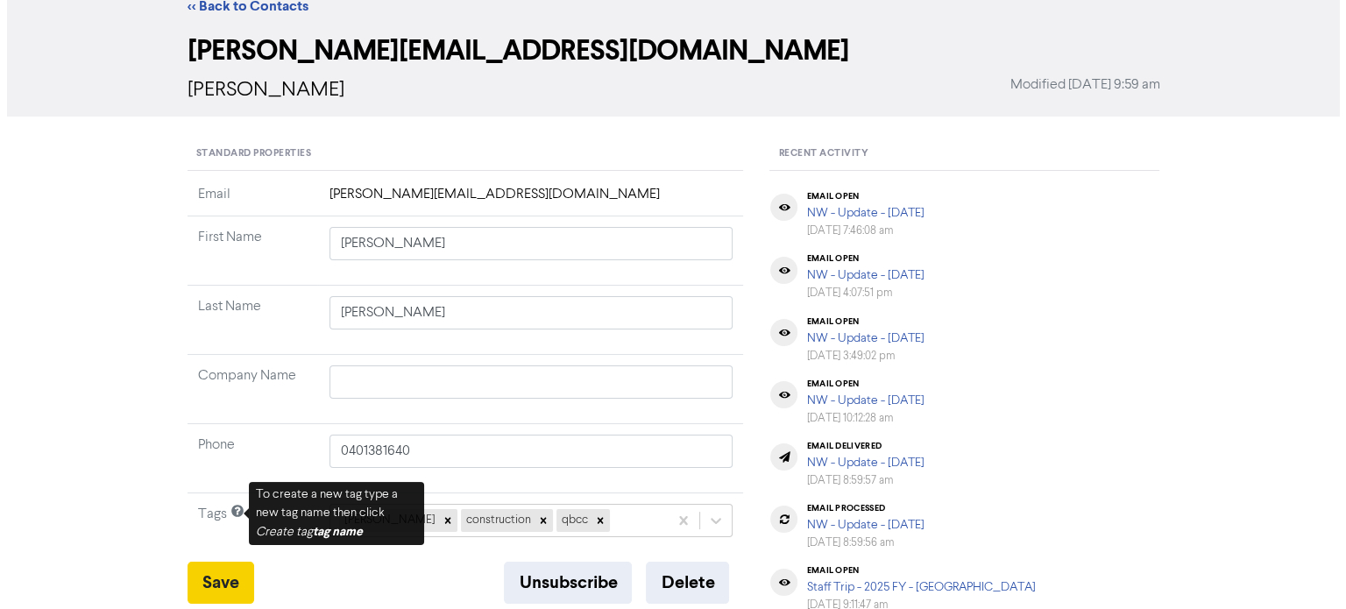
scroll to position [0, 0]
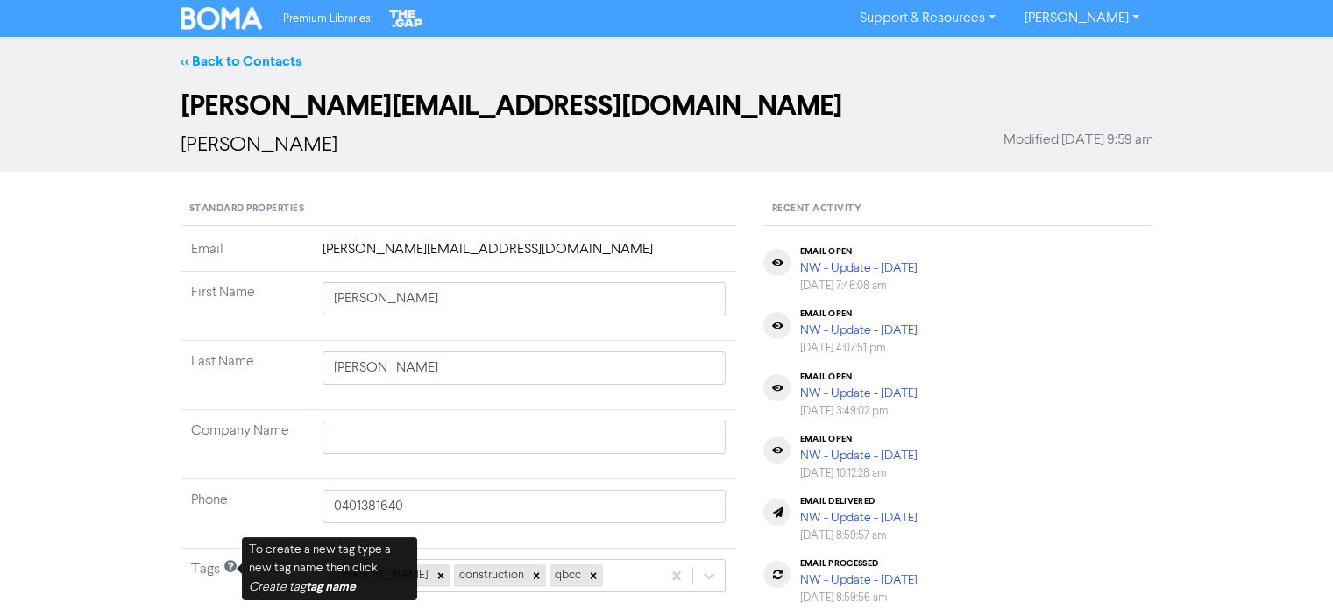
click at [287, 62] on link "<< Back to Contacts" at bounding box center [240, 62] width 121 height 18
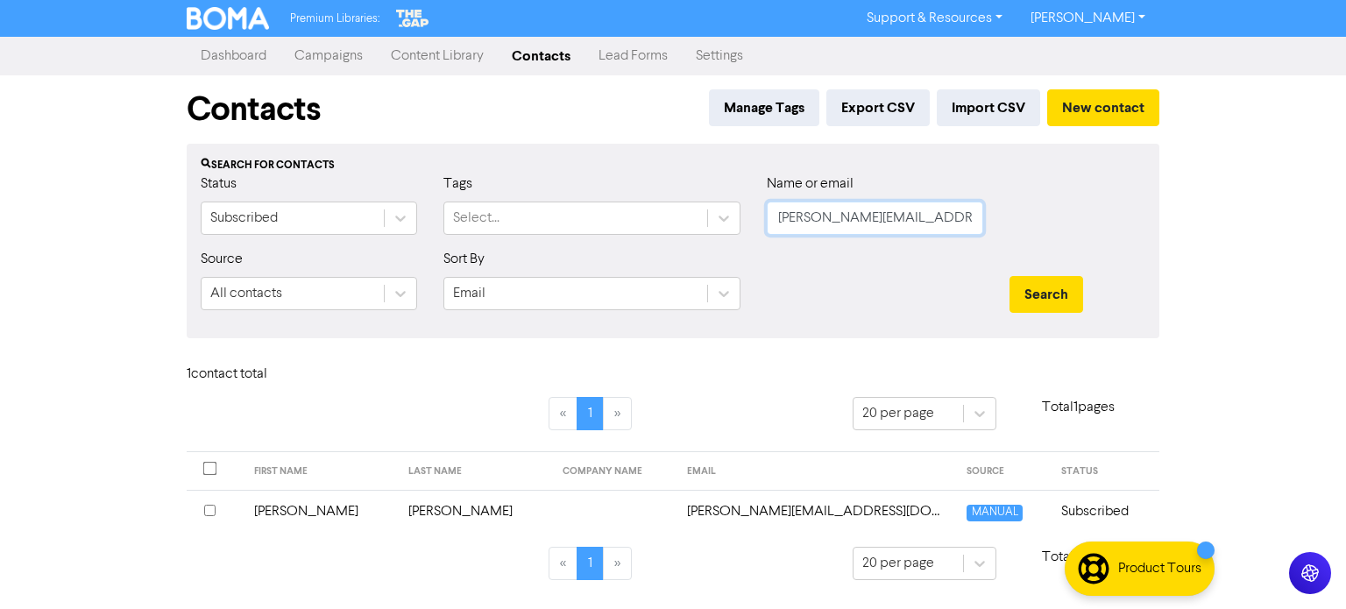
drag, startPoint x: 777, startPoint y: 222, endPoint x: 1345, endPoint y: 174, distance: 569.7
click at [1345, 174] on div "Premium Libraries: Support & Resources Video Tutorials FAQ & Guides Marketing E…" at bounding box center [673, 304] width 1346 height 609
paste input "[EMAIL_ADDRESS][DOMAIN_NAME]"
click at [1033, 284] on button "Search" at bounding box center [1046, 294] width 74 height 37
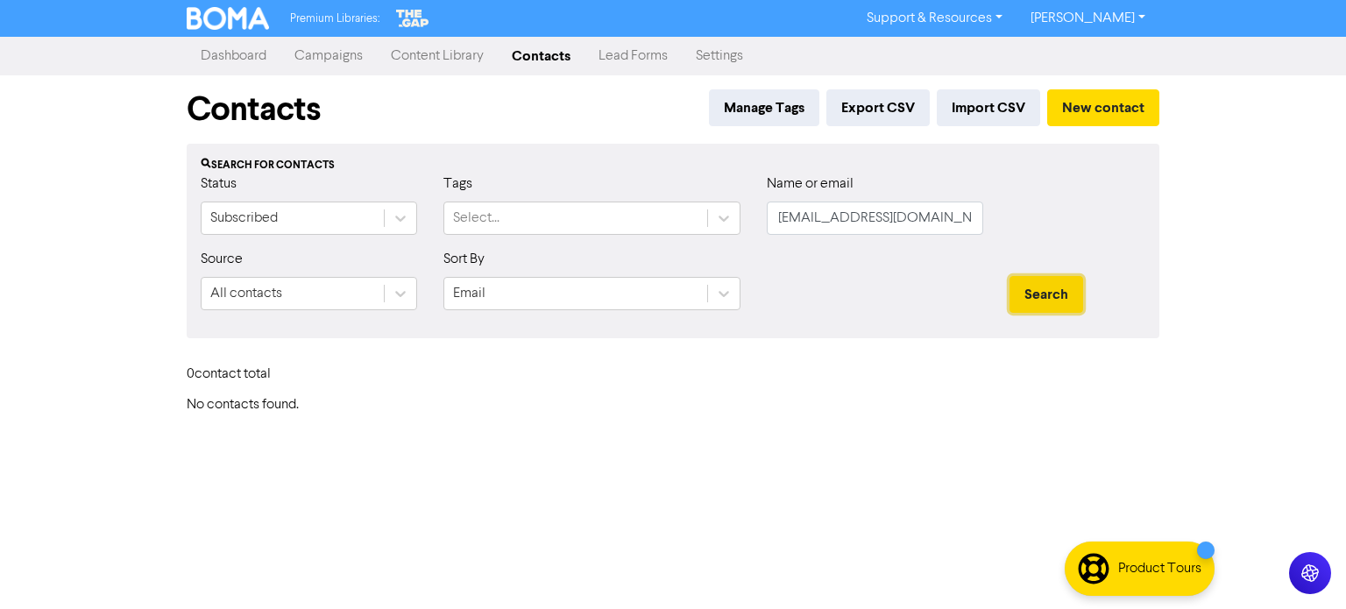
click at [1033, 284] on button "Search" at bounding box center [1046, 294] width 74 height 37
drag, startPoint x: 779, startPoint y: 223, endPoint x: 1345, endPoint y: 188, distance: 567.1
click at [1345, 188] on div "Premium Libraries: Support & Resources Video Tutorials FAQ & Guides Marketing E…" at bounding box center [673, 304] width 1346 height 609
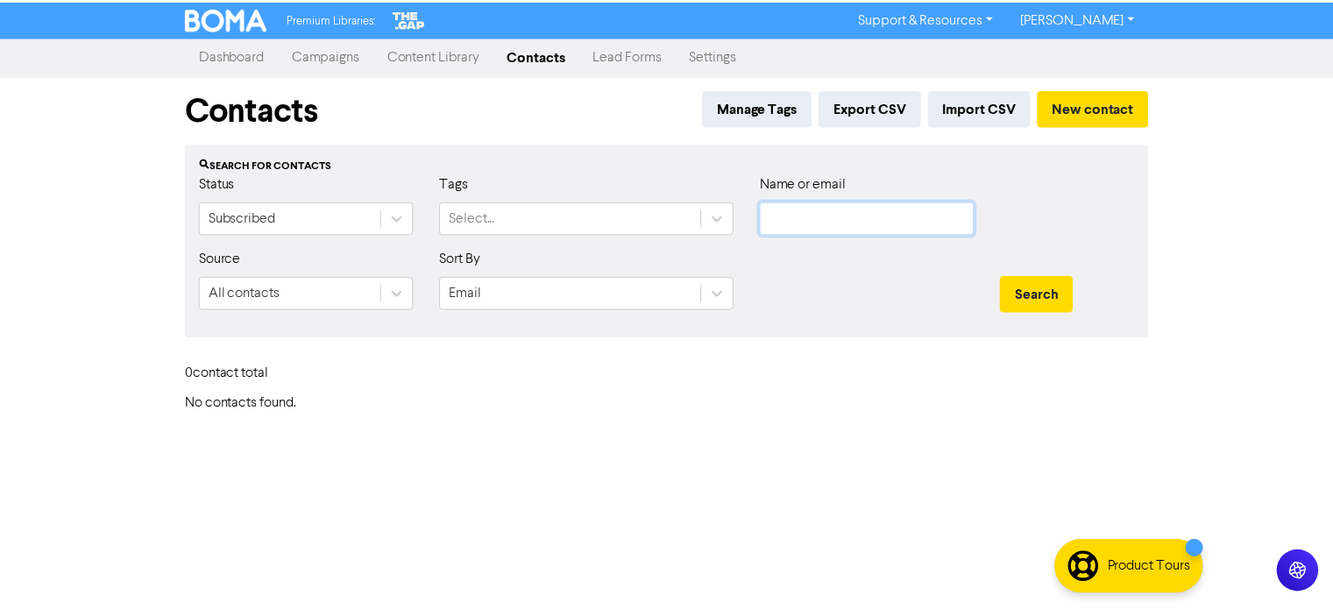
scroll to position [0, 0]
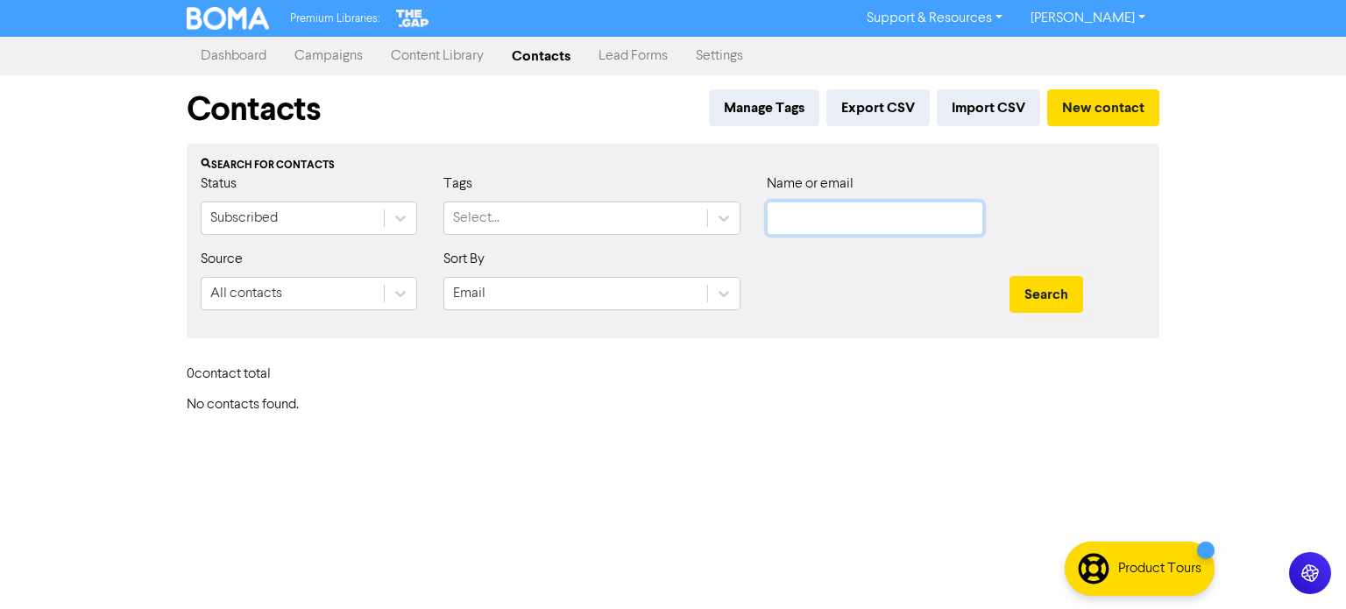
paste input "[EMAIL_ADDRESS][DOMAIN_NAME]"
click at [1028, 286] on button "Search" at bounding box center [1046, 294] width 74 height 37
drag, startPoint x: 771, startPoint y: 216, endPoint x: 1345, endPoint y: 176, distance: 575.3
click at [1345, 176] on div "Premium Libraries: Support & Resources Video Tutorials FAQ & Guides Marketing E…" at bounding box center [673, 304] width 1346 height 609
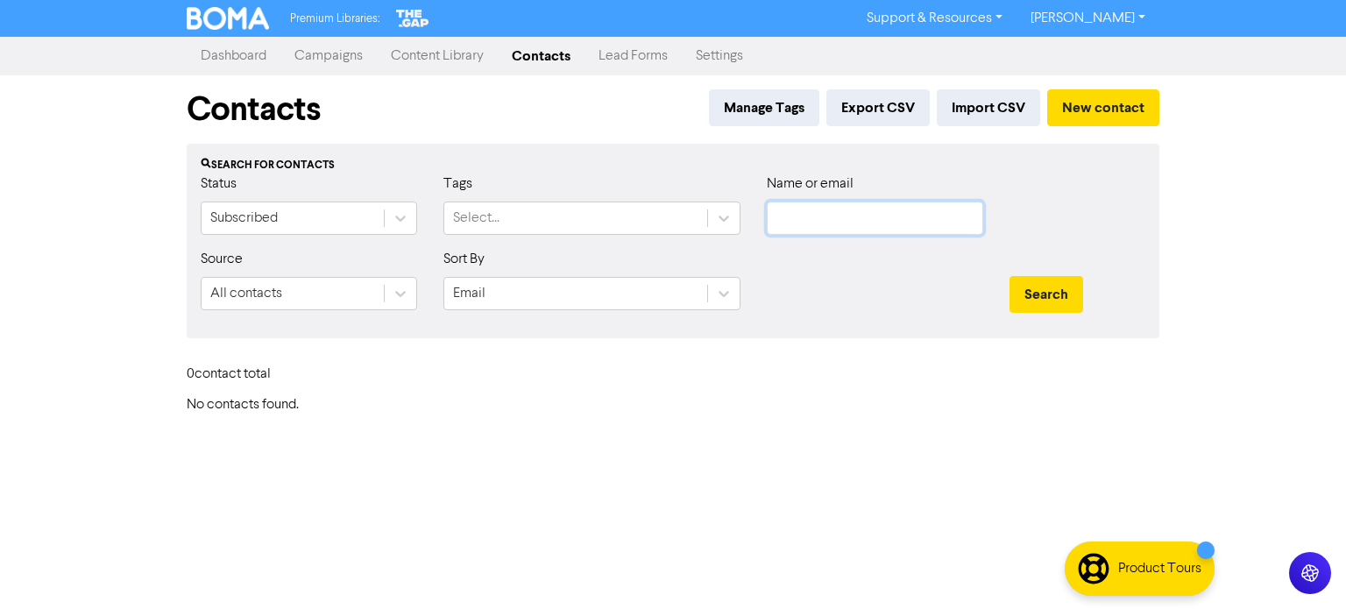
paste input "[PERSON_NAME][EMAIL_ADDRESS][DOMAIN_NAME]"
click at [1072, 296] on button "Search" at bounding box center [1046, 294] width 74 height 37
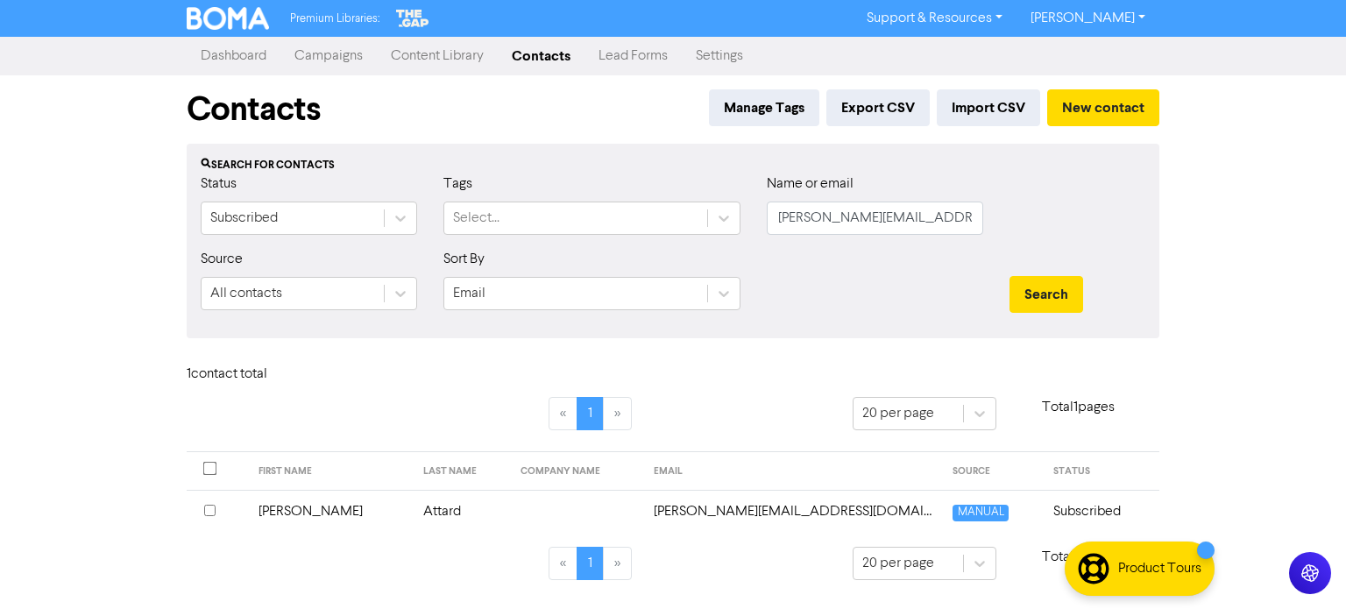
click at [413, 520] on td "Attard" at bounding box center [462, 511] width 98 height 43
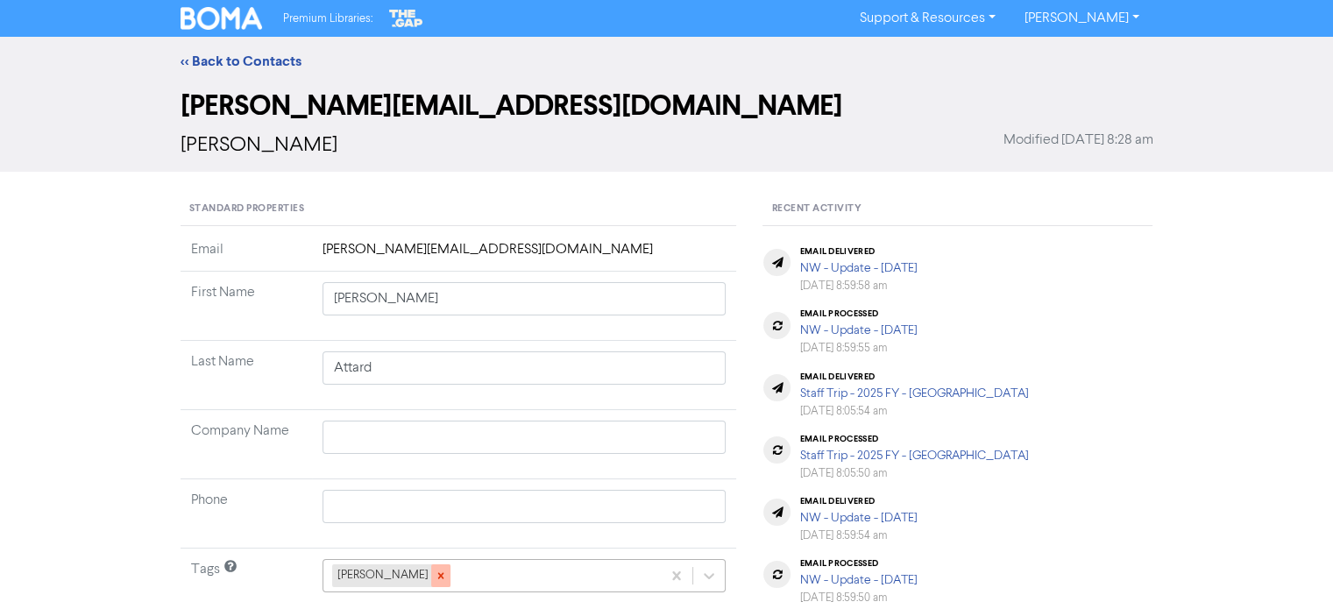
click at [435, 574] on icon at bounding box center [441, 576] width 12 height 12
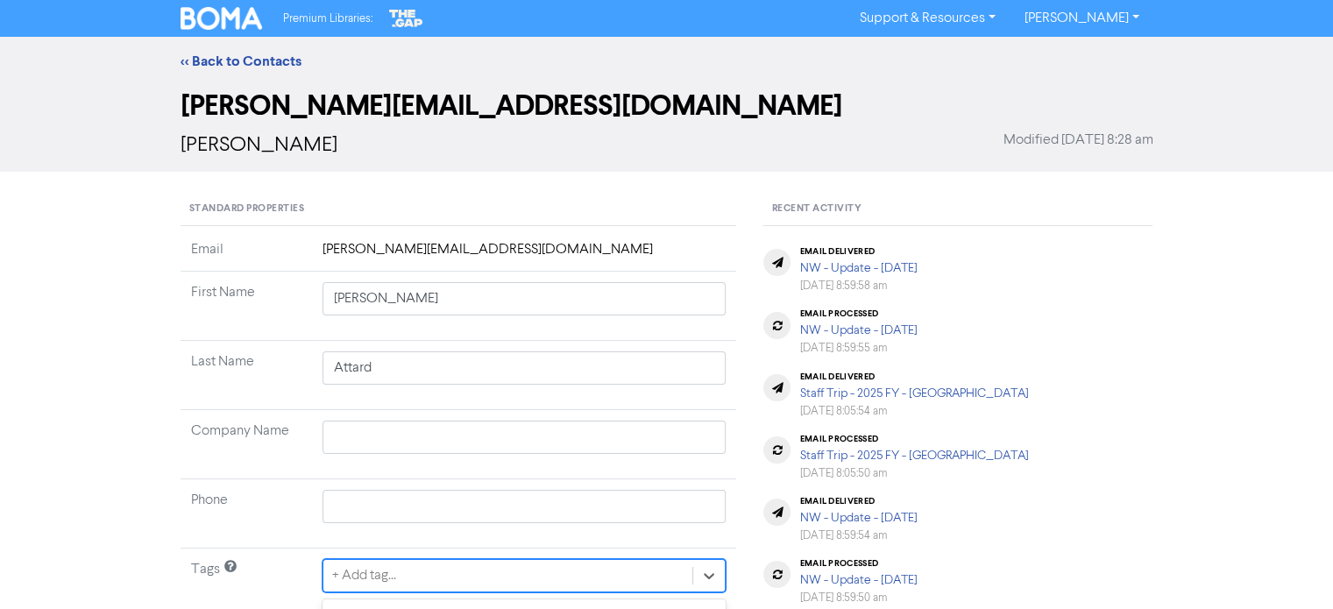
scroll to position [259, 0]
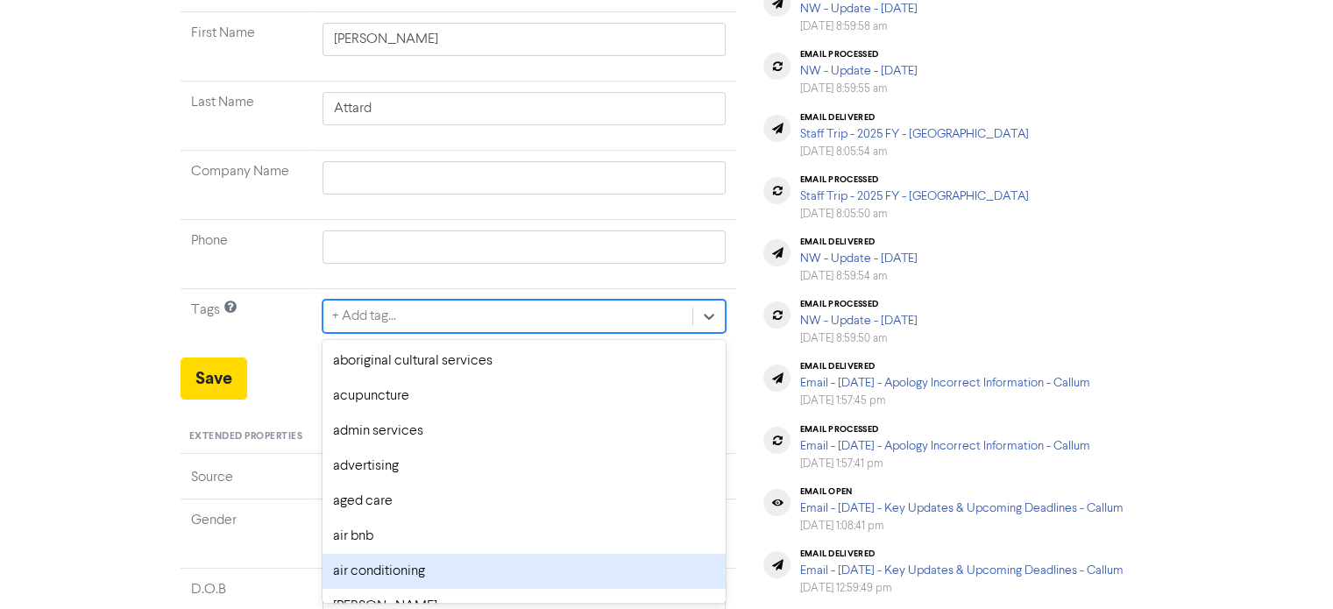
click at [425, 333] on div "option air conditioning focused, 7 of 287. 287 results available. Use Up and Do…" at bounding box center [524, 316] width 404 height 33
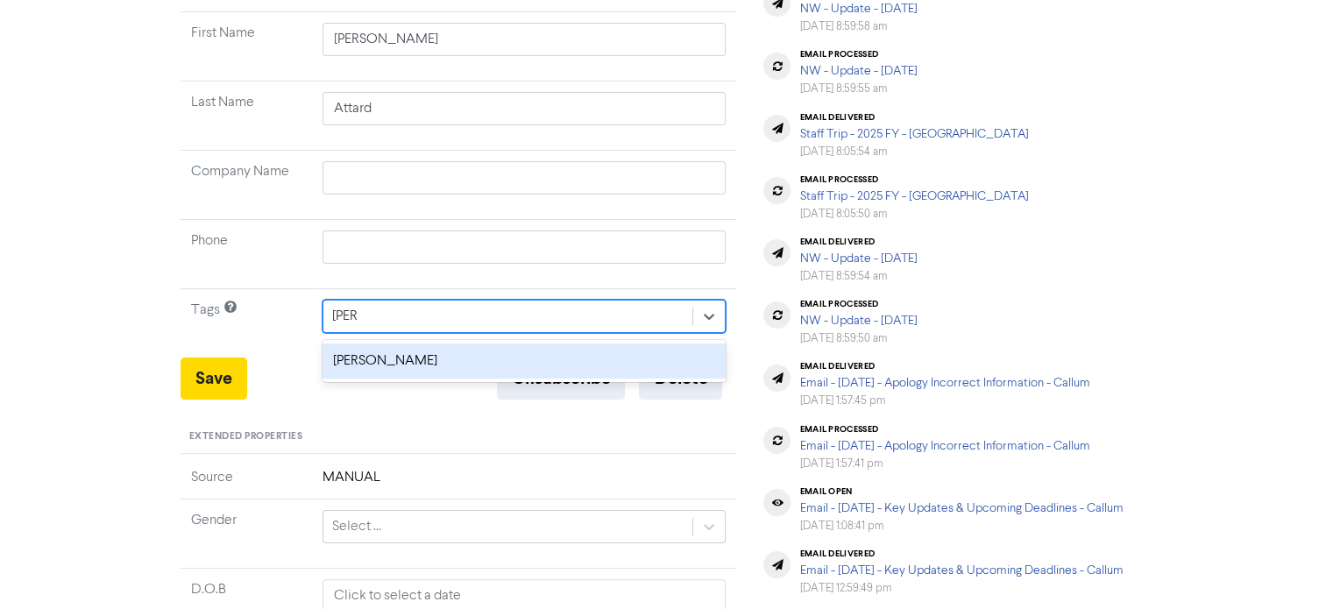
click at [378, 369] on div "[PERSON_NAME]" at bounding box center [524, 360] width 404 height 35
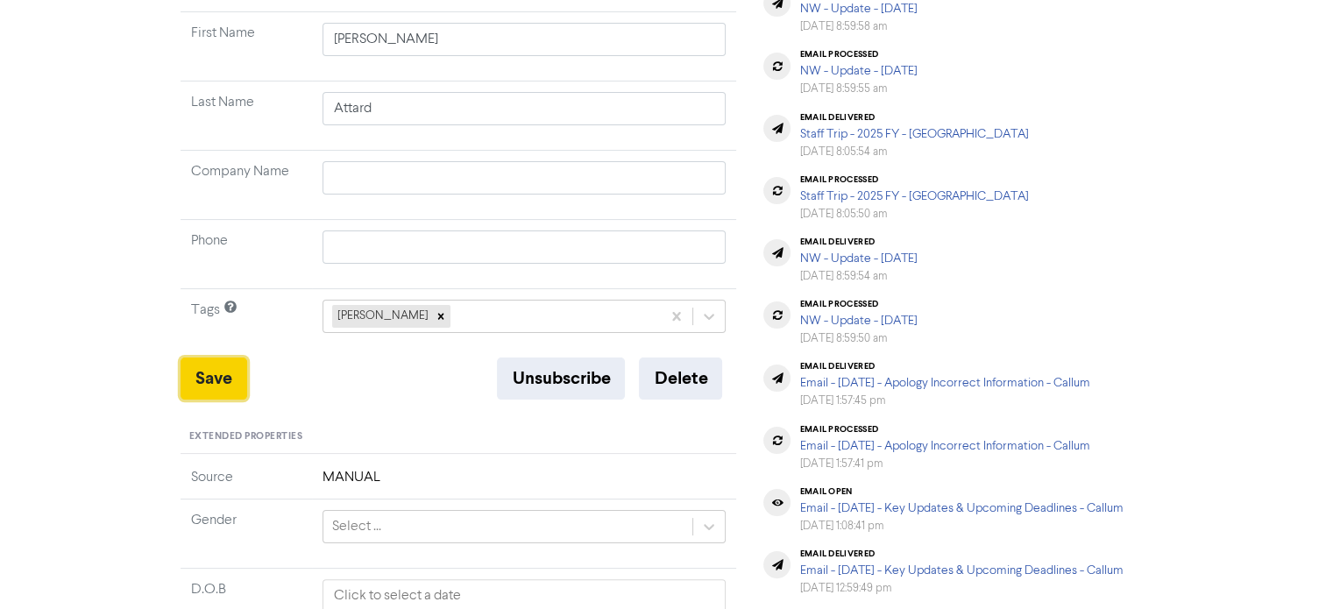
click at [190, 379] on button "Save" at bounding box center [213, 378] width 67 height 42
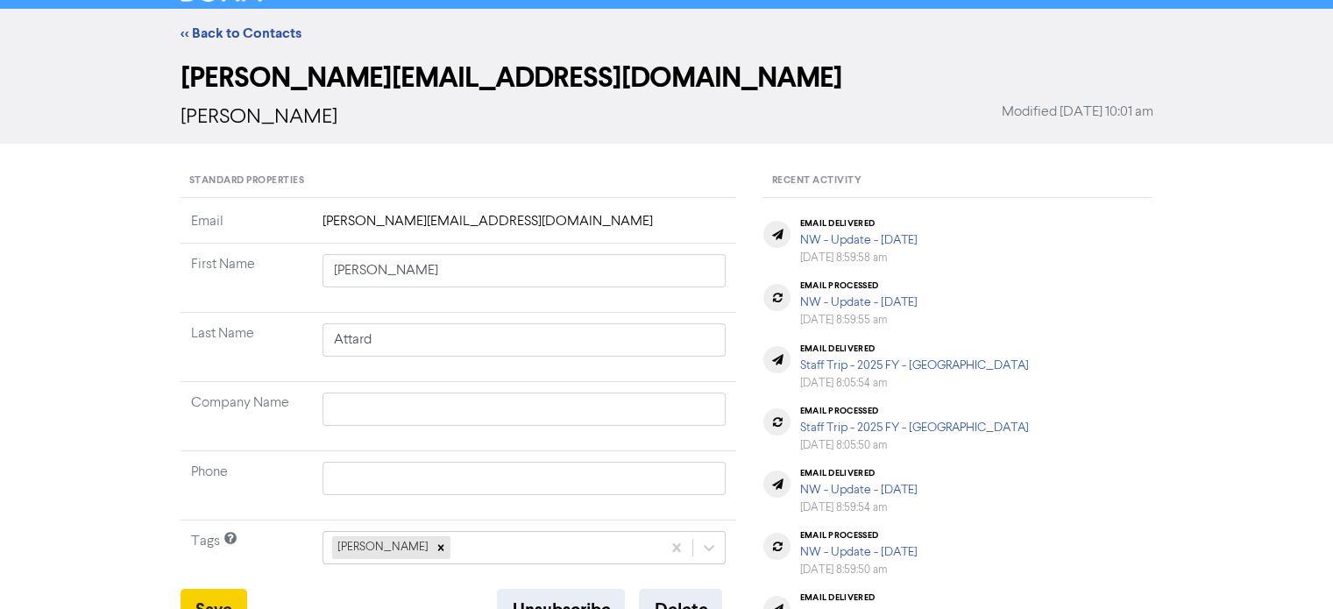
scroll to position [0, 0]
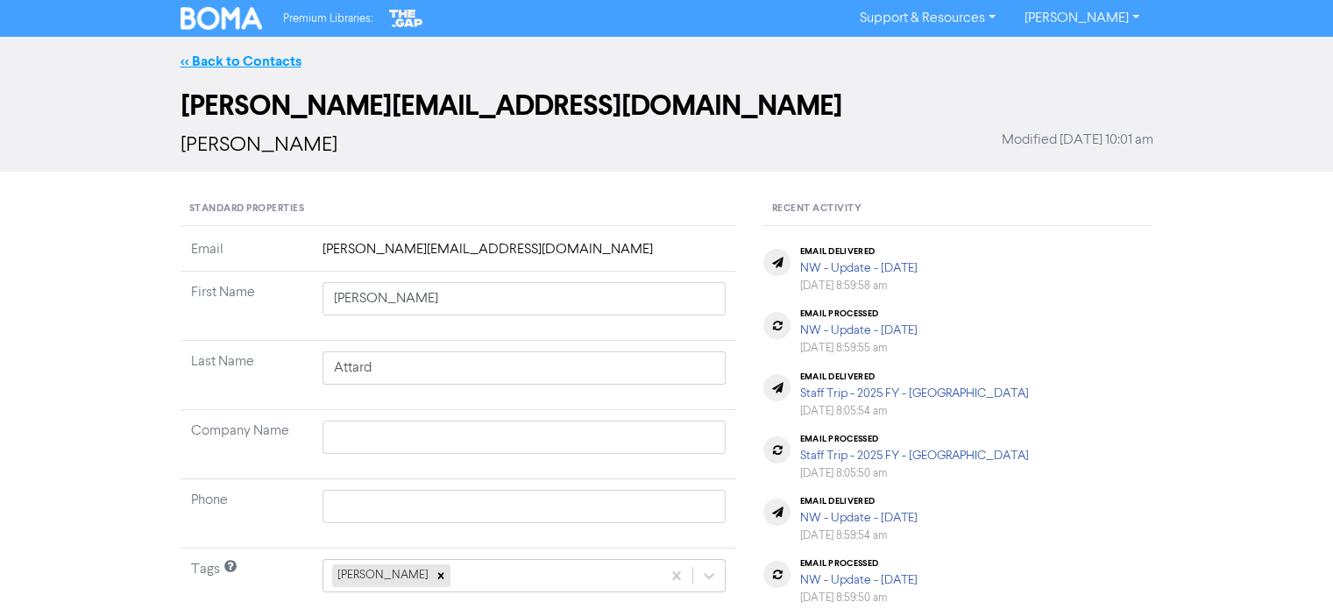
click at [270, 57] on link "<< Back to Contacts" at bounding box center [240, 62] width 121 height 18
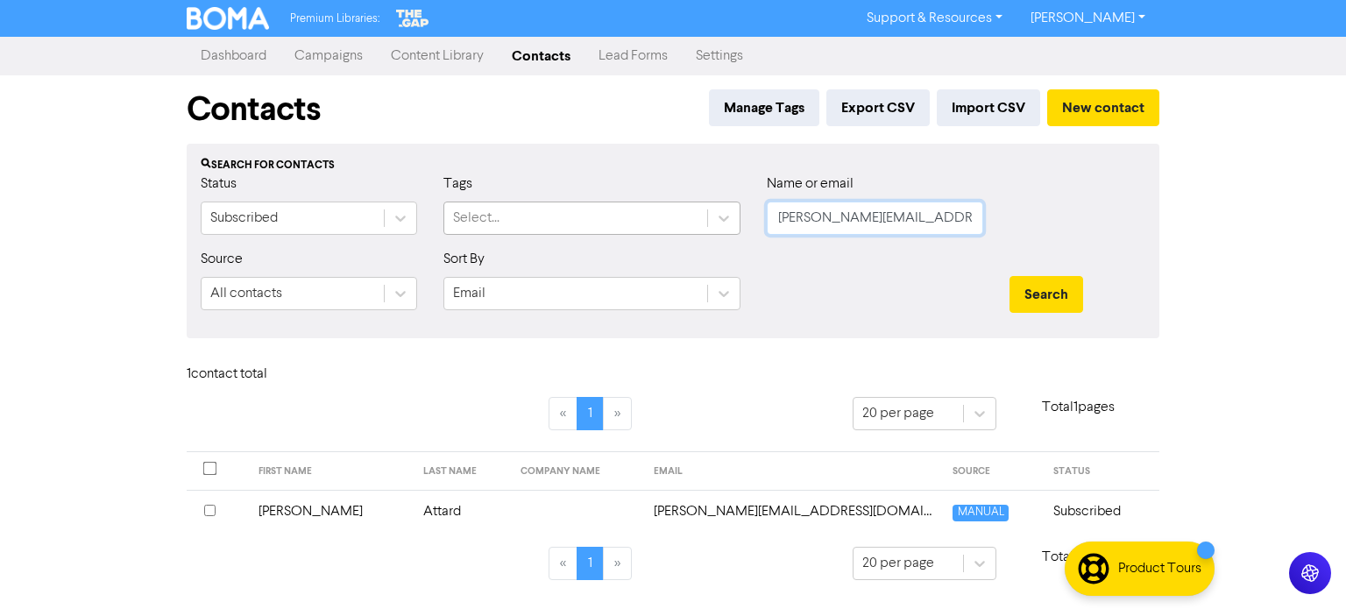
drag, startPoint x: 932, startPoint y: 223, endPoint x: 690, endPoint y: 217, distance: 241.9
click at [690, 217] on div "Status Subscribed Tags Select... Name or email [PERSON_NAME][EMAIL_ADDRESS][DOM…" at bounding box center [673, 210] width 971 height 75
paste input "[EMAIL_ADDRESS][DOMAIN_NAME]"
click at [1041, 283] on button "Search" at bounding box center [1046, 294] width 74 height 37
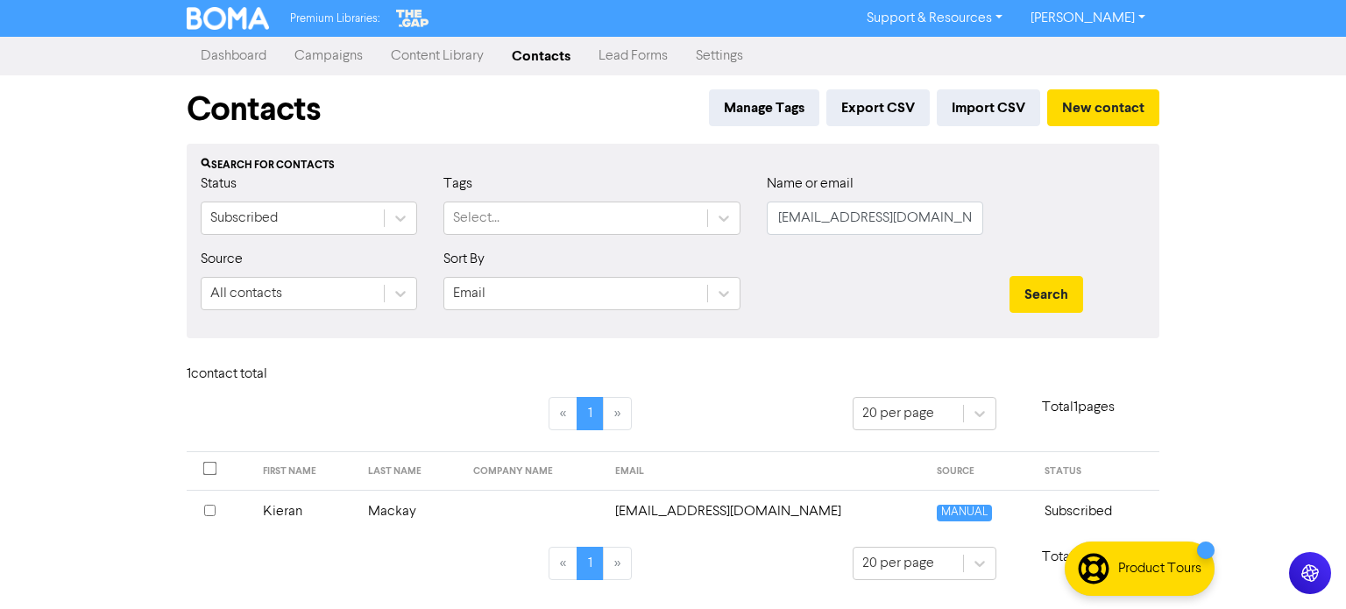
click at [407, 515] on td "Mackay" at bounding box center [409, 511] width 105 height 43
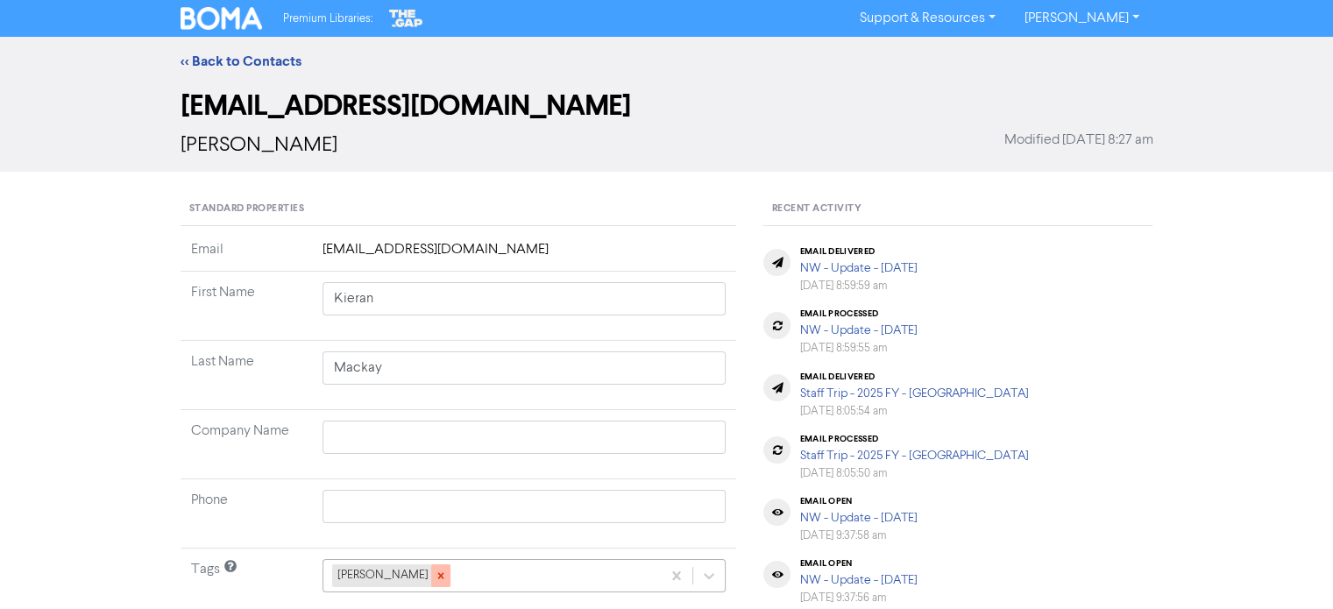
click at [435, 574] on icon at bounding box center [441, 576] width 12 height 12
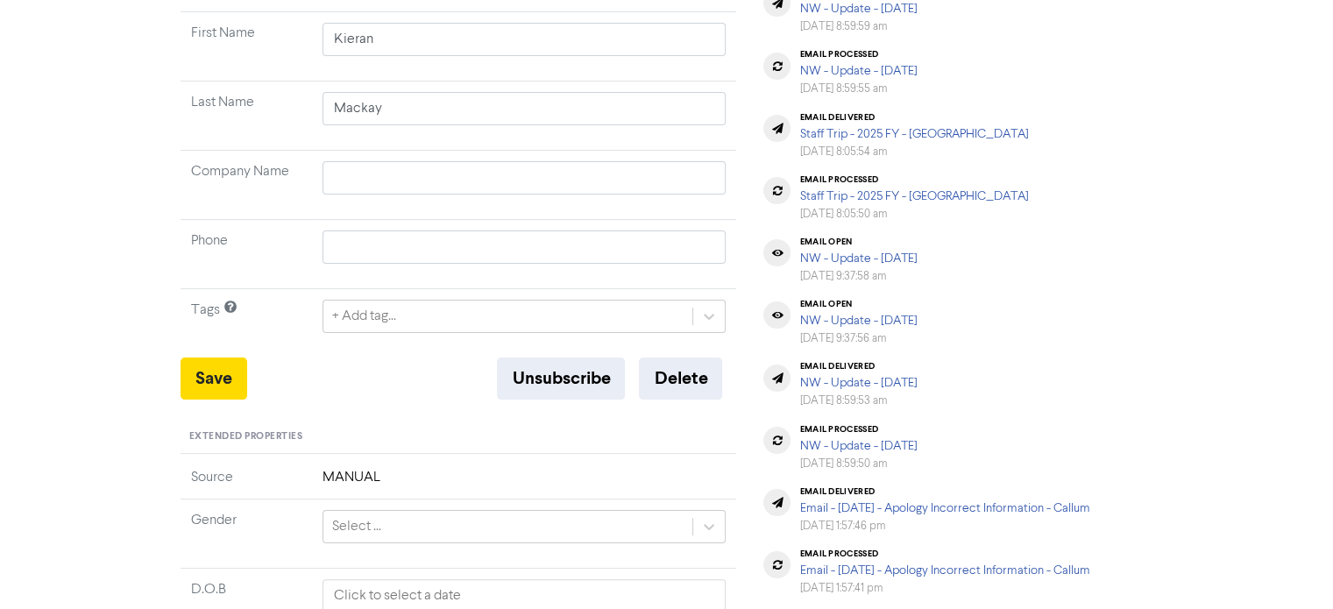
click at [427, 333] on div "+ Add tag..." at bounding box center [524, 316] width 404 height 33
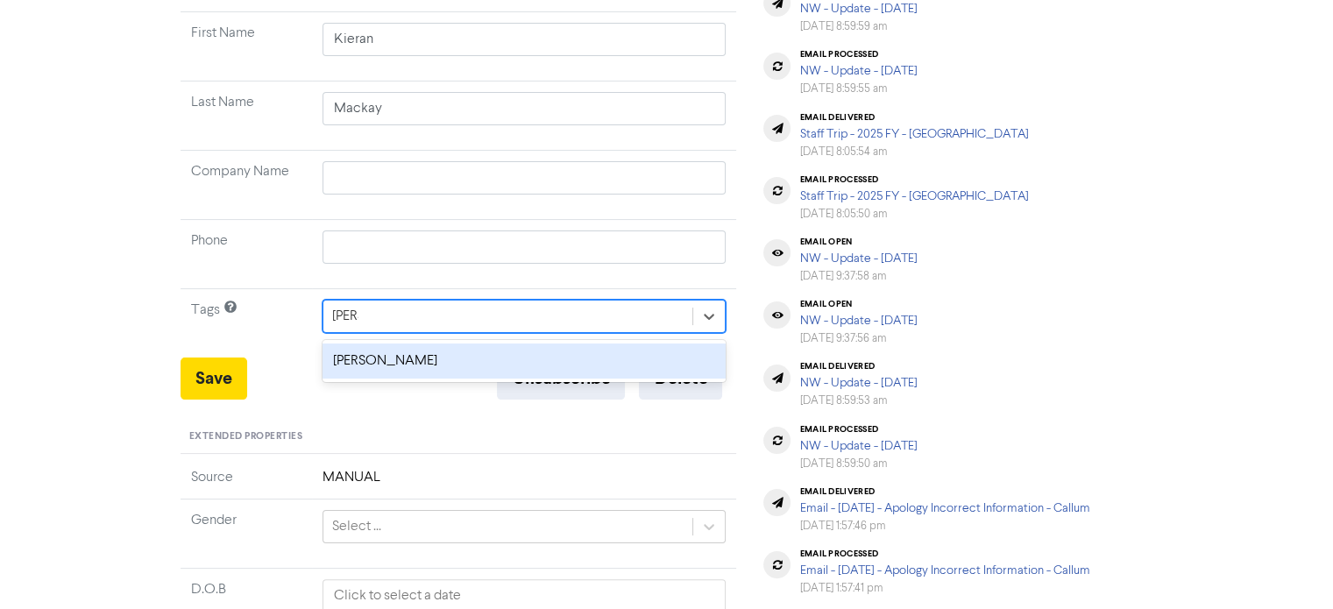
click at [408, 357] on div "[PERSON_NAME]" at bounding box center [524, 360] width 404 height 35
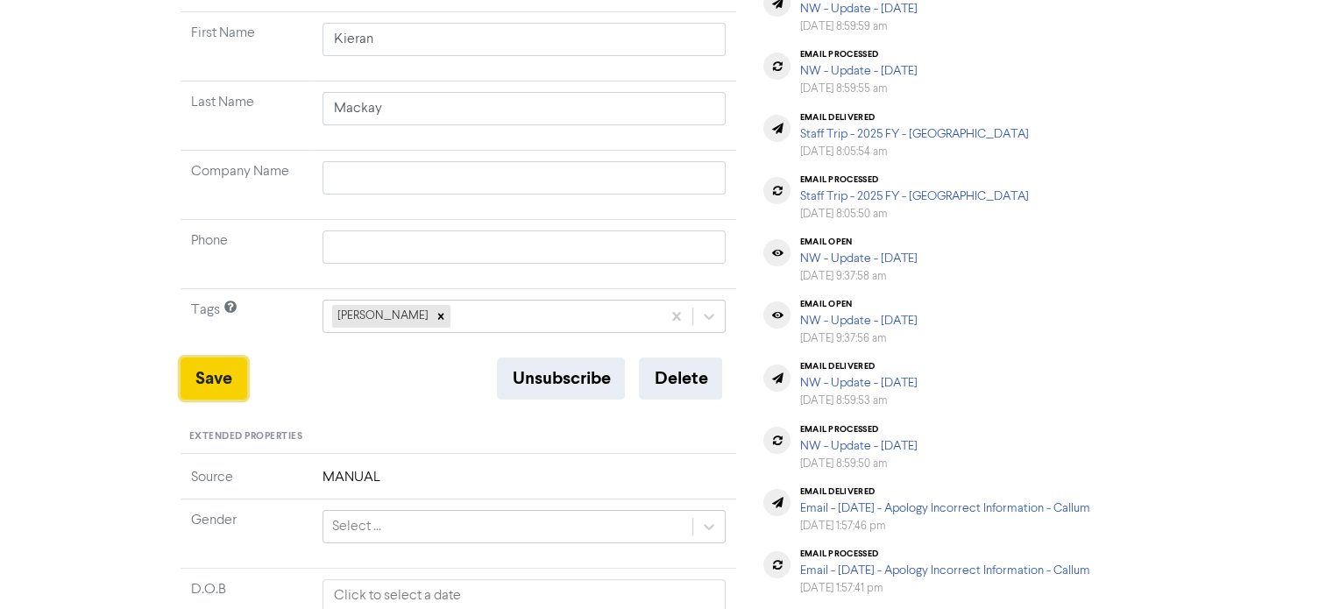
click at [230, 378] on button "Save" at bounding box center [213, 378] width 67 height 42
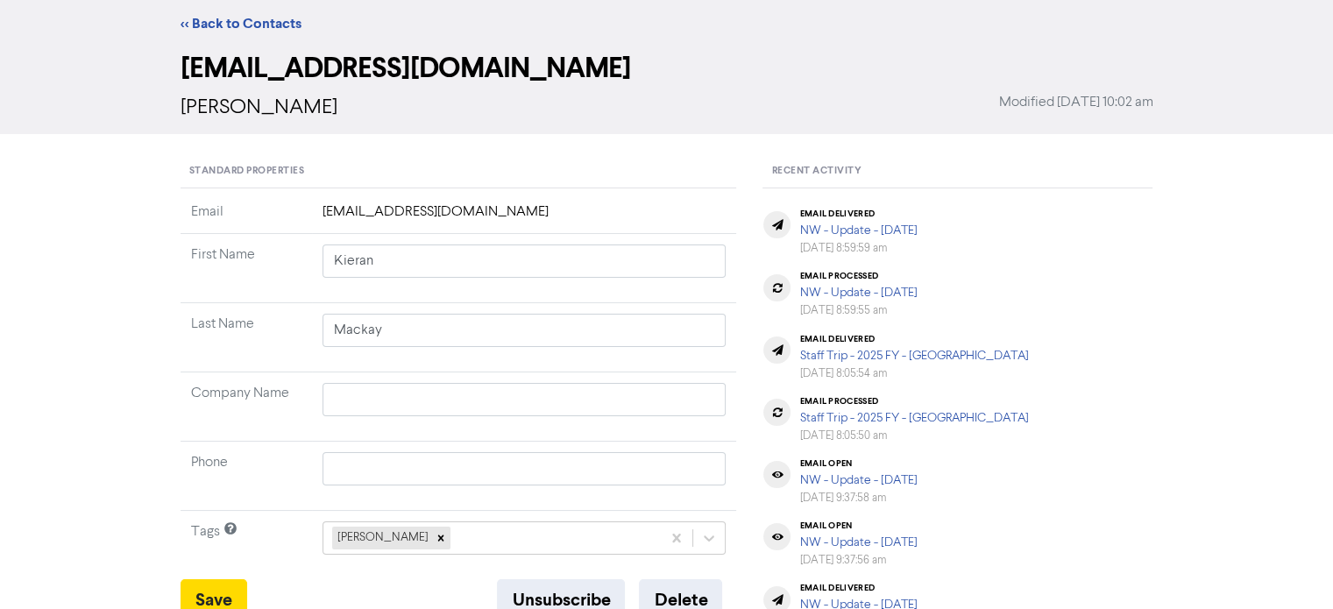
scroll to position [0, 0]
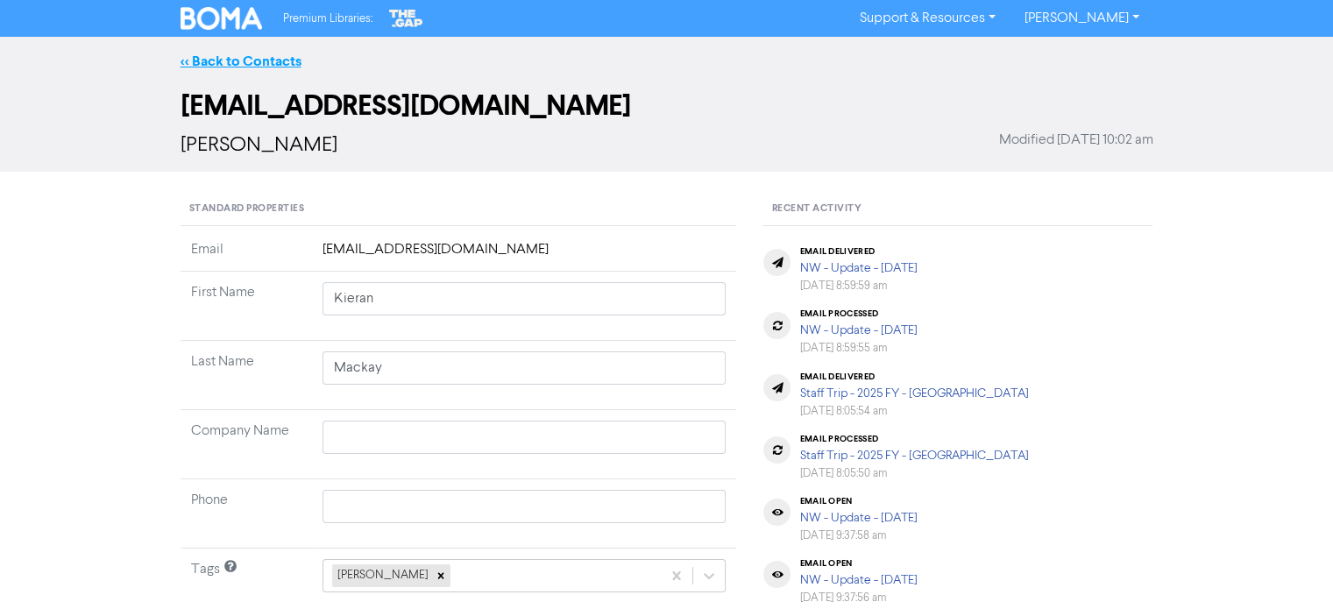
click at [276, 55] on link "<< Back to Contacts" at bounding box center [240, 62] width 121 height 18
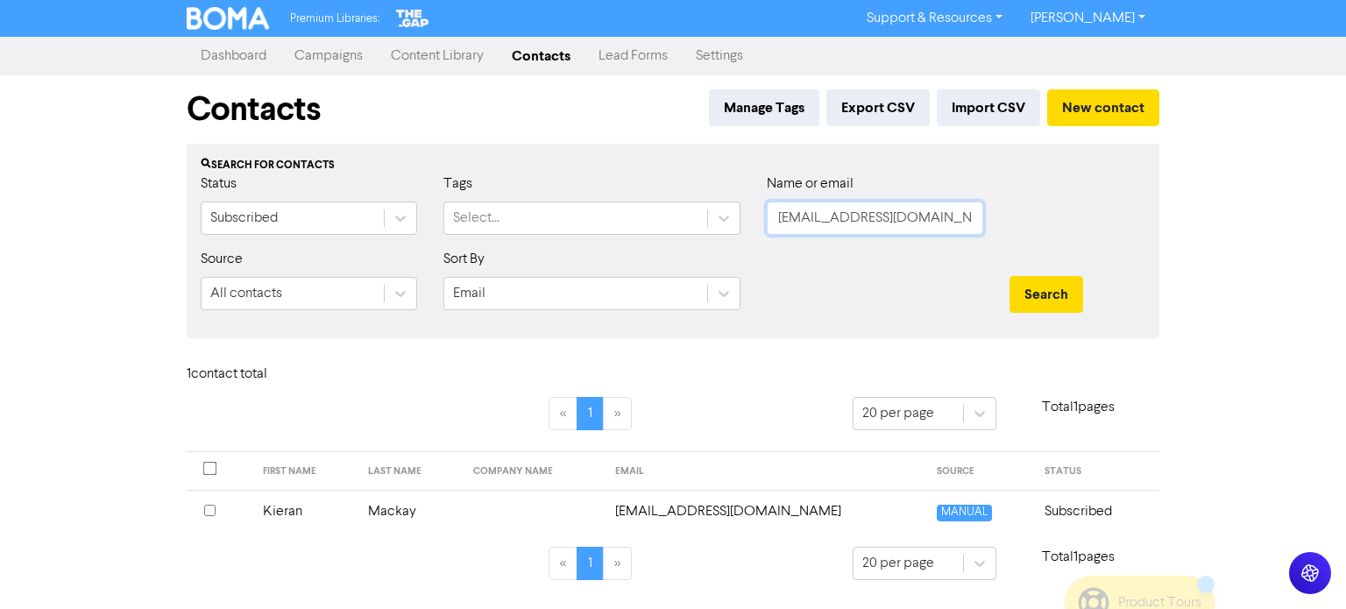
drag, startPoint x: 930, startPoint y: 220, endPoint x: 696, endPoint y: 265, distance: 238.3
click at [696, 265] on form "Status Subscribed Tags Select... Name or email [EMAIL_ADDRESS][DOMAIN_NAME] Sou…" at bounding box center [673, 248] width 945 height 151
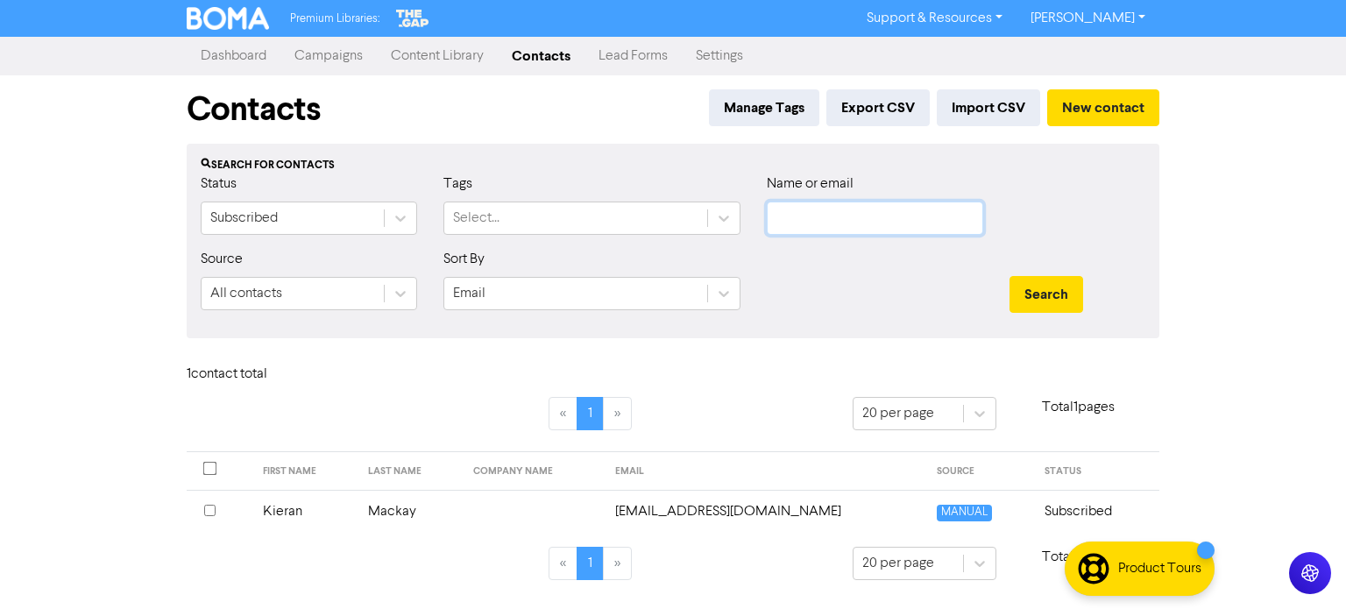
paste input "[EMAIL_ADDRESS][DOMAIN_NAME]"
click at [1009, 276] on button "Search" at bounding box center [1046, 294] width 74 height 37
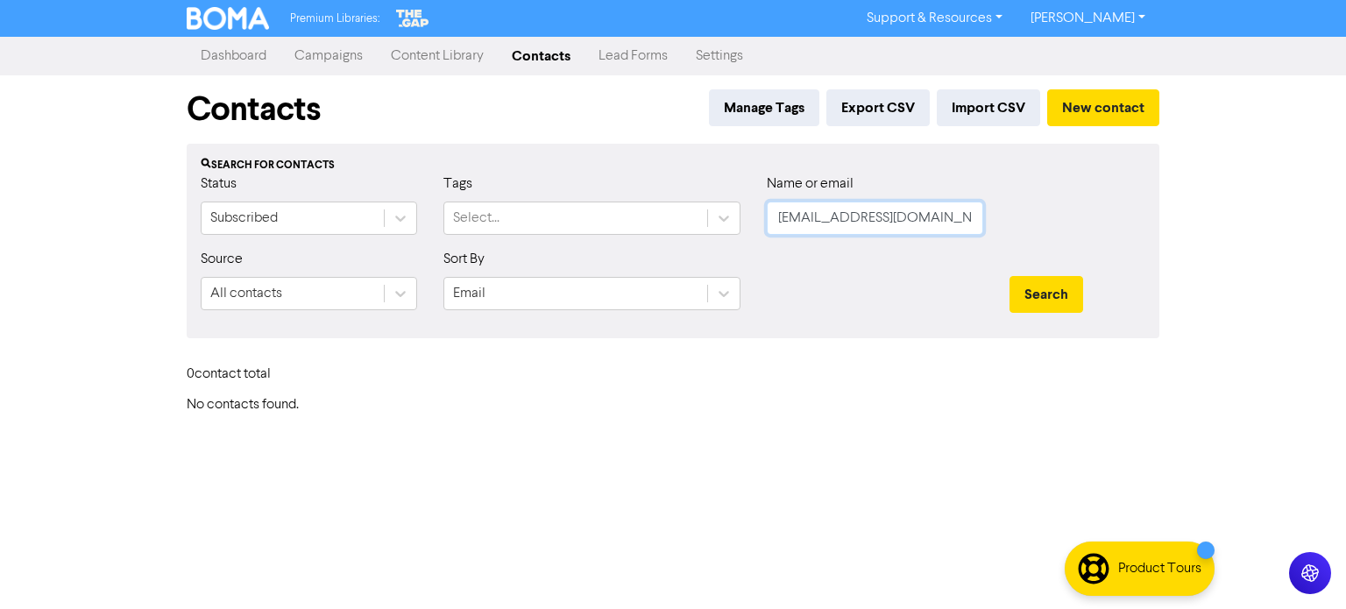
drag, startPoint x: 929, startPoint y: 222, endPoint x: 489, endPoint y: 259, distance: 441.5
click at [489, 259] on form "Status Subscribed Tags Select... Name or email [EMAIL_ADDRESS][DOMAIN_NAME] Sou…" at bounding box center [673, 248] width 945 height 151
paste input "[PERSON_NAME][EMAIL_ADDRESS][PERSON_NAME][DOMAIN_NAME]"
click at [1039, 279] on button "Search" at bounding box center [1046, 294] width 74 height 37
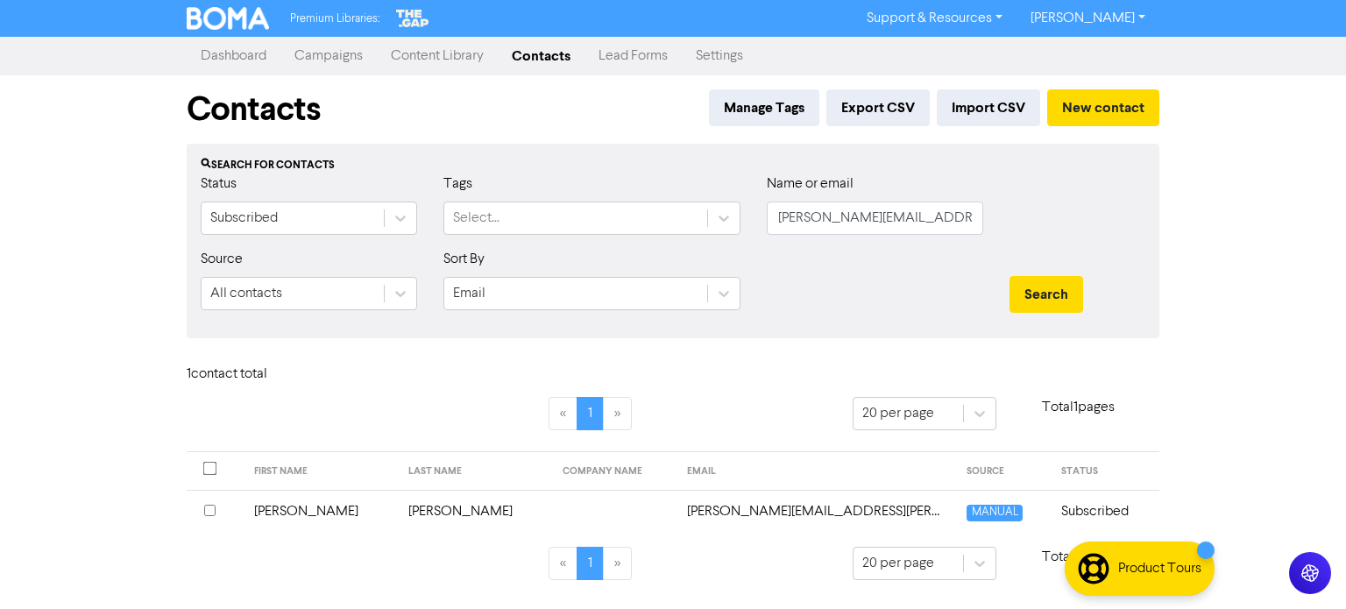
click at [400, 511] on td "[PERSON_NAME]" at bounding box center [475, 511] width 154 height 43
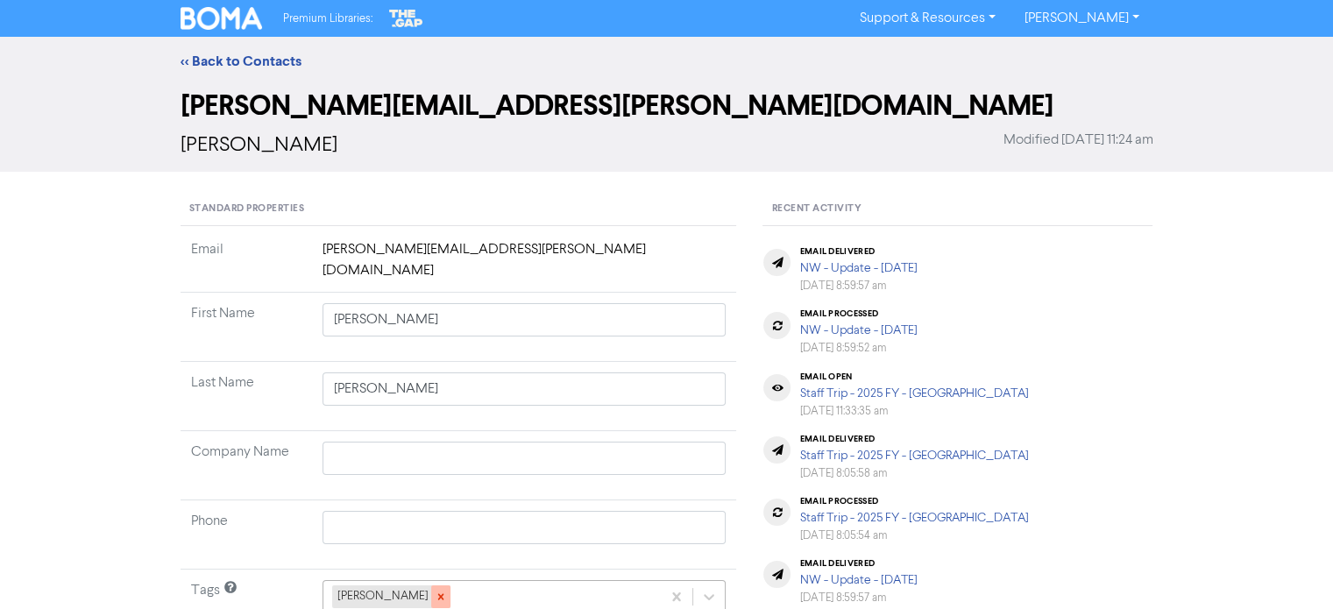
click at [435, 591] on icon at bounding box center [441, 597] width 12 height 12
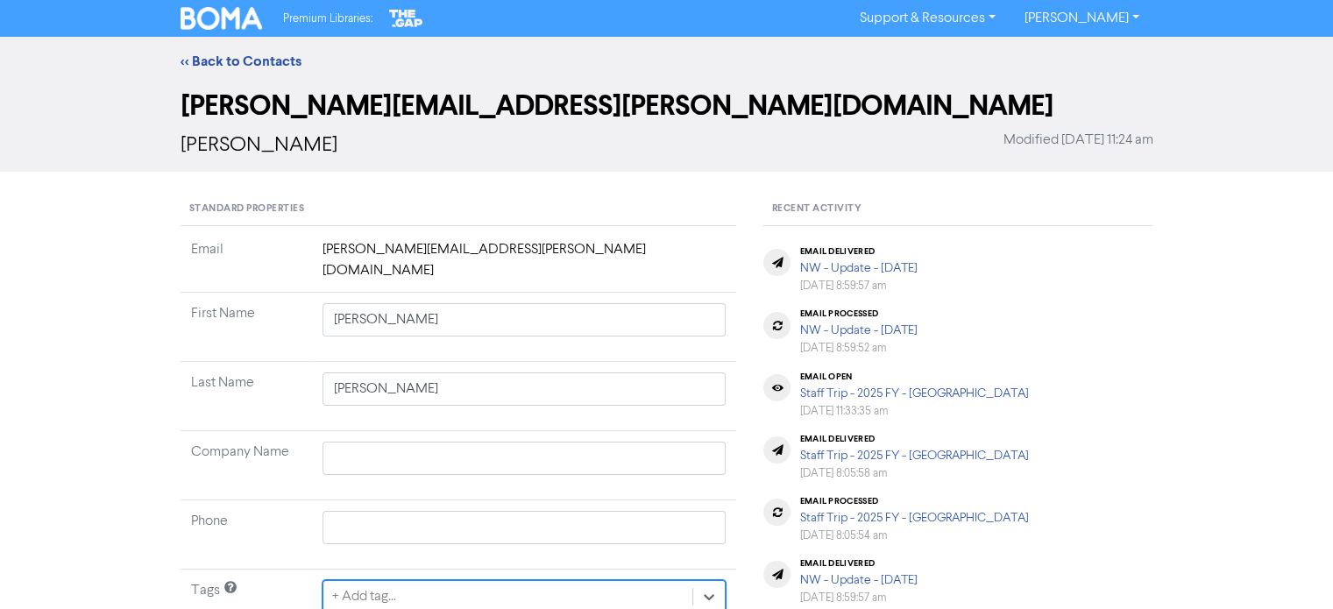
scroll to position [259, 0]
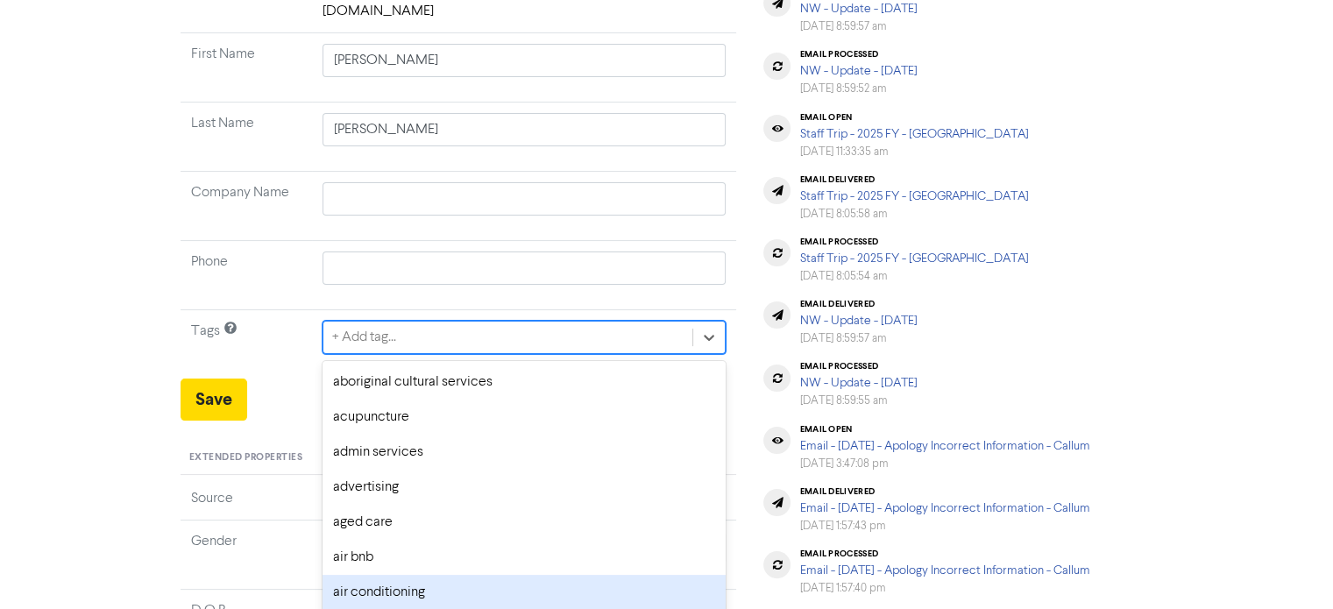
click at [420, 354] on div "option air conditioning focused, 7 of 287. 287 results available. Use Up and Do…" at bounding box center [524, 337] width 404 height 33
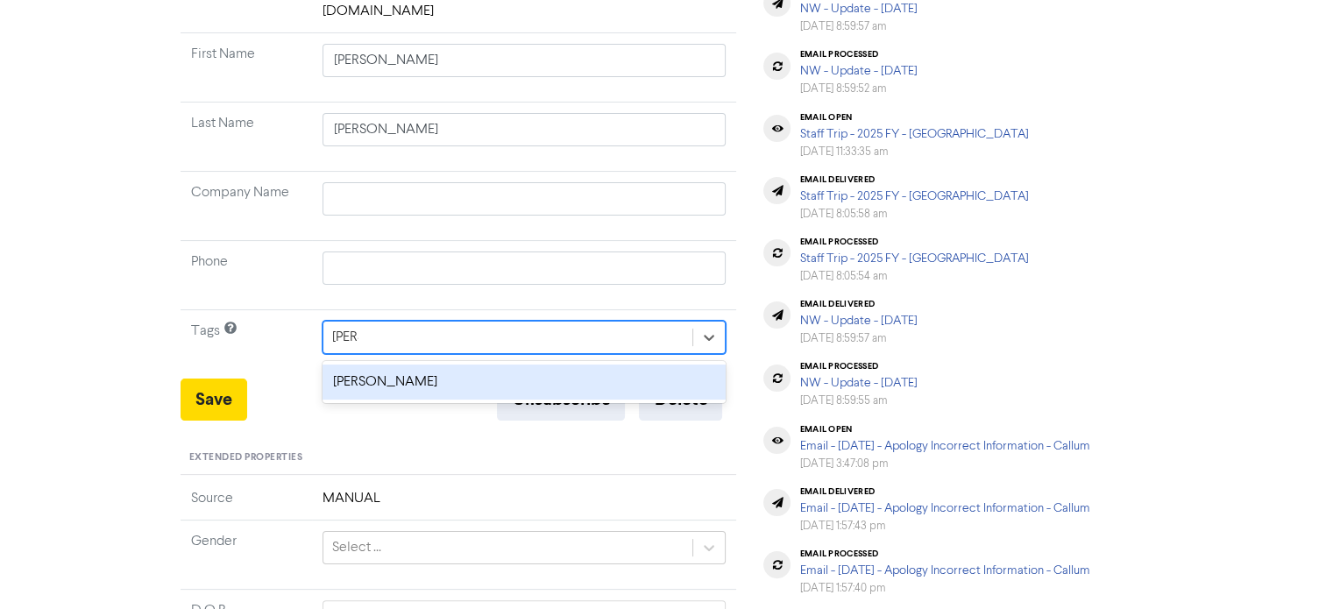
click at [447, 364] on div "[PERSON_NAME]" at bounding box center [524, 381] width 404 height 35
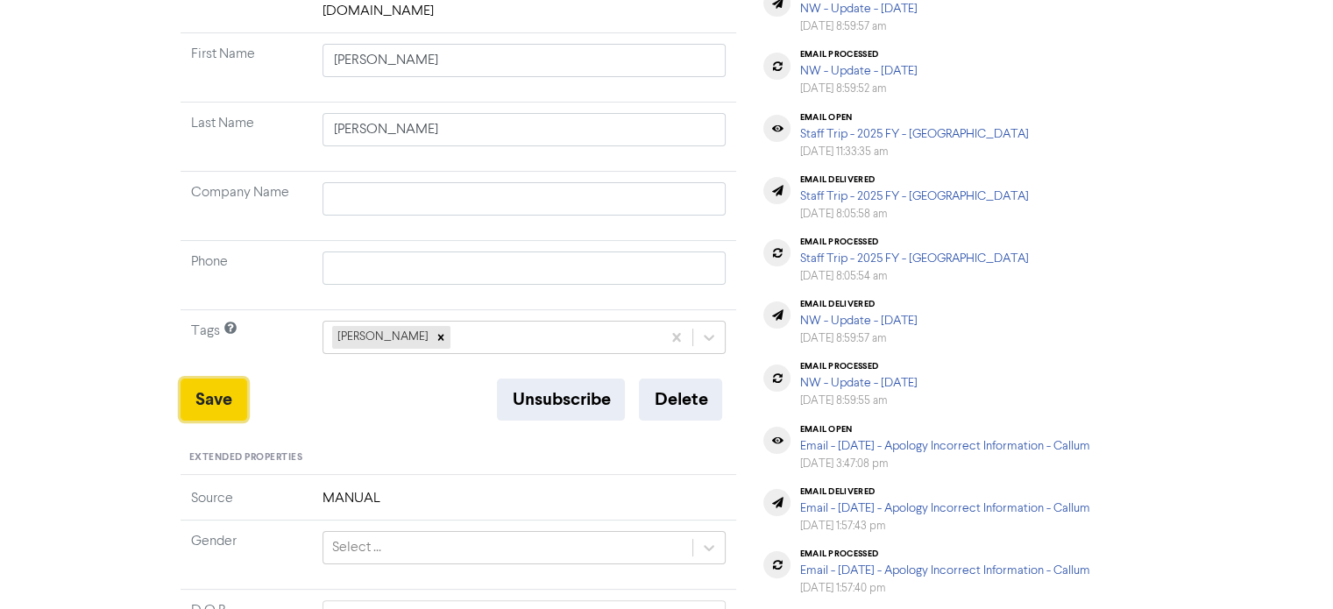
click at [209, 379] on button "Save" at bounding box center [213, 400] width 67 height 42
click at [592, 202] on td at bounding box center [524, 206] width 425 height 69
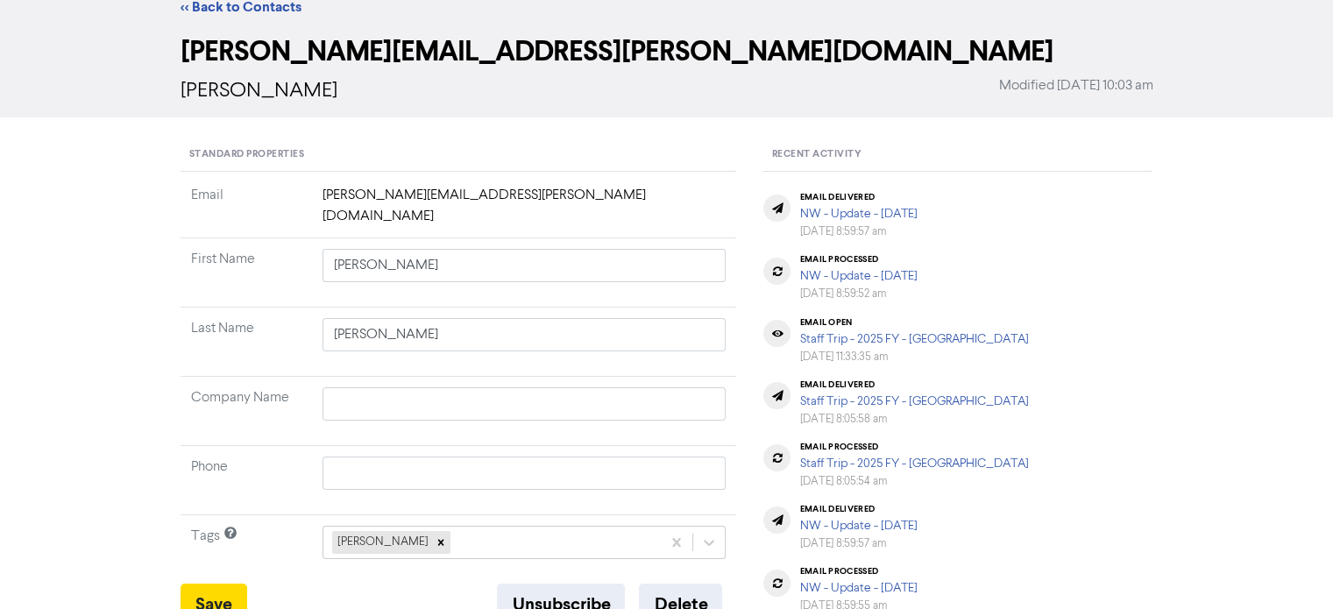
scroll to position [0, 0]
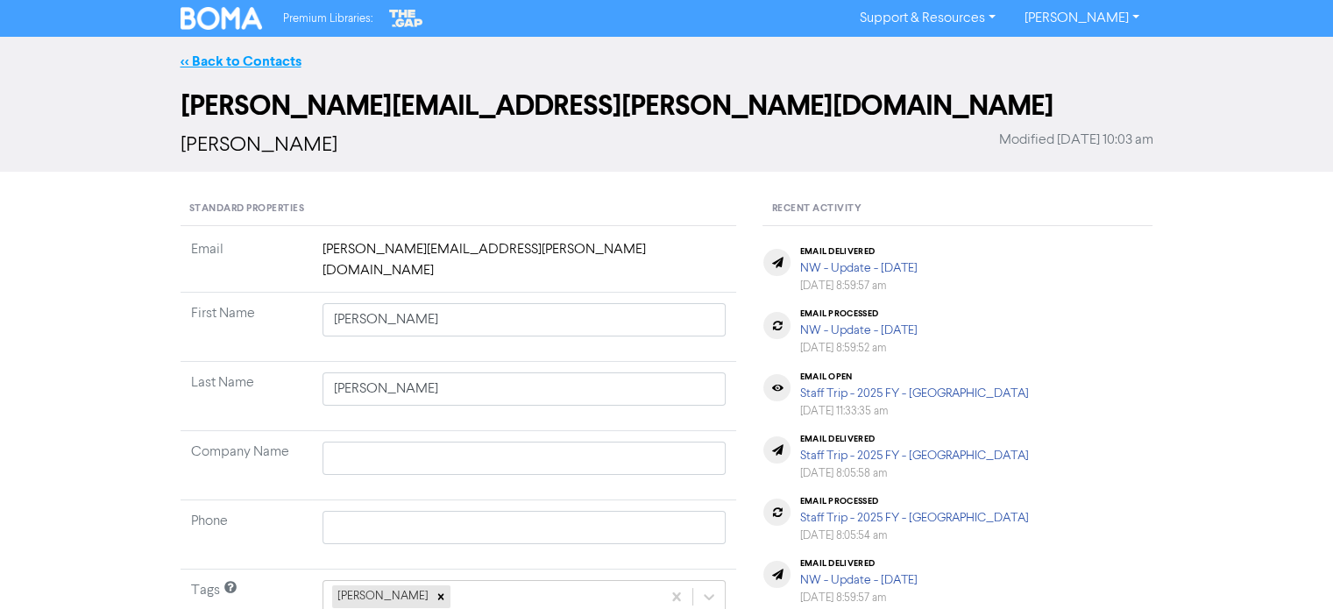
click at [225, 56] on link "<< Back to Contacts" at bounding box center [240, 62] width 121 height 18
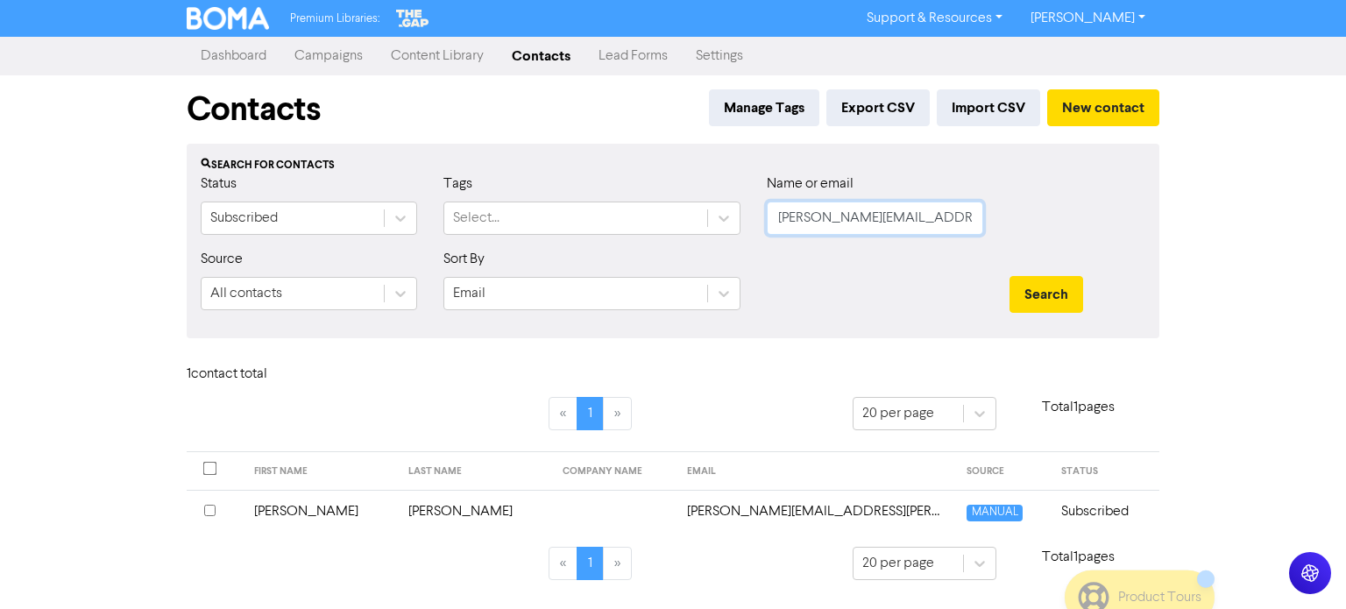
drag, startPoint x: 949, startPoint y: 222, endPoint x: 549, endPoint y: 262, distance: 401.6
click at [549, 262] on form "Status Subscribed Tags Select... Name or email [PERSON_NAME][EMAIL_ADDRESS][PER…" at bounding box center [673, 248] width 945 height 151
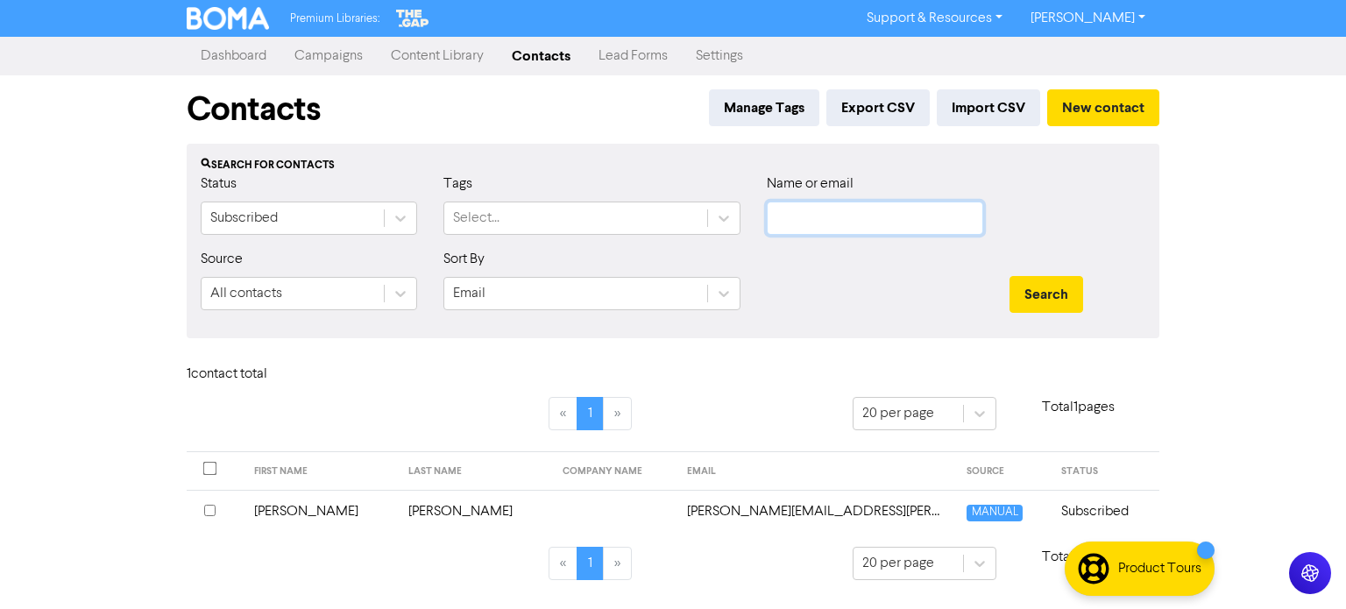
paste input "[EMAIL_ADDRESS][DOMAIN_NAME]"
click at [1009, 276] on button "Search" at bounding box center [1046, 294] width 74 height 37
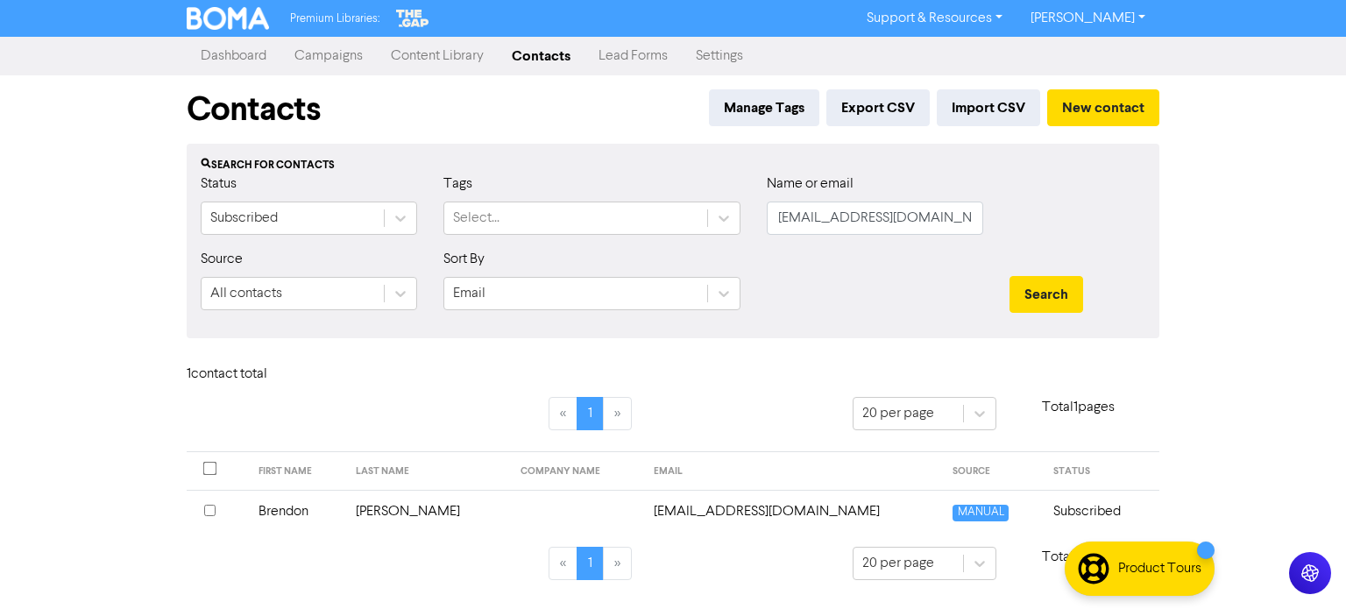
click at [263, 512] on td "Brendon" at bounding box center [297, 511] width 98 height 43
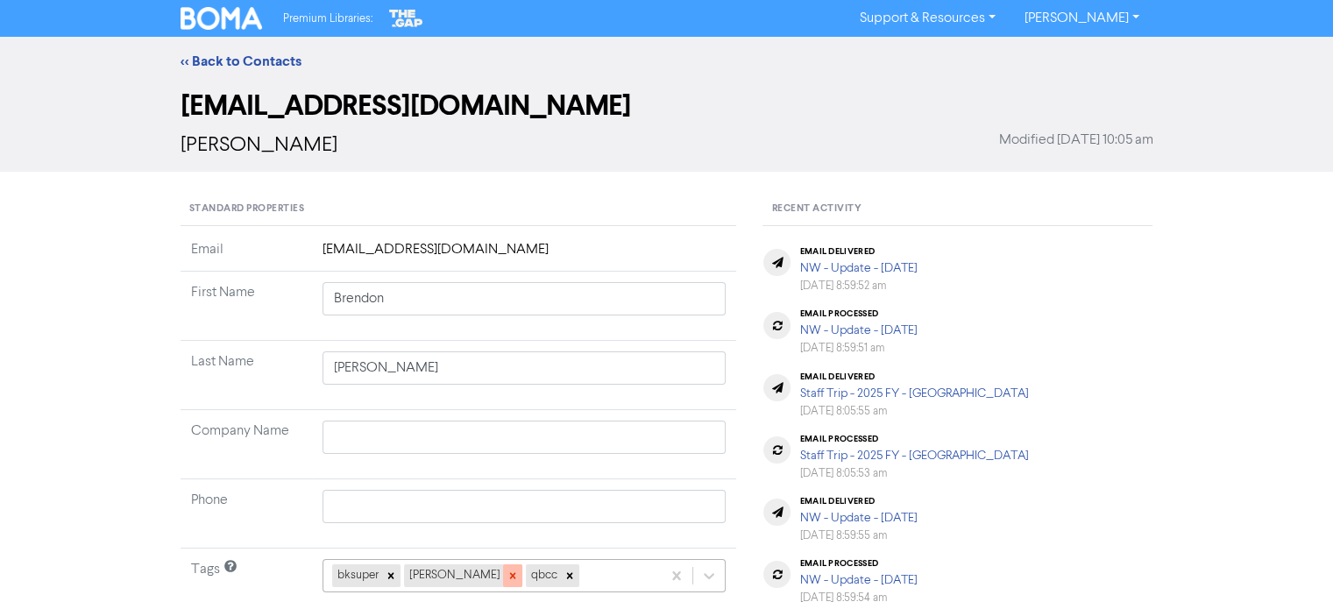
click at [506, 574] on icon at bounding box center [512, 576] width 12 height 12
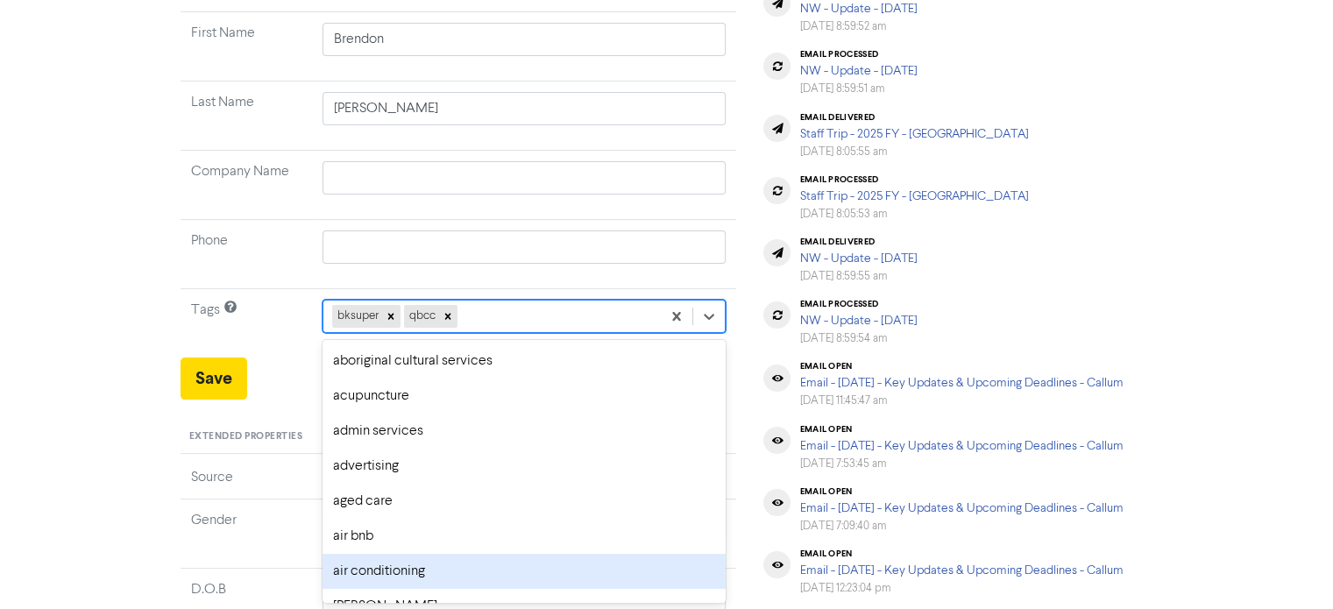
click at [492, 333] on div "option air conditioning focused, 7 of 287. 285 results available. Use Up and Do…" at bounding box center [524, 316] width 404 height 33
click at [492, 574] on div "air conditioning" at bounding box center [524, 571] width 404 height 35
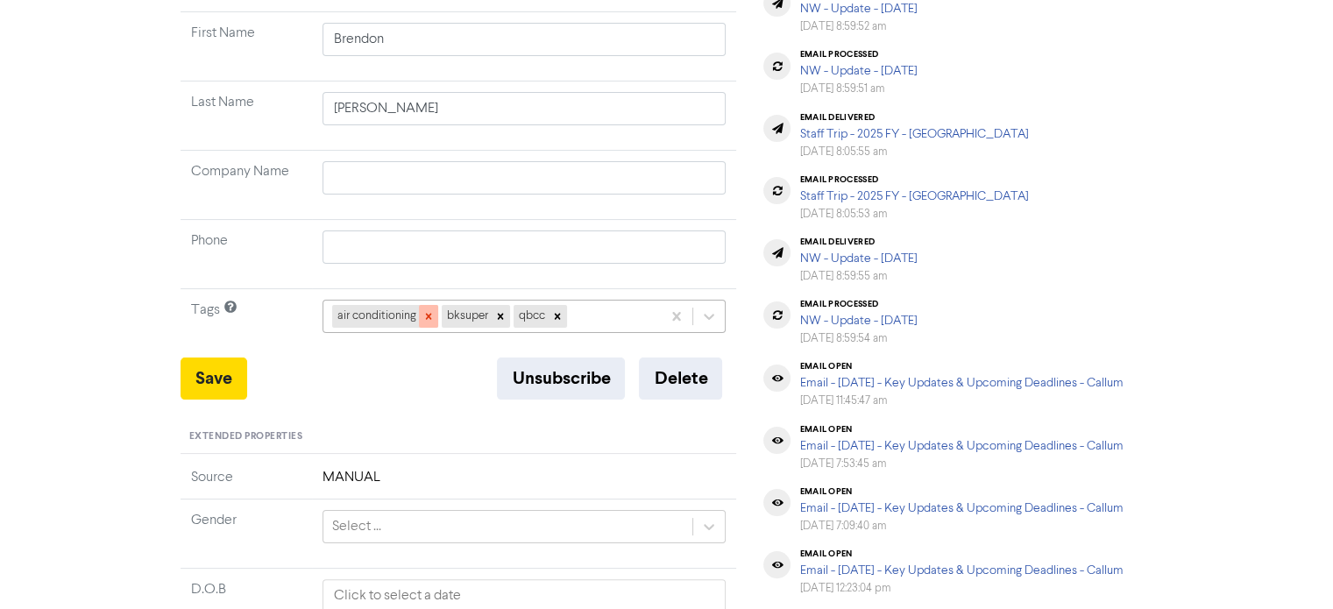
click at [428, 318] on icon at bounding box center [428, 316] width 12 height 12
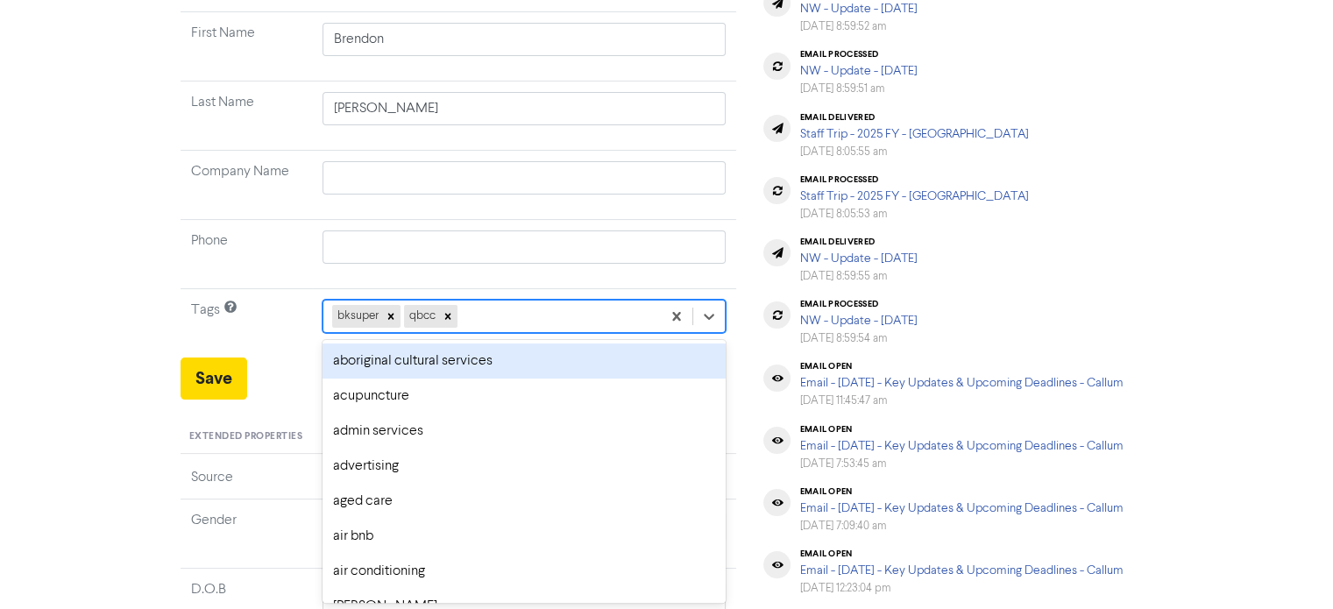
click at [520, 308] on div "bksuper qbcc" at bounding box center [492, 317] width 338 height 32
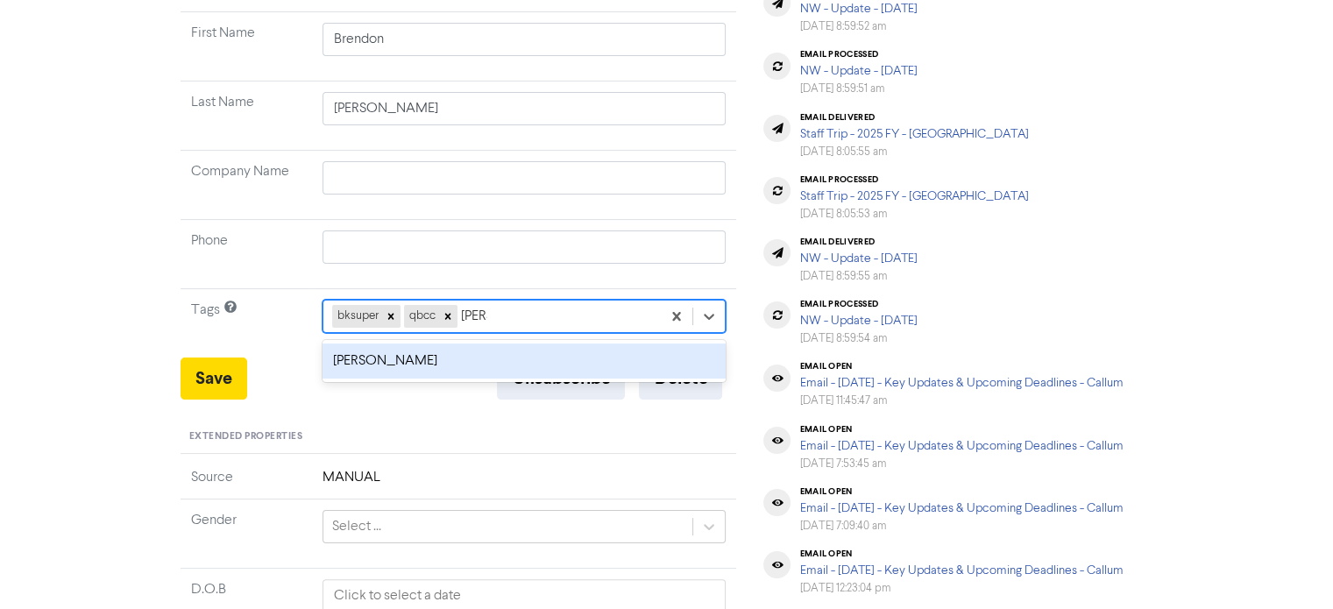
click at [411, 364] on div "[PERSON_NAME]" at bounding box center [524, 360] width 404 height 35
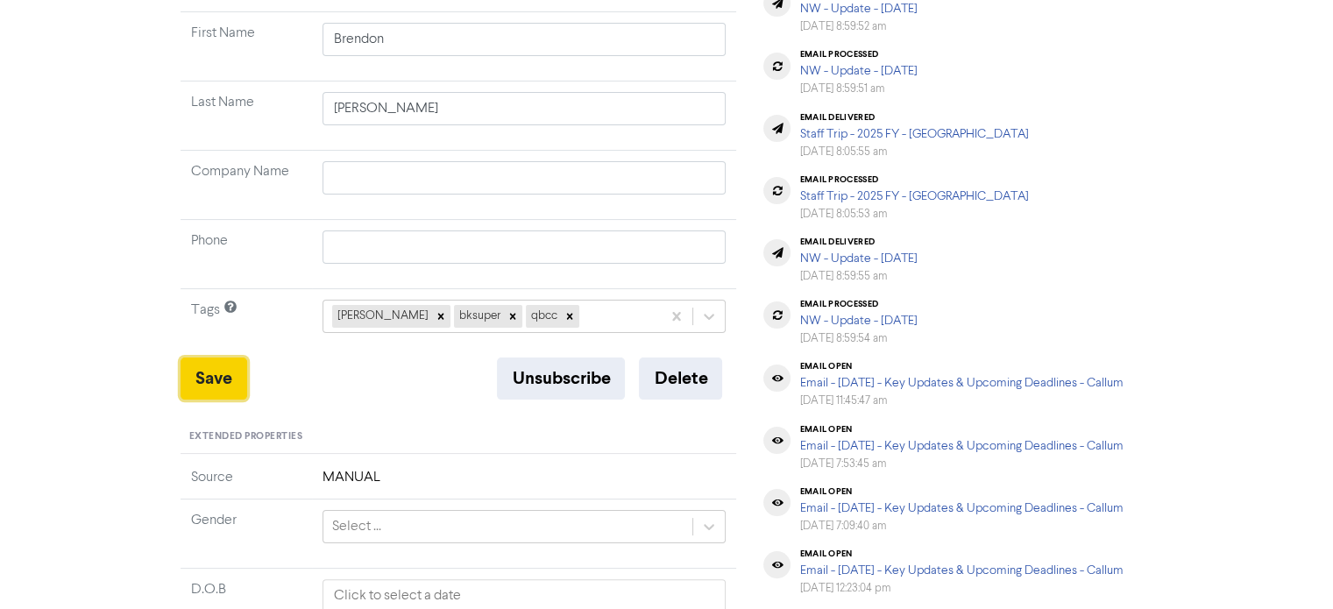
click at [211, 393] on button "Save" at bounding box center [213, 378] width 67 height 42
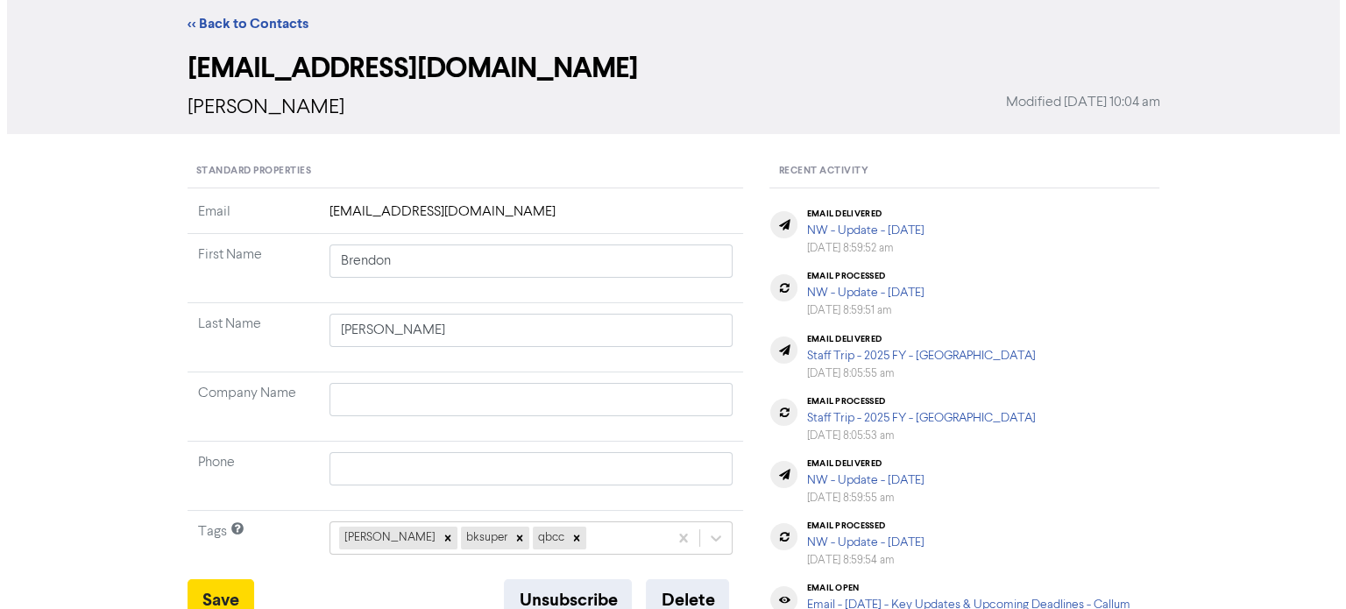
scroll to position [0, 0]
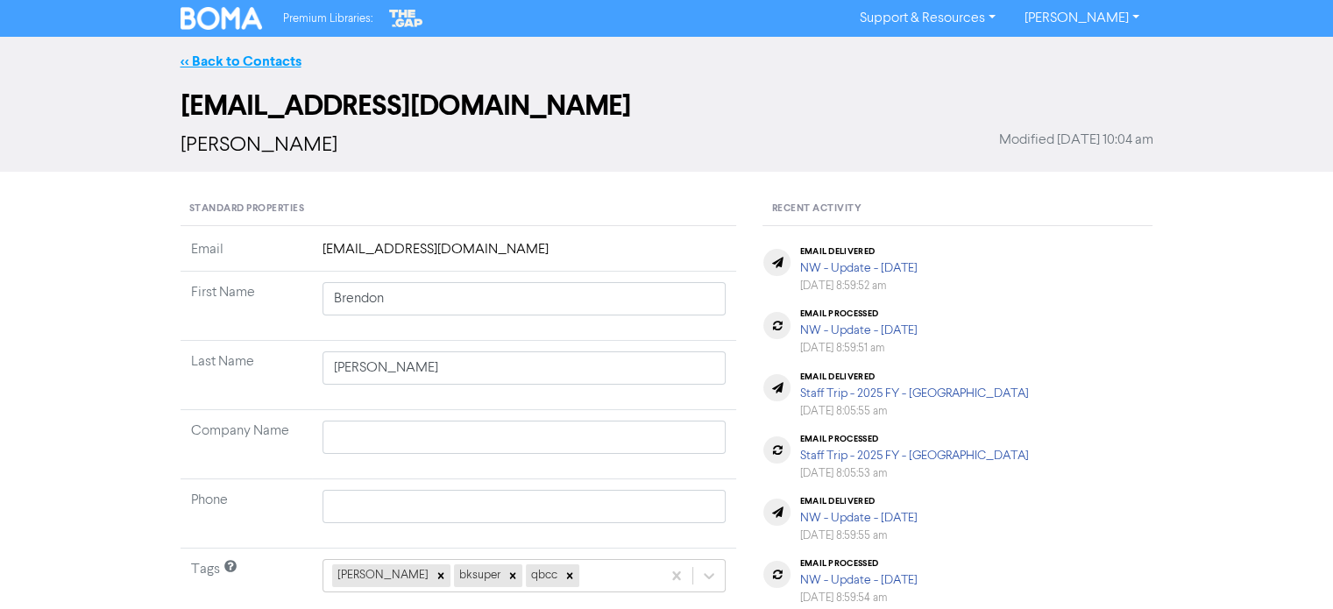
click at [249, 62] on link "<< Back to Contacts" at bounding box center [240, 62] width 121 height 18
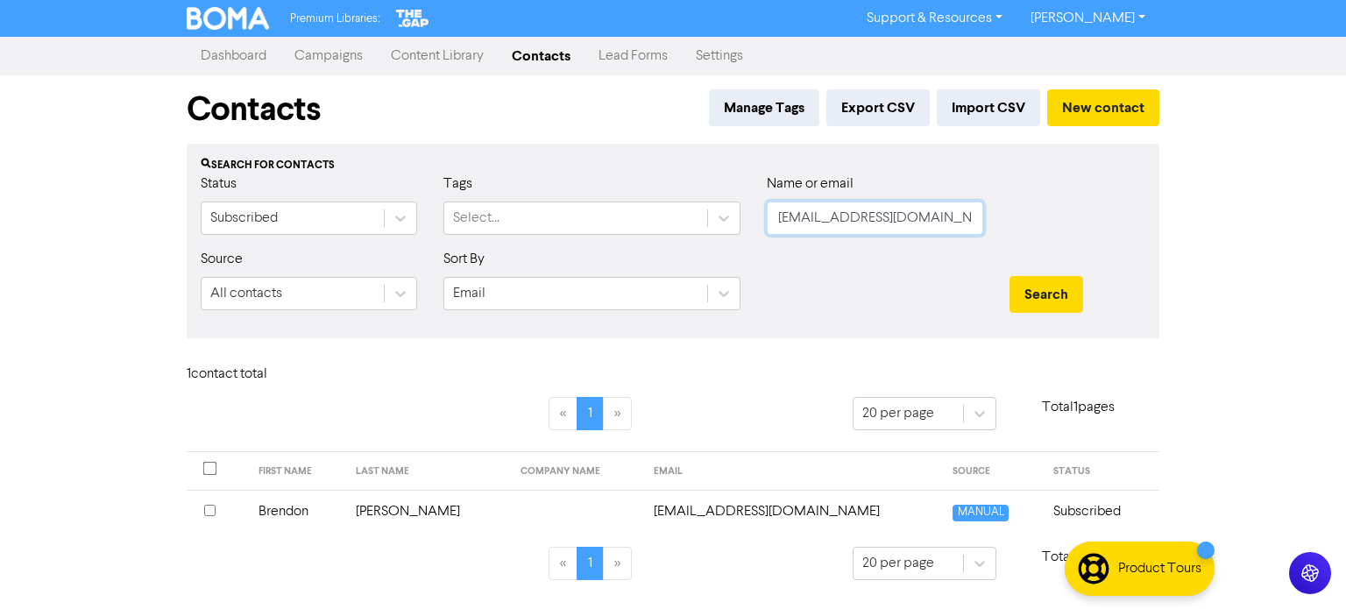
drag, startPoint x: 964, startPoint y: 217, endPoint x: 483, endPoint y: 258, distance: 482.8
click at [483, 258] on form "Status Subscribed Tags Select... Name or email [EMAIL_ADDRESS][DOMAIN_NAME] Sou…" at bounding box center [673, 248] width 945 height 151
paste input "[EMAIL_ADDRESS][DOMAIN_NAME]"
click at [1009, 276] on button "Search" at bounding box center [1046, 294] width 74 height 37
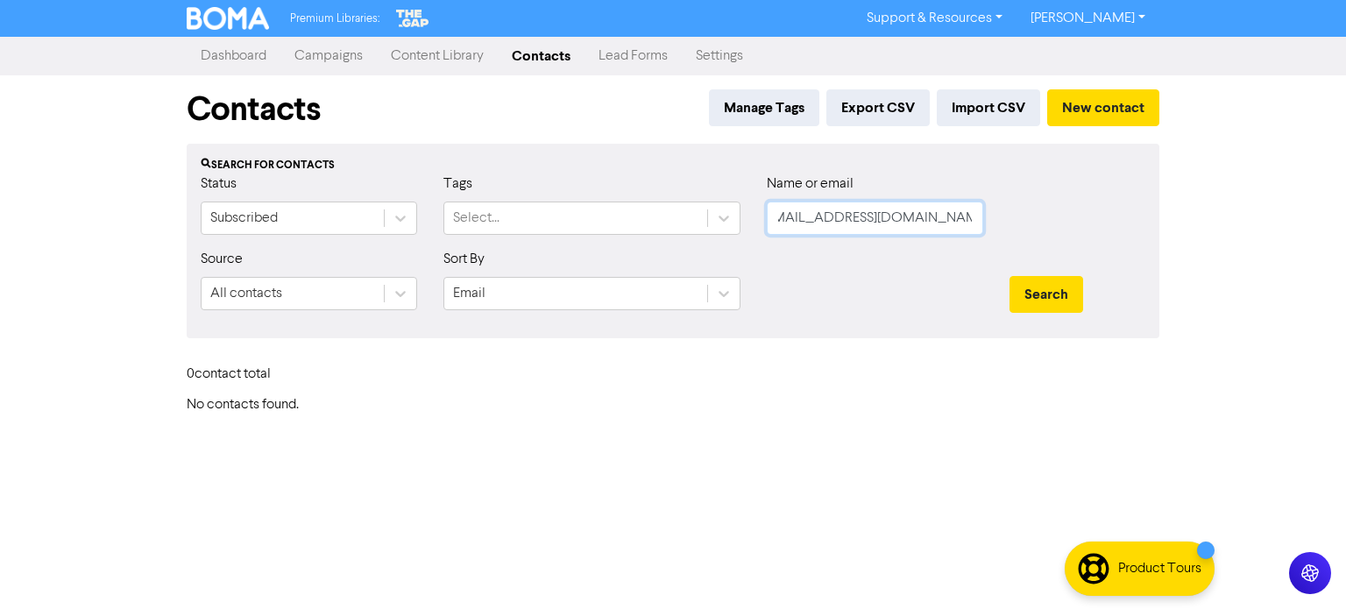
drag, startPoint x: 780, startPoint y: 221, endPoint x: 1076, endPoint y: 230, distance: 296.3
click at [1076, 230] on div "Status Subscribed Tags Select... Name or email [EMAIL_ADDRESS][DOMAIN_NAME]" at bounding box center [673, 210] width 971 height 75
paste input "[PERSON_NAME][EMAIL_ADDRESS][DOMAIN_NAME]"
click at [1030, 296] on button "Search" at bounding box center [1046, 294] width 74 height 37
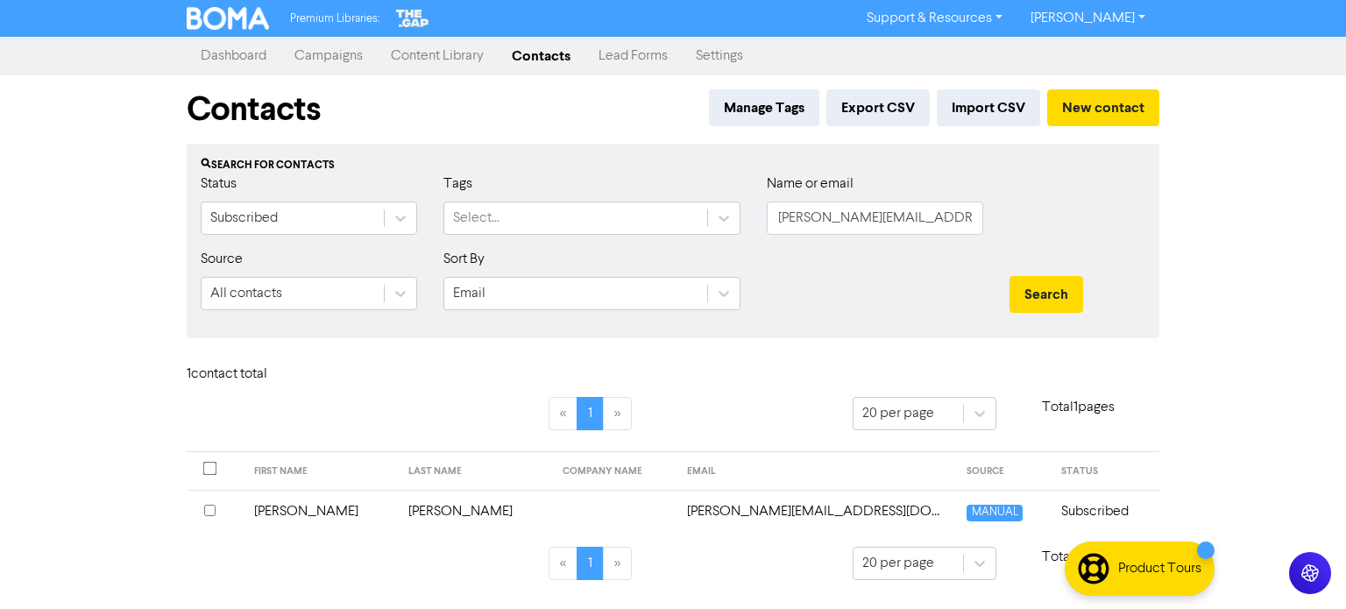
click at [435, 515] on td "[PERSON_NAME]" at bounding box center [475, 511] width 154 height 43
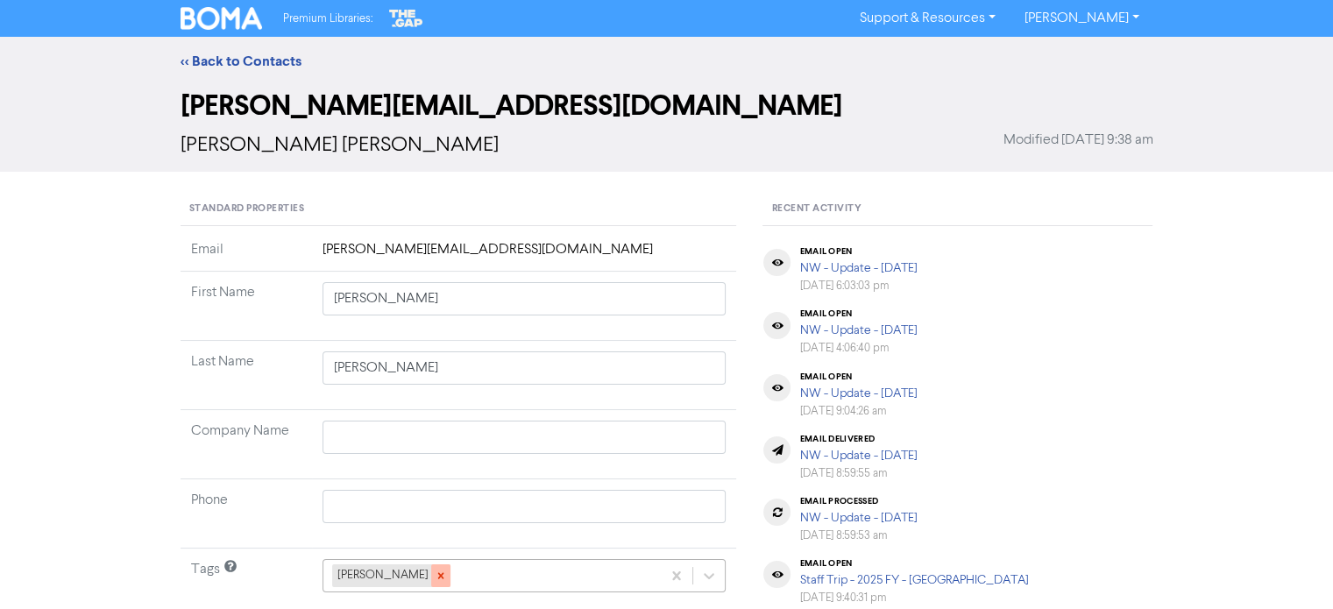
click at [431, 581] on div at bounding box center [440, 575] width 19 height 23
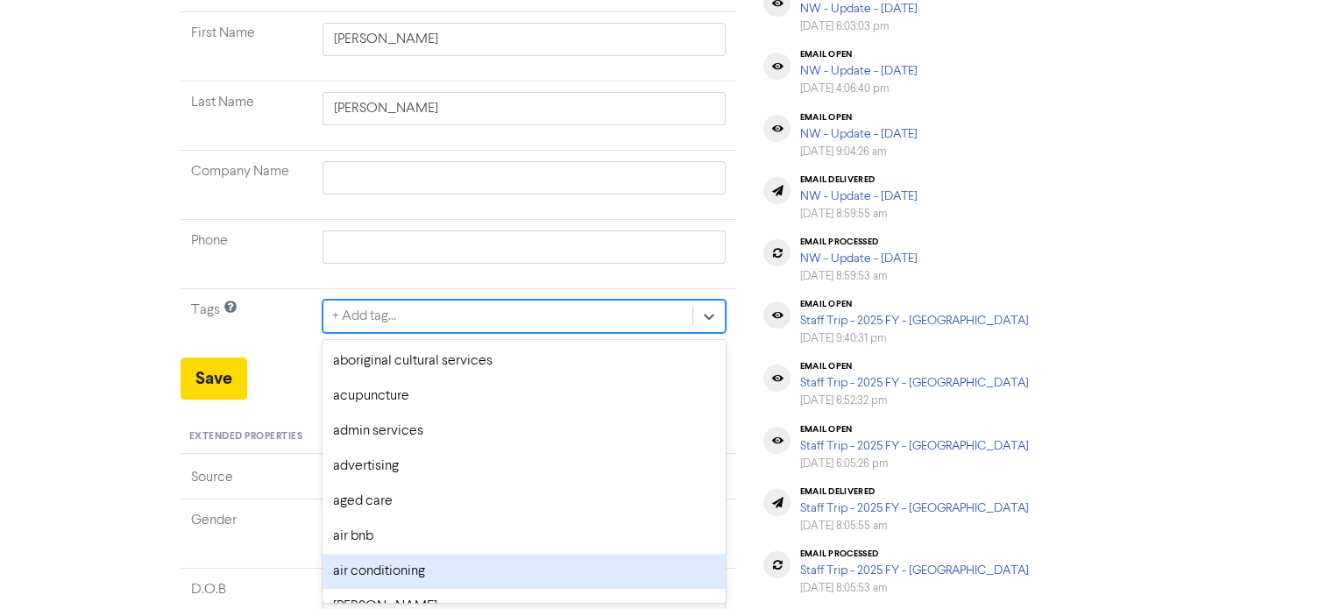
click at [414, 333] on div "option air conditioning focused, 7 of 287. 287 results available. Use Up and Do…" at bounding box center [524, 316] width 404 height 33
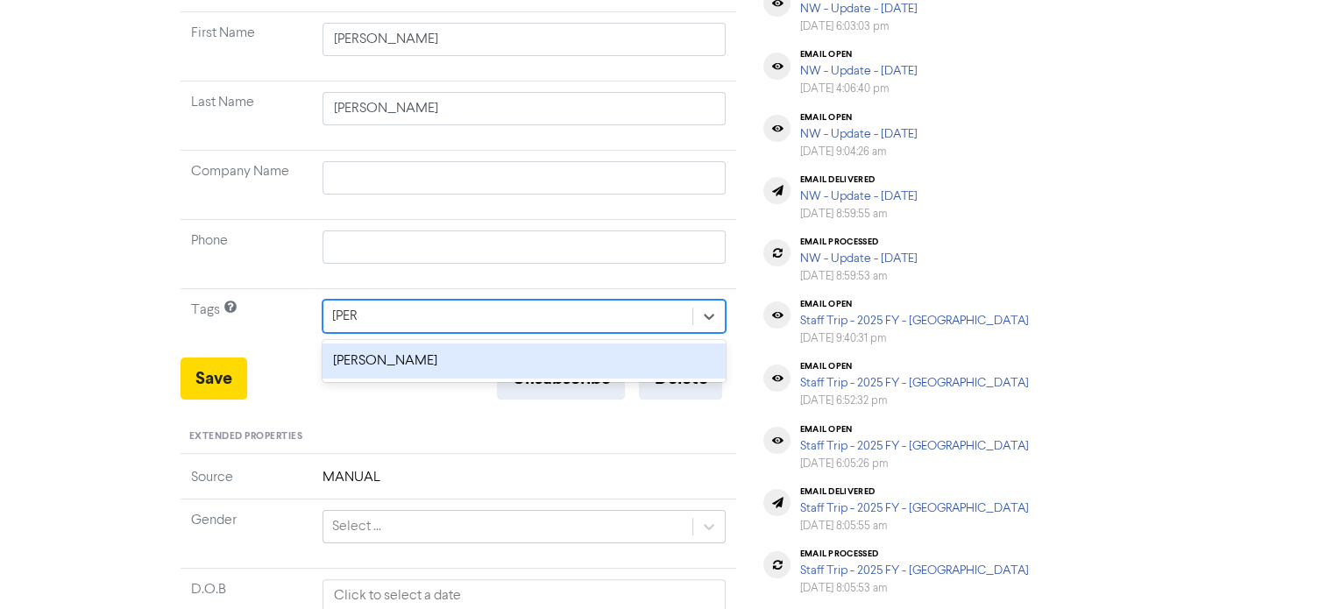
click at [421, 360] on div "[PERSON_NAME]" at bounding box center [524, 360] width 404 height 35
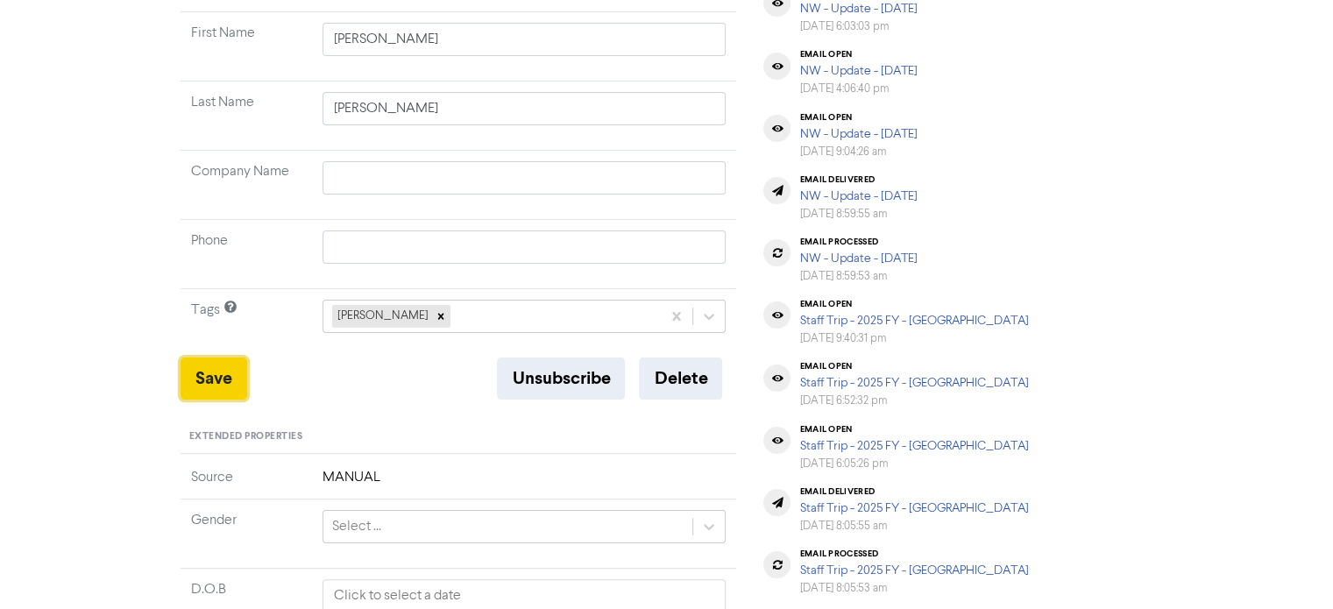
click at [211, 386] on button "Save" at bounding box center [213, 378] width 67 height 42
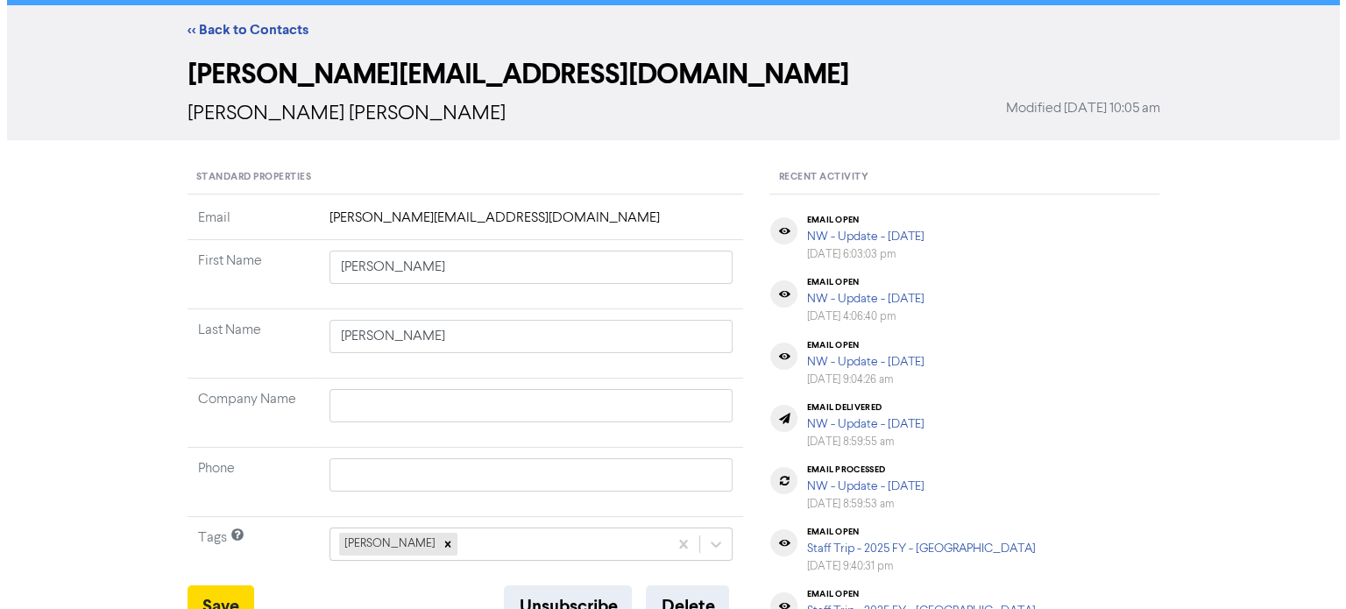
scroll to position [0, 0]
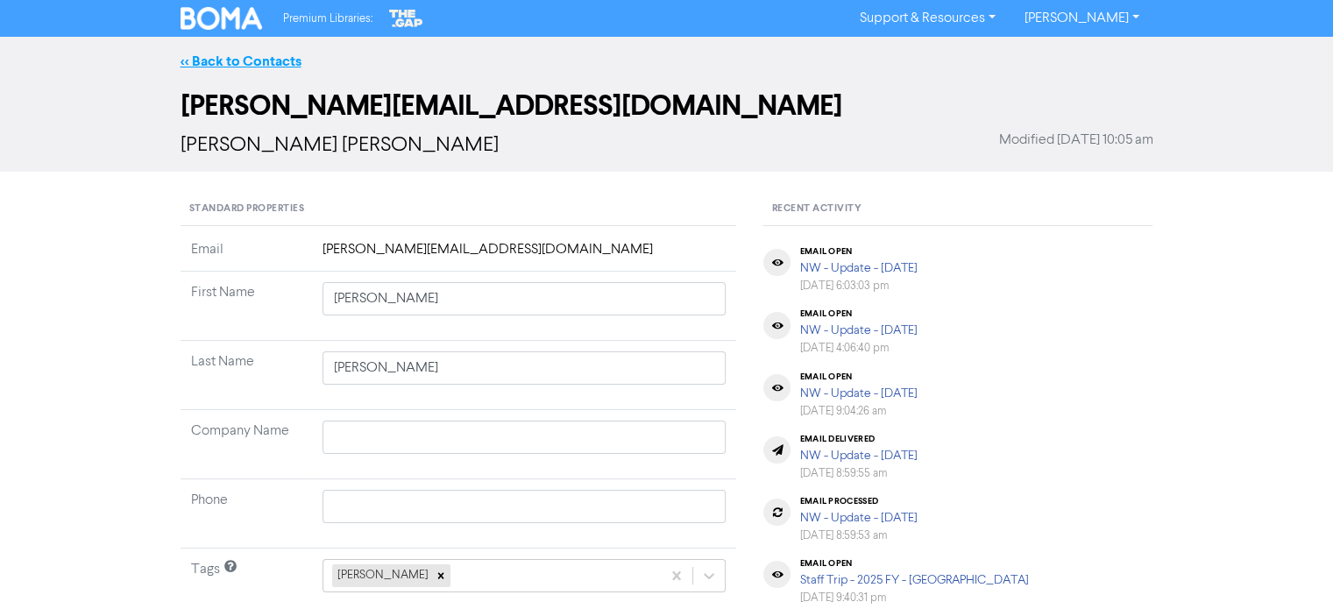
click at [263, 53] on link "<< Back to Contacts" at bounding box center [240, 62] width 121 height 18
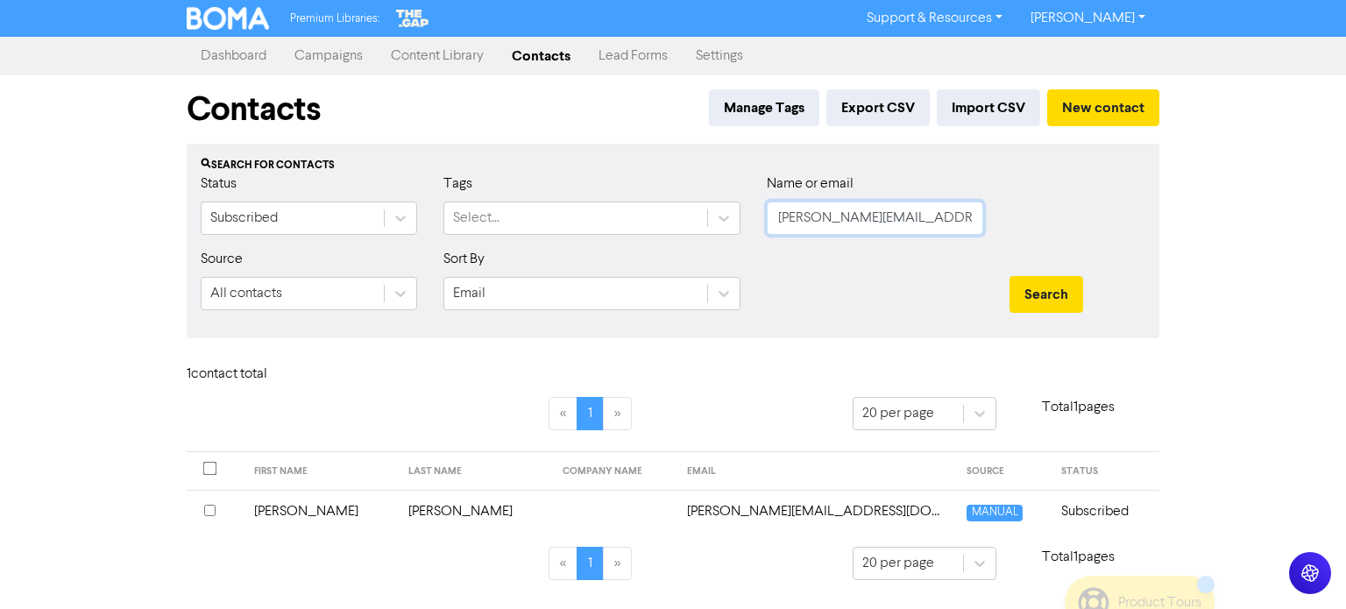
scroll to position [0, 18]
drag, startPoint x: 775, startPoint y: 227, endPoint x: 1153, endPoint y: 248, distance: 379.1
click at [1145, 248] on form "Status Subscribed Tags Select... Name or email [PERSON_NAME][EMAIL_ADDRESS][DOM…" at bounding box center [673, 248] width 945 height 151
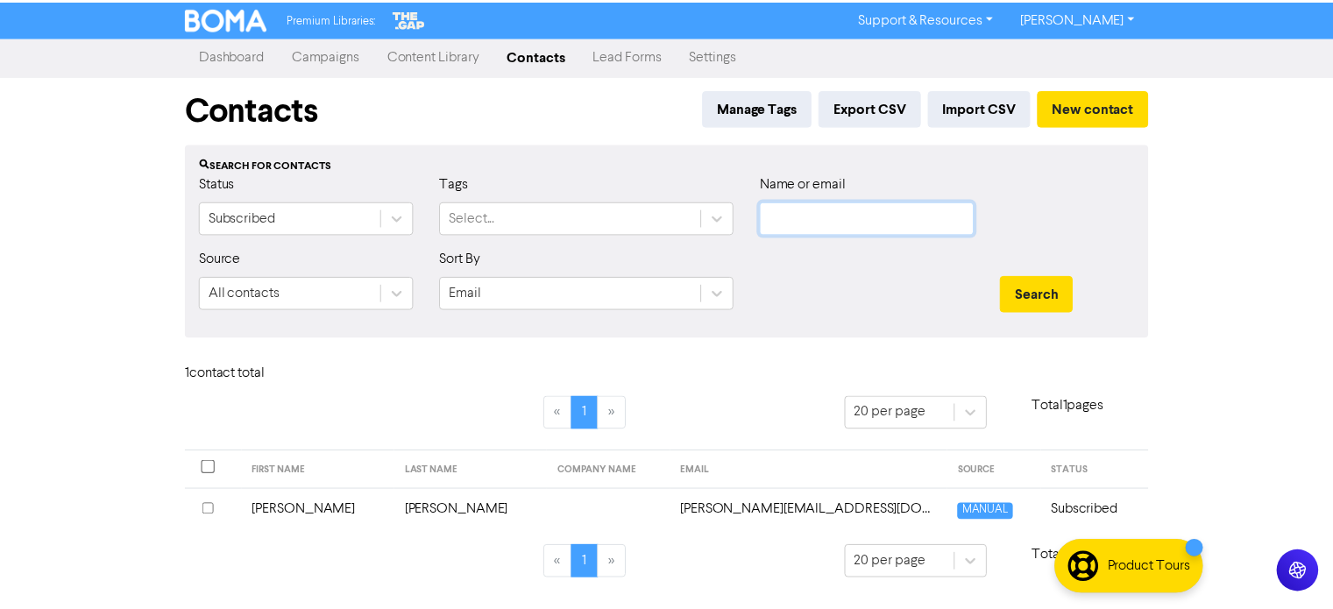
scroll to position [0, 0]
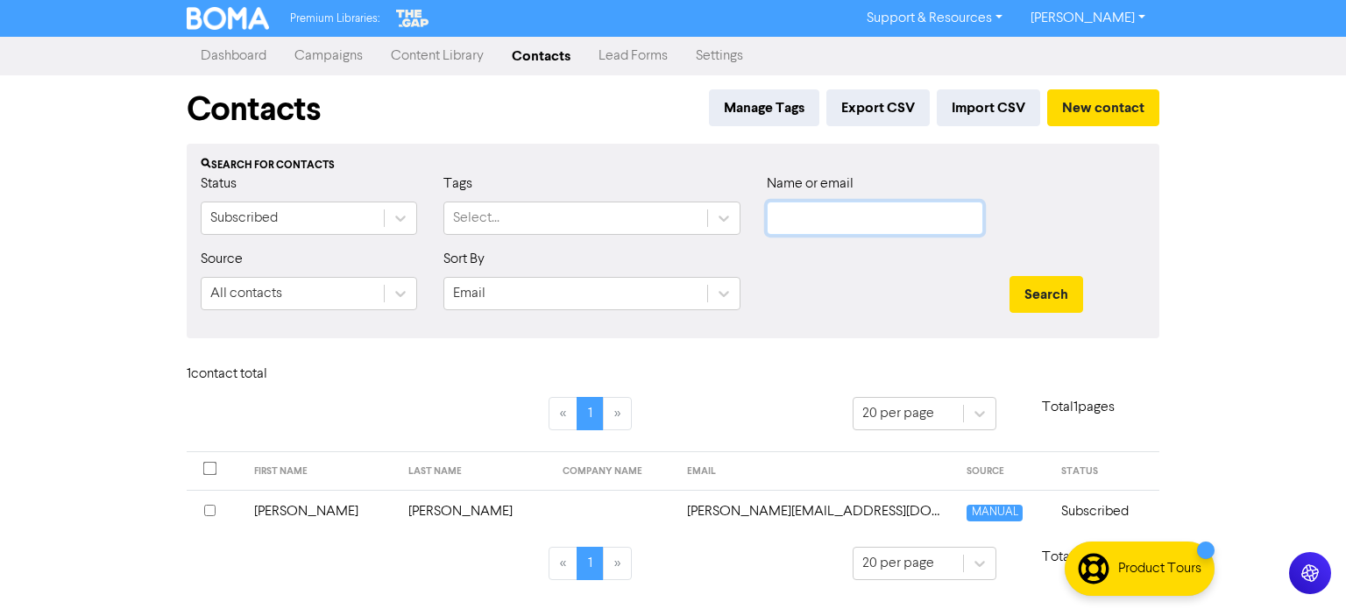
paste input "[DOMAIN_NAME][EMAIL_ADDRESS][DOMAIN_NAME]"
click at [1051, 301] on button "Search" at bounding box center [1046, 294] width 74 height 37
click at [398, 513] on td "[PERSON_NAME]" at bounding box center [475, 511] width 154 height 43
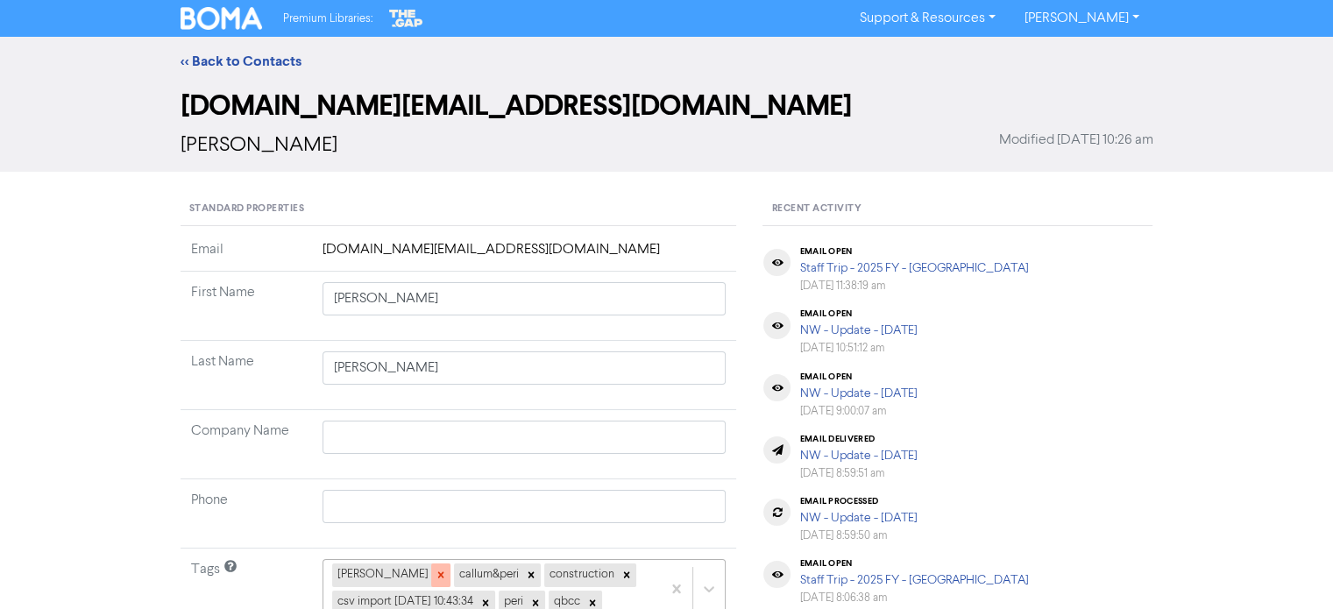
click at [431, 581] on div at bounding box center [440, 574] width 19 height 23
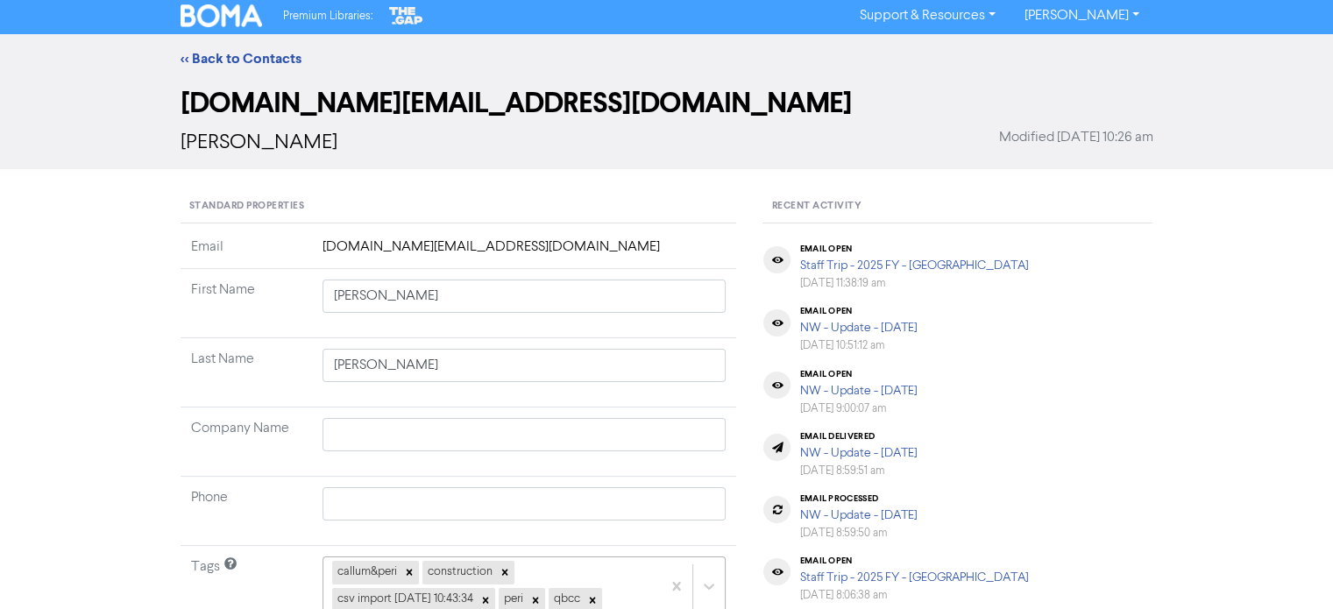
scroll to position [286, 0]
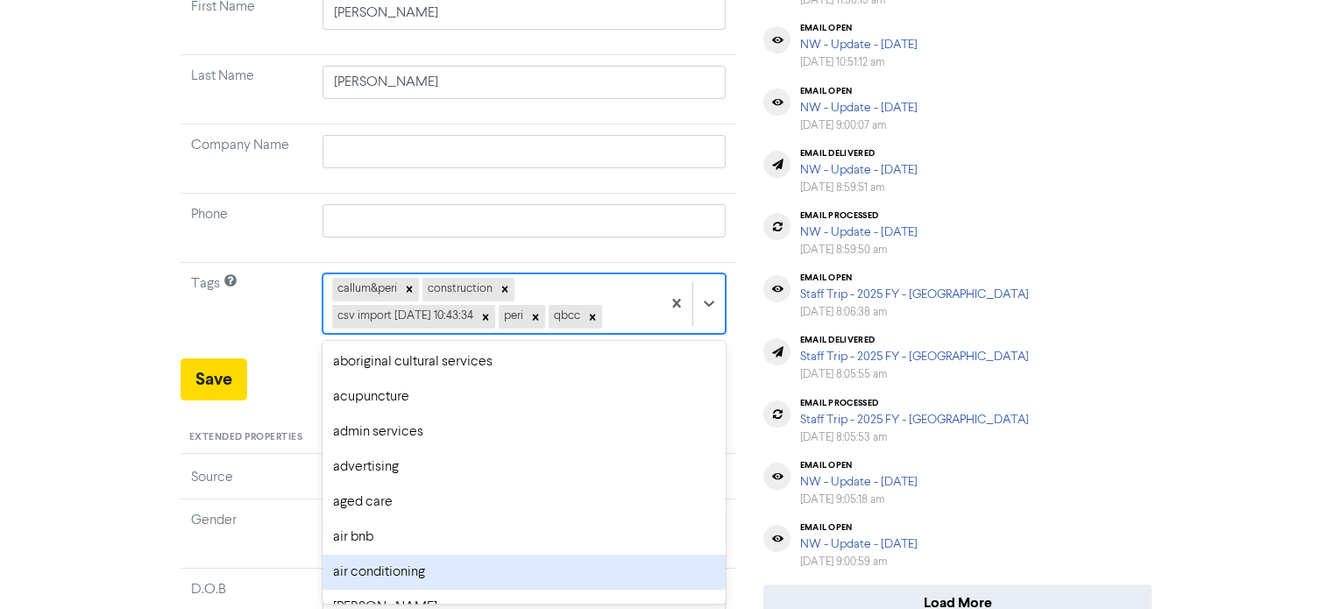
click at [529, 333] on div "option air conditioning focused, 7 of 287. 282 results available. Use Up and Do…" at bounding box center [524, 303] width 404 height 60
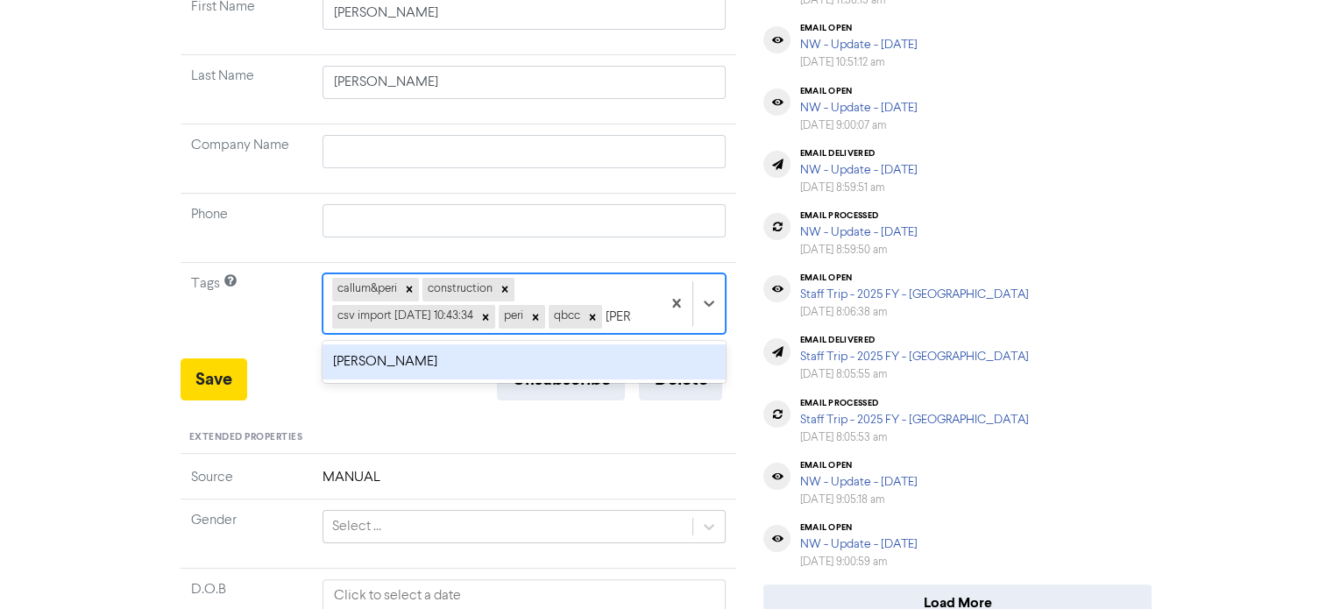
click at [468, 379] on div "[PERSON_NAME]" at bounding box center [524, 361] width 404 height 35
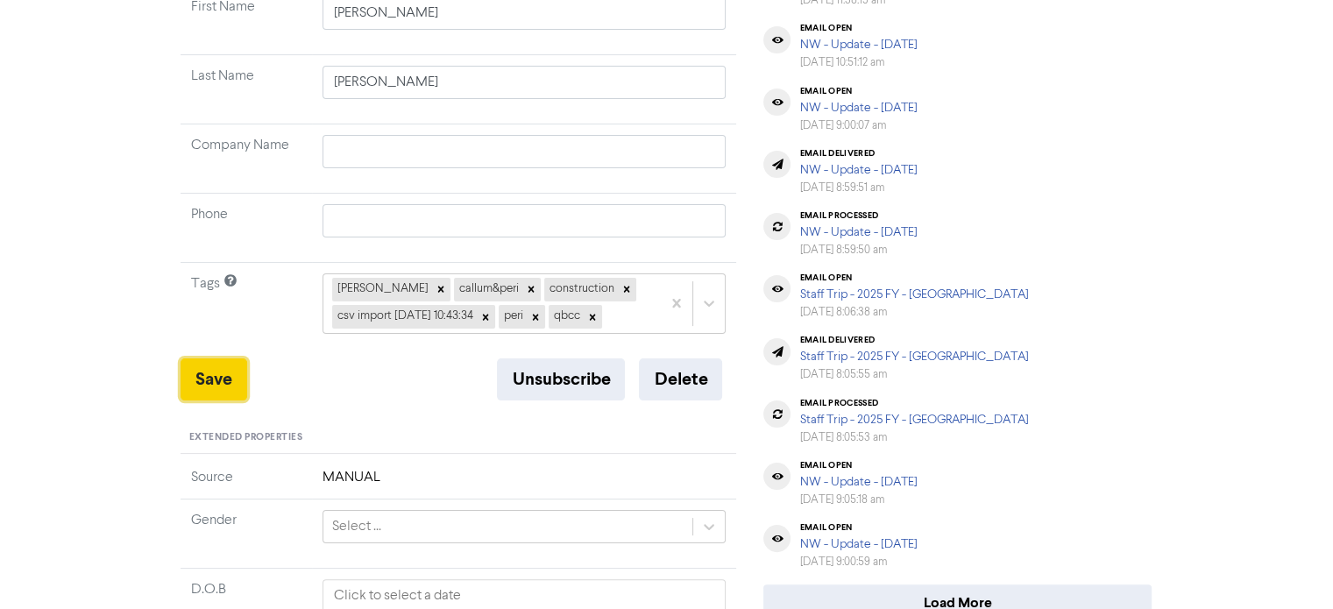
click at [224, 386] on button "Save" at bounding box center [213, 379] width 67 height 42
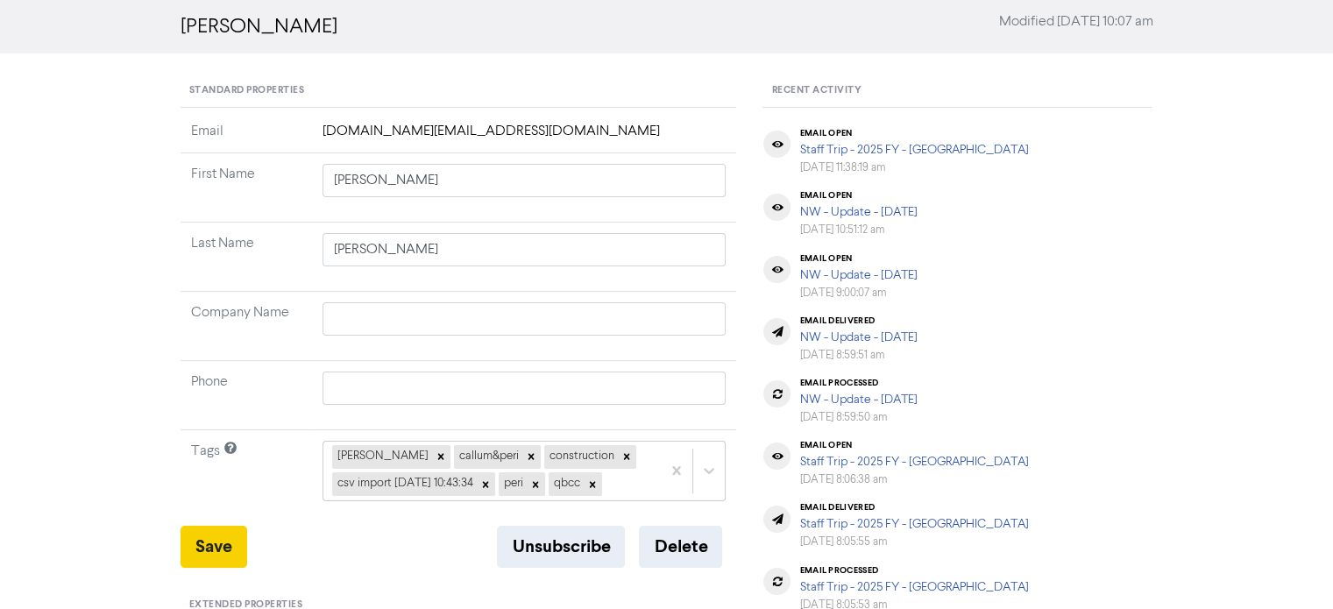
scroll to position [0, 0]
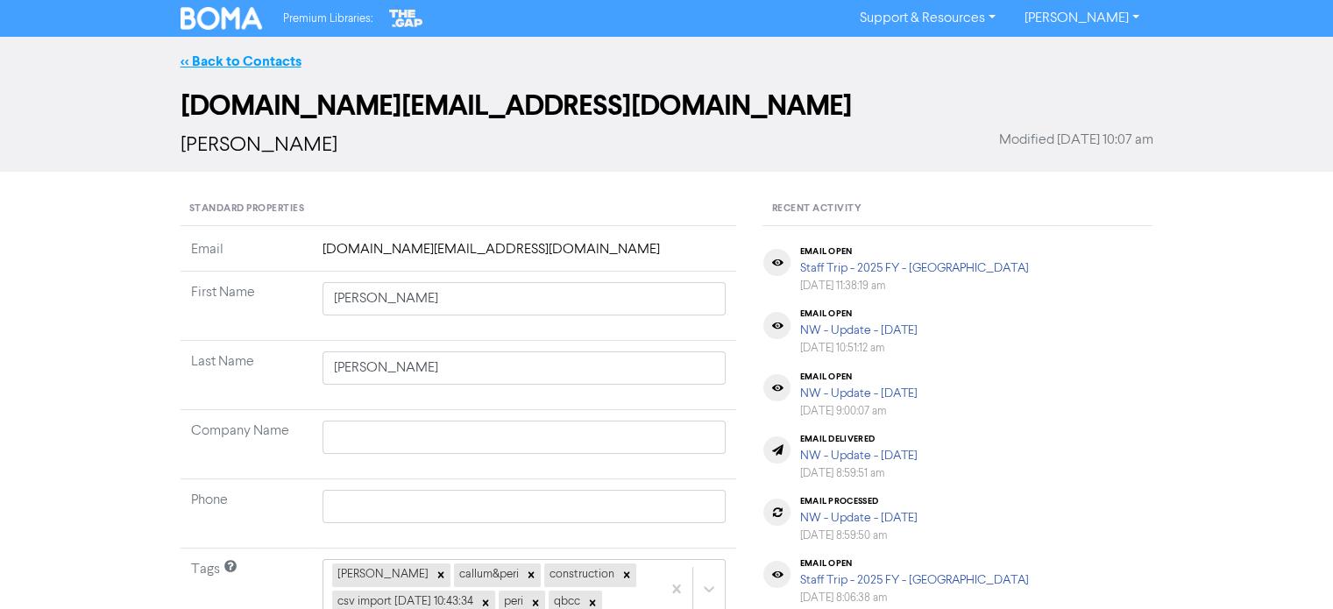
click at [297, 66] on link "<< Back to Contacts" at bounding box center [240, 62] width 121 height 18
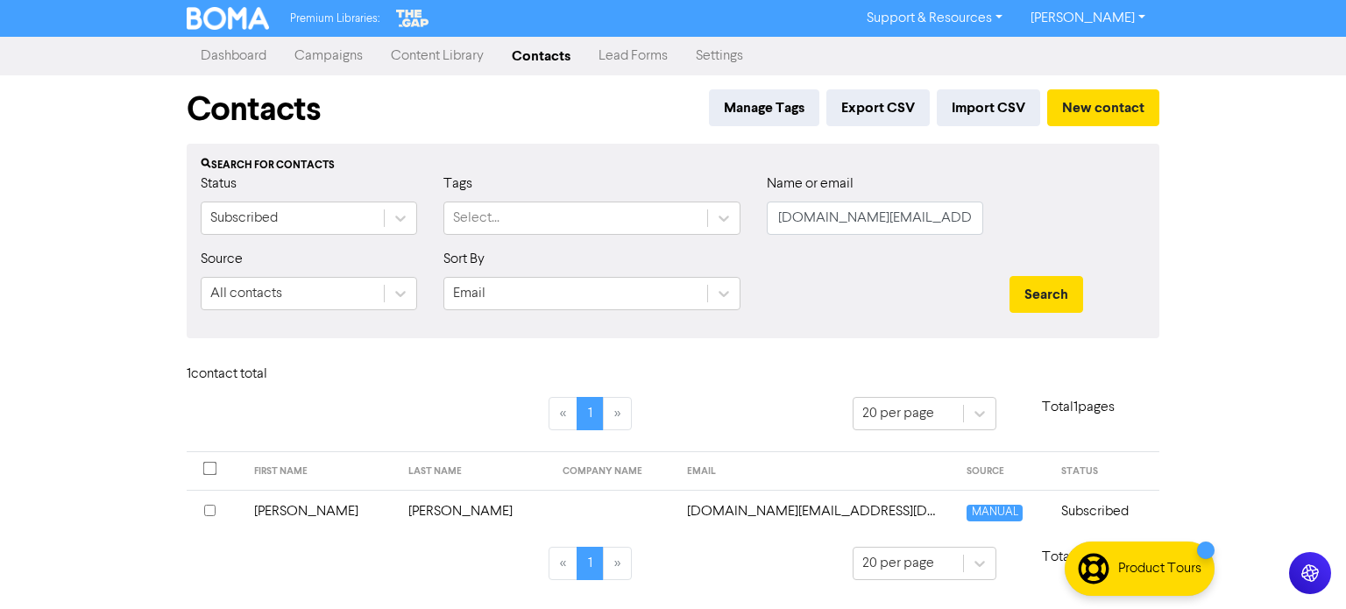
click at [711, 505] on td "[DOMAIN_NAME][EMAIL_ADDRESS][DOMAIN_NAME]" at bounding box center [816, 511] width 280 height 43
drag, startPoint x: 936, startPoint y: 216, endPoint x: 546, endPoint y: 280, distance: 395.3
click at [546, 280] on form "Status Subscribed Tags Select... Name or email [DOMAIN_NAME][EMAIL_ADDRESS][DOM…" at bounding box center [673, 248] width 945 height 151
paste input "[PERSON_NAME][EMAIL_ADDRESS][DOMAIN_NAME]"
click at [1069, 308] on button "Search" at bounding box center [1046, 294] width 74 height 37
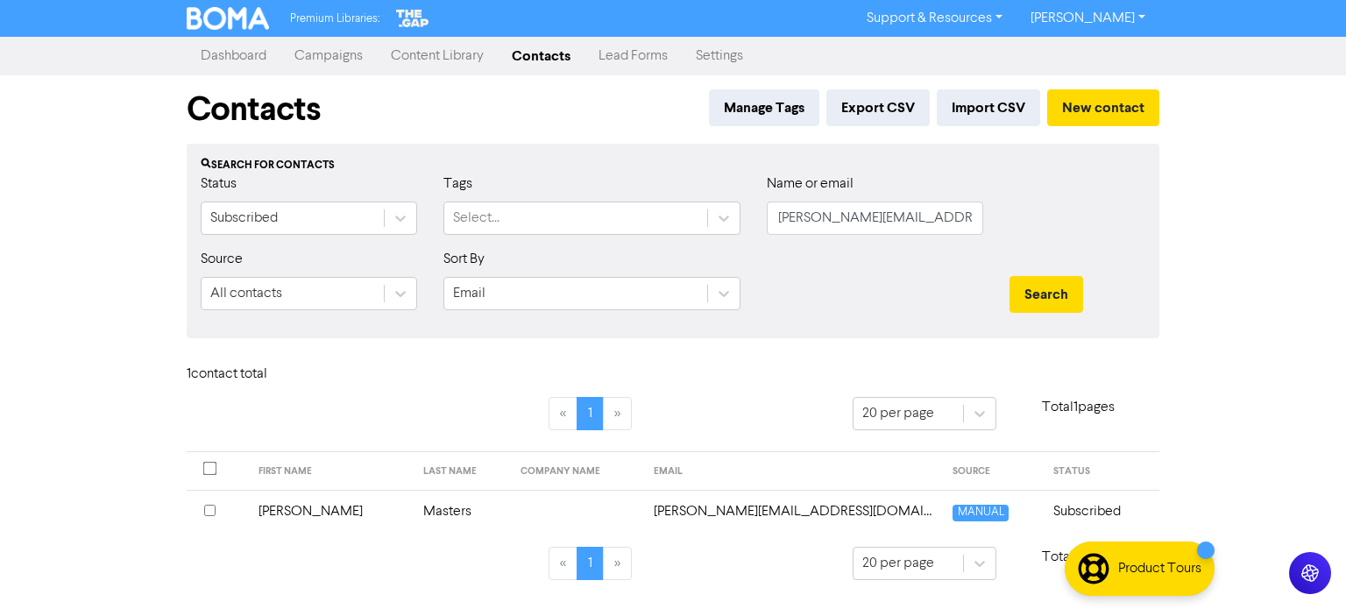
click at [433, 514] on td "Masters" at bounding box center [462, 511] width 98 height 43
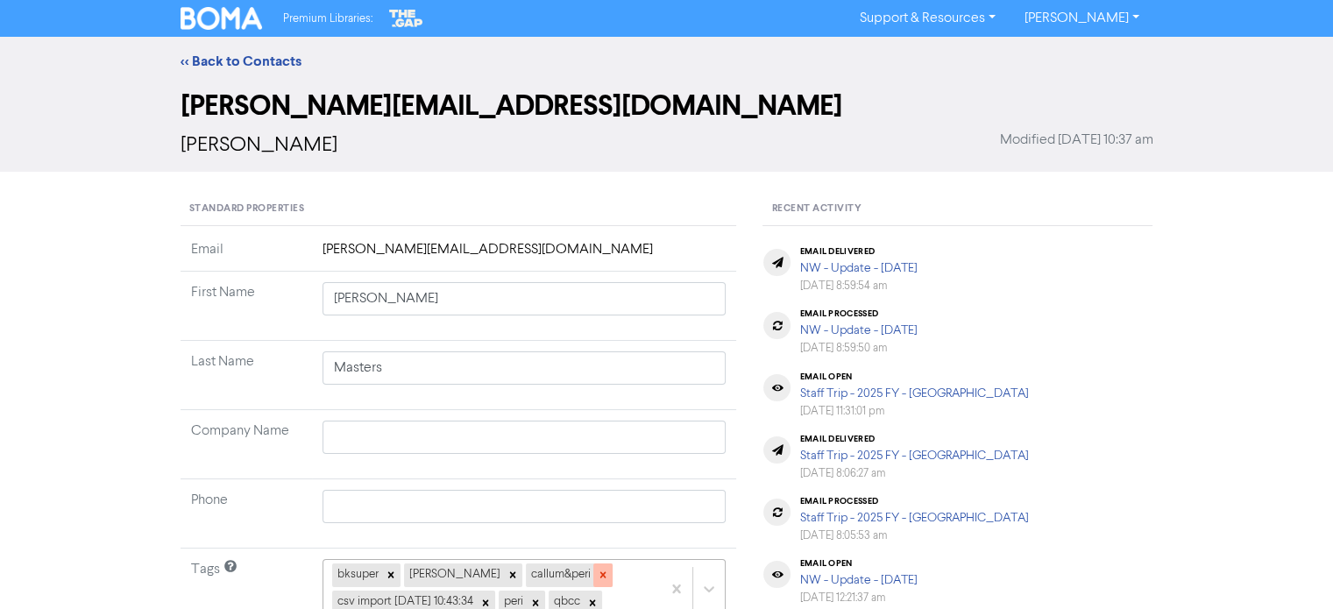
click at [597, 577] on icon at bounding box center [603, 575] width 12 height 12
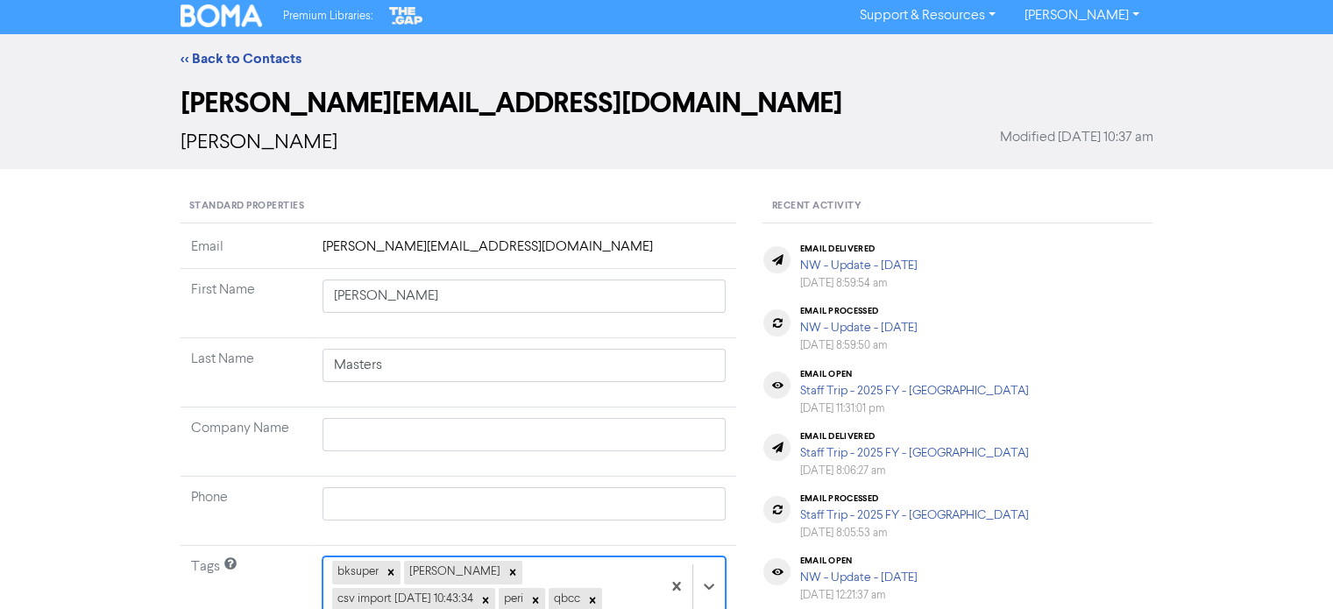
scroll to position [286, 0]
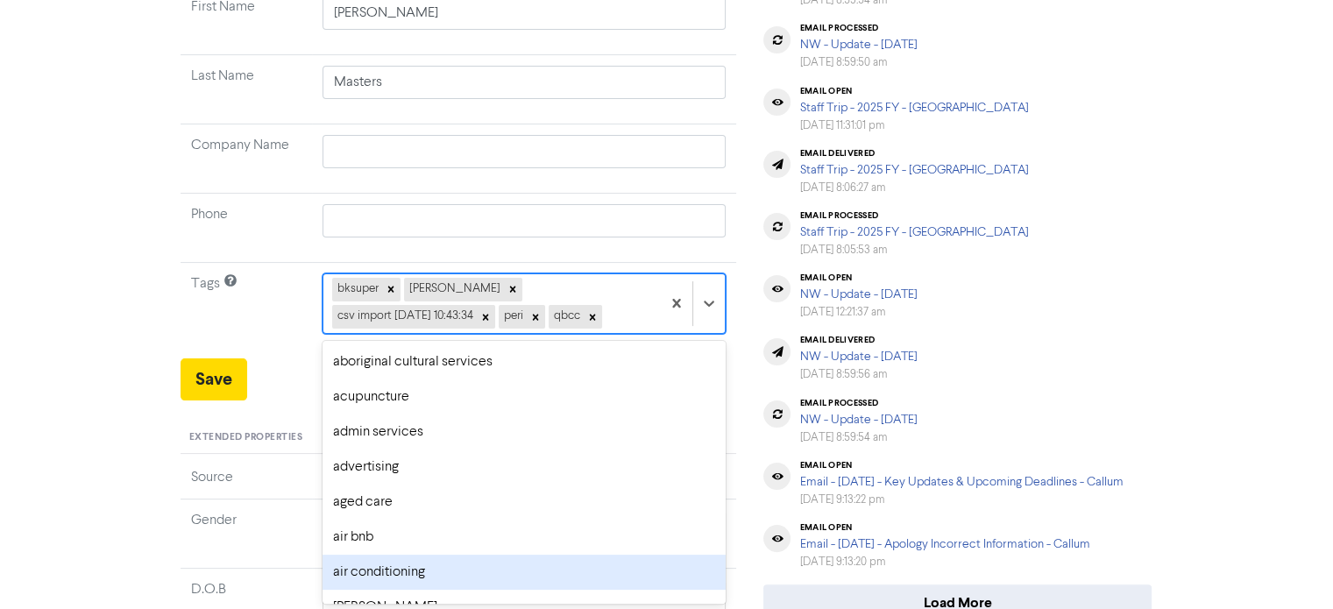
click at [590, 333] on div "option air conditioning focused, 7 of 287. 282 results available. Use Up and Do…" at bounding box center [524, 303] width 404 height 60
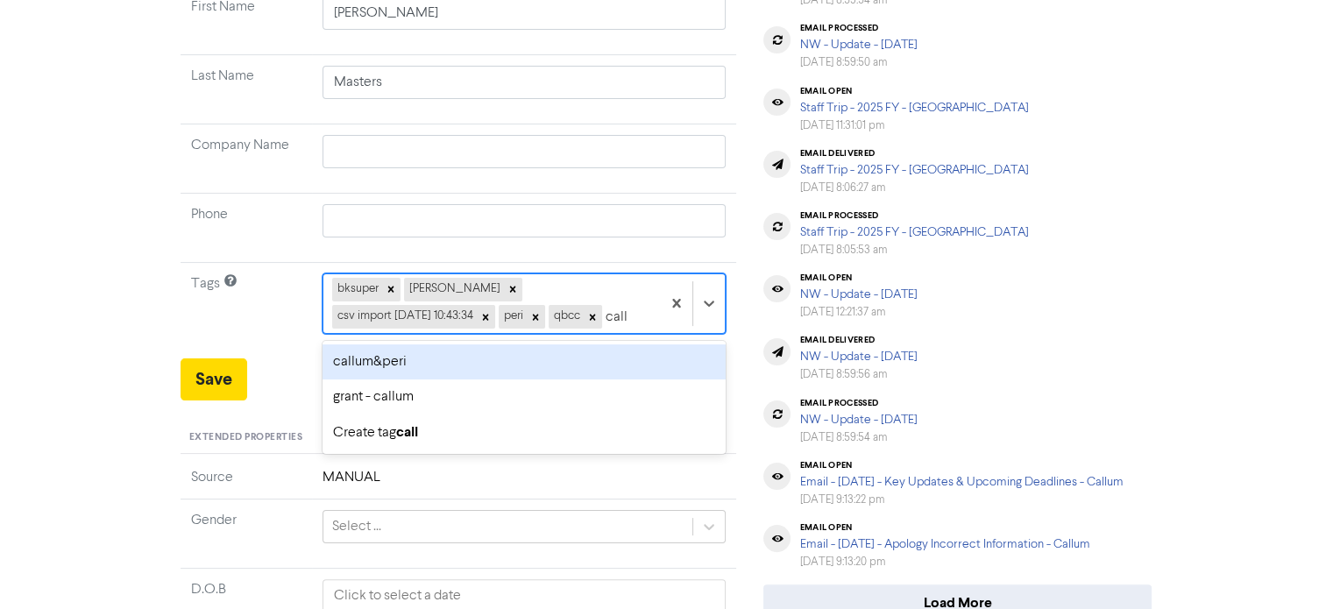
click at [480, 362] on div "callum&peri" at bounding box center [524, 361] width 404 height 35
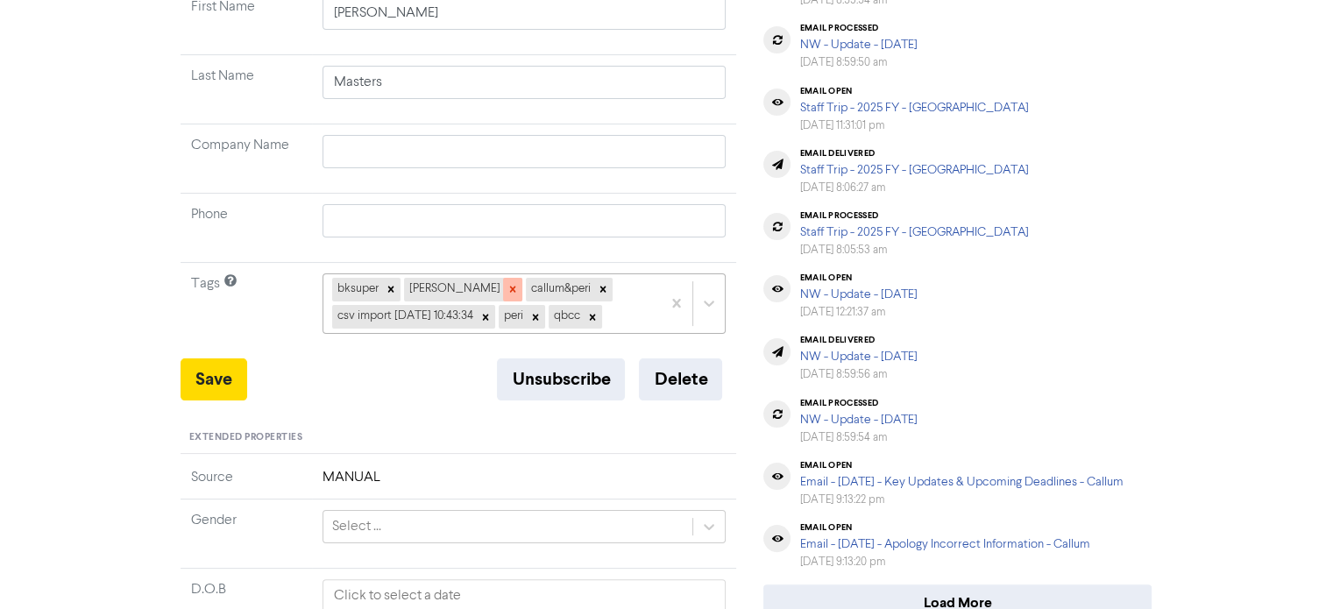
click at [506, 291] on icon at bounding box center [512, 289] width 12 height 12
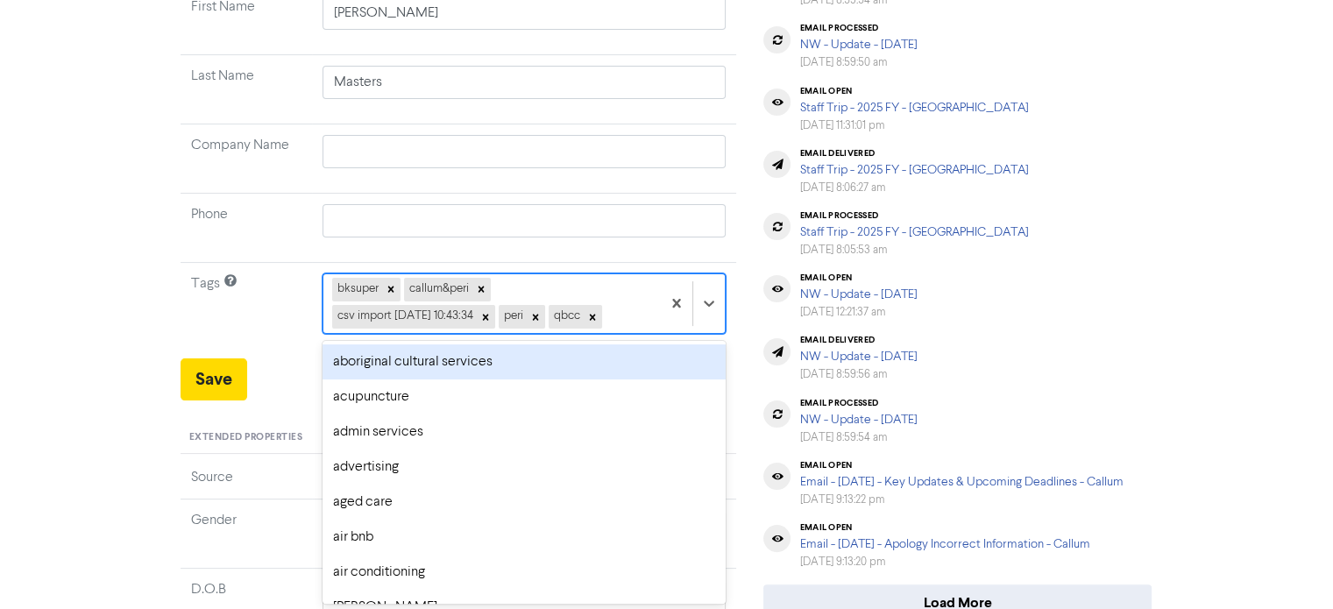
click at [532, 289] on div "bksuper callum&peri csv import [DATE] 10:43:34 peri qbcc" at bounding box center [492, 303] width 338 height 58
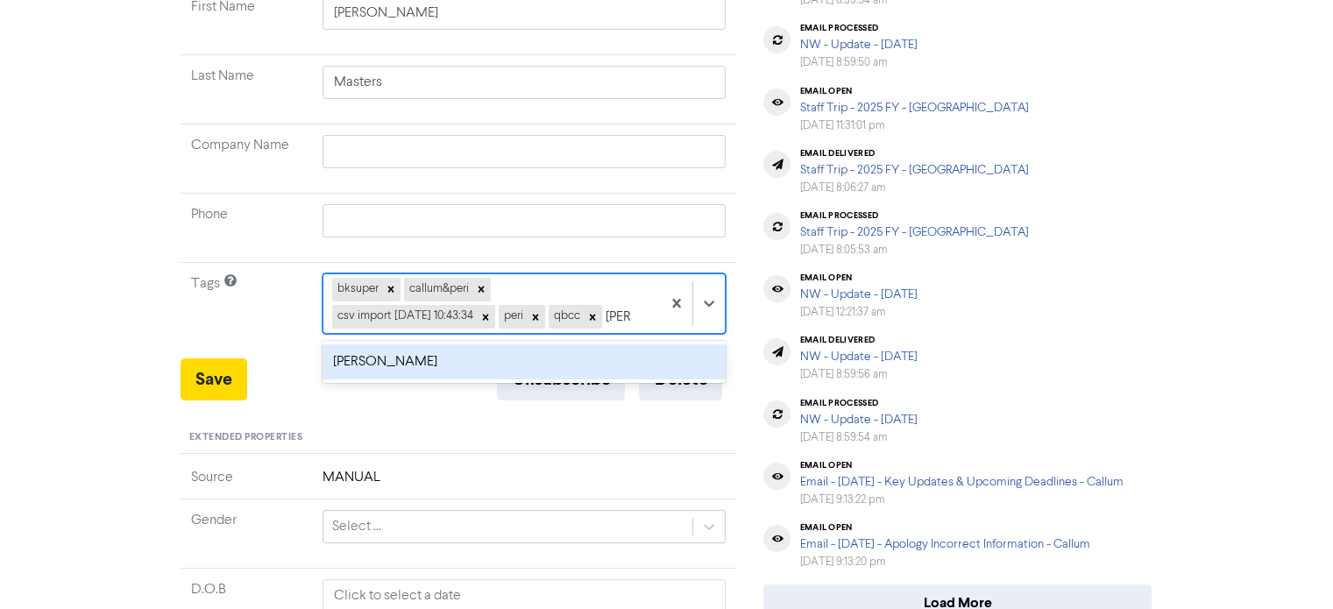
click at [427, 375] on div "[PERSON_NAME]" at bounding box center [524, 361] width 404 height 35
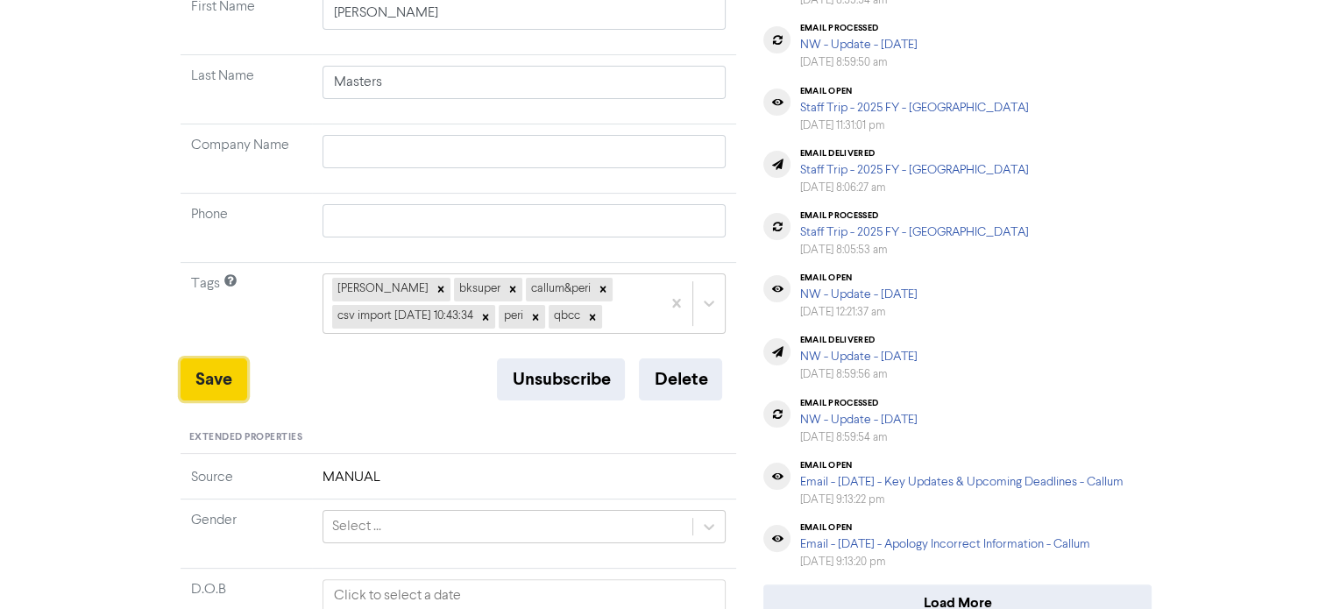
click at [210, 382] on button "Save" at bounding box center [213, 379] width 67 height 42
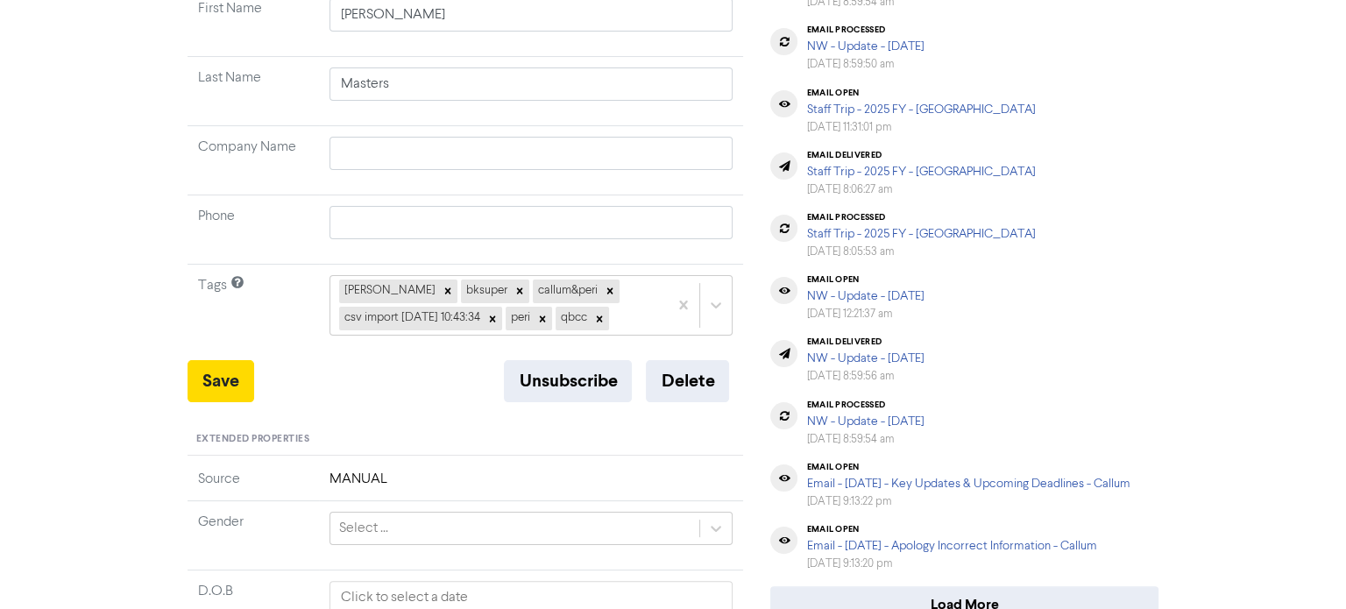
scroll to position [0, 0]
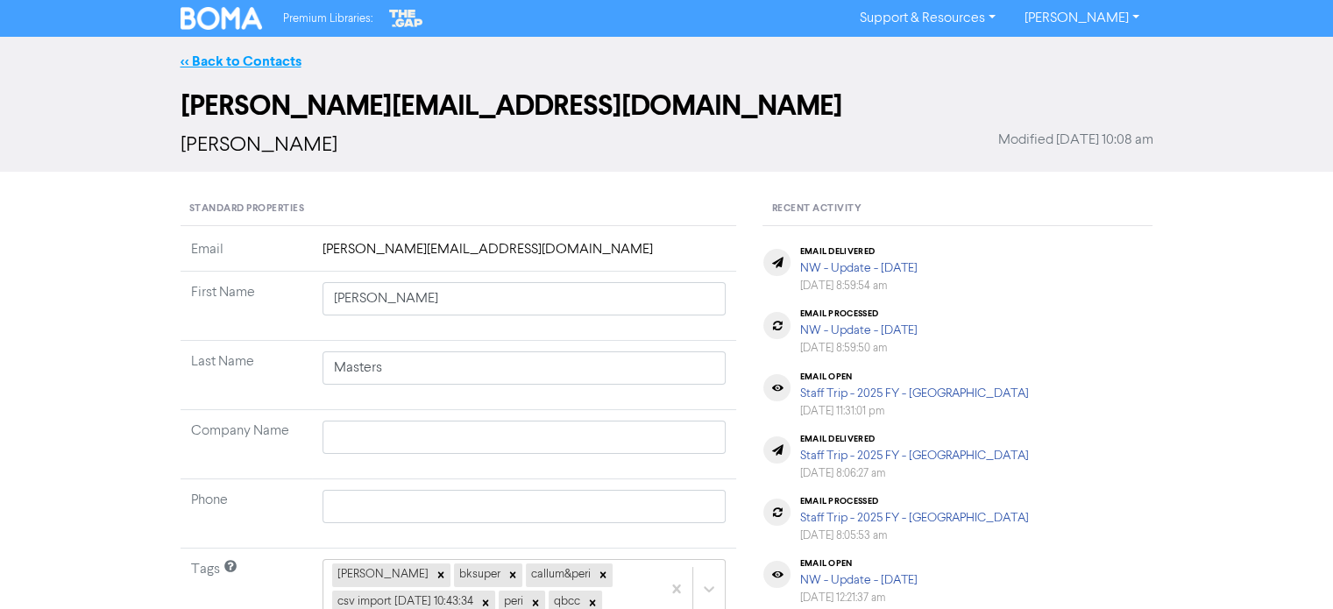
click at [249, 67] on link "<< Back to Contacts" at bounding box center [240, 62] width 121 height 18
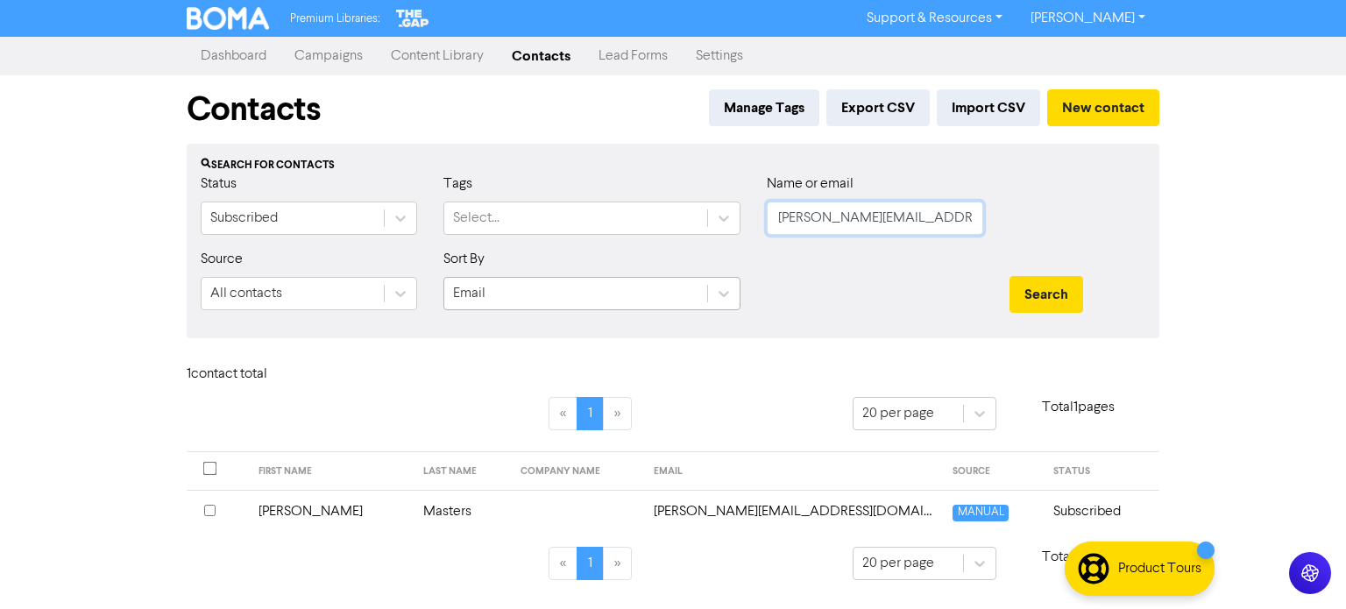
drag, startPoint x: 967, startPoint y: 216, endPoint x: 538, endPoint y: 293, distance: 436.2
click at [538, 293] on form "Status Subscribed Tags Select... Name or email [PERSON_NAME][EMAIL_ADDRESS][DOM…" at bounding box center [673, 248] width 945 height 151
paste input "[EMAIL_ADDRESS][DOMAIN_NAME]"
click at [1009, 284] on button "Search" at bounding box center [1046, 294] width 74 height 37
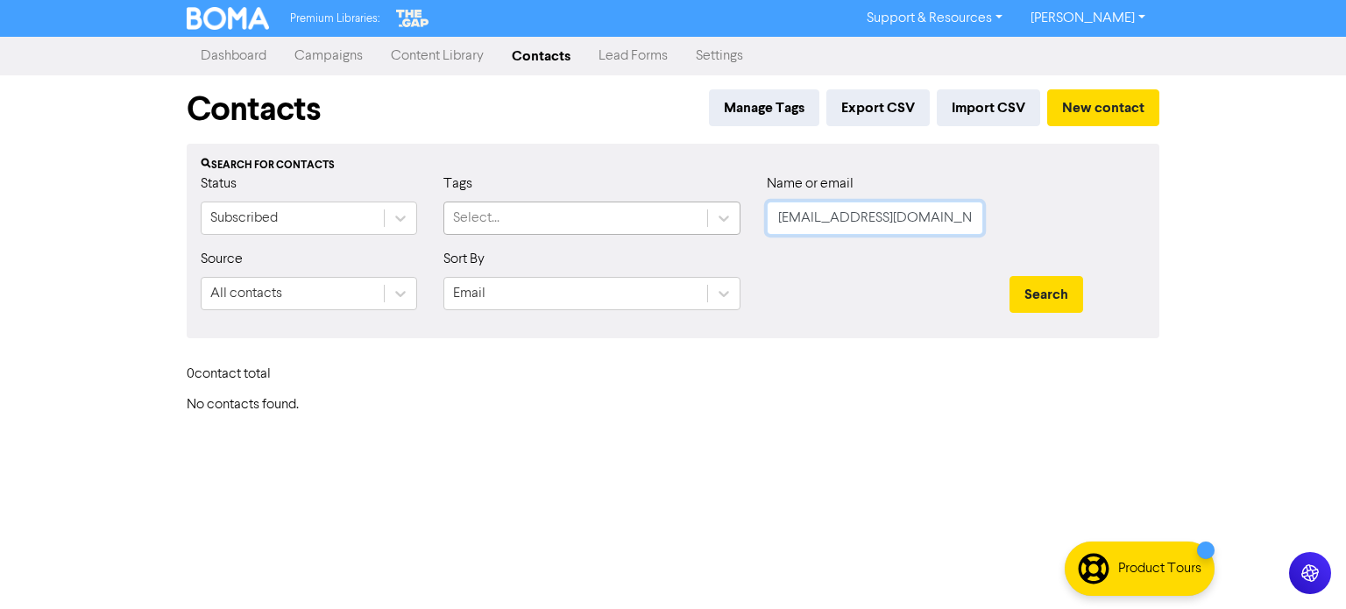
drag, startPoint x: 929, startPoint y: 213, endPoint x: 596, endPoint y: 220, distance: 333.0
click at [596, 220] on div "Status Subscribed Tags Select... Name or email [EMAIL_ADDRESS][DOMAIN_NAME]" at bounding box center [673, 210] width 971 height 75
paste input "[PERSON_NAME][EMAIL_ADDRESS][DOMAIN_NAME]"
click at [1009, 276] on button "Search" at bounding box center [1046, 294] width 74 height 37
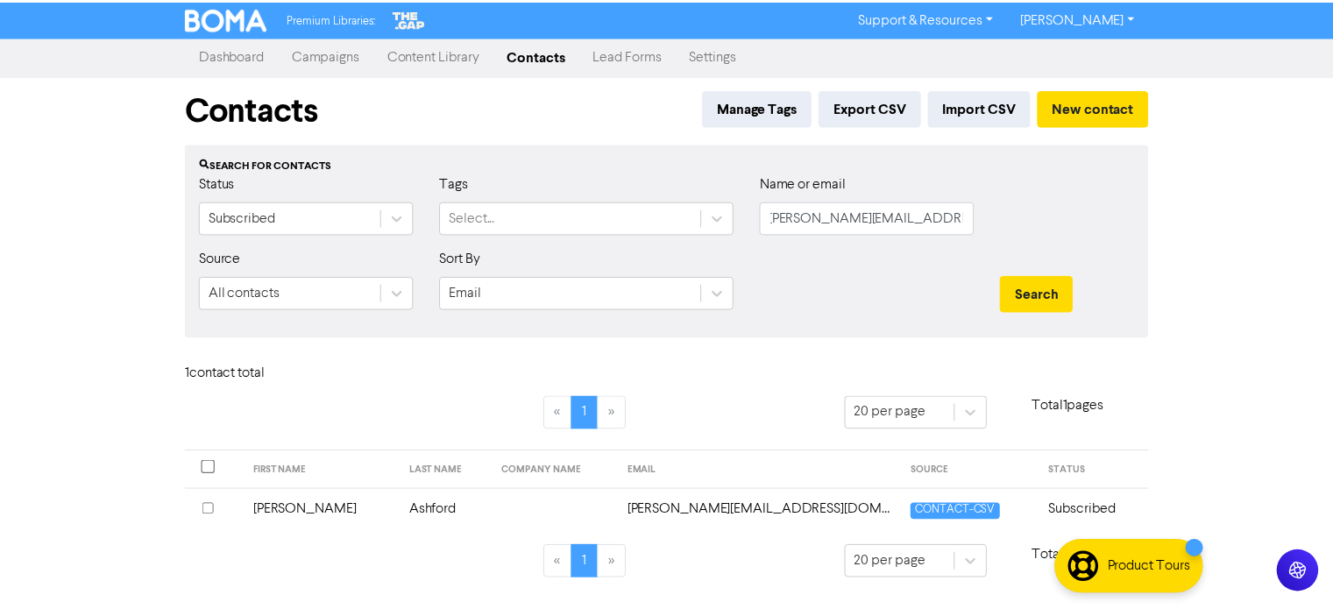
scroll to position [0, 0]
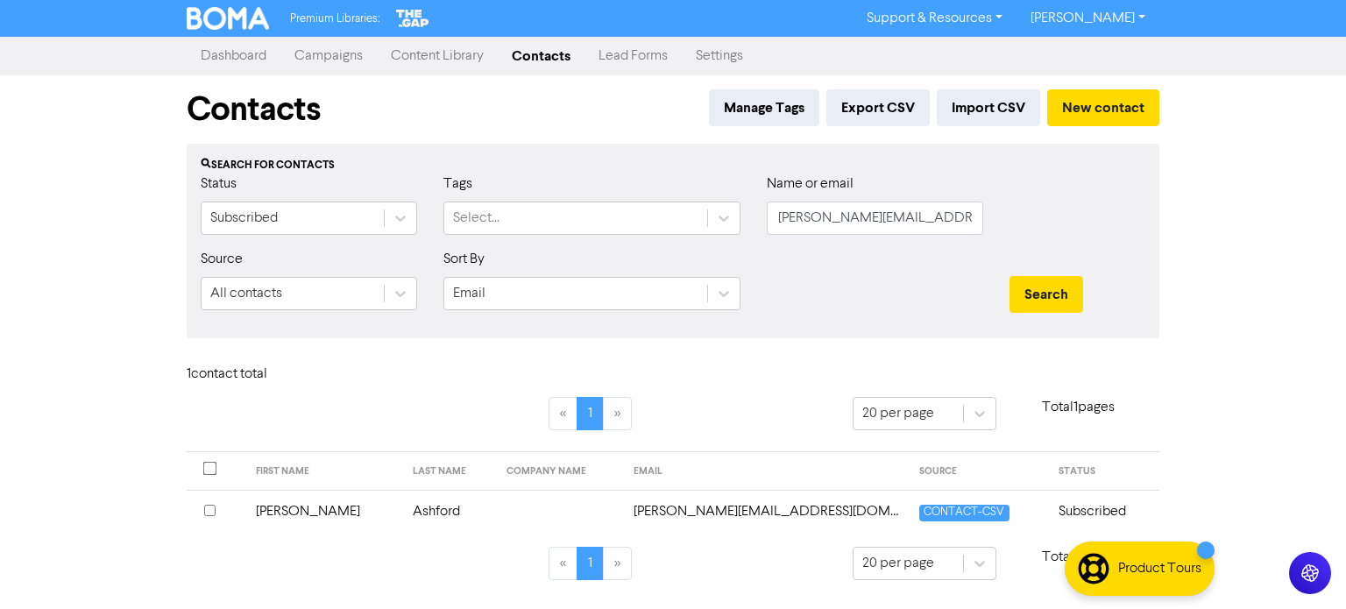
click at [402, 518] on td "Ashford" at bounding box center [449, 511] width 94 height 43
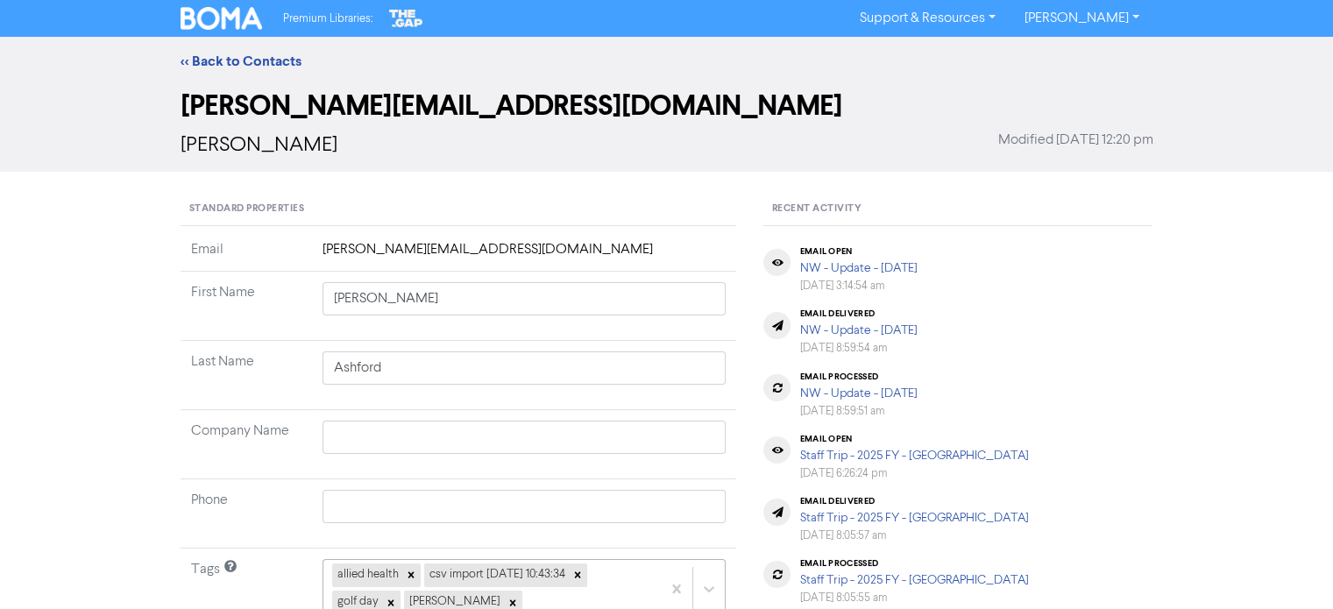
scroll to position [286, 0]
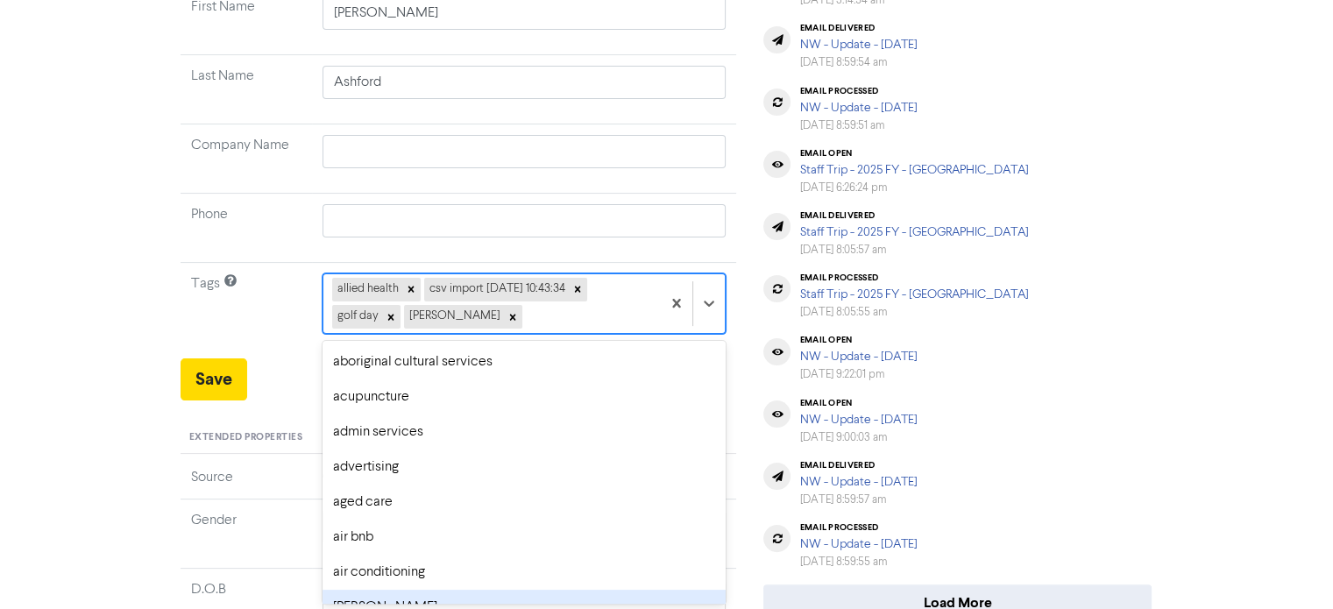
click at [477, 333] on div "option [PERSON_NAME] focused, 8 of 287. 283 results available. Use Up and Down …" at bounding box center [524, 303] width 404 height 60
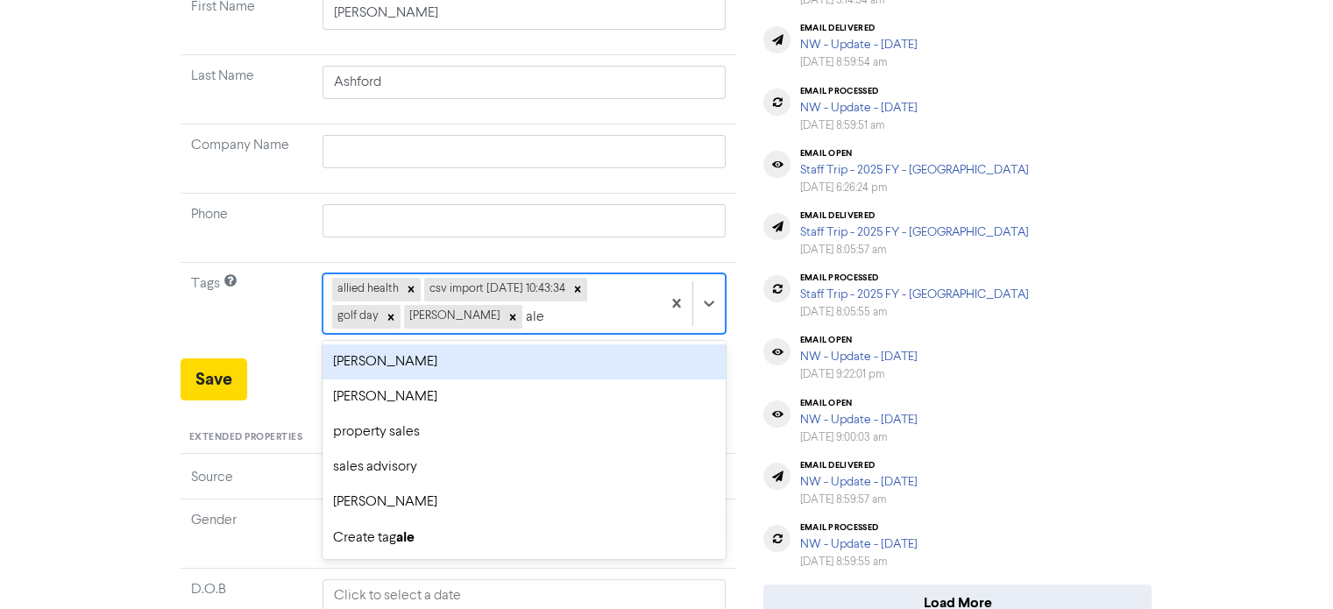
click at [363, 362] on div "[PERSON_NAME]" at bounding box center [524, 361] width 404 height 35
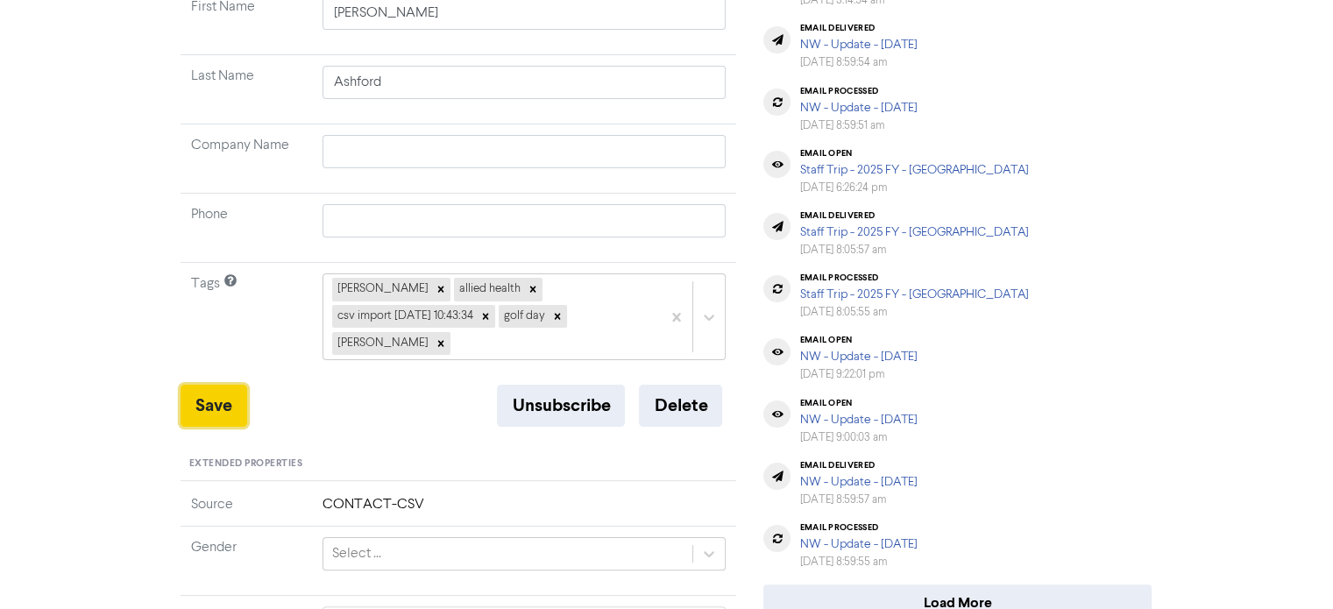
click at [220, 385] on button "Save" at bounding box center [213, 406] width 67 height 42
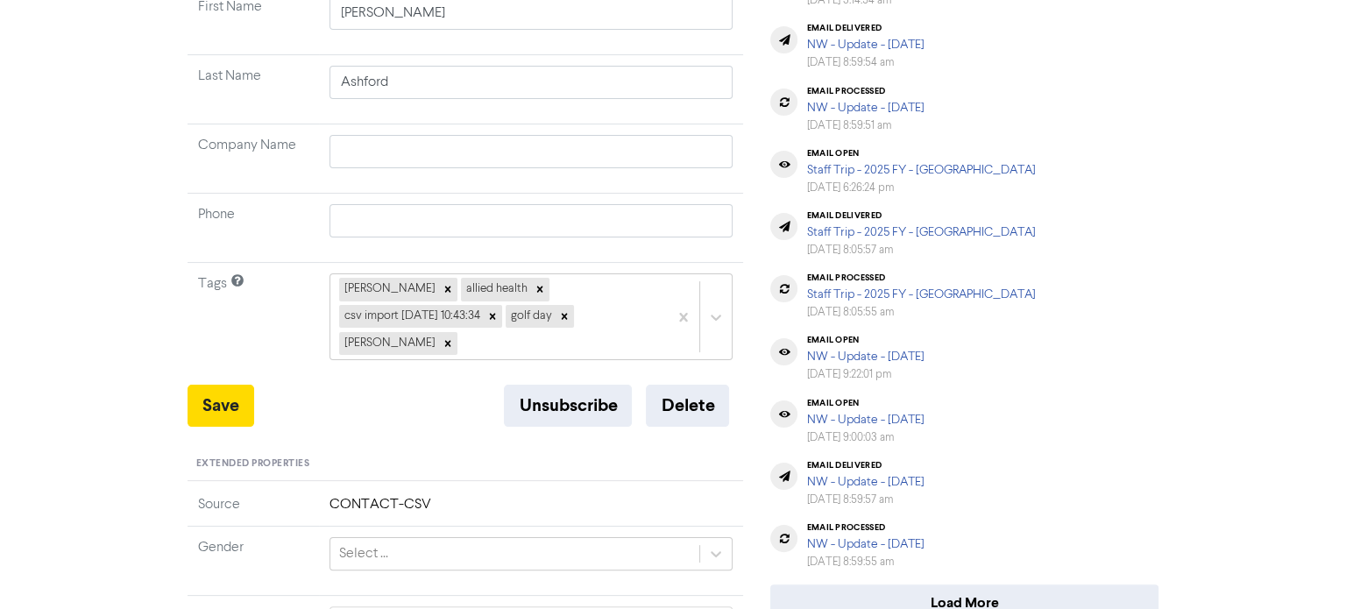
scroll to position [0, 0]
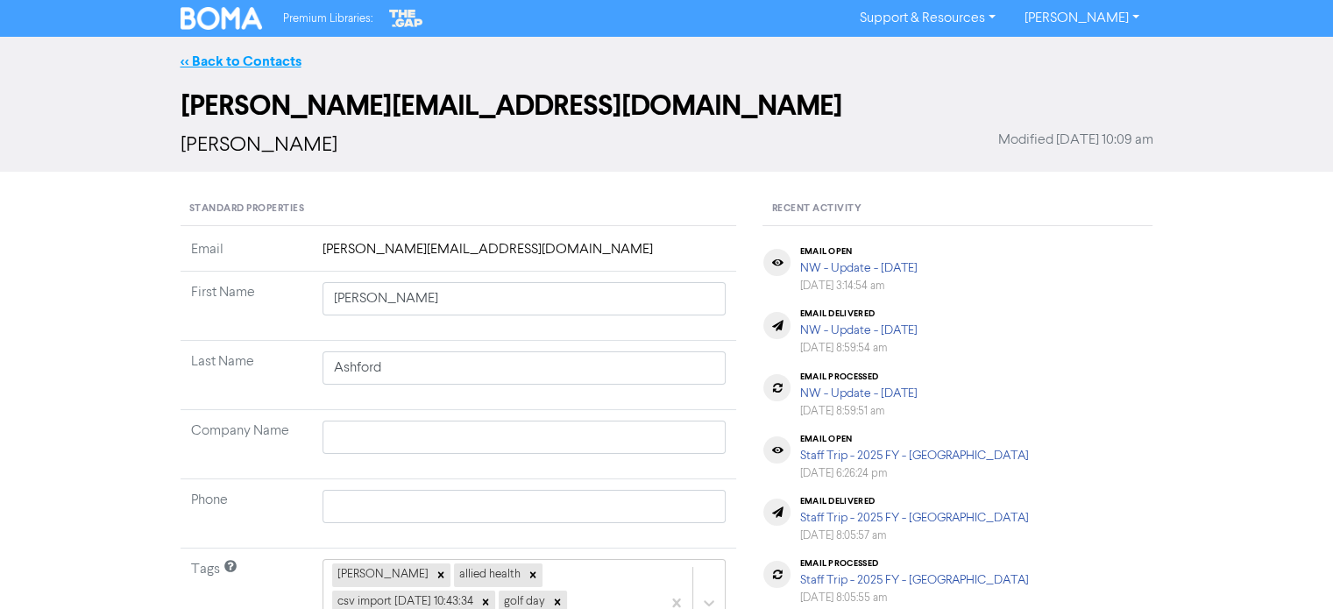
click at [280, 57] on link "<< Back to Contacts" at bounding box center [240, 62] width 121 height 18
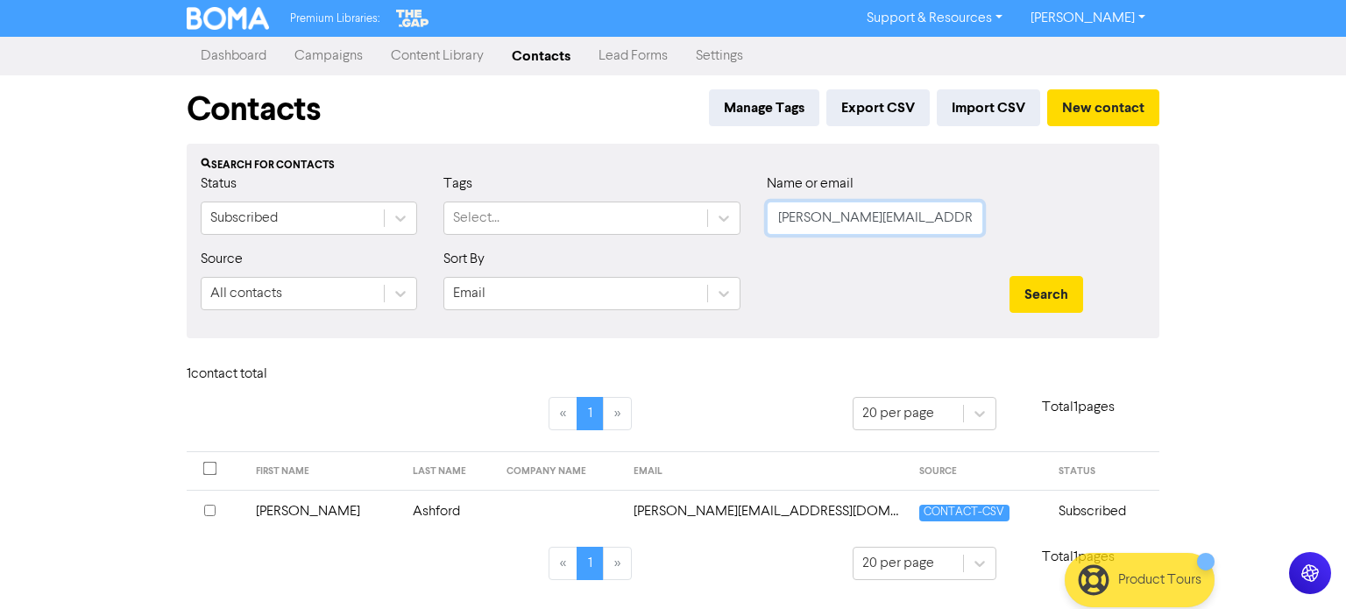
scroll to position [0, 3]
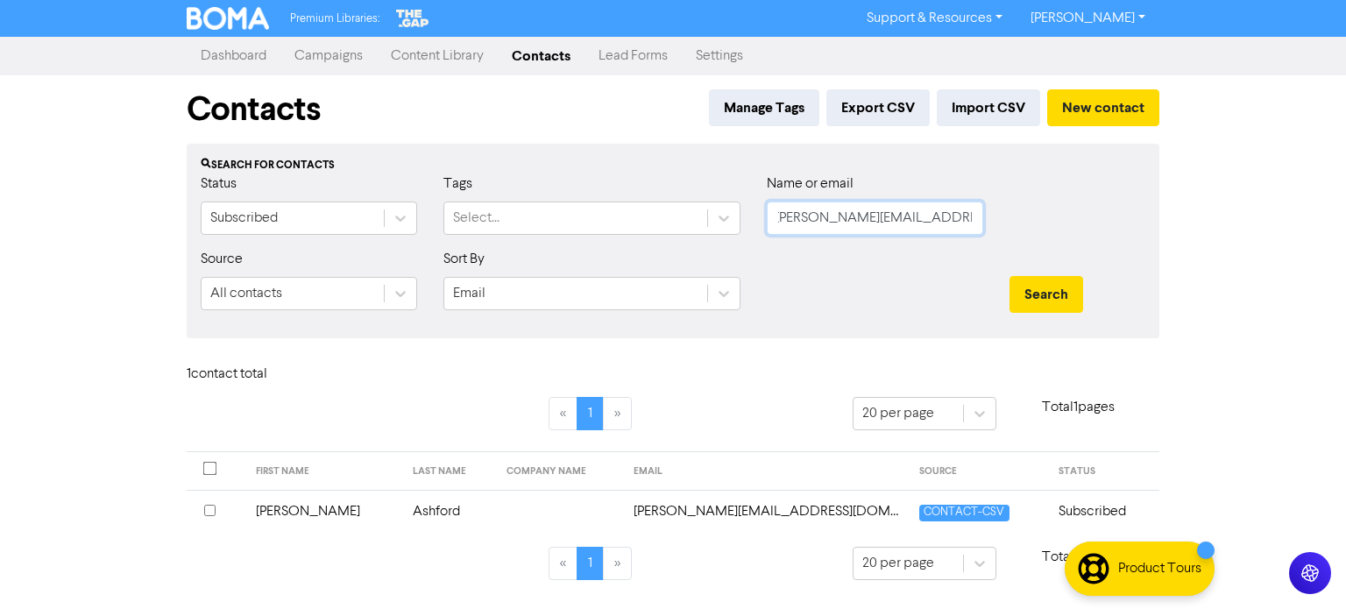
drag, startPoint x: 781, startPoint y: 218, endPoint x: 1030, endPoint y: 257, distance: 252.7
click at [1030, 257] on form "Status Subscribed Tags Select... Name or email [PERSON_NAME][EMAIL_ADDRESS][DOM…" at bounding box center [673, 248] width 945 height 151
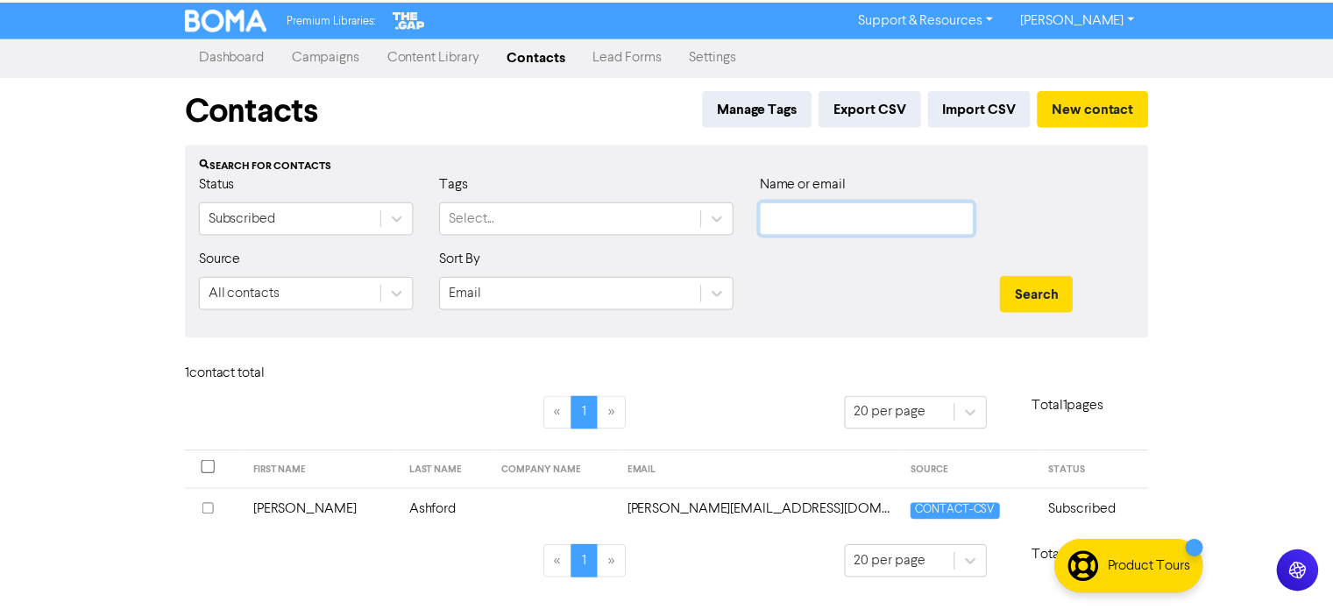
scroll to position [0, 0]
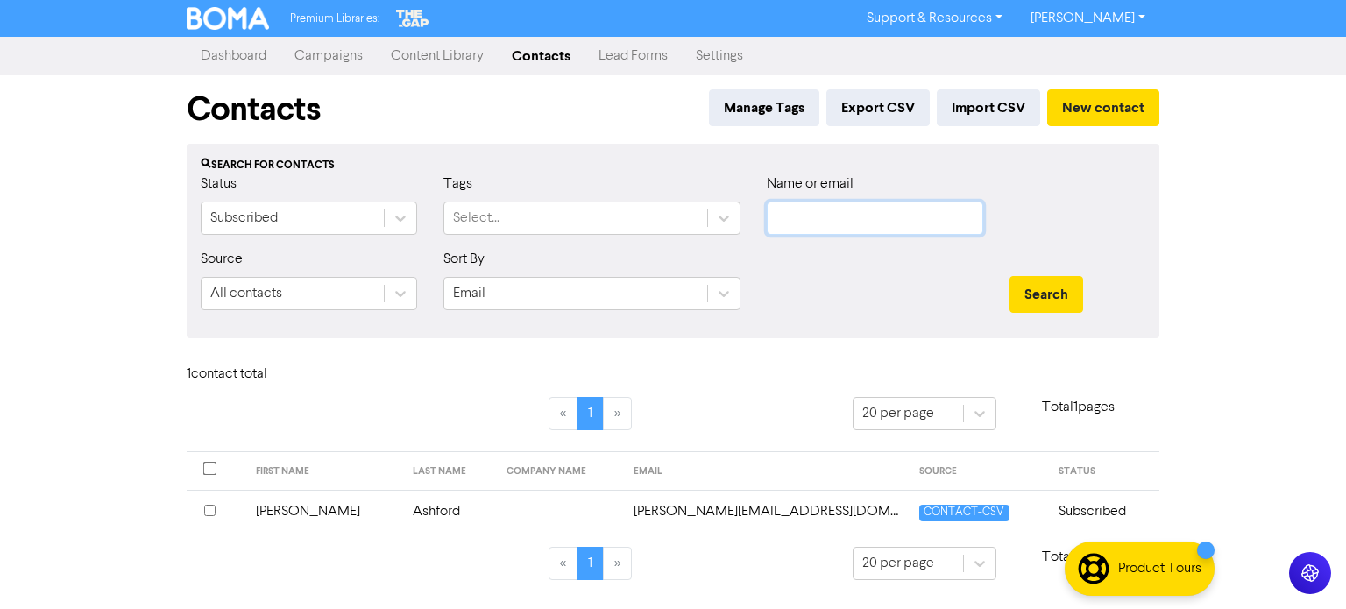
paste input "[PERSON_NAME][EMAIL_ADDRESS][DOMAIN_NAME]"
click at [1033, 287] on button "Search" at bounding box center [1046, 294] width 74 height 37
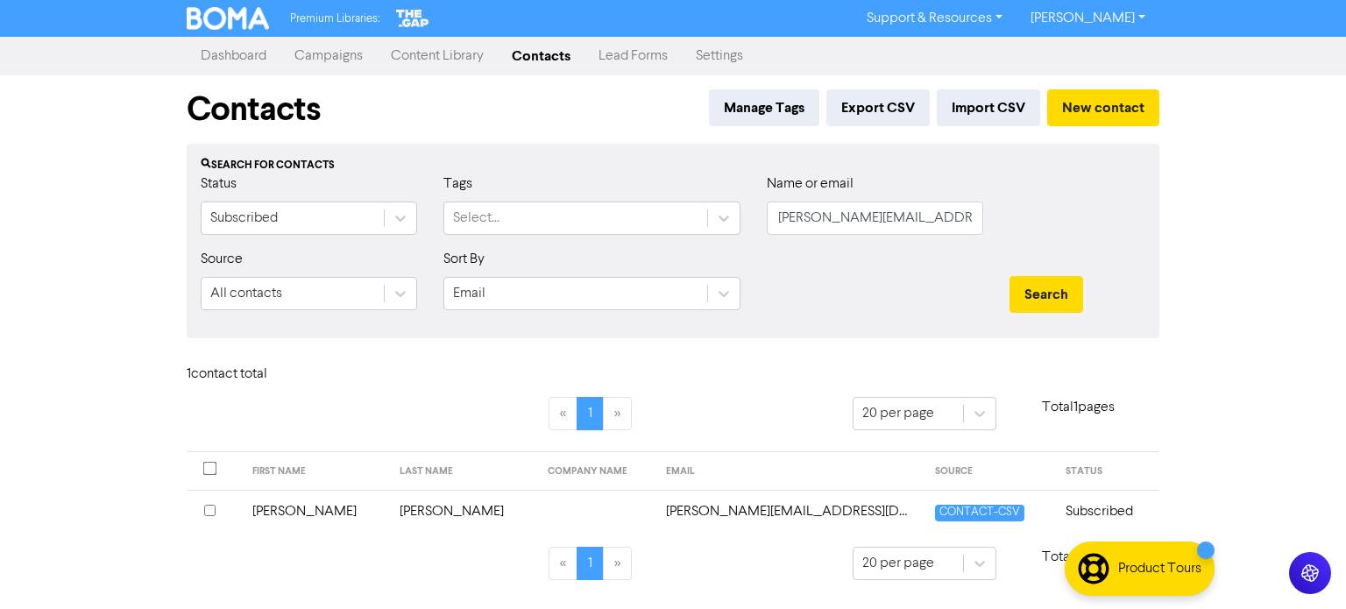
click at [294, 506] on td "[PERSON_NAME]" at bounding box center [316, 511] width 148 height 43
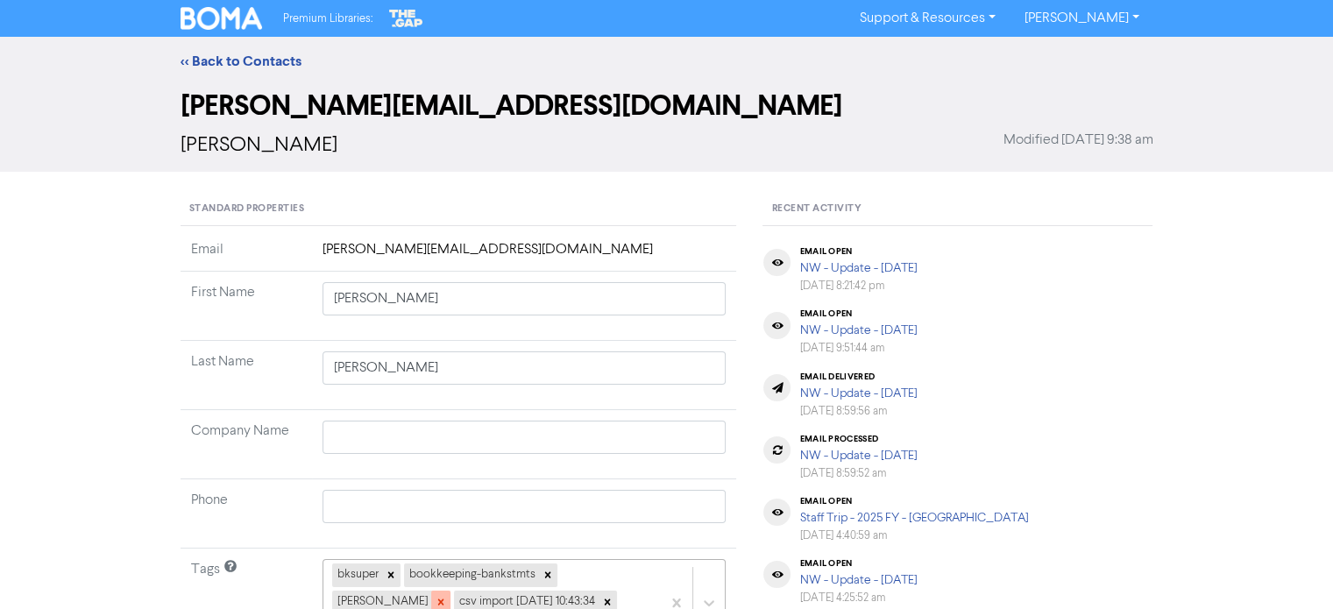
click at [435, 605] on icon at bounding box center [441, 602] width 12 height 12
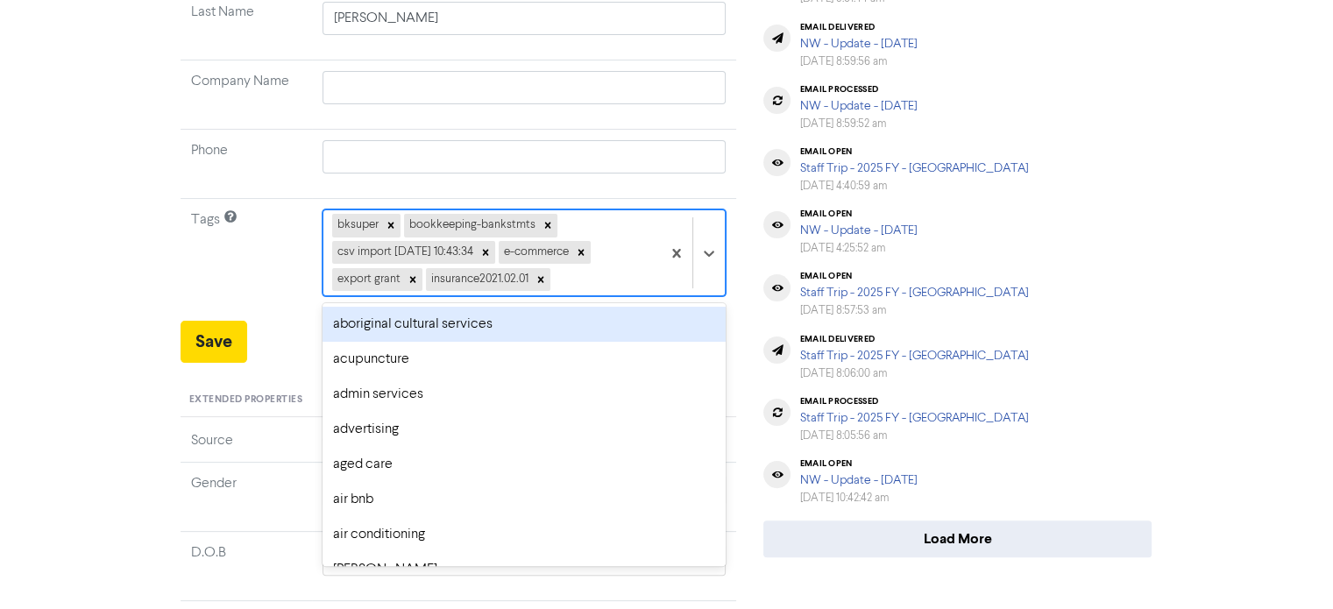
click at [575, 283] on div "bksuper bookkeeping-bankstmts csv import [DATE] 10:43:34 e-commerce export gran…" at bounding box center [492, 252] width 338 height 85
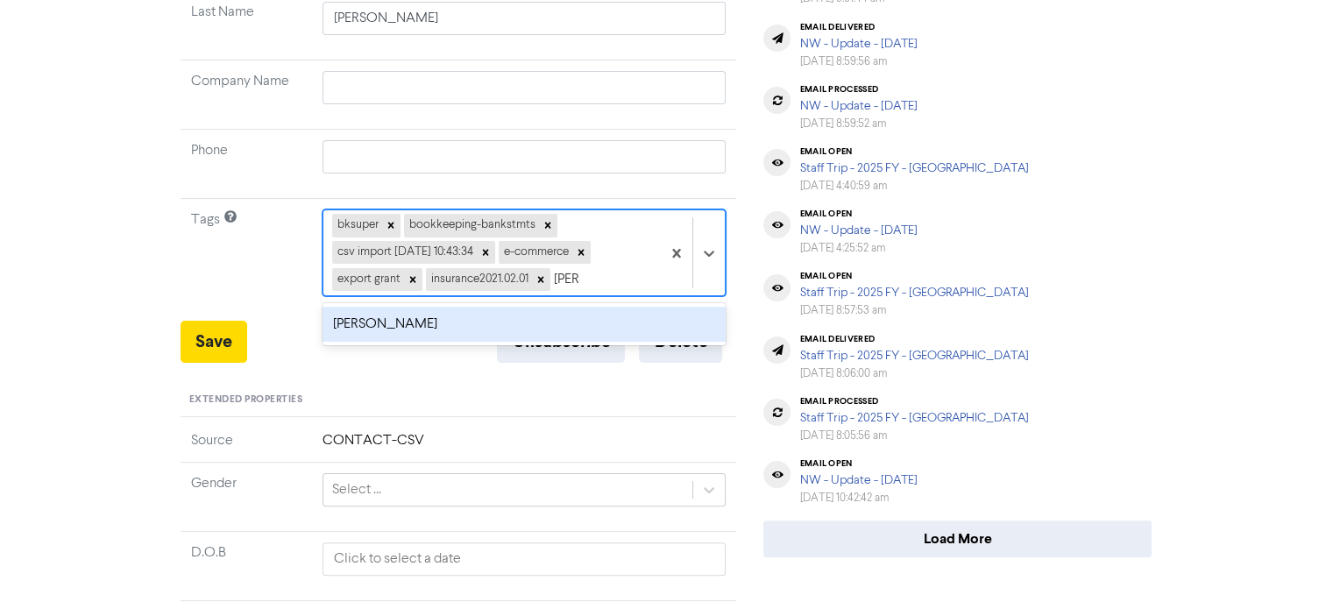
click at [393, 323] on div "[PERSON_NAME]" at bounding box center [524, 324] width 404 height 35
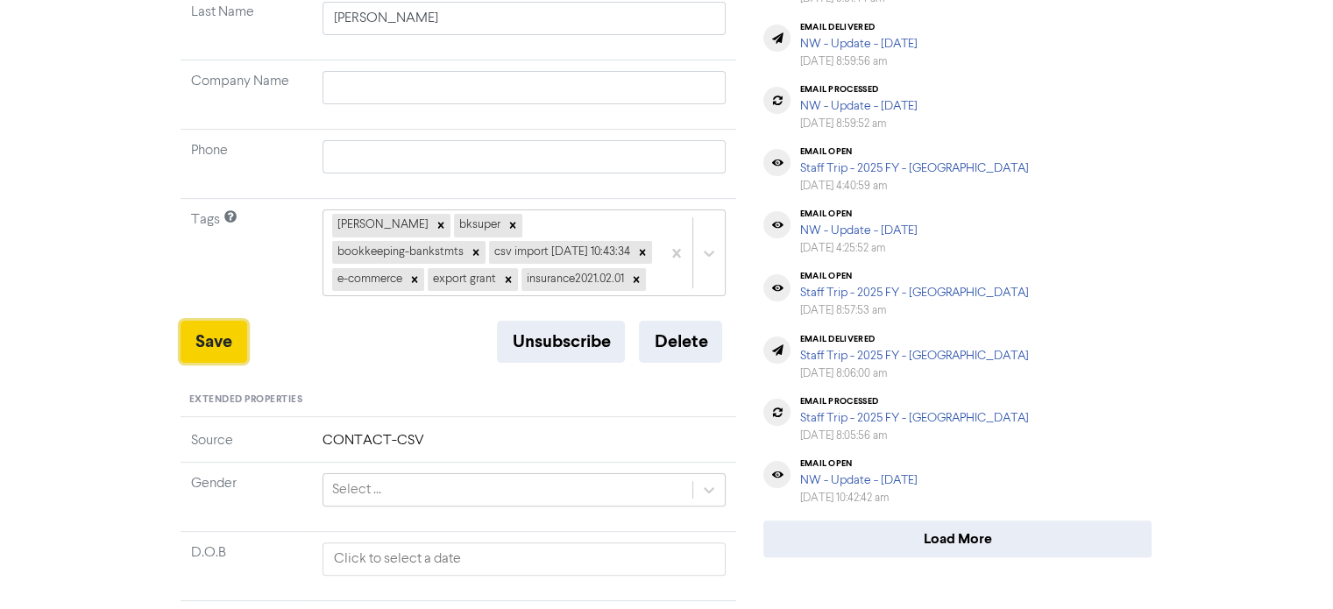
click at [214, 342] on button "Save" at bounding box center [213, 342] width 67 height 42
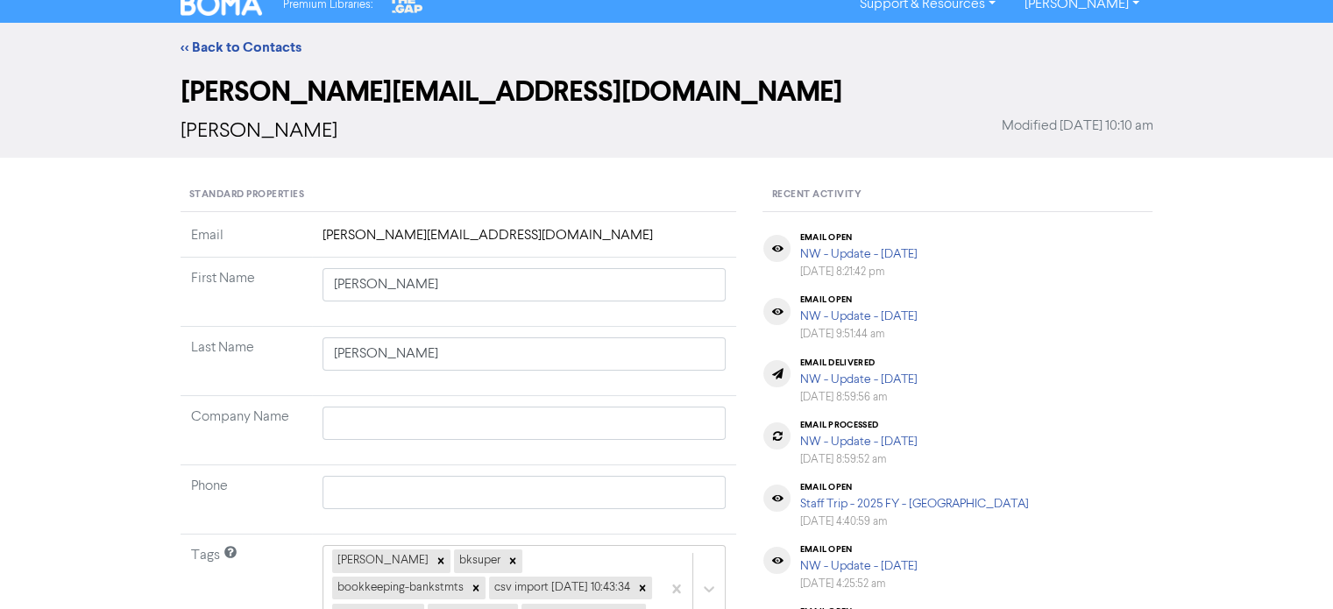
scroll to position [0, 0]
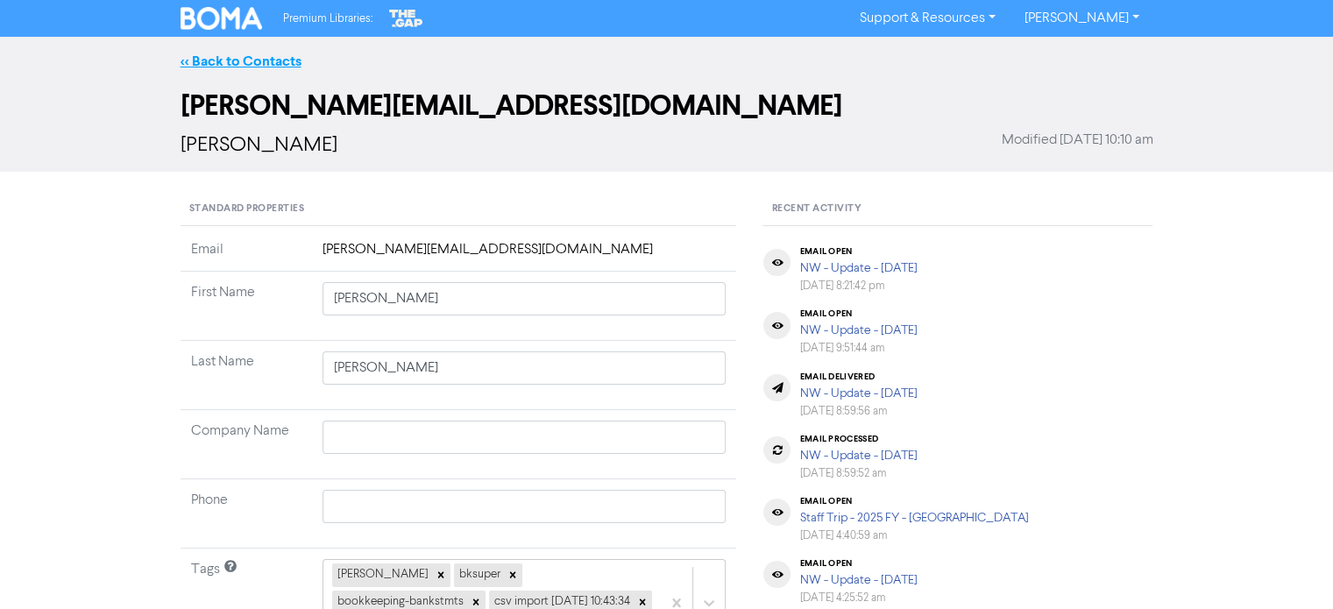
click at [280, 53] on link "<< Back to Contacts" at bounding box center [240, 62] width 121 height 18
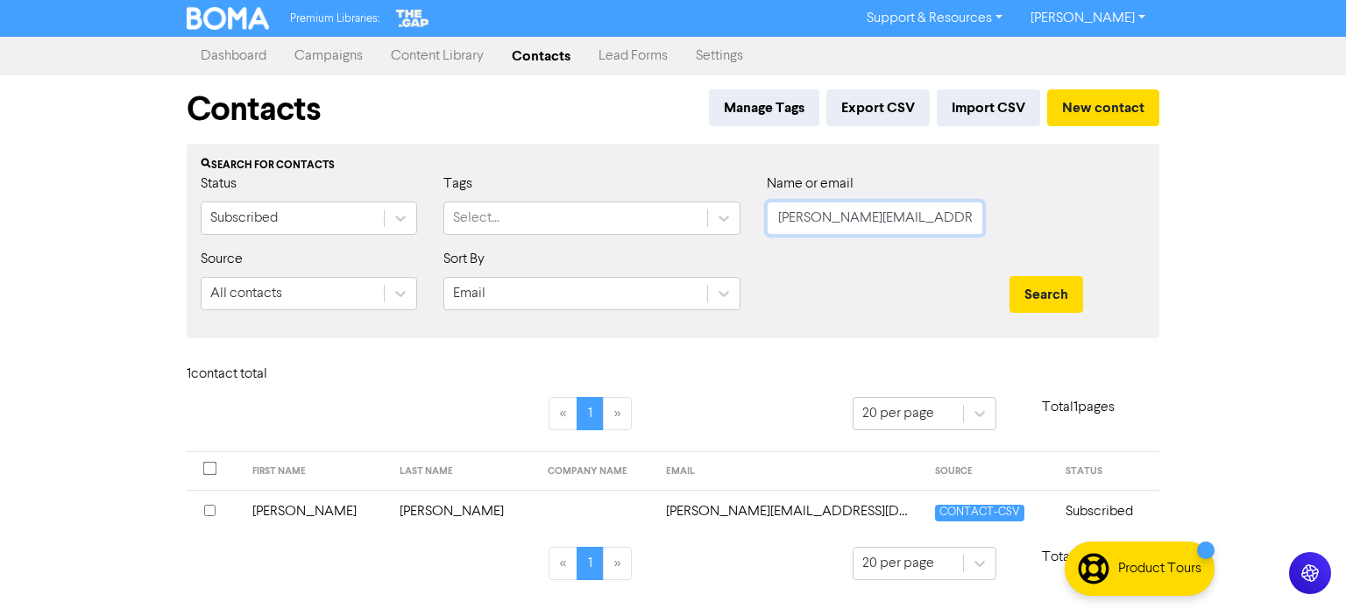
click at [925, 218] on input "[PERSON_NAME][EMAIL_ADDRESS][DOMAIN_NAME]" at bounding box center [875, 218] width 216 height 33
drag, startPoint x: 925, startPoint y: 218, endPoint x: 536, endPoint y: 251, distance: 390.4
click at [536, 251] on form "Status Subscribed Tags Select... Name or email [PERSON_NAME][EMAIL_ADDRESS][DOM…" at bounding box center [673, 248] width 945 height 151
paste input "[EMAIL_ADDRESS][DOMAIN_NAME]"
click at [1065, 293] on button "Search" at bounding box center [1046, 294] width 74 height 37
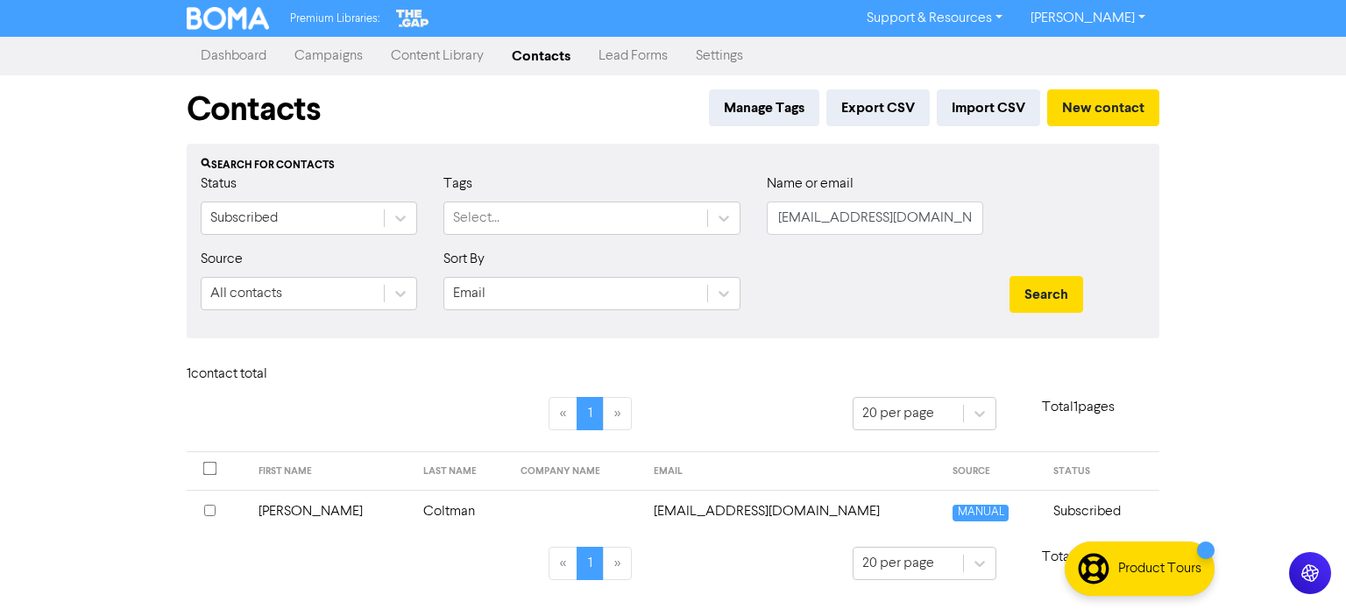
click at [421, 514] on td "Coltman" at bounding box center [462, 511] width 98 height 43
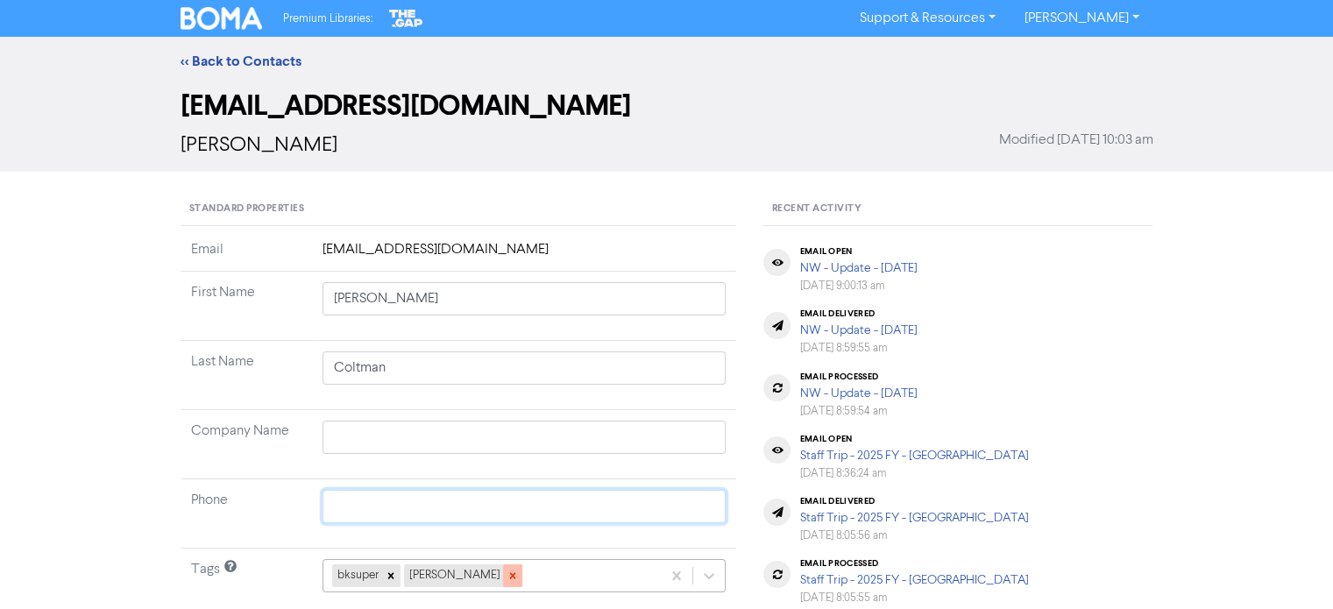
drag, startPoint x: 421, startPoint y: 514, endPoint x: 491, endPoint y: 571, distance: 90.3
click at [491, 571] on tbody "Email [EMAIL_ADDRESS][DOMAIN_NAME] First Name [PERSON_NAME] Last Name [PERSON_N…" at bounding box center [458, 428] width 556 height 378
click at [506, 571] on icon at bounding box center [512, 576] width 12 height 12
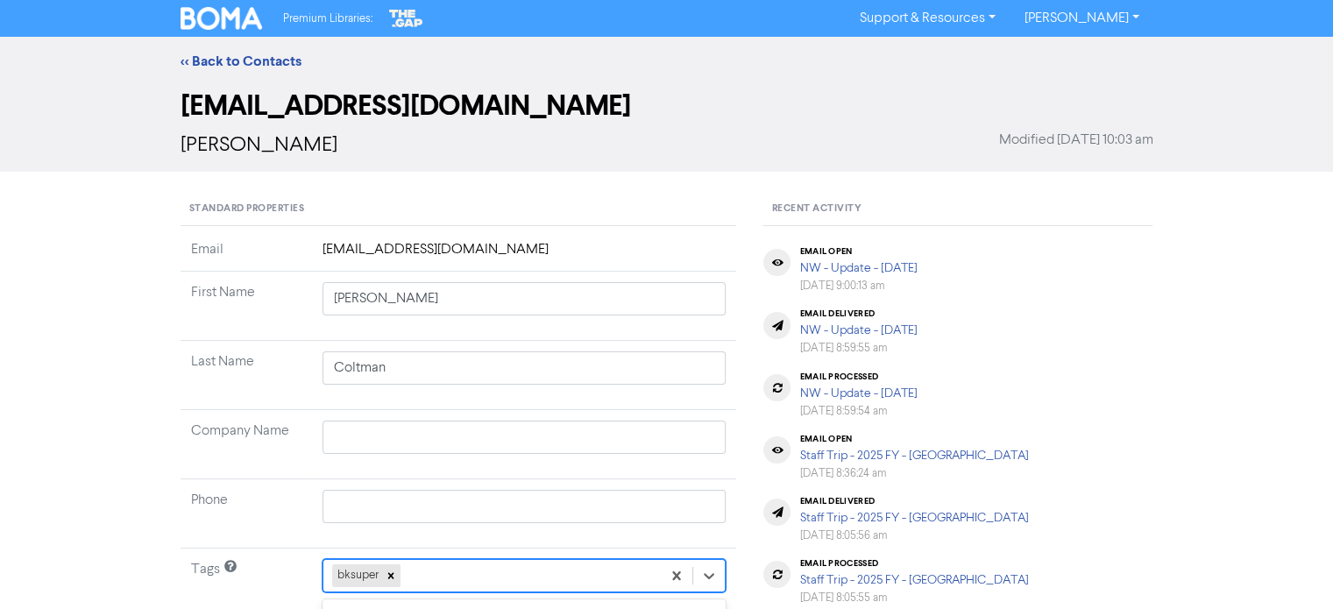
scroll to position [259, 0]
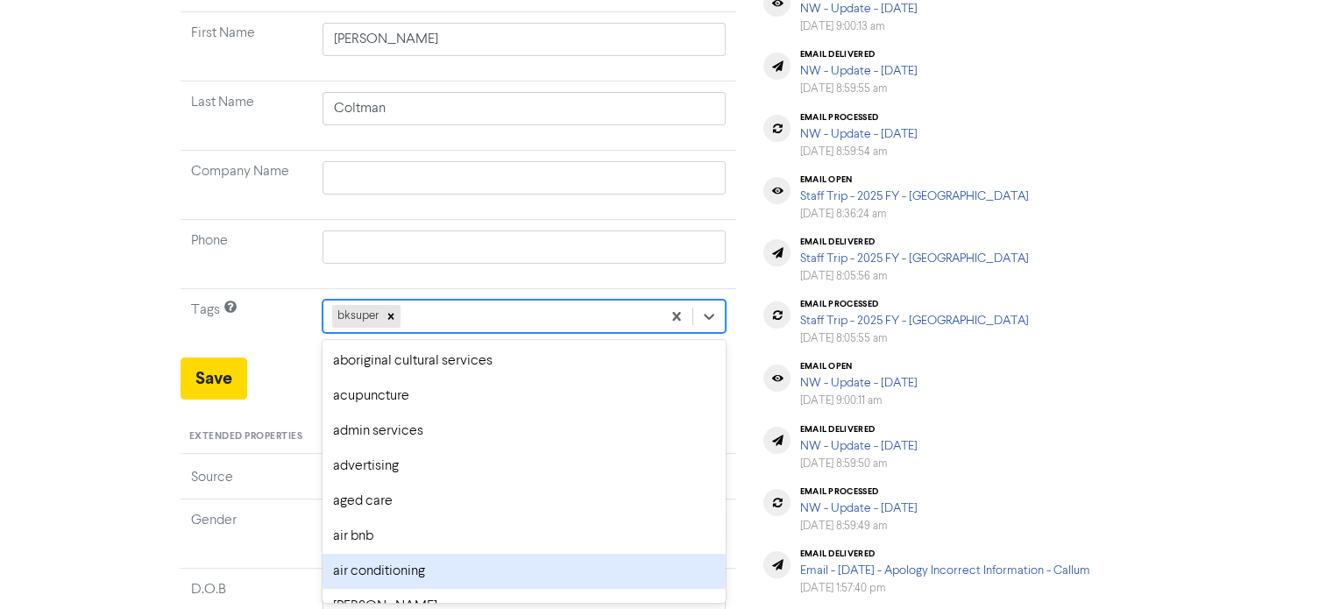
click at [491, 333] on div "option air conditioning focused, 7 of 287. 286 results available. Use Up and Do…" at bounding box center [524, 316] width 404 height 33
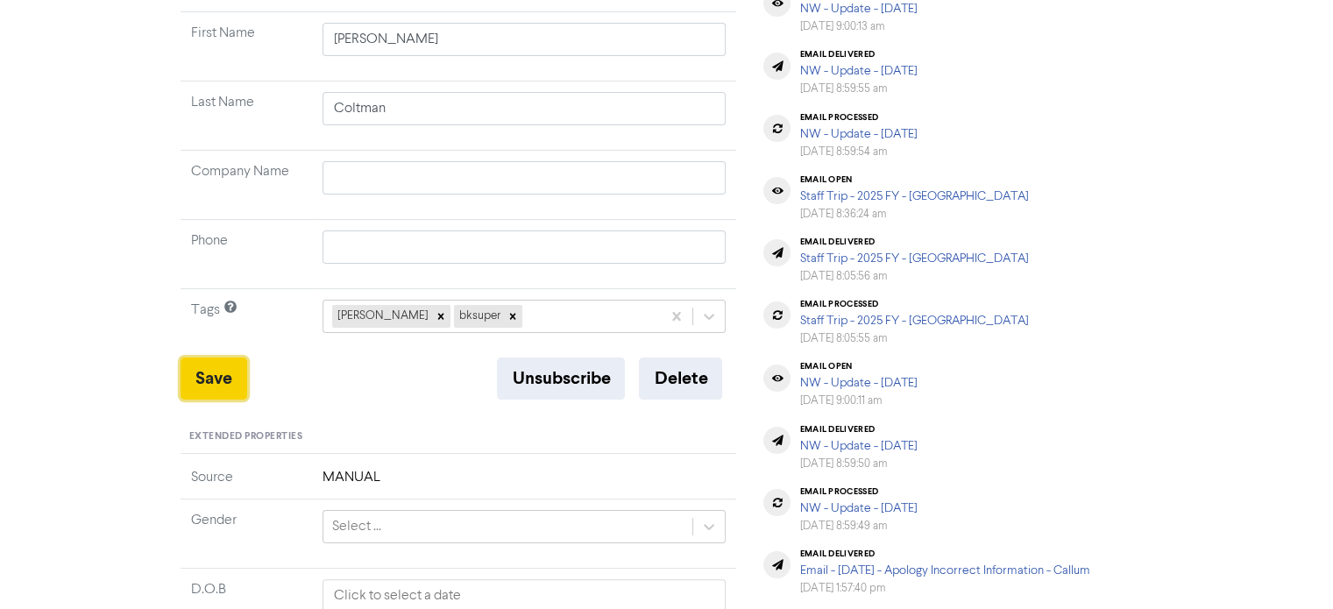
click at [217, 380] on button "Save" at bounding box center [213, 378] width 67 height 42
click at [208, 394] on button "Save" at bounding box center [213, 378] width 67 height 42
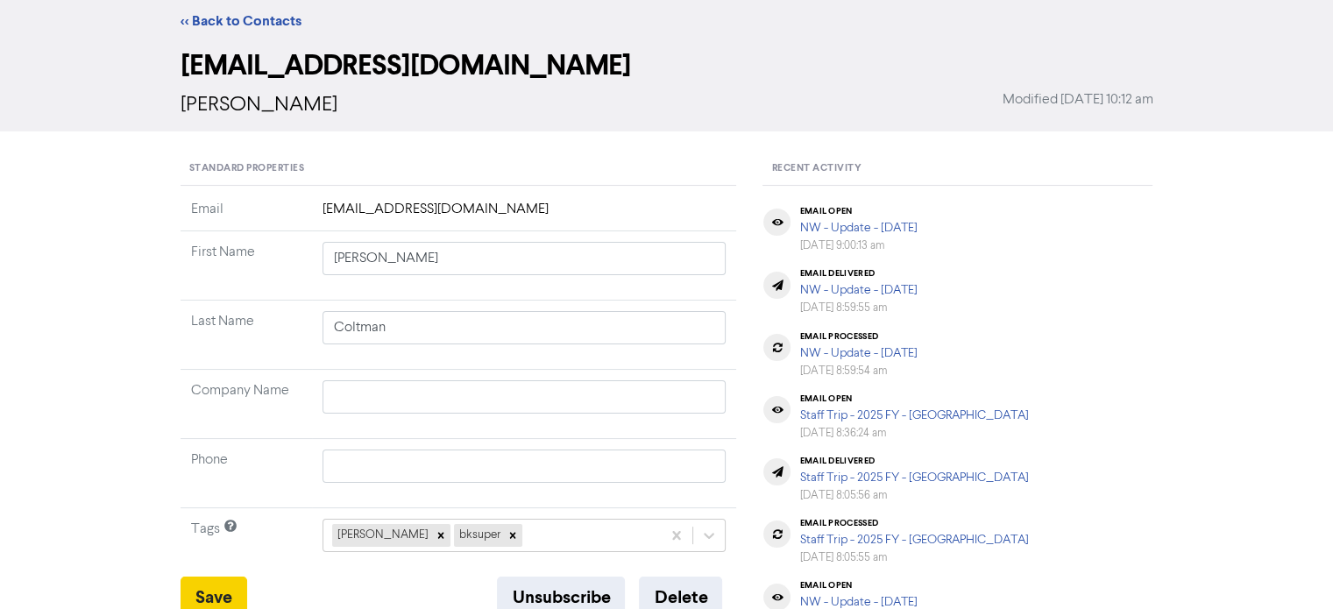
scroll to position [0, 0]
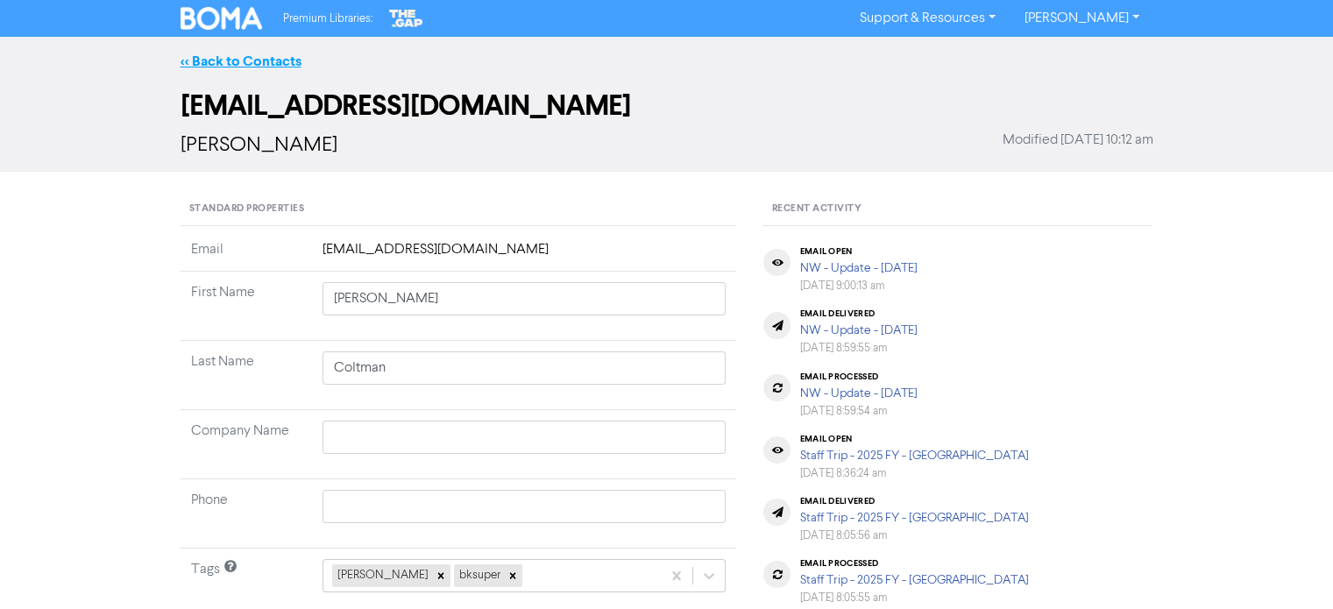
click at [280, 66] on link "<< Back to Contacts" at bounding box center [240, 62] width 121 height 18
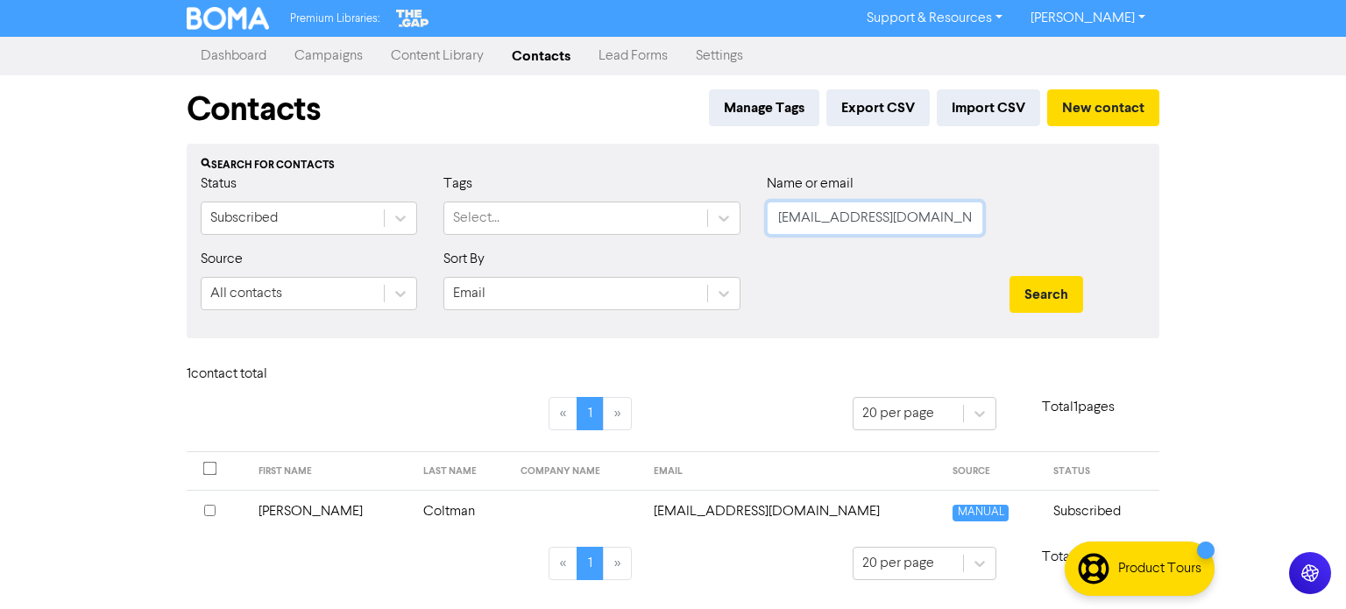
click at [959, 213] on input "[EMAIL_ADDRESS][DOMAIN_NAME]" at bounding box center [875, 218] width 216 height 33
drag, startPoint x: 959, startPoint y: 213, endPoint x: 534, endPoint y: 273, distance: 429.2
click at [534, 273] on form "Status Subscribed Tags Select... Name or email [EMAIL_ADDRESS][DOMAIN_NAME] Sou…" at bounding box center [673, 248] width 945 height 151
paste input "[EMAIL_ADDRESS][DOMAIN_NAME]"
click at [1009, 276] on button "Search" at bounding box center [1046, 294] width 74 height 37
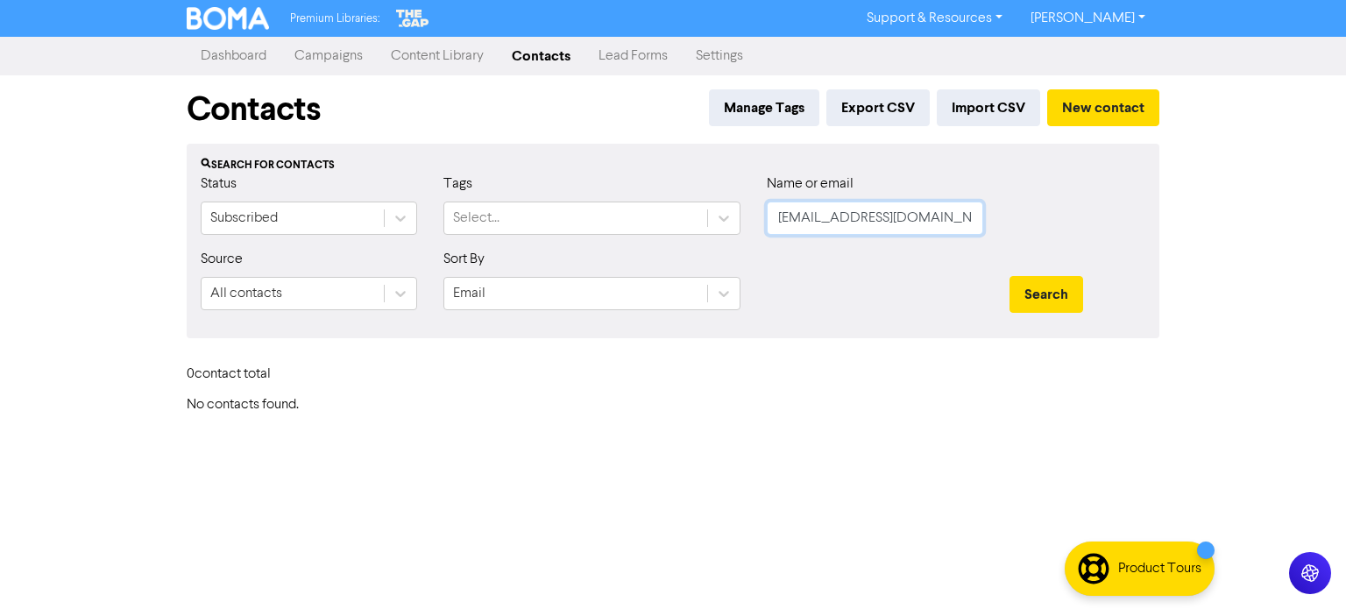
drag, startPoint x: 968, startPoint y: 211, endPoint x: 556, endPoint y: 274, distance: 416.6
click at [556, 274] on form "Status Subscribed Tags Select... Name or email [EMAIL_ADDRESS][DOMAIN_NAME] Sou…" at bounding box center [673, 248] width 945 height 151
paste input "[EMAIL_ADDRESS][DOMAIN_NAME]"
click at [1044, 292] on button "Search" at bounding box center [1046, 294] width 74 height 37
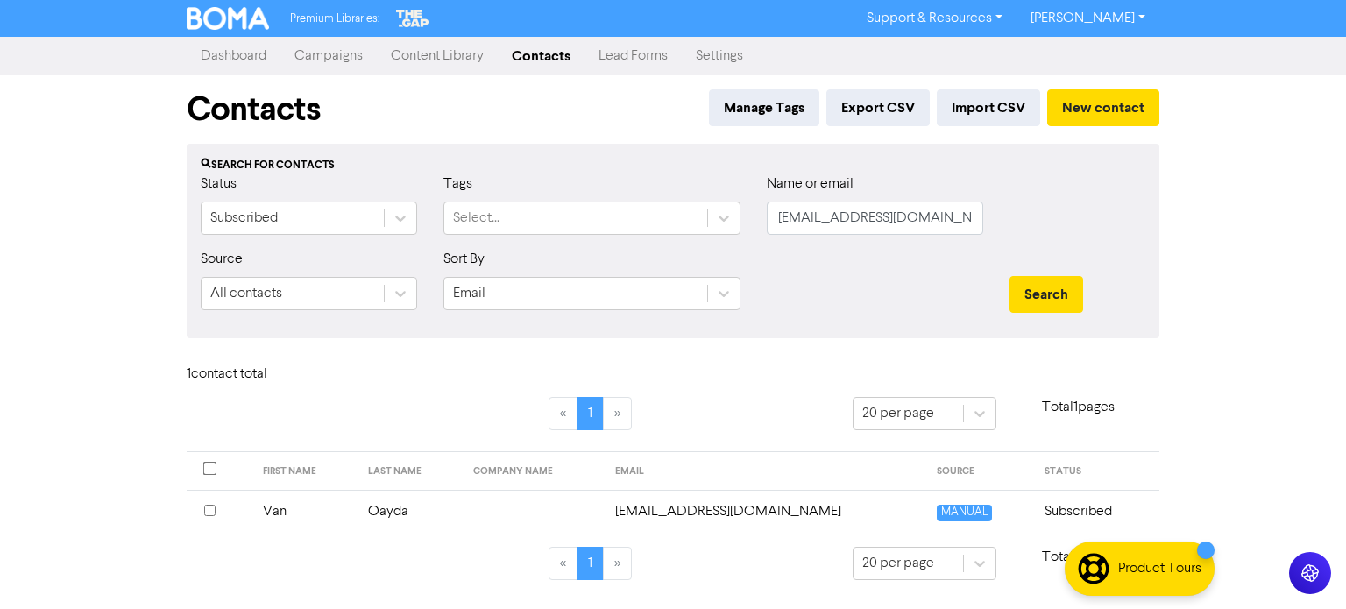
click at [410, 504] on td "Oayda" at bounding box center [409, 511] width 105 height 43
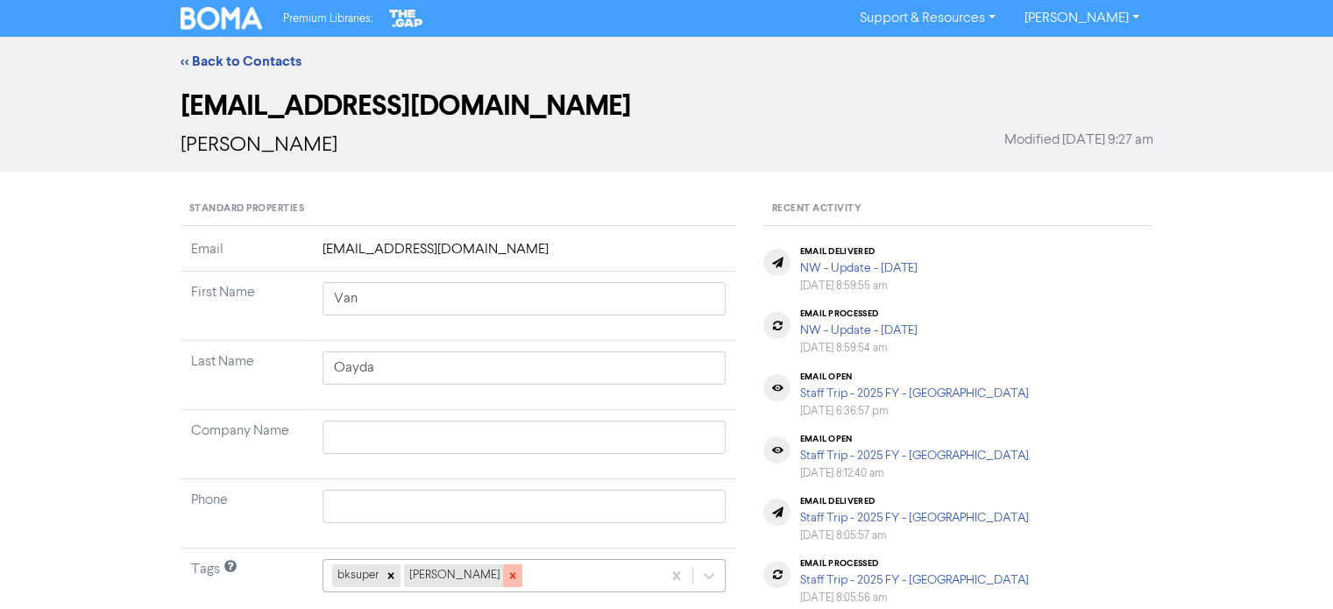
click at [506, 570] on icon at bounding box center [512, 576] width 12 height 12
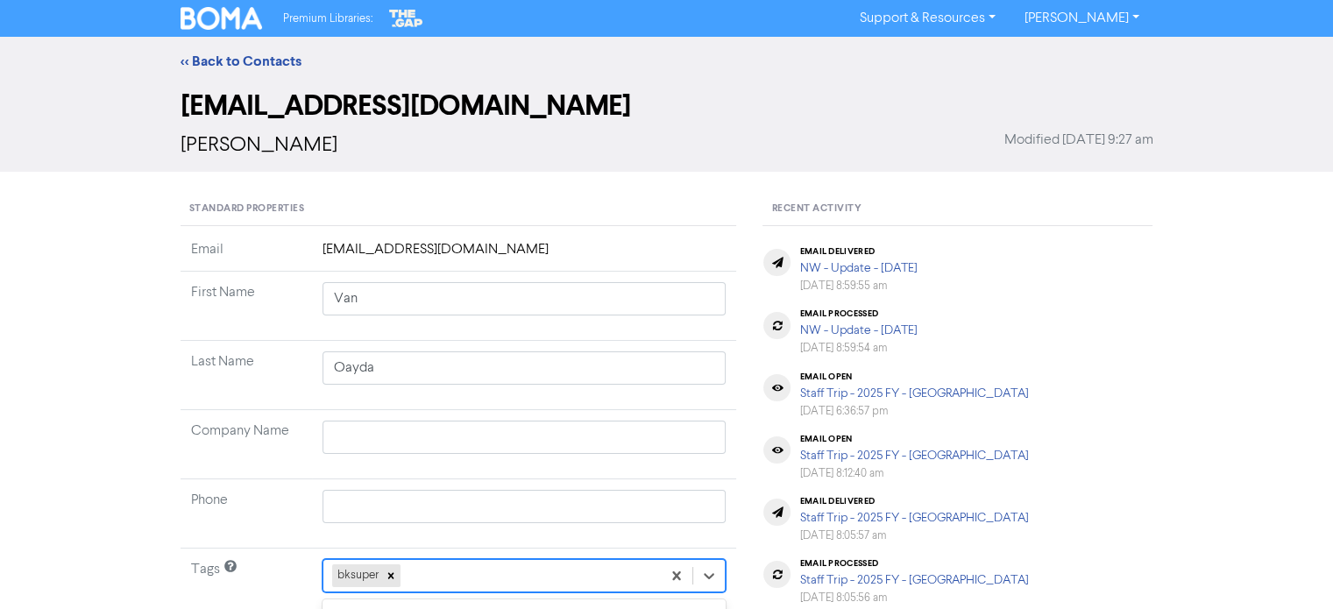
scroll to position [259, 0]
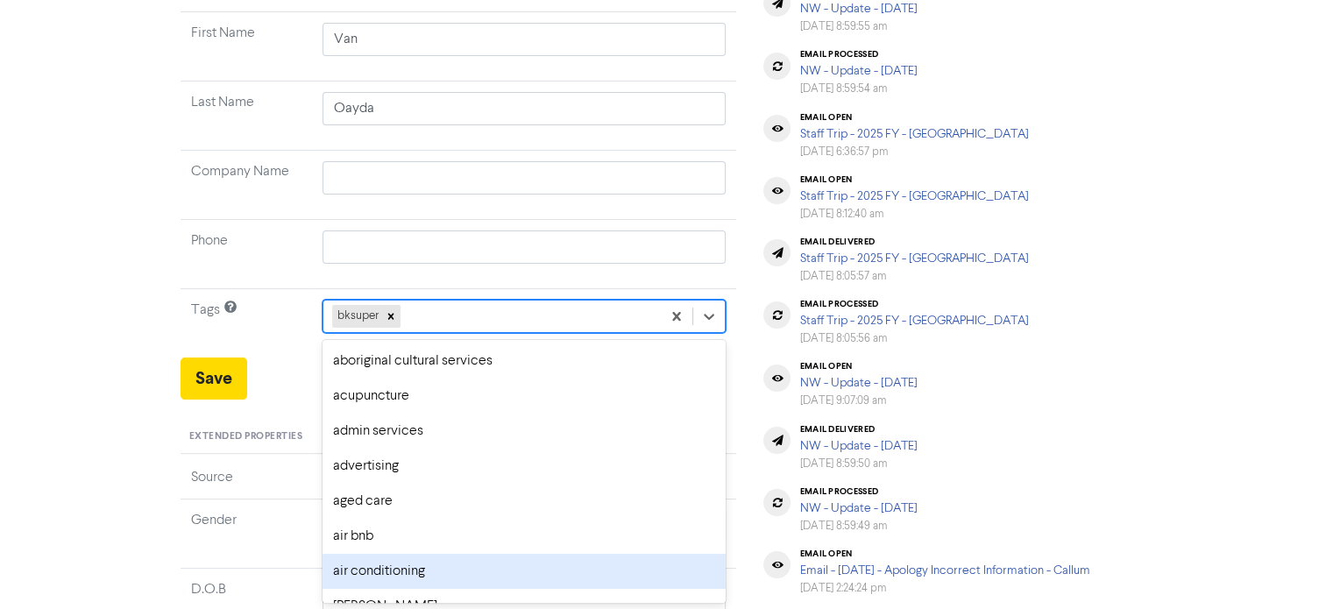
click at [492, 333] on div "option air conditioning focused, 7 of 287. 286 results available. Use Up and Do…" at bounding box center [524, 316] width 404 height 33
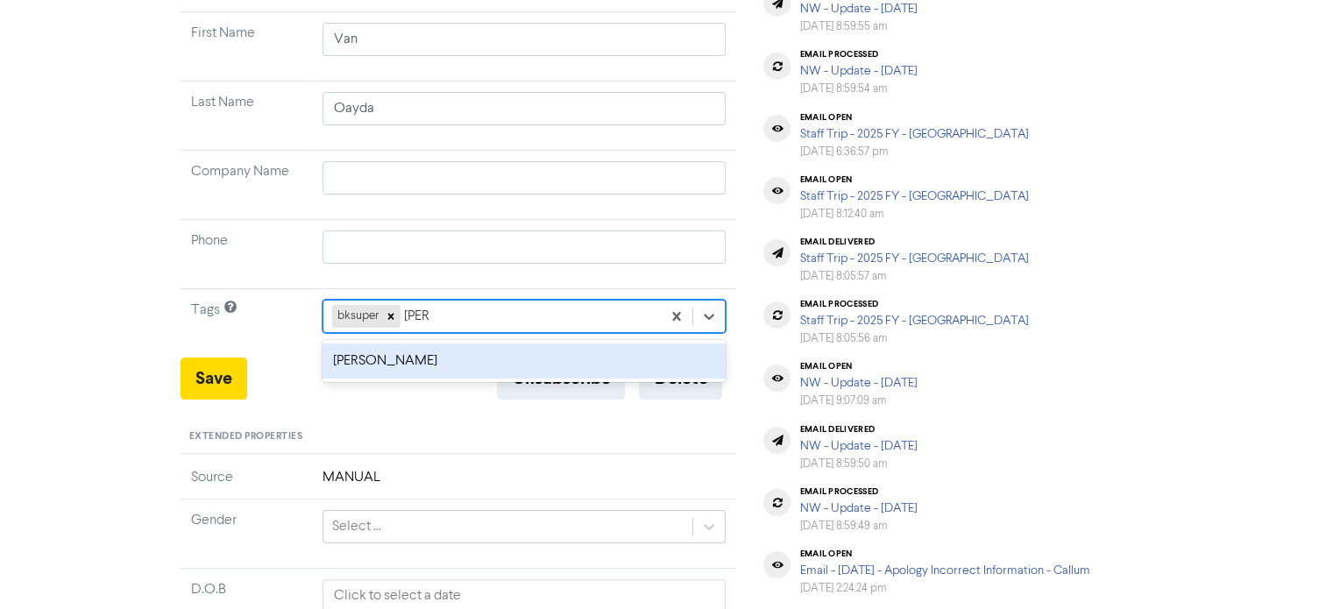
click at [497, 358] on div "[PERSON_NAME]" at bounding box center [524, 360] width 404 height 35
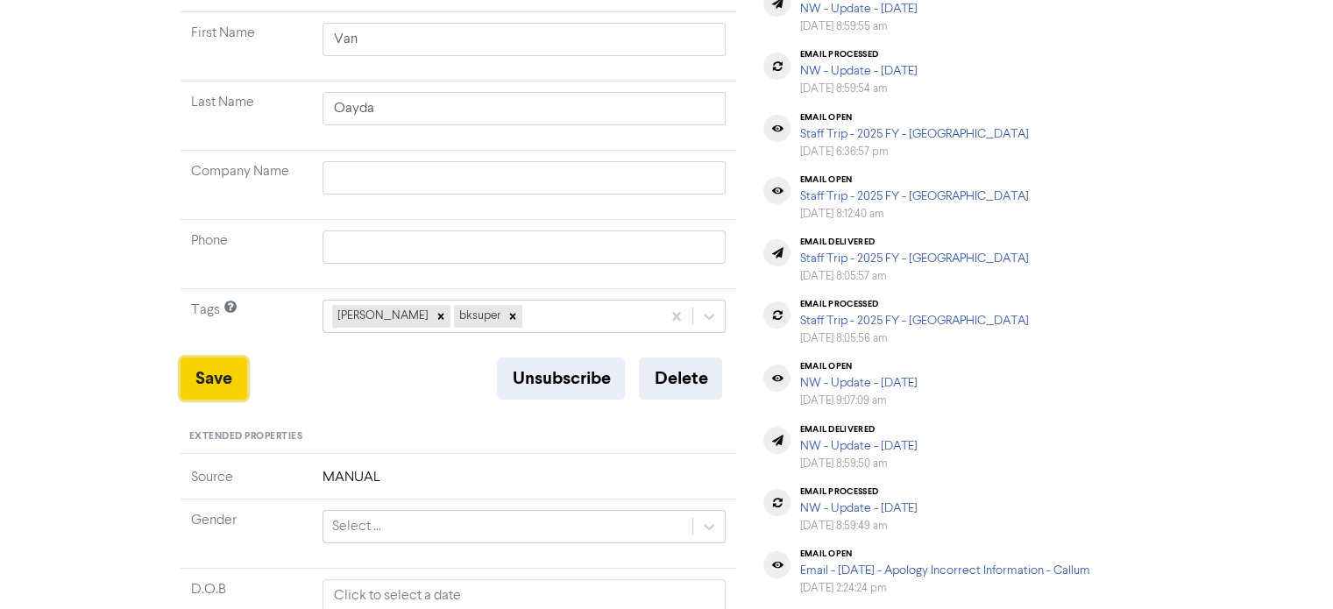
click at [225, 379] on button "Save" at bounding box center [213, 378] width 67 height 42
